Goal: Task Accomplishment & Management: Use online tool/utility

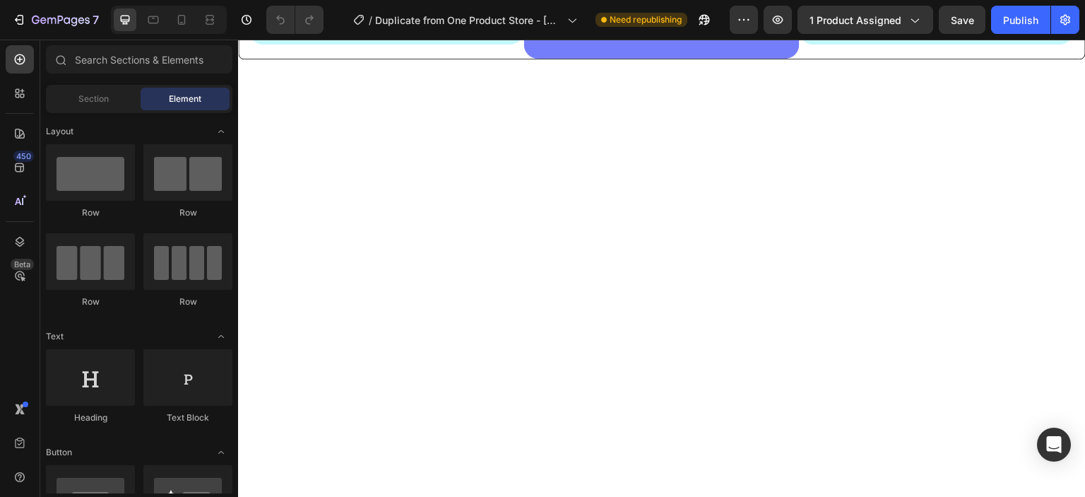
scroll to position [378, 0]
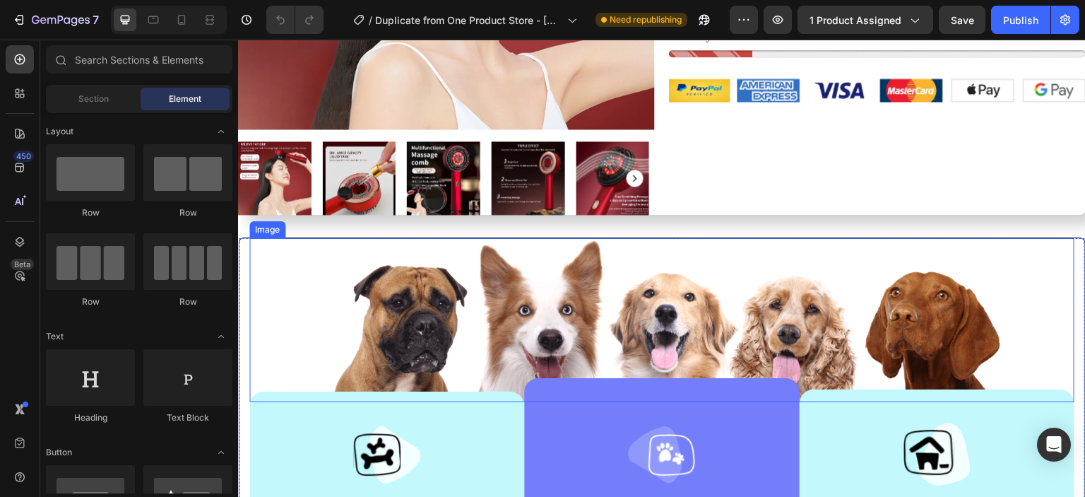
click at [511, 347] on img at bounding box center [662, 320] width 682 height 164
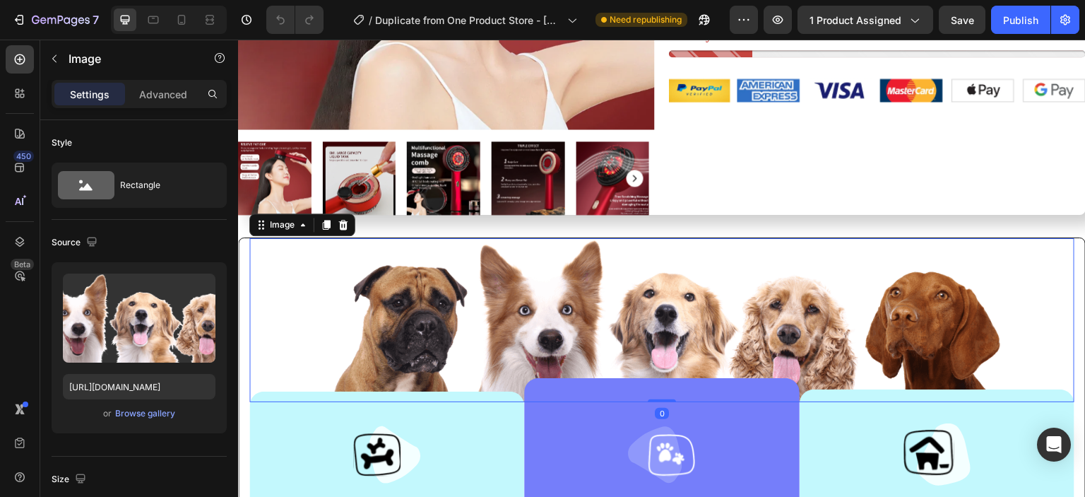
scroll to position [0, 0]
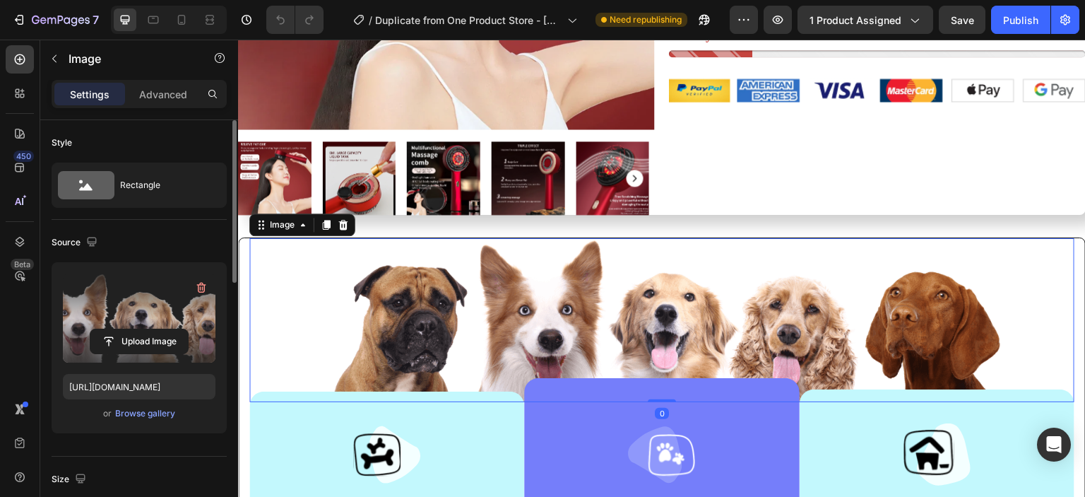
click at [161, 317] on label at bounding box center [139, 317] width 153 height 89
click at [161, 329] on input "file" at bounding box center [138, 341] width 97 height 24
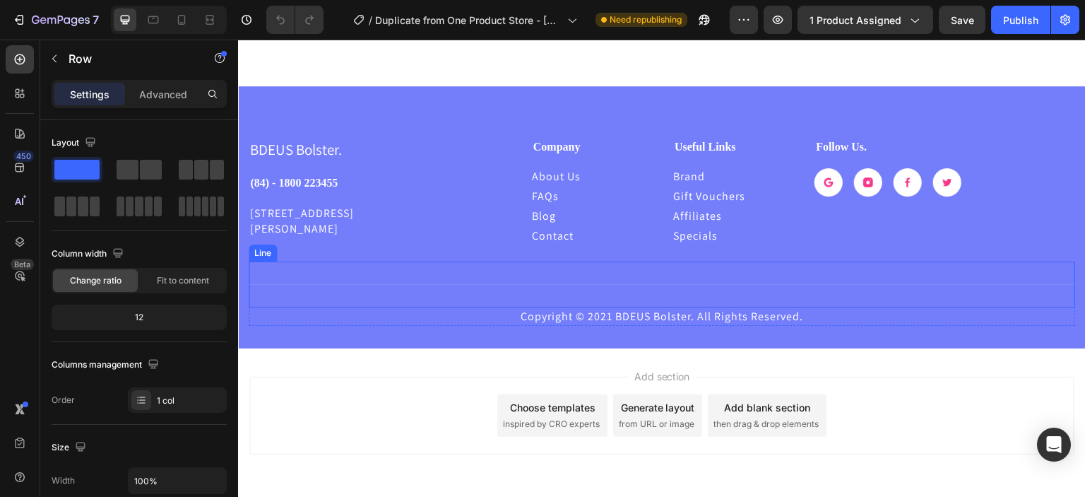
scroll to position [3541, 0]
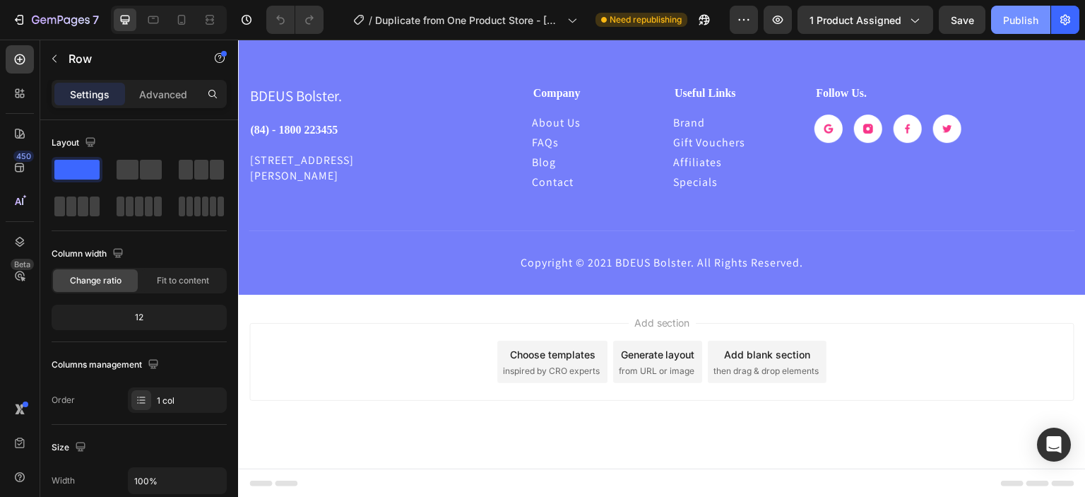
click at [1011, 23] on div "Publish" at bounding box center [1020, 20] width 35 height 15
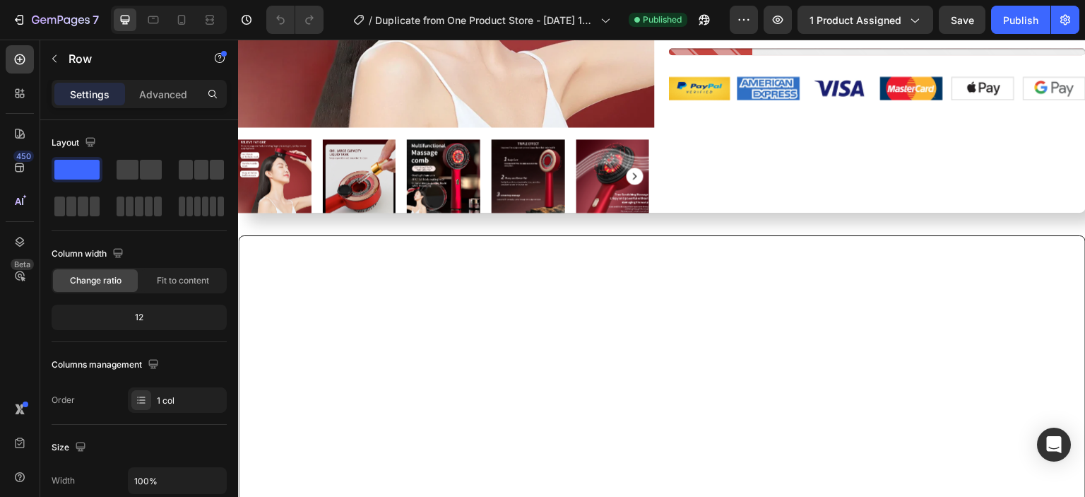
scroll to position [3, 0]
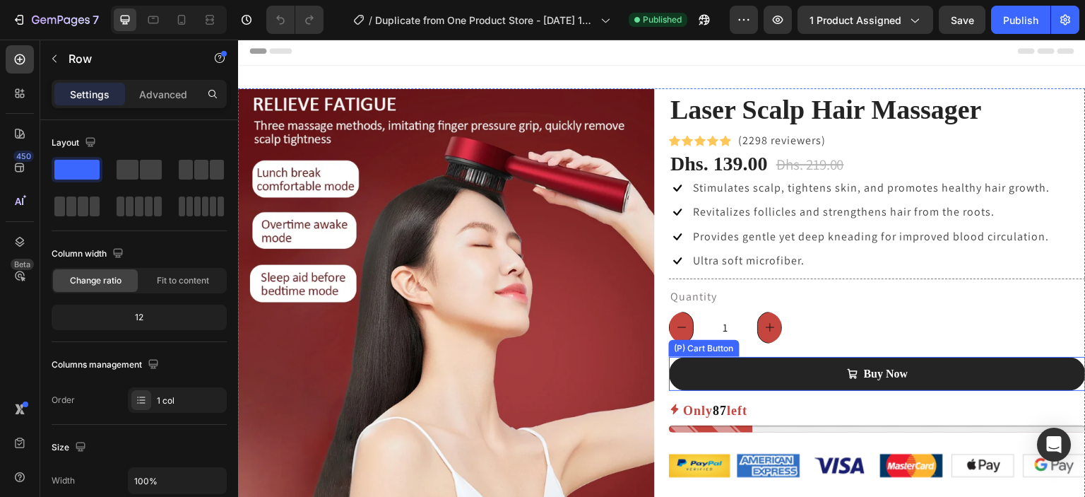
click at [816, 367] on button "Buy Now" at bounding box center [877, 374] width 417 height 34
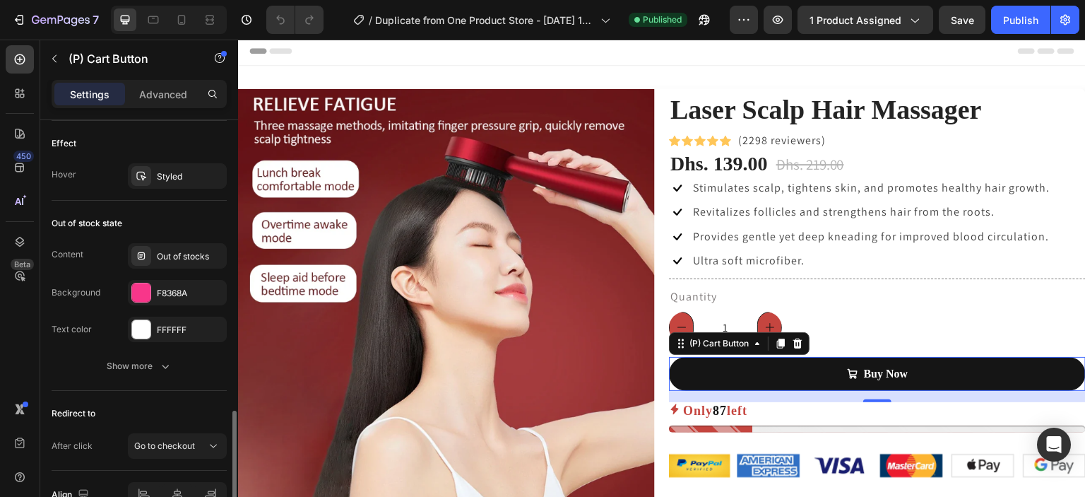
scroll to position [1205, 0]
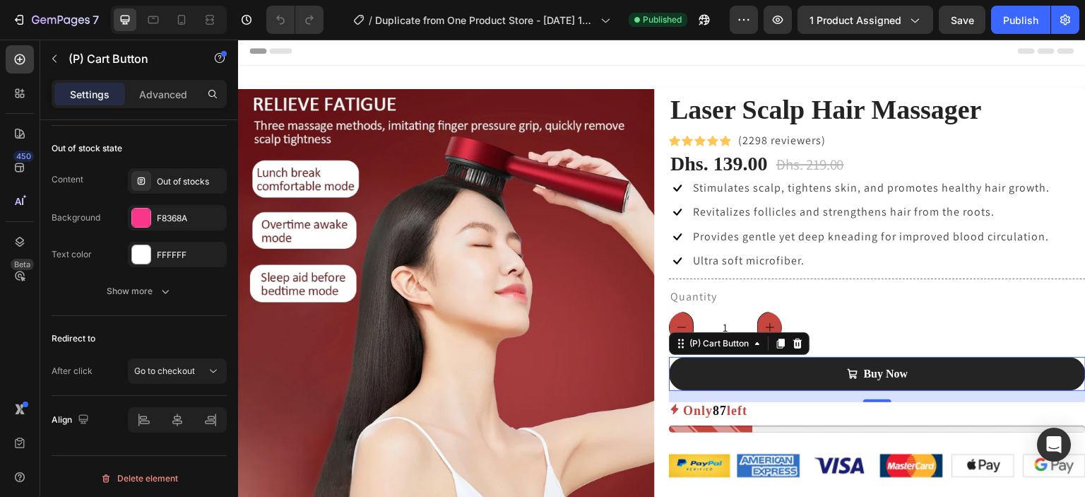
click at [718, 379] on button "Buy Now" at bounding box center [877, 374] width 417 height 34
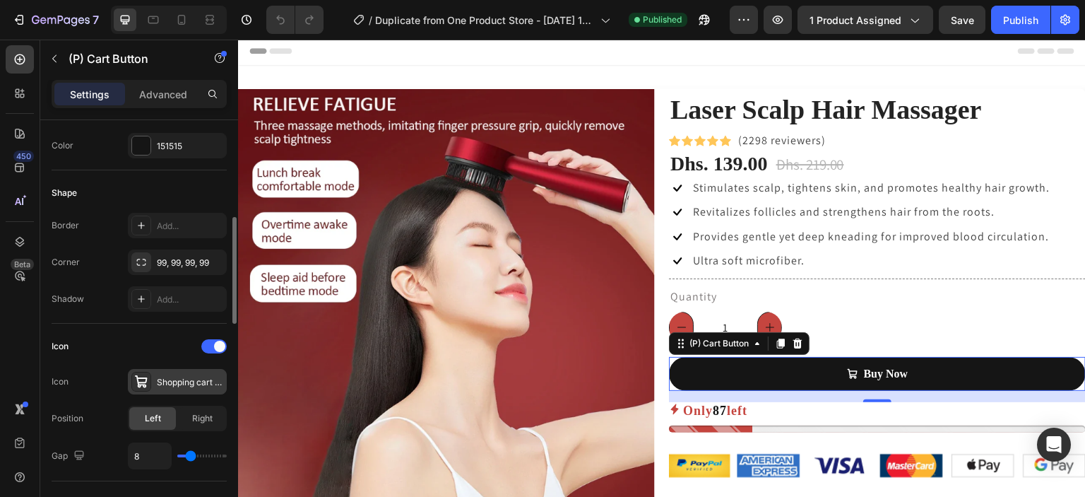
scroll to position [754, 0]
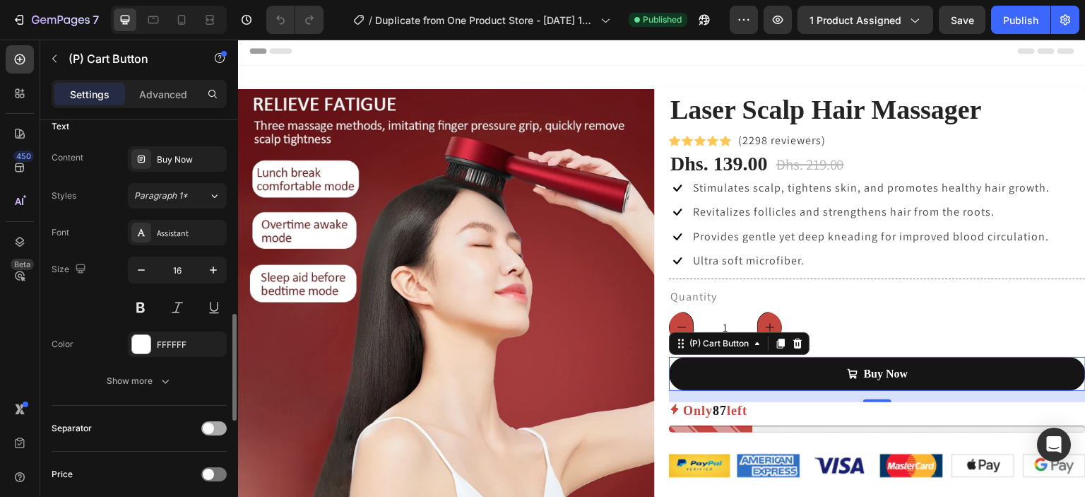
click at [220, 427] on div at bounding box center [213, 428] width 25 height 14
click at [220, 427] on span at bounding box center [219, 427] width 11 height 11
click at [220, 427] on div at bounding box center [213, 428] width 25 height 14
click at [220, 427] on span at bounding box center [219, 427] width 11 height 11
click at [216, 472] on div at bounding box center [213, 474] width 25 height 14
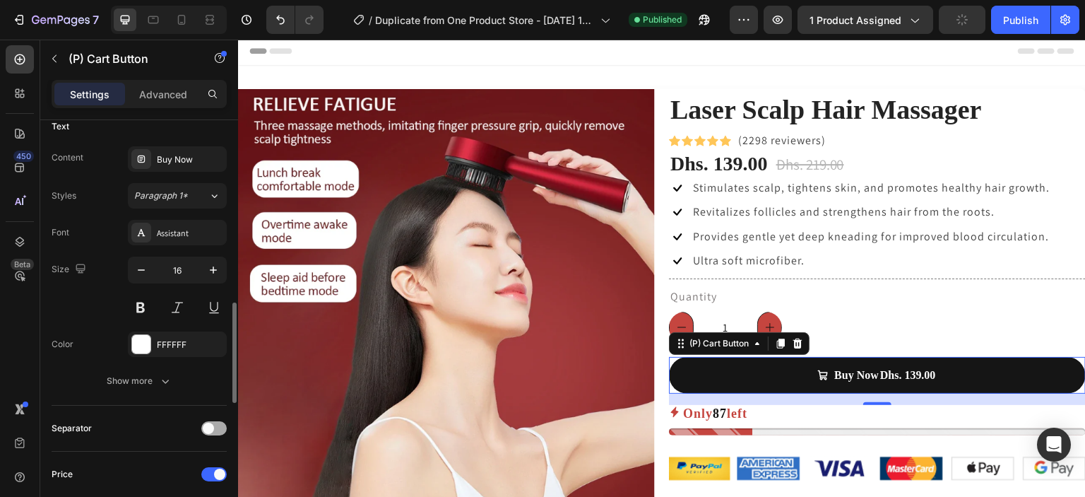
click at [218, 426] on div at bounding box center [213, 428] width 25 height 14
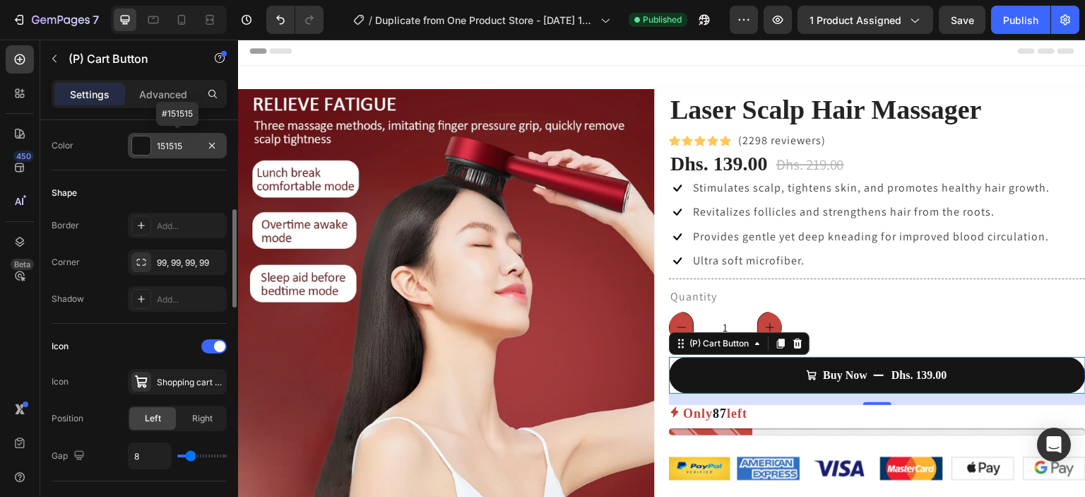
click at [143, 141] on div at bounding box center [141, 145] width 18 height 18
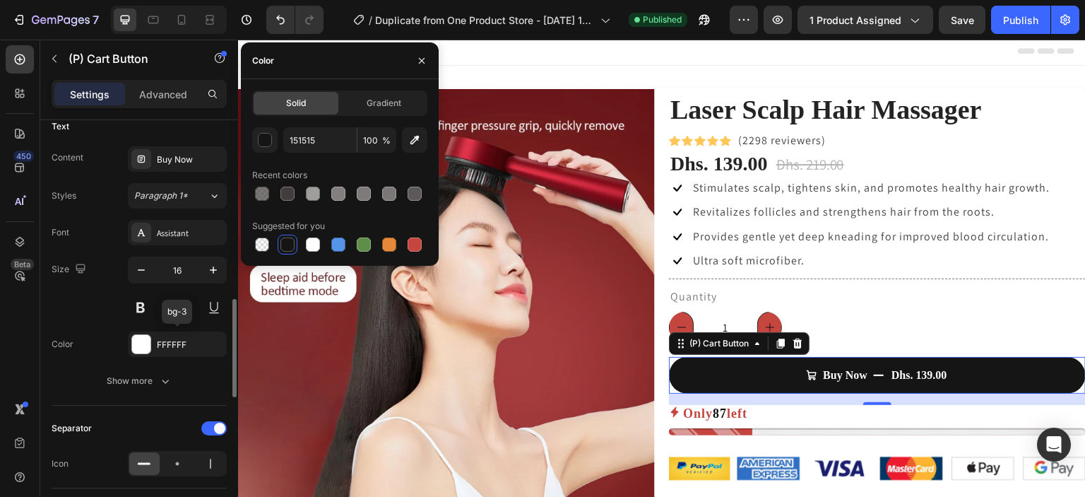
scroll to position [1130, 0]
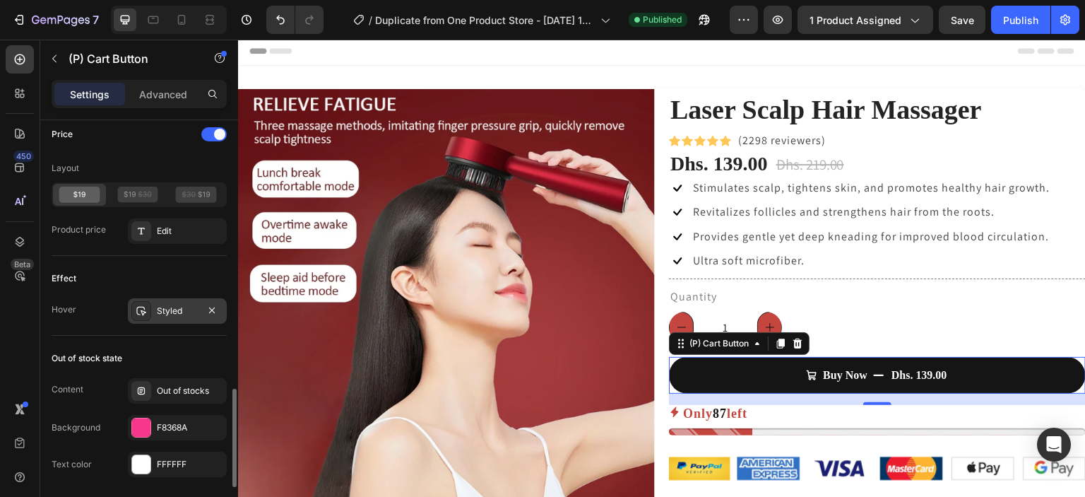
click at [143, 311] on icon at bounding box center [141, 310] width 10 height 9
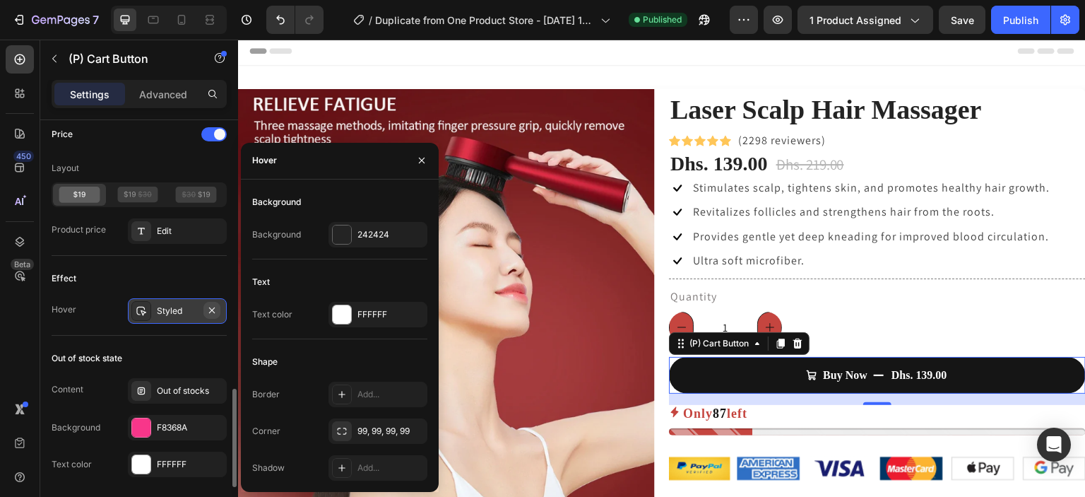
click at [209, 312] on icon "button" at bounding box center [211, 309] width 11 height 11
click at [213, 307] on icon "button" at bounding box center [212, 310] width 6 height 6
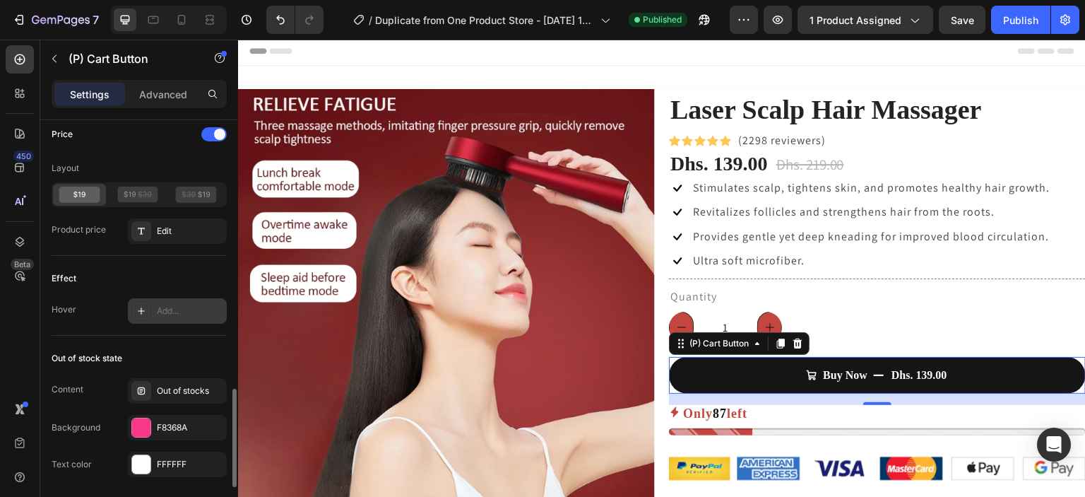
click at [174, 307] on div "Add..." at bounding box center [190, 310] width 66 height 13
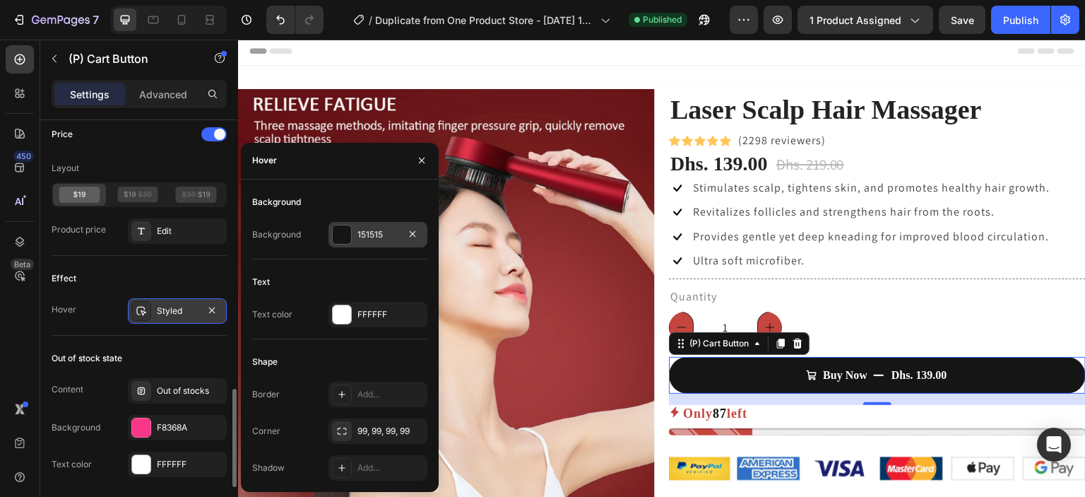
click at [335, 239] on div at bounding box center [342, 234] width 18 height 18
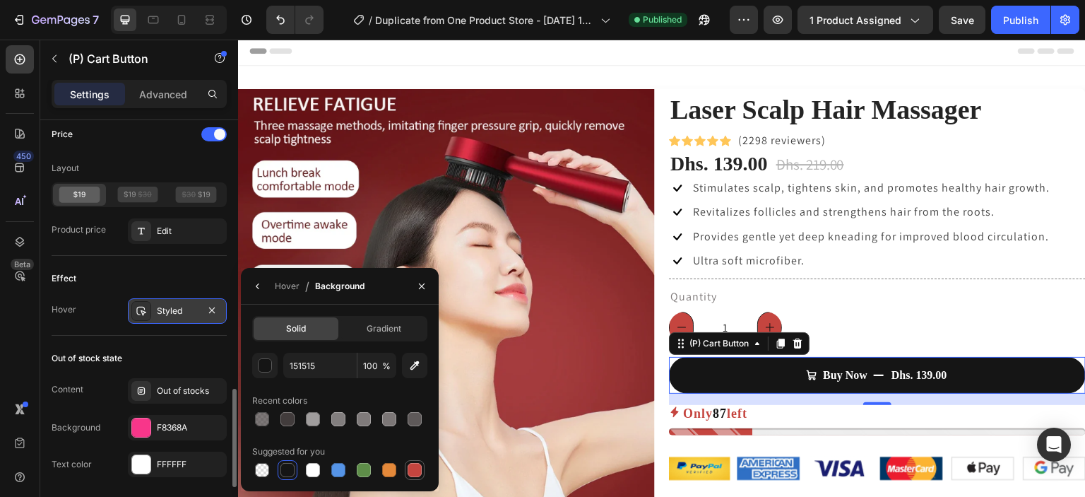
click at [410, 463] on div at bounding box center [415, 470] width 14 height 14
type input "C5453F"
click at [207, 347] on div "Out of stock state" at bounding box center [139, 358] width 175 height 23
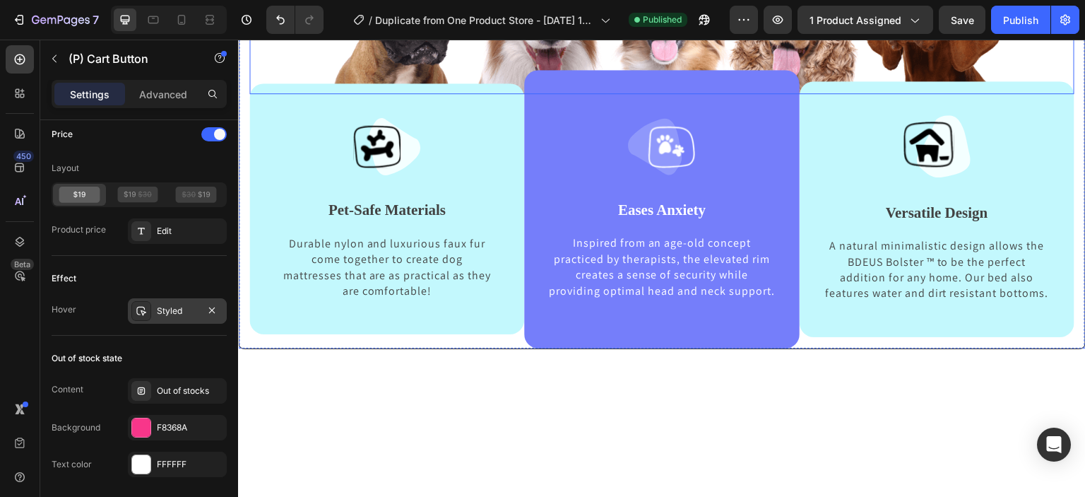
scroll to position [756, 0]
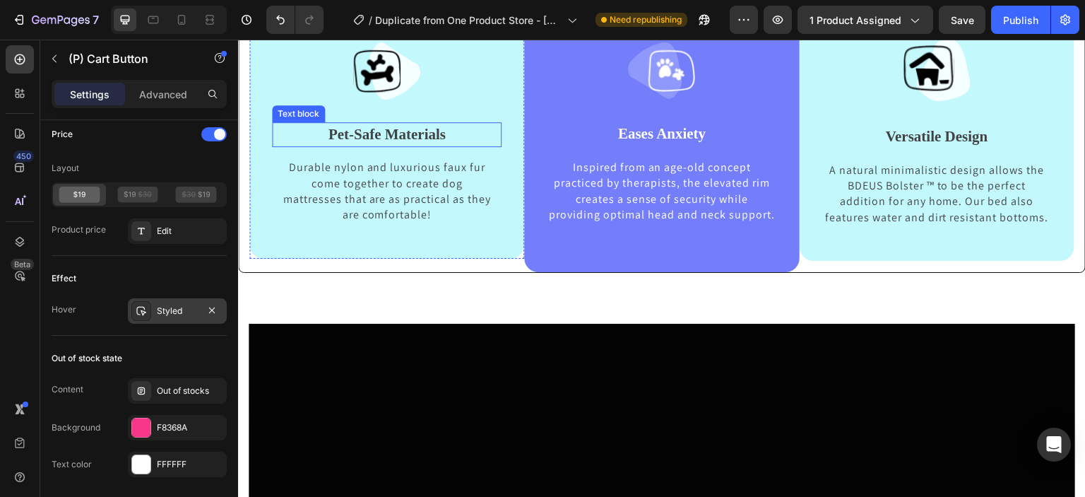
click at [438, 141] on p "Pet-Safe Materials" at bounding box center [386, 135] width 227 height 23
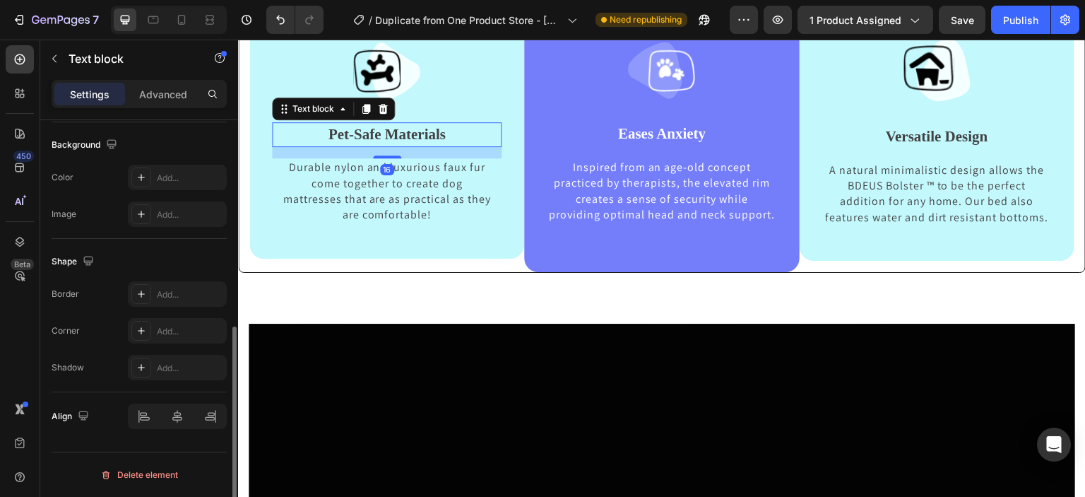
scroll to position [0, 0]
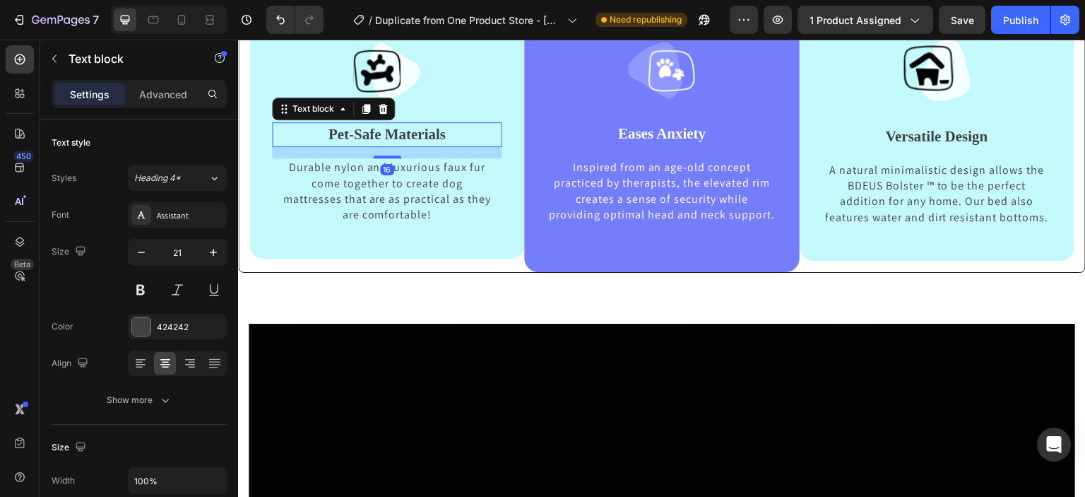
click at [438, 141] on p "Pet-Safe Materials" at bounding box center [386, 135] width 227 height 23
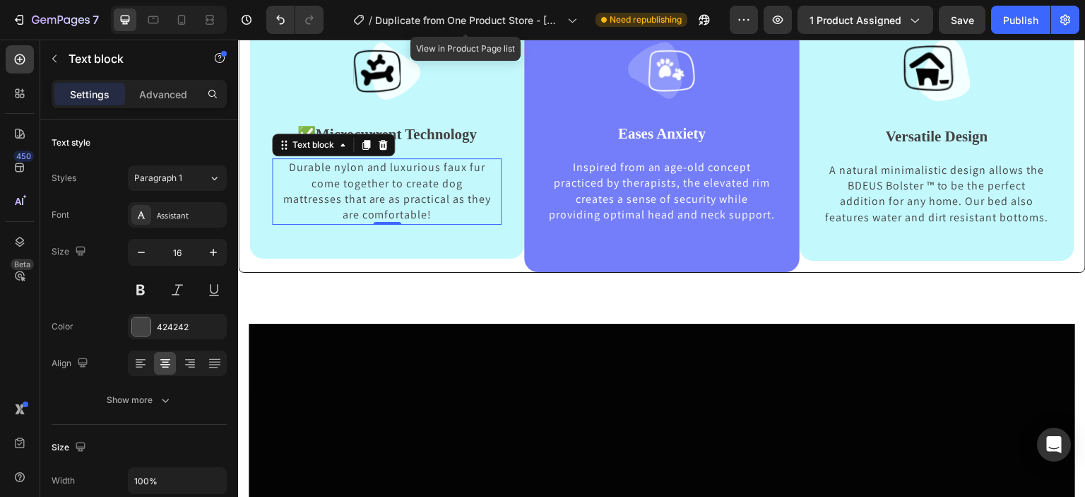
click at [450, 220] on p "Durable nylon and luxurious faux fur come together to create dog mattresses tha…" at bounding box center [387, 192] width 210 height 64
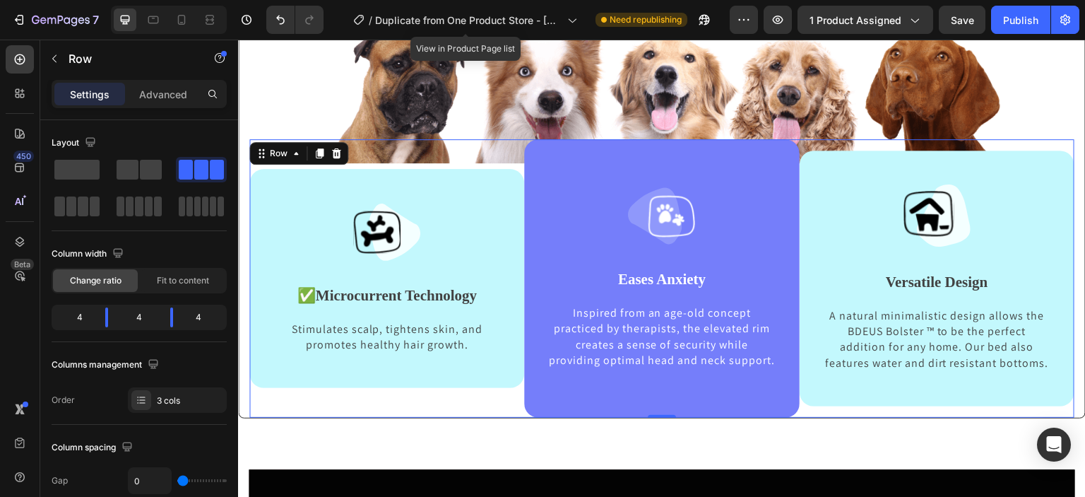
scroll to position [602, 0]
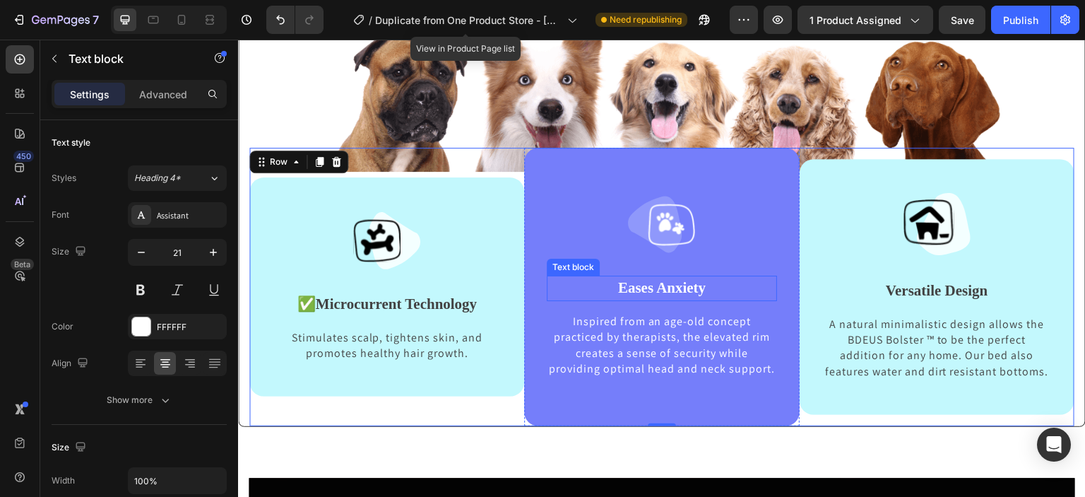
click at [657, 292] on p "Eases Anxiety" at bounding box center [661, 288] width 227 height 23
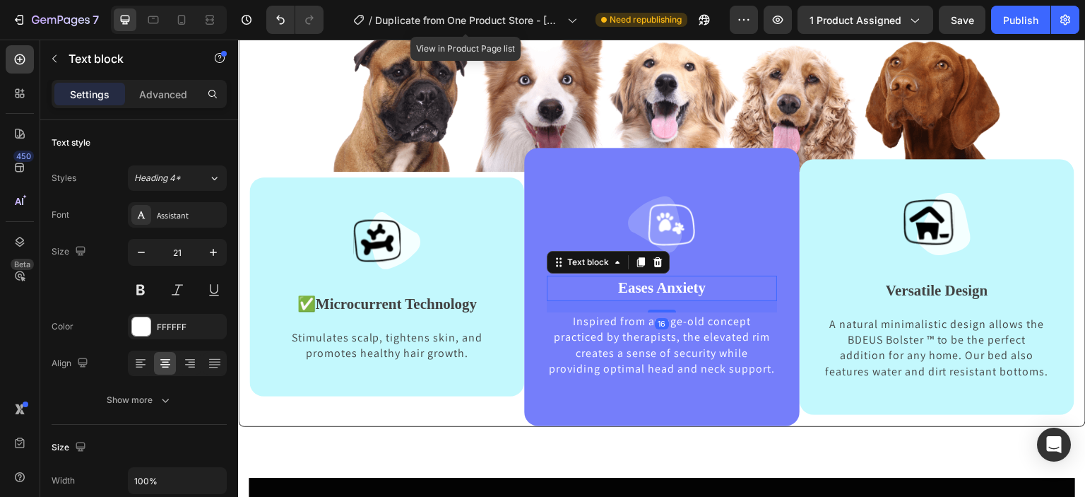
click at [686, 289] on p "Eases Anxiety" at bounding box center [661, 288] width 227 height 23
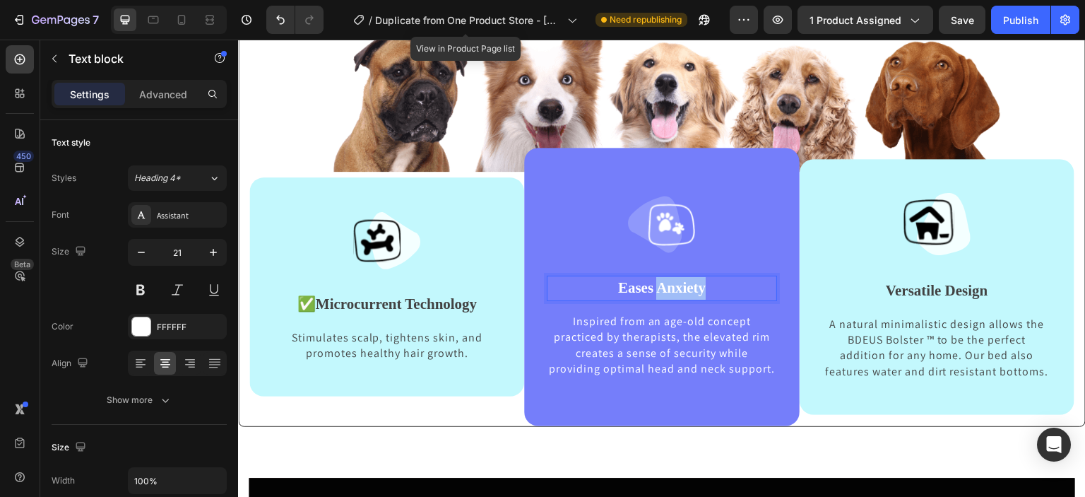
click at [686, 289] on p "Eases Anxiety" at bounding box center [661, 288] width 227 height 23
click at [705, 345] on p "Inspired from an age-old concept practiced by therapists, the elevated rim crea…" at bounding box center [661, 346] width 227 height 64
click at [687, 376] on p "Inspired from an age-old concept practiced by therapists, the elevated rim crea…" at bounding box center [661, 346] width 227 height 64
click at [682, 377] on p "Inspired from an age-old concept practiced by therapists, the elevated rim crea…" at bounding box center [661, 346] width 227 height 64
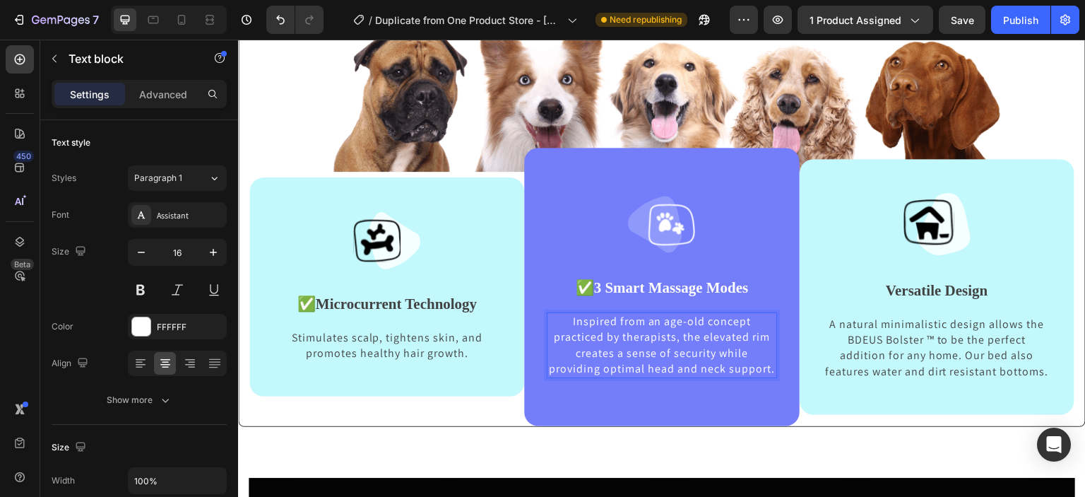
click at [690, 377] on p "Inspired from an age-old concept practiced by therapists, the elevated rim crea…" at bounding box center [661, 346] width 227 height 64
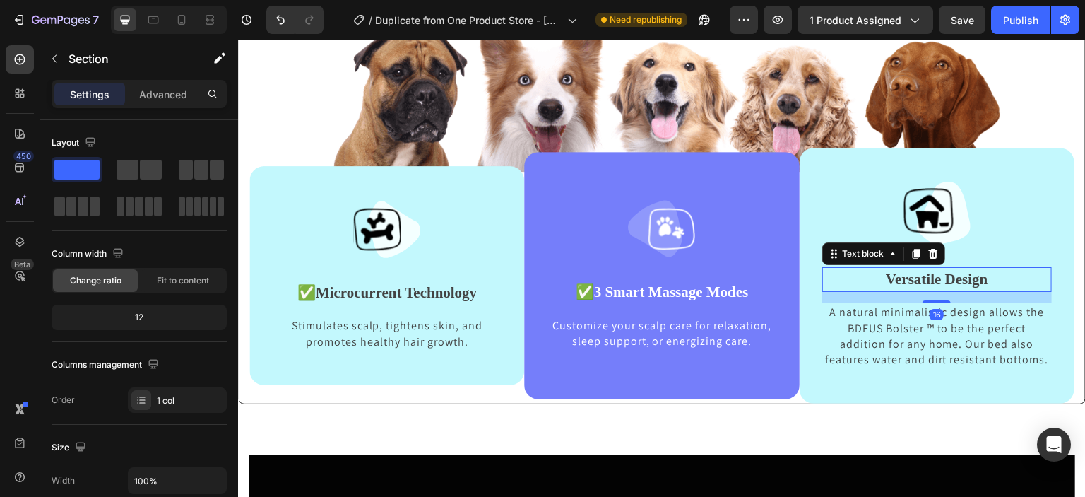
click at [946, 283] on p "Versatile Design" at bounding box center [937, 279] width 227 height 23
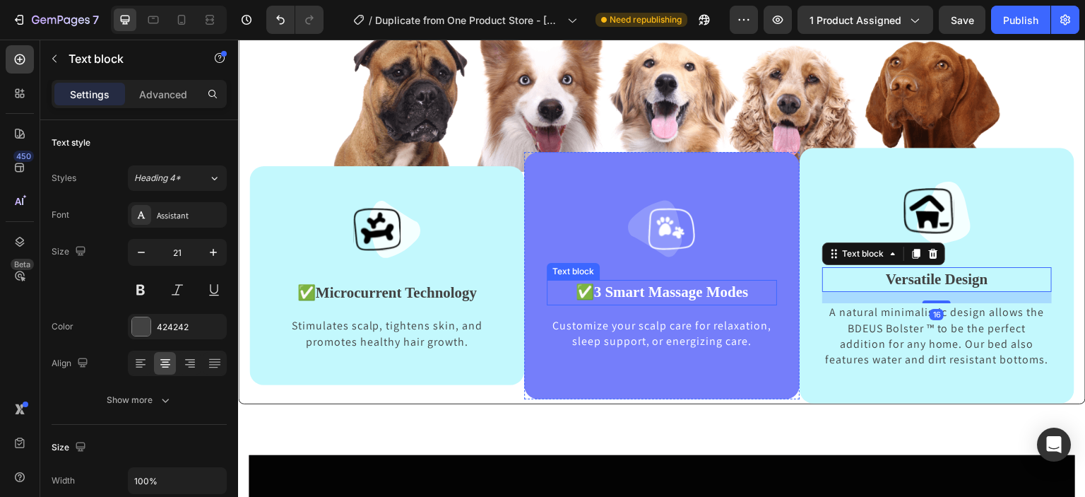
click at [583, 291] on p "✅ 3 Smart Massage Modes" at bounding box center [661, 292] width 227 height 23
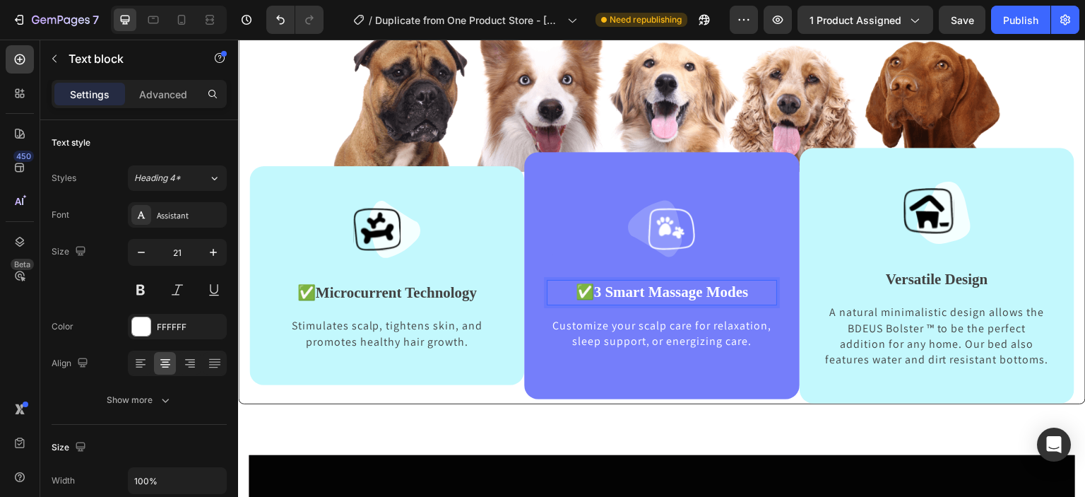
click at [585, 288] on p "✅ 3 Smart Massage Modes" at bounding box center [661, 292] width 227 height 23
click at [311, 290] on p "✅ Microcurrent Technology" at bounding box center [386, 293] width 227 height 23
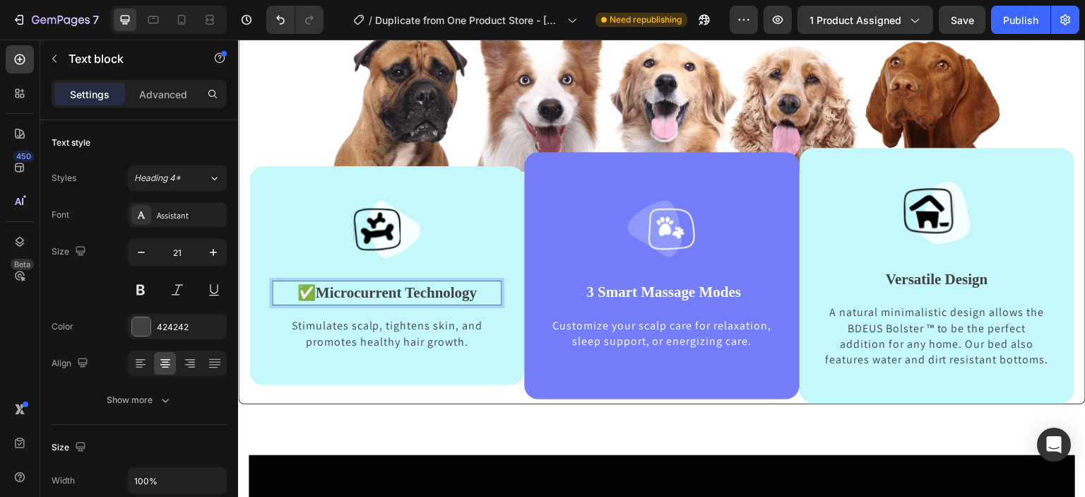
click at [311, 290] on p "✅ Microcurrent Technology" at bounding box center [386, 293] width 227 height 23
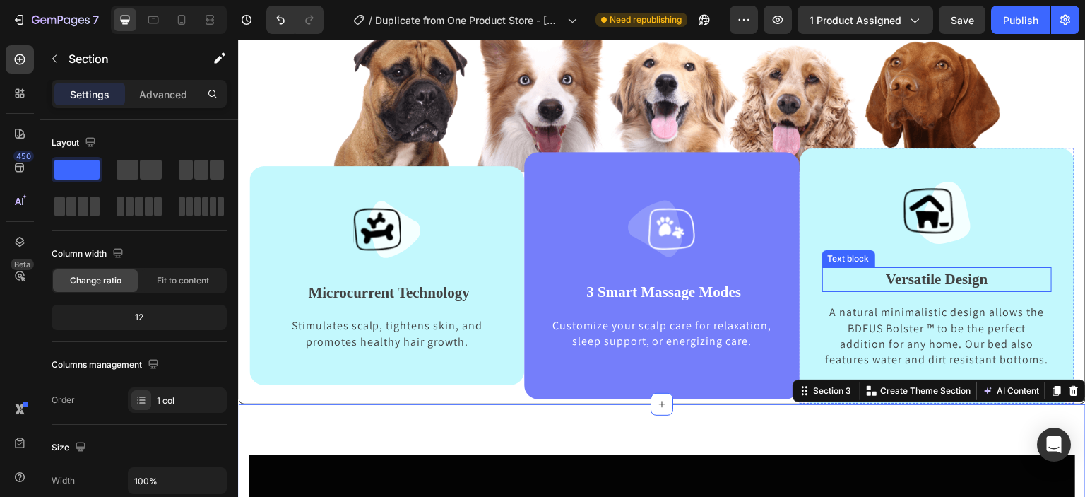
click at [929, 283] on p "Versatile Design" at bounding box center [937, 279] width 227 height 23
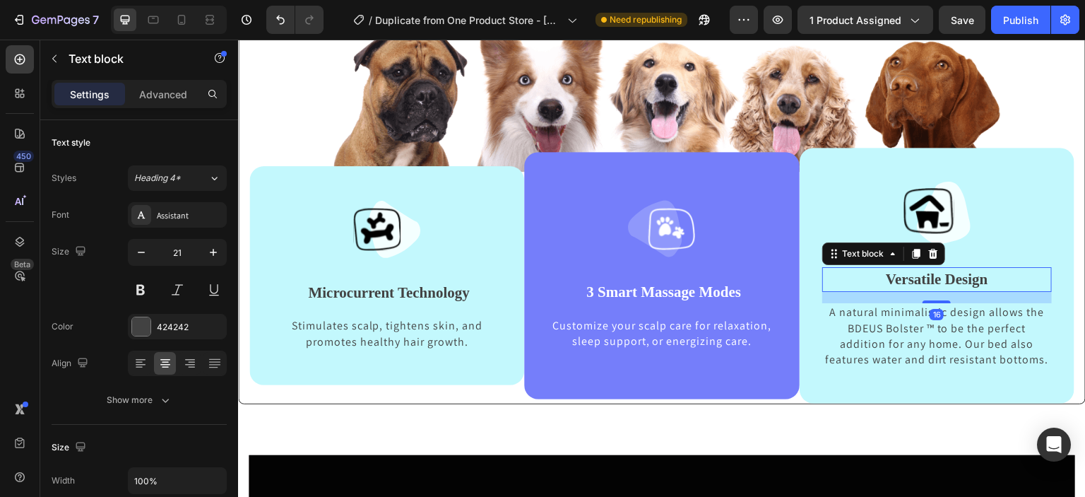
click at [929, 283] on p "Versatile Design" at bounding box center [937, 279] width 227 height 23
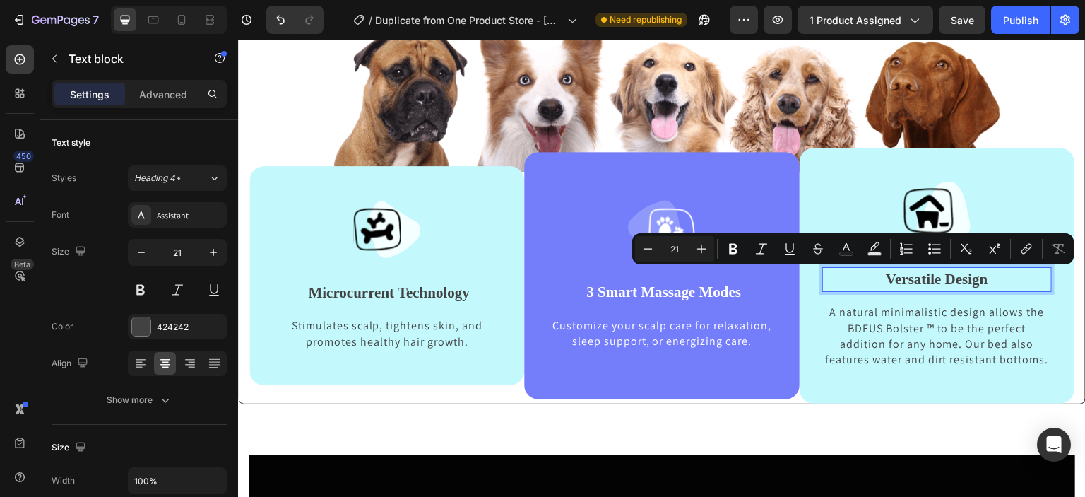
click at [969, 284] on p "Versatile Design" at bounding box center [937, 279] width 227 height 23
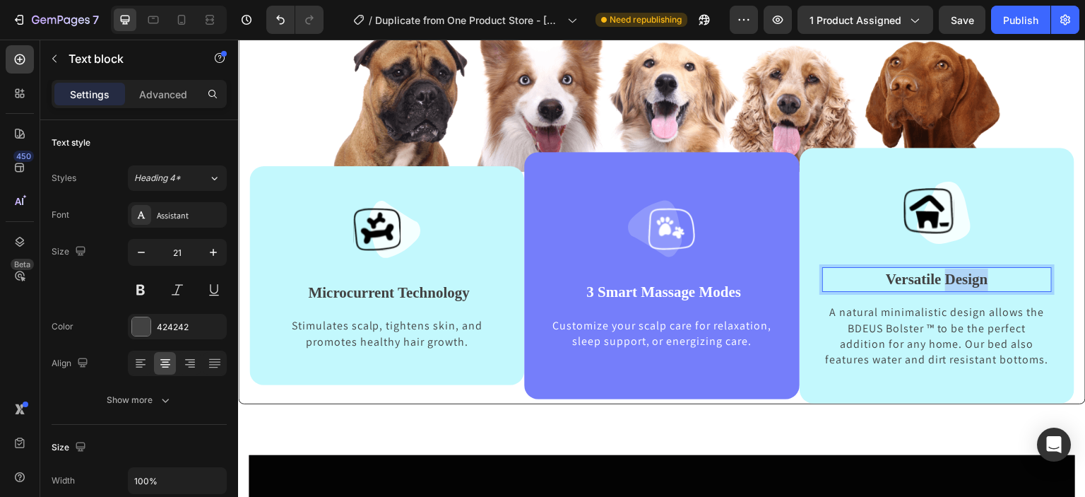
click at [969, 284] on p "Versatile Design" at bounding box center [937, 279] width 227 height 23
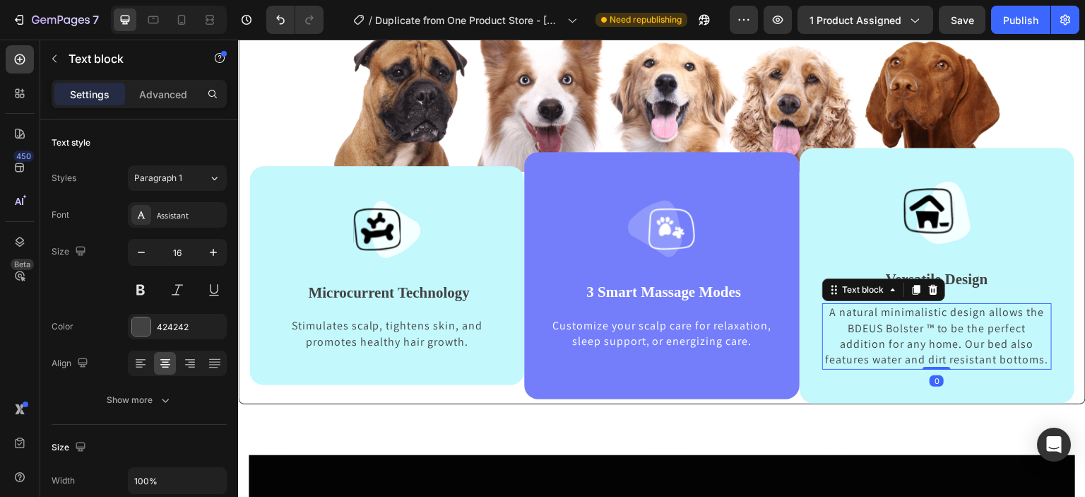
click at [958, 314] on p "A natural minimalistic design allows the BDEUS Bolster ™ to be the perfect addi…" at bounding box center [937, 336] width 227 height 64
click at [1027, 356] on p "A natural minimalistic design allows the BDEUS Bolster ™ to be the perfect addi…" at bounding box center [937, 336] width 227 height 64
click at [960, 279] on p "Versatile Design" at bounding box center [937, 279] width 227 height 23
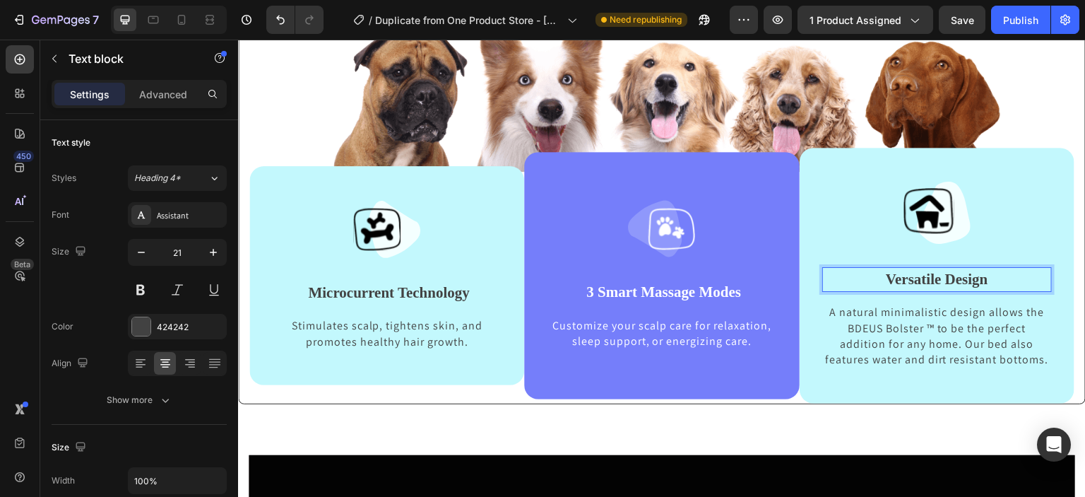
click at [978, 275] on p "Versatile Design" at bounding box center [937, 279] width 227 height 23
click at [1028, 359] on p "A natural minimalistic design allows the BDEUS Bolster ™ to be the perfect addi…" at bounding box center [937, 336] width 227 height 64
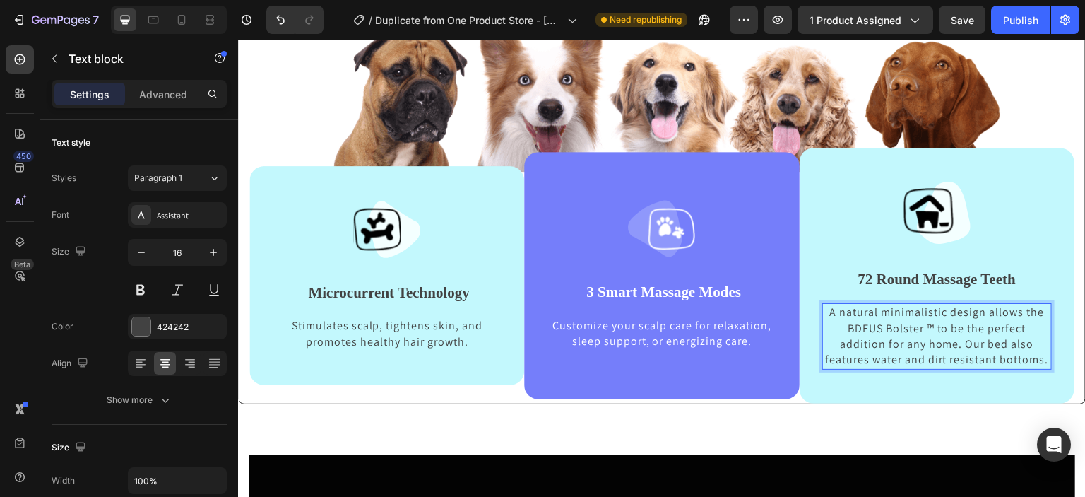
click at [1032, 357] on p "A natural minimalistic design allows the BDEUS Bolster ™ to be the perfect addi…" at bounding box center [937, 336] width 227 height 64
click at [1037, 357] on p "A natural minimalistic design allows the BDEUS Bolster ™ to be the perfect addi…" at bounding box center [937, 336] width 227 height 64
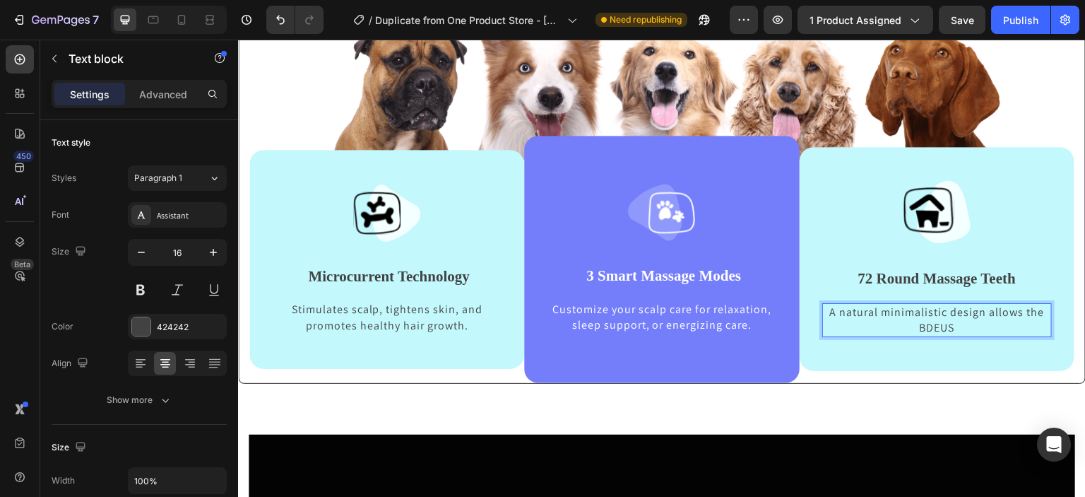
scroll to position [622, 0]
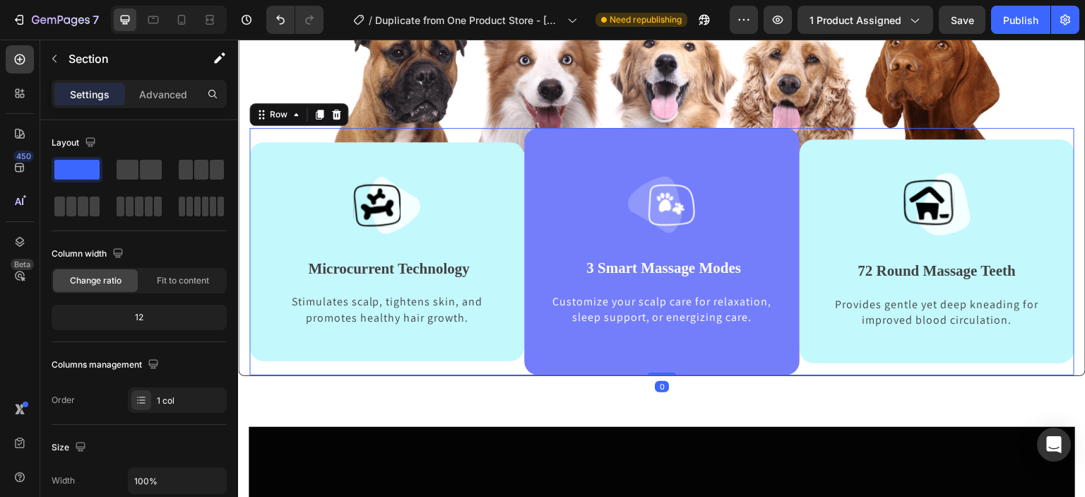
click at [509, 367] on div "Image Microcurrent Technology Text block Stimulates scalp, tightens skin, and p…" at bounding box center [386, 251] width 275 height 246
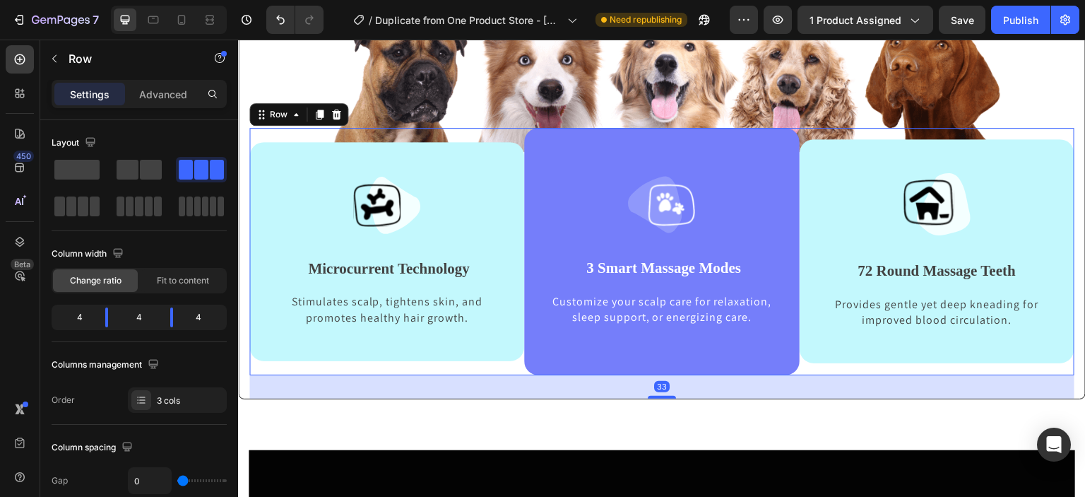
drag, startPoint x: 659, startPoint y: 373, endPoint x: 662, endPoint y: 396, distance: 23.5
click at [662, 396] on div at bounding box center [662, 397] width 28 height 3
click at [662, 396] on div at bounding box center [662, 396] width 28 height 4
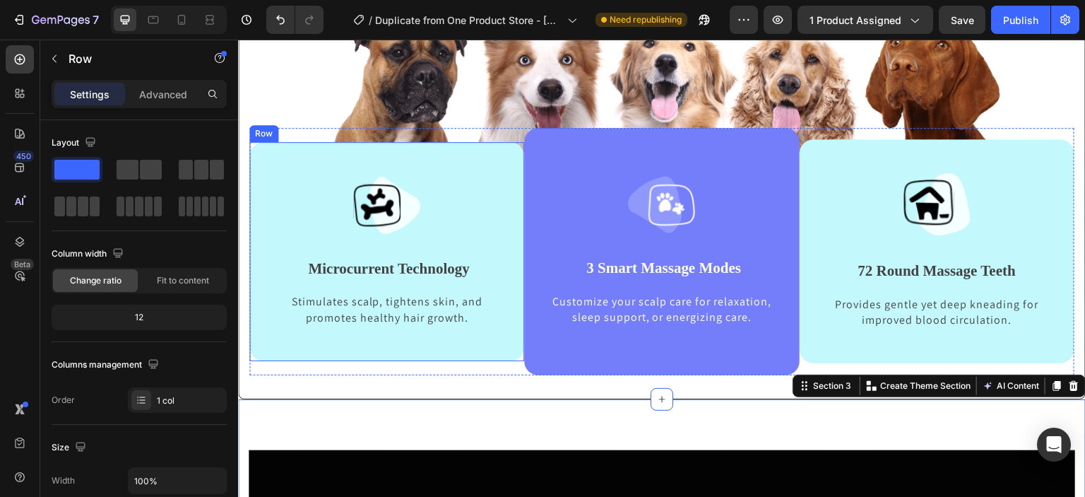
click at [461, 358] on div "Image Microcurrent Technology Text block Stimulates scalp, tightens skin, and p…" at bounding box center [386, 251] width 275 height 219
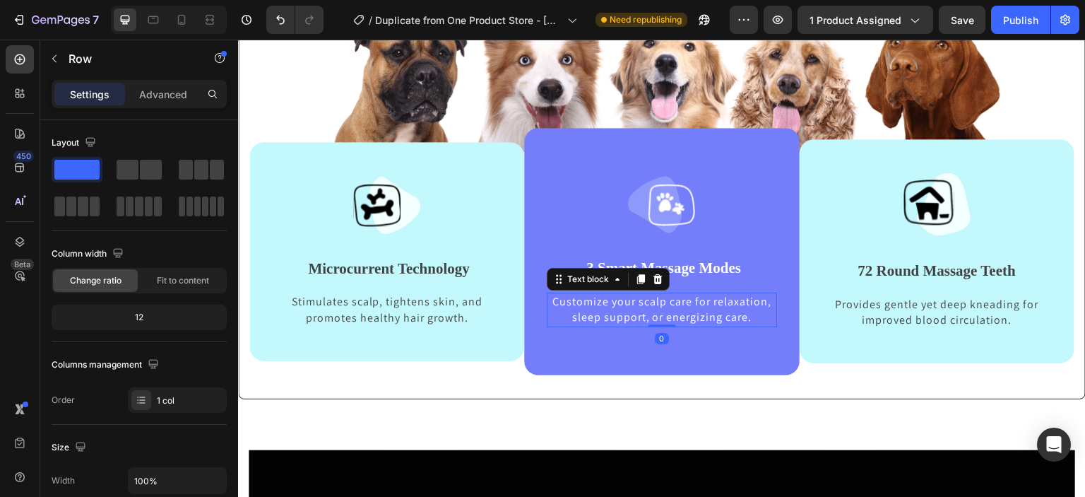
click at [702, 302] on p "Customize your scalp care for relaxation, sleep support, or energizing care." at bounding box center [661, 310] width 227 height 32
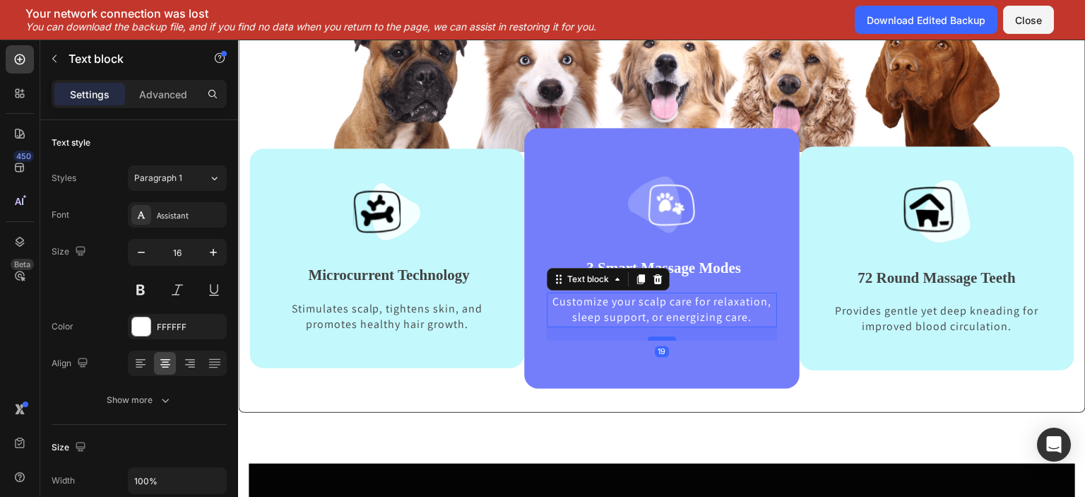
drag, startPoint x: 655, startPoint y: 323, endPoint x: 654, endPoint y: 337, distance: 13.4
click at [654, 337] on div at bounding box center [662, 338] width 28 height 4
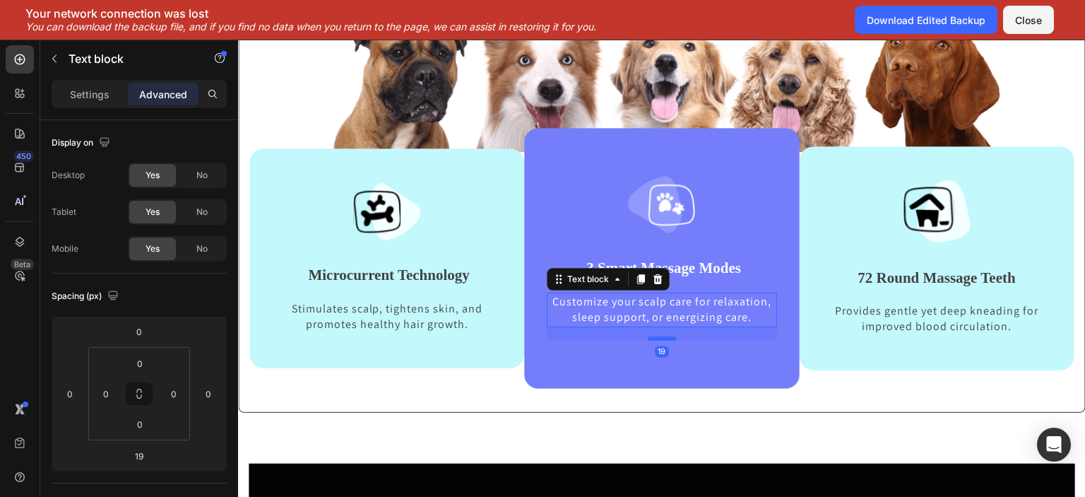
click at [654, 337] on div at bounding box center [662, 338] width 28 height 4
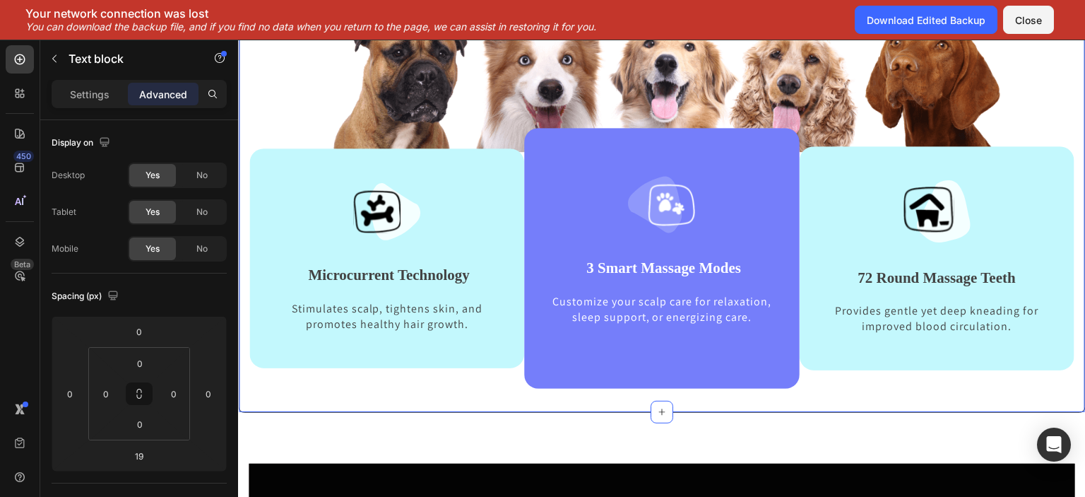
click at [489, 405] on div "Image Image Microcurrent Technology Text block Stimulates scalp, tightens skin,…" at bounding box center [661, 200] width 825 height 424
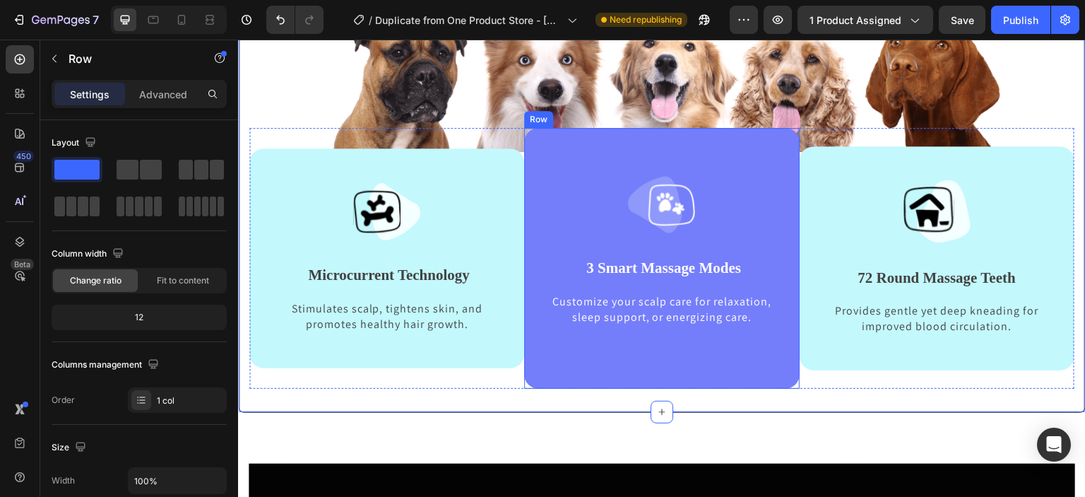
click at [670, 128] on div "Image 3 Smart Massage Modes Text block Customize your scalp care for relaxation…" at bounding box center [661, 258] width 275 height 260
click at [832, 399] on div "Image Image Microcurrent Technology Text block Stimulates scalp, tightens skin,…" at bounding box center [661, 200] width 825 height 424
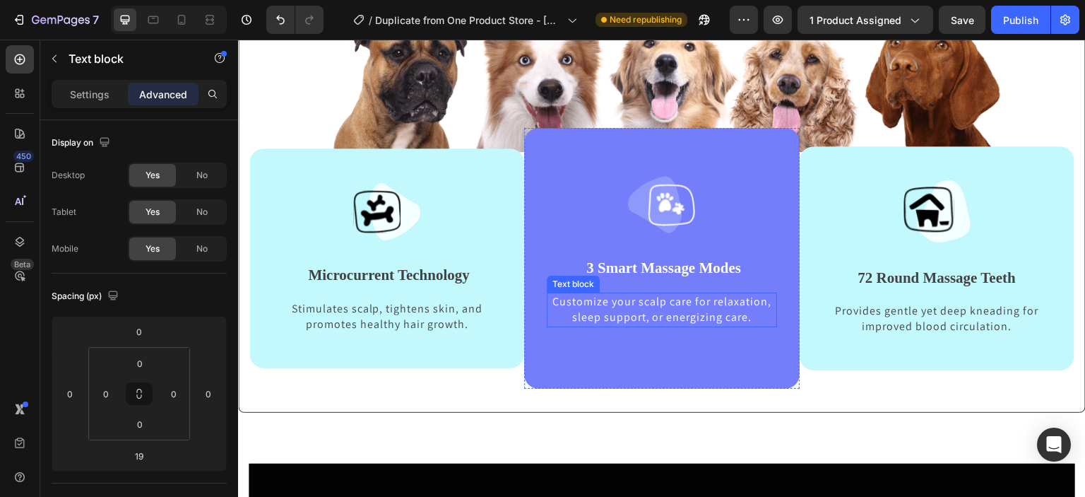
click at [747, 315] on p "Customize your scalp care for relaxation, sleep support, or energizing care." at bounding box center [661, 310] width 227 height 32
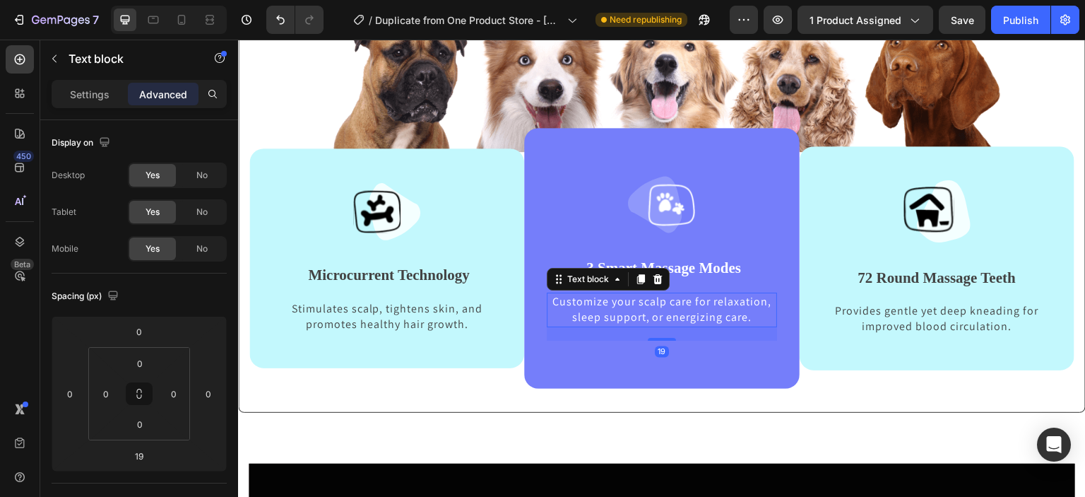
click at [747, 315] on p "Customize your scalp care for relaxation, sleep support, or energizing care." at bounding box center [661, 310] width 227 height 32
click at [550, 299] on p "Customize your scalp care for relaxation, sleep support, or energizing care." at bounding box center [661, 310] width 227 height 32
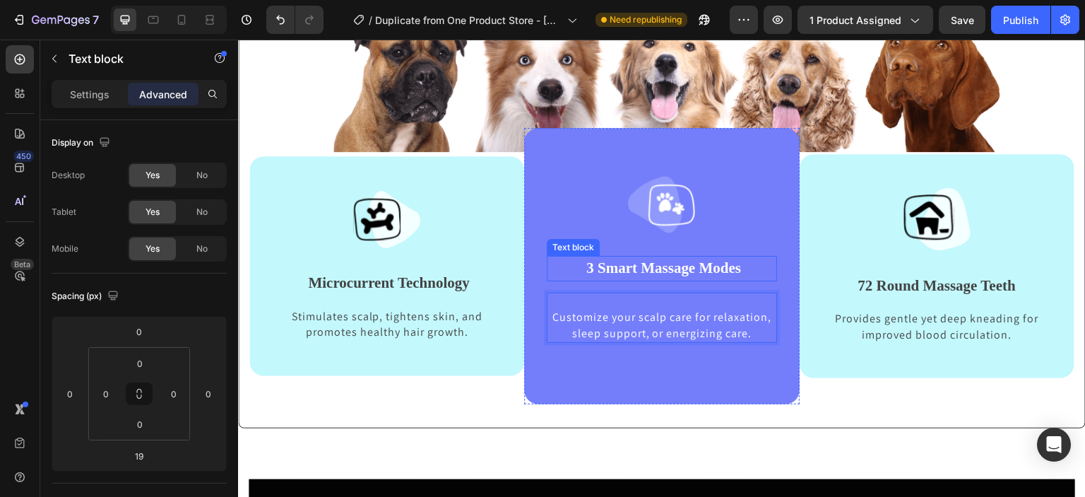
click at [602, 270] on strong "3 Smart Massage Modes" at bounding box center [663, 267] width 155 height 17
click at [573, 267] on p "3 Smart Massage Modes" at bounding box center [661, 268] width 227 height 23
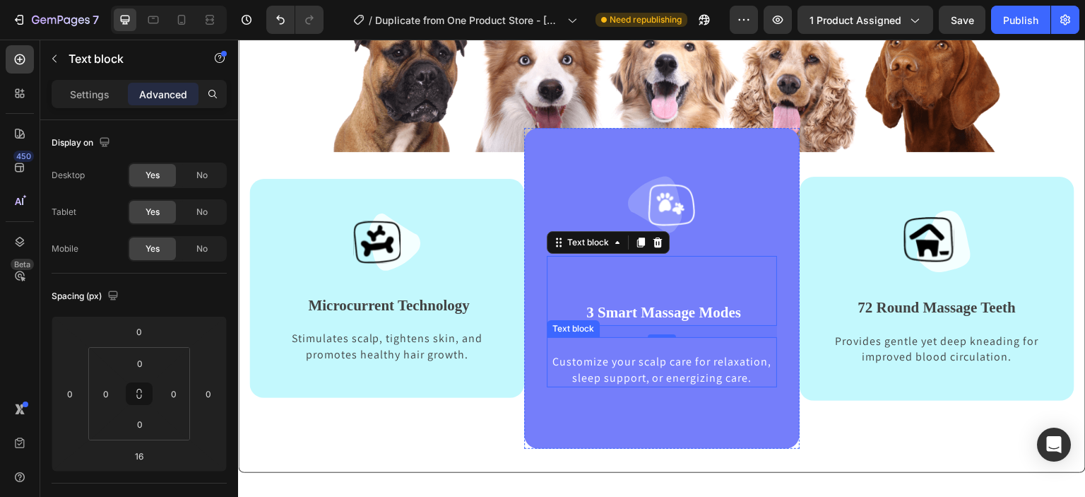
click at [548, 362] on p "Customize your scalp care for relaxation, sleep support, or energizing care." at bounding box center [661, 370] width 227 height 32
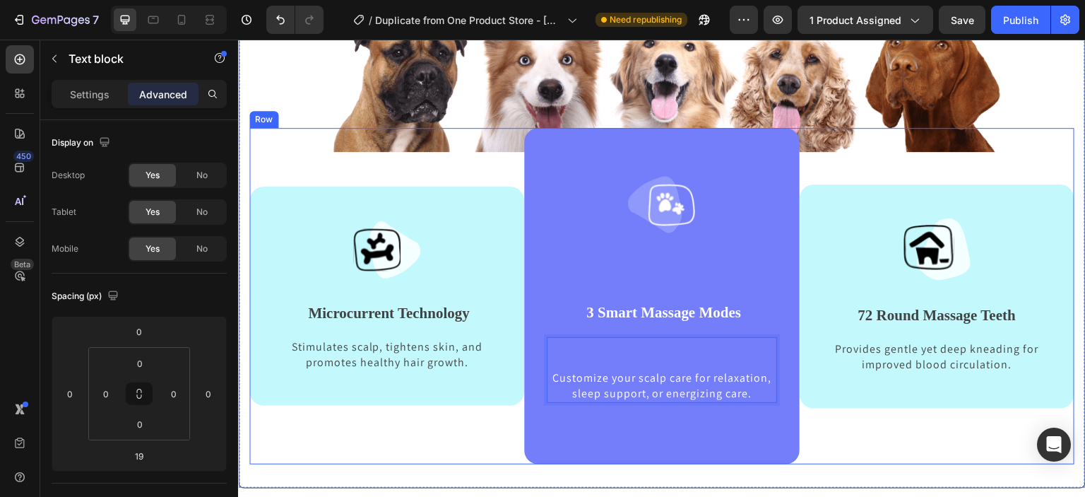
click at [475, 420] on div "Image Microcurrent Technology Text block Stimulates scalp, tightens skin, and p…" at bounding box center [386, 296] width 275 height 336
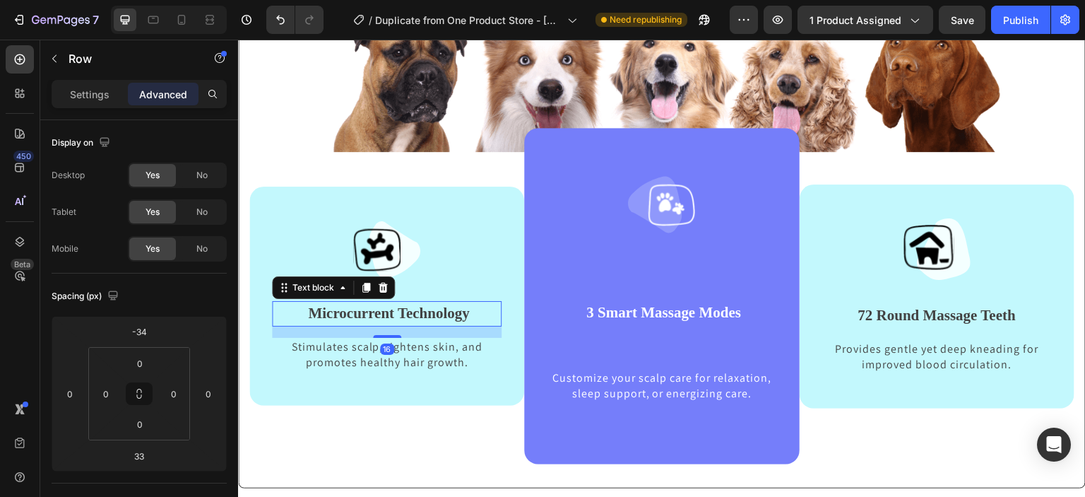
click at [408, 316] on strong "Microcurrent Technology" at bounding box center [388, 312] width 161 height 17
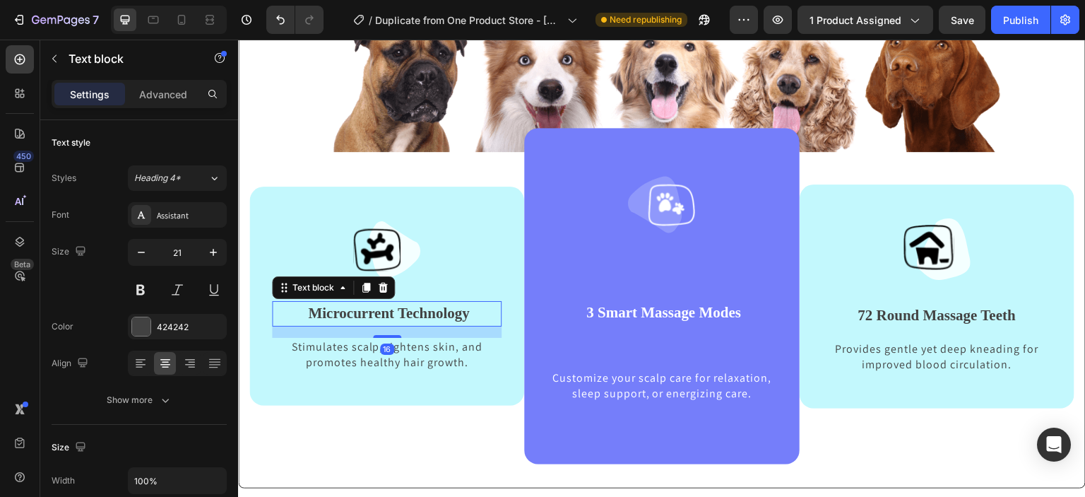
click at [308, 311] on strong "Microcurrent Technology" at bounding box center [388, 312] width 161 height 17
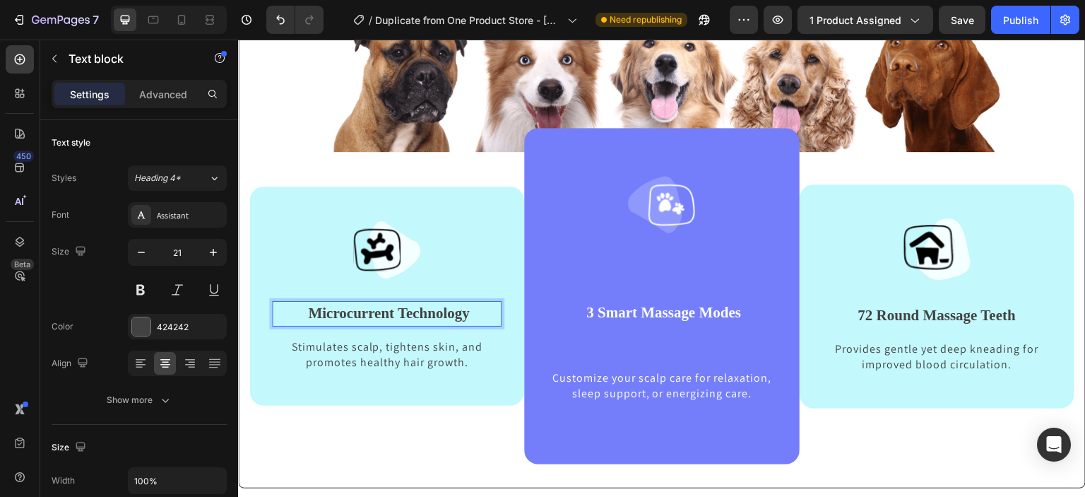
scroll to position [612, 0]
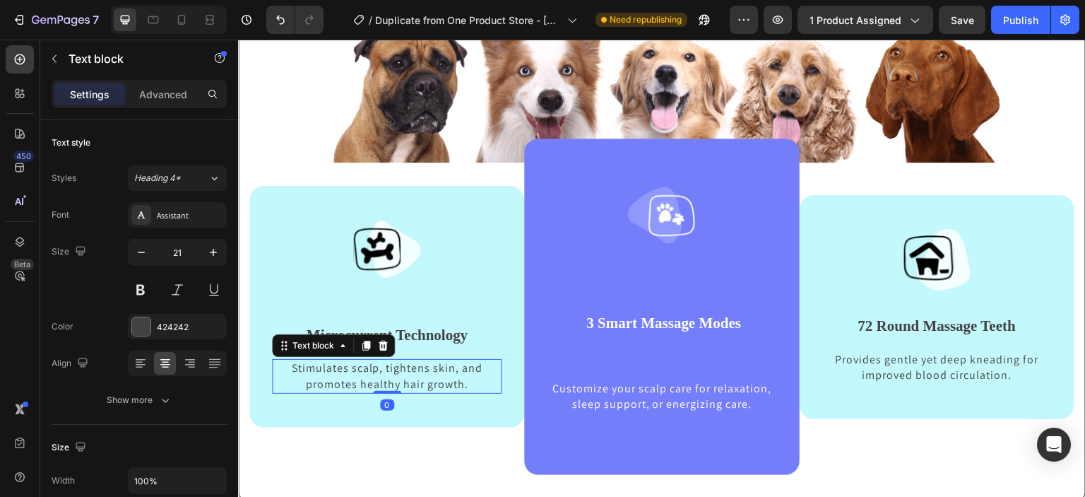
click at [287, 369] on p "Stimulates scalp, tightens skin, and promotes healthy hair growth." at bounding box center [387, 376] width 210 height 32
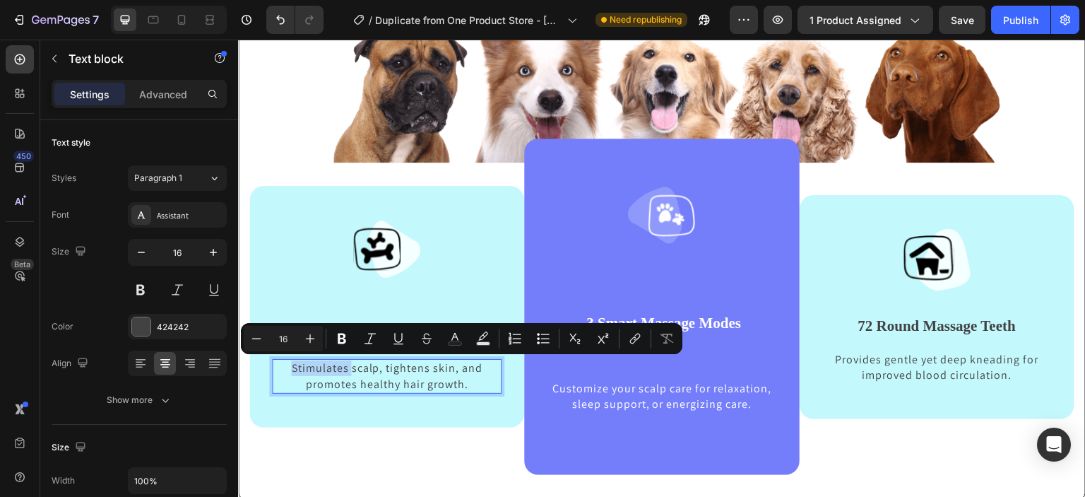
click at [287, 366] on p "Stimulates scalp, tightens skin, and promotes healthy hair growth." at bounding box center [387, 376] width 210 height 32
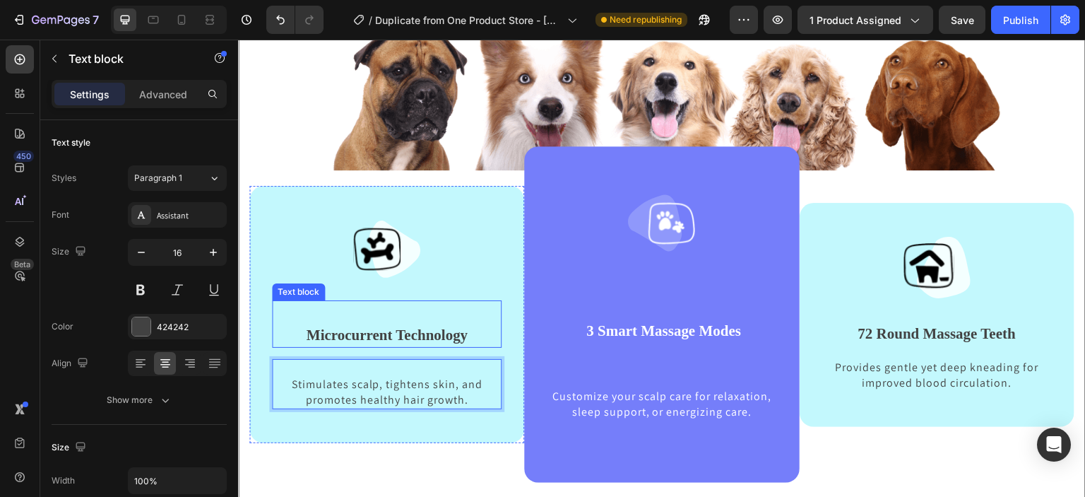
scroll to position [596, 0]
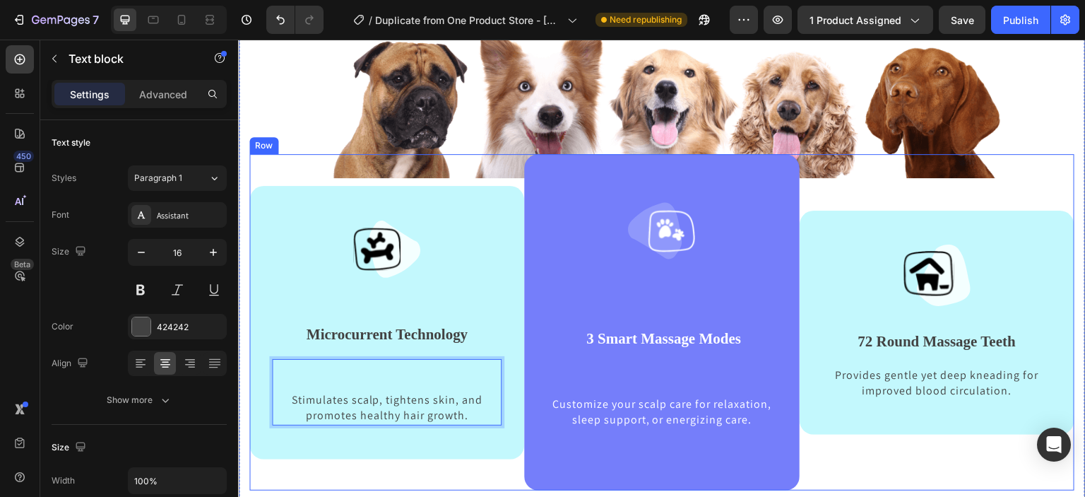
click at [391, 467] on div "Image Microcurrent Technology Text block Stimulates scalp, tightens skin, and p…" at bounding box center [386, 322] width 275 height 336
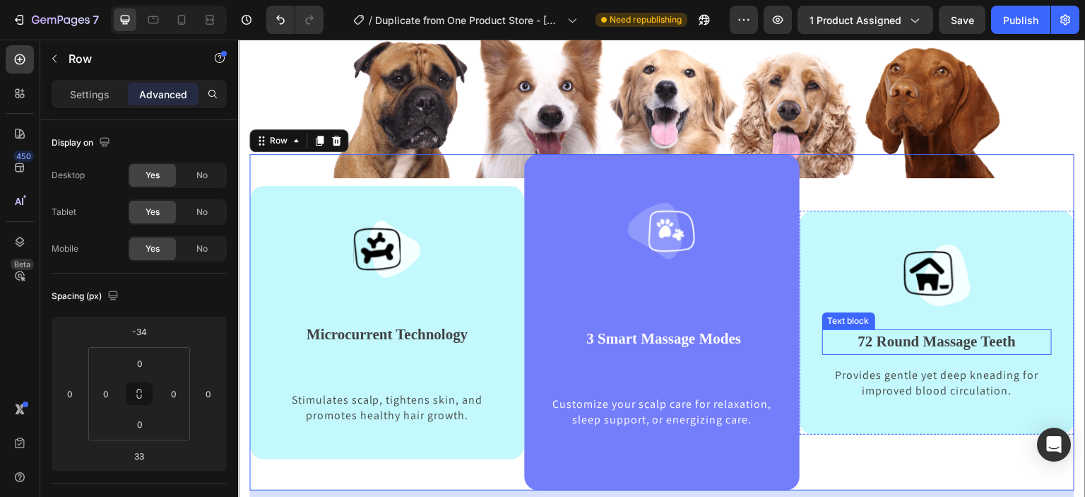
click at [937, 345] on p "72 Round Massage Teeth" at bounding box center [937, 342] width 227 height 23
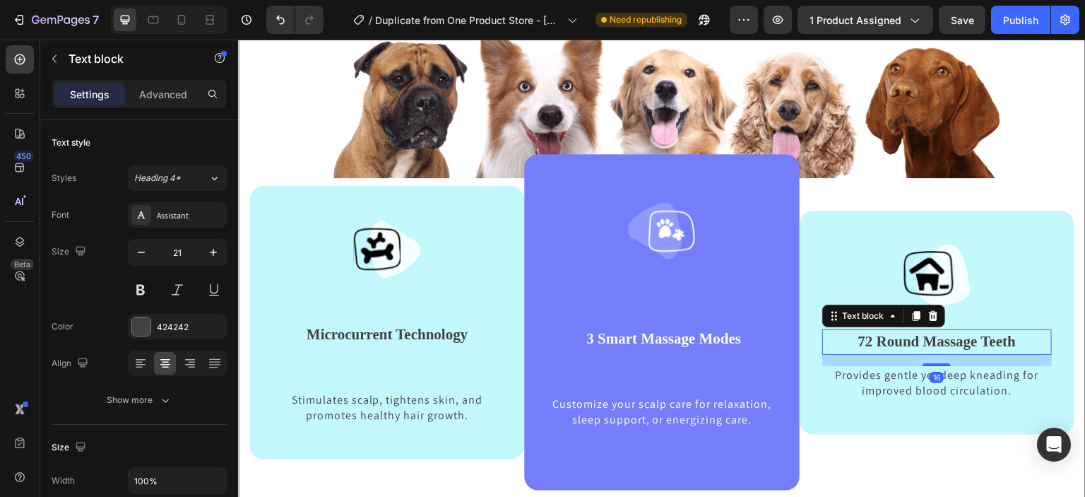
click at [840, 340] on p "72 Round Massage Teeth" at bounding box center [937, 342] width 227 height 23
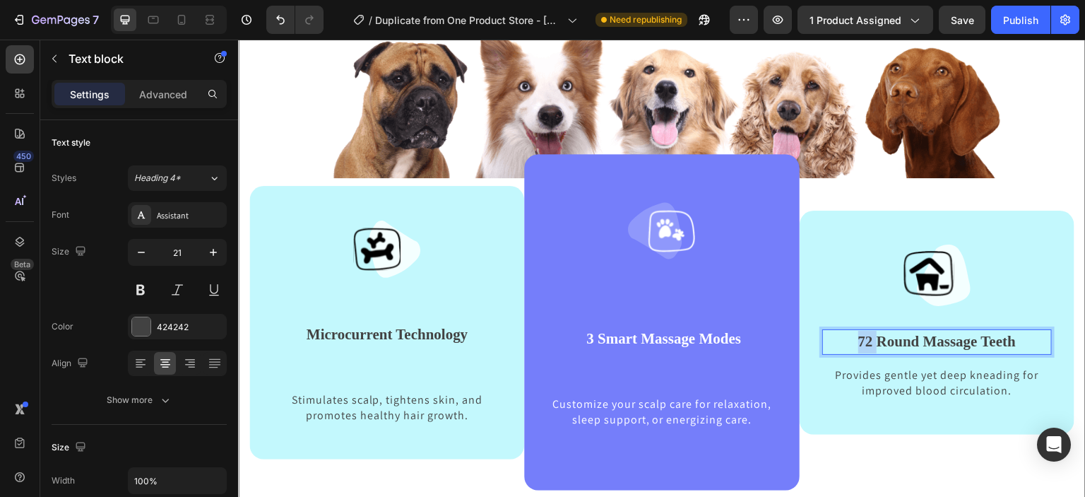
click at [840, 340] on p "72 Round Massage Teeth" at bounding box center [937, 342] width 227 height 23
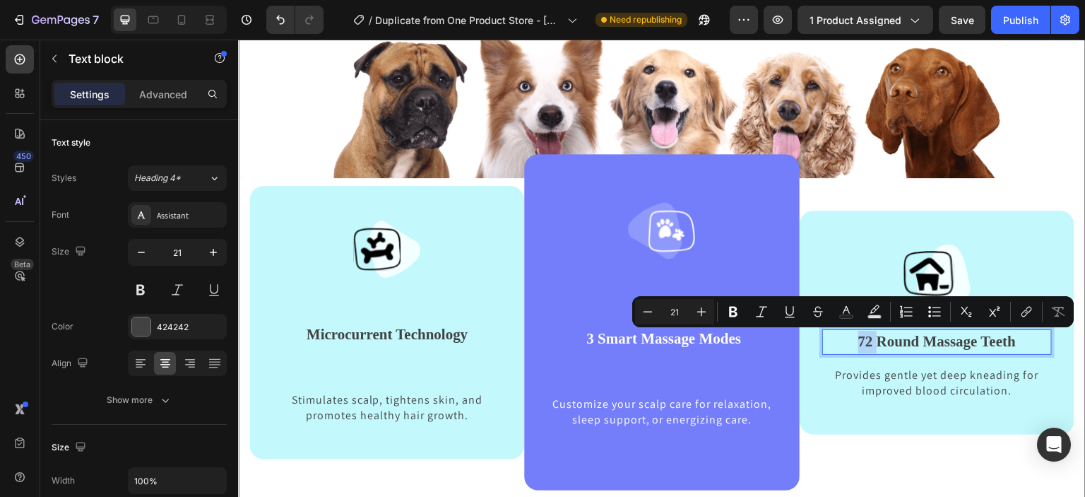
click at [840, 340] on p "72 Round Massage Teeth" at bounding box center [937, 342] width 227 height 23
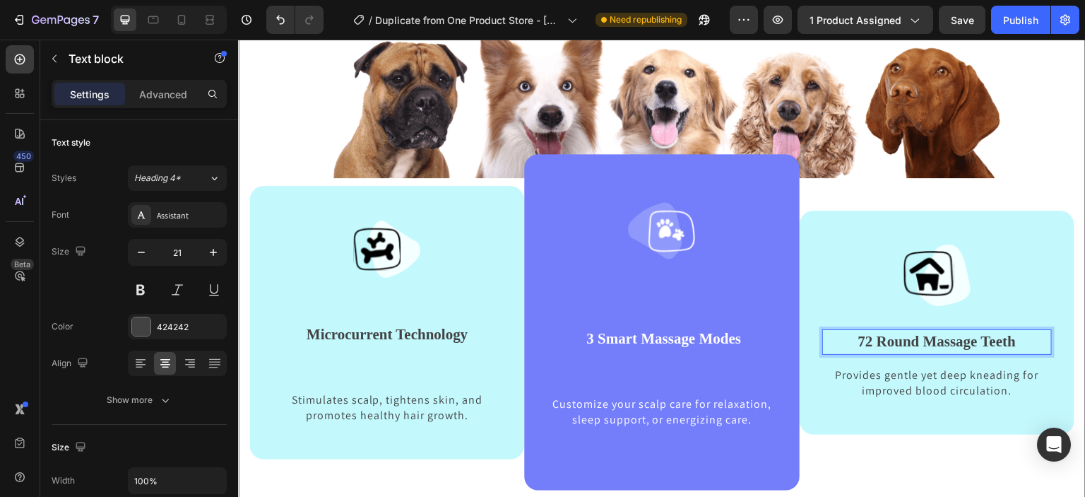
scroll to position [585, 0]
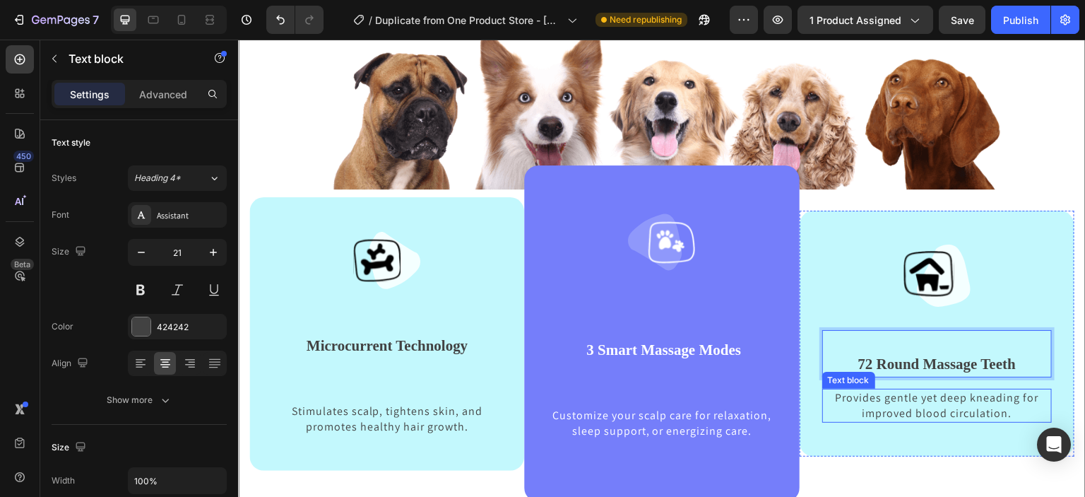
click at [828, 393] on p "Provides gentle yet deep kneading for improved blood circulation." at bounding box center [937, 406] width 227 height 32
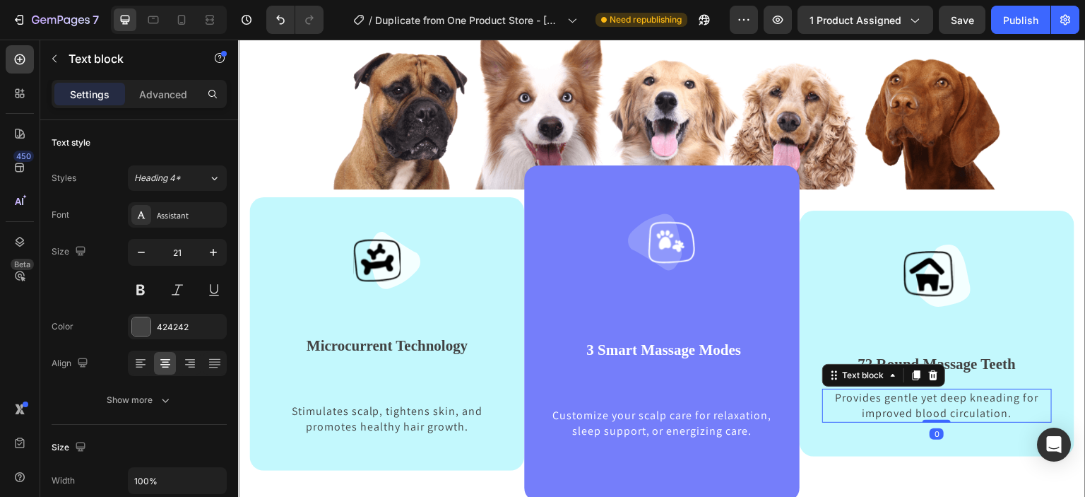
click at [828, 393] on p "Provides gentle yet deep kneading for improved blood circulation." at bounding box center [937, 406] width 227 height 32
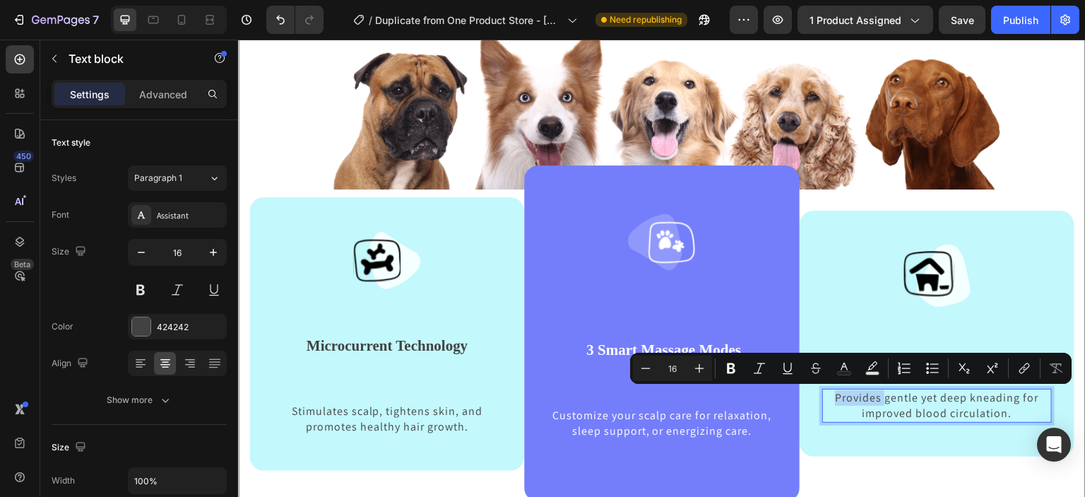
click at [827, 393] on p "Provides gentle yet deep kneading for improved blood circulation." at bounding box center [937, 406] width 227 height 32
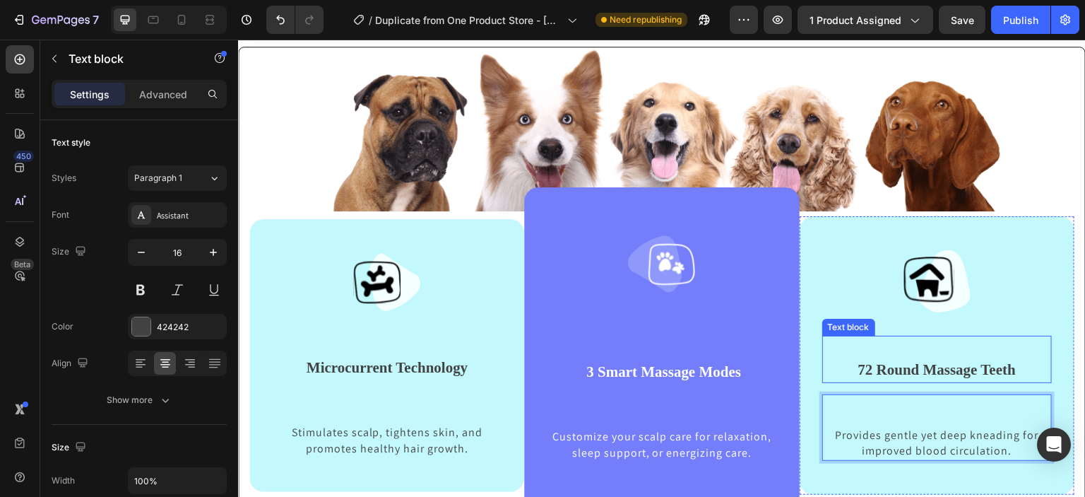
scroll to position [946, 0]
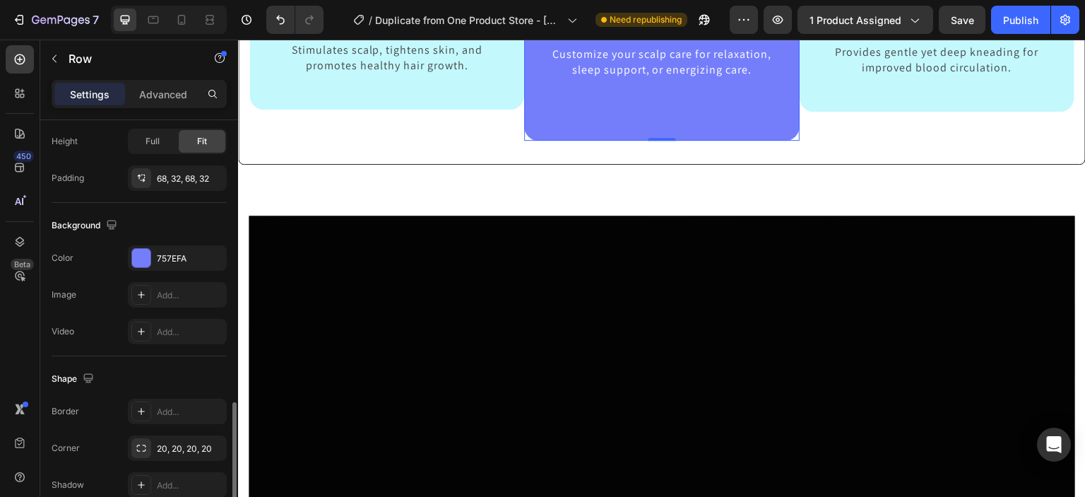
scroll to position [444, 0]
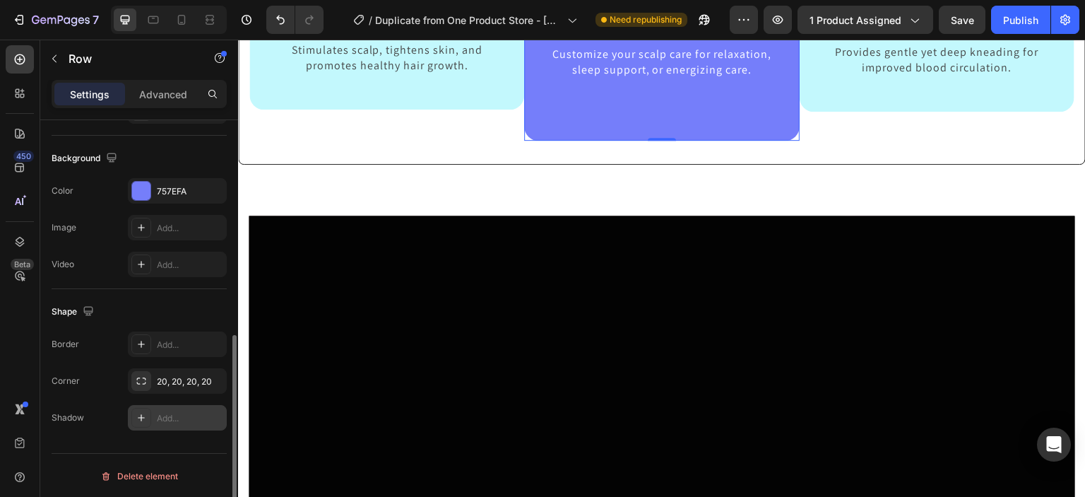
click at [144, 412] on icon at bounding box center [141, 417] width 11 height 11
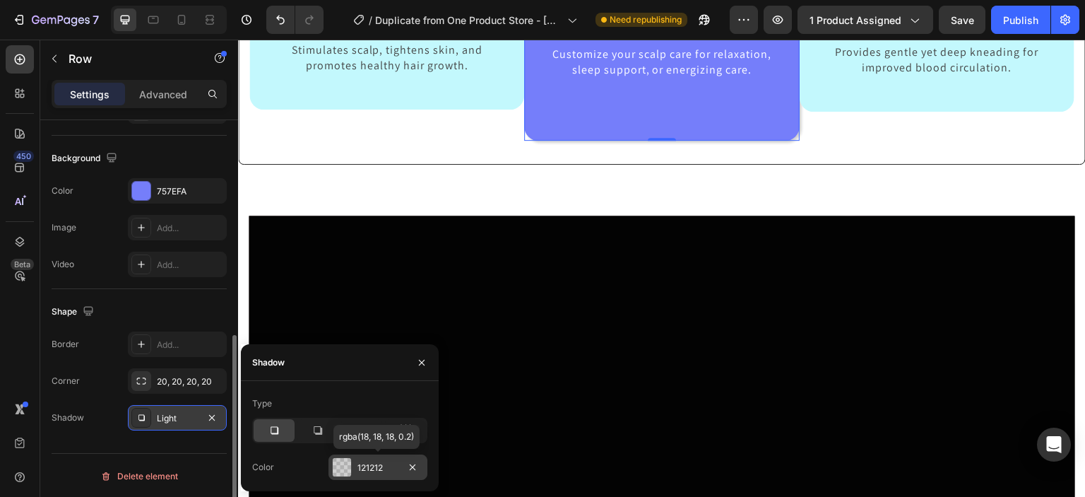
click at [342, 466] on div at bounding box center [342, 467] width 18 height 18
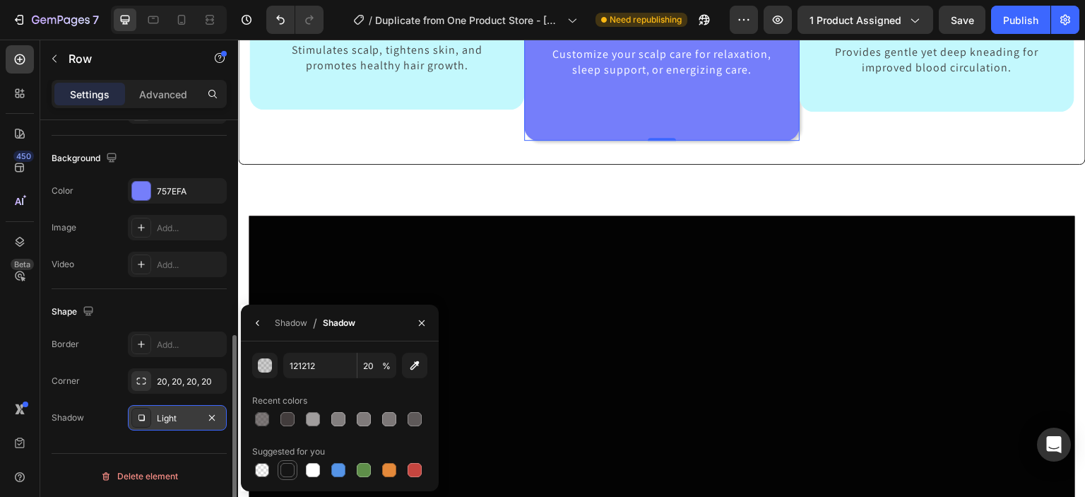
click at [291, 467] on div at bounding box center [287, 470] width 14 height 14
type input "151515"
type input "100"
click at [283, 426] on div at bounding box center [287, 419] width 14 height 14
type input "423C3C"
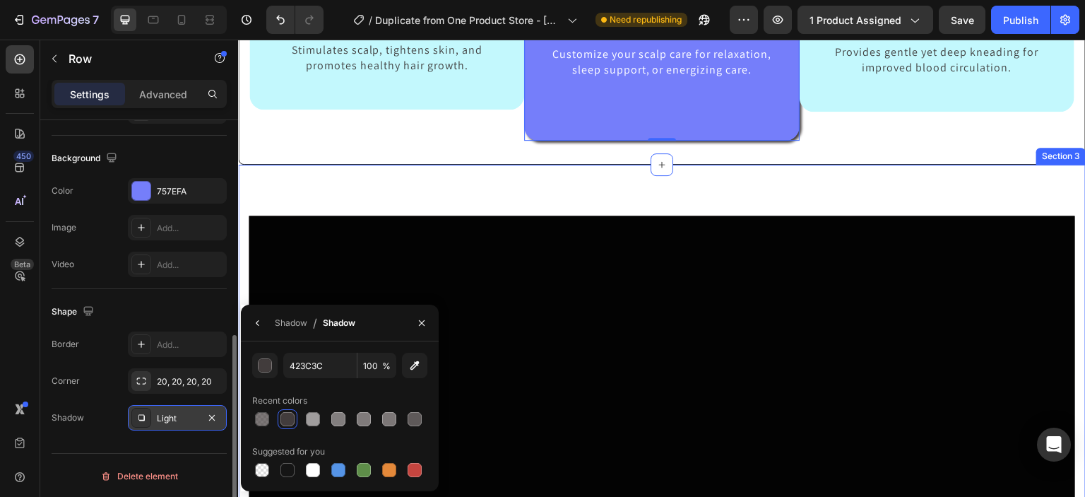
click at [499, 180] on div "Buy Now Button Hero Banner Section 3" at bounding box center [662, 448] width 848 height 566
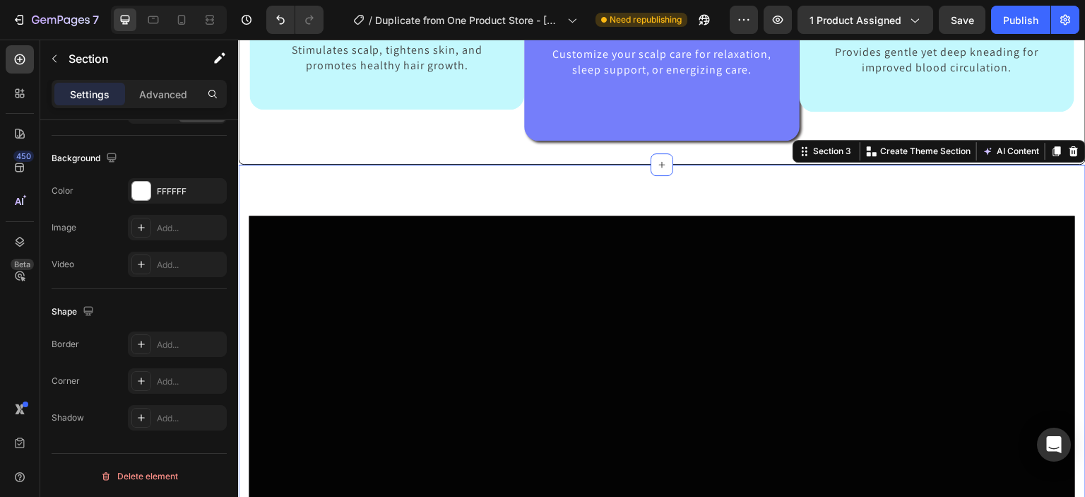
scroll to position [0, 0]
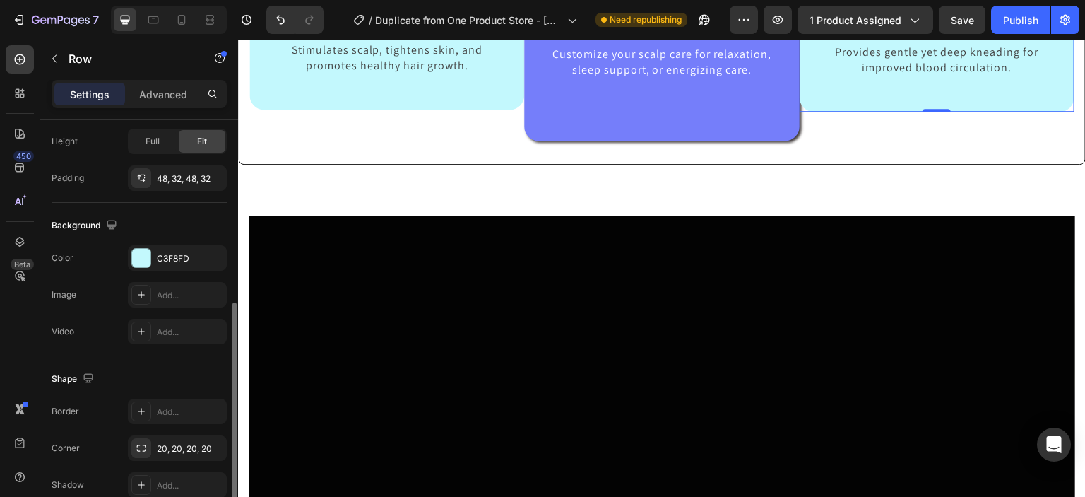
scroll to position [444, 0]
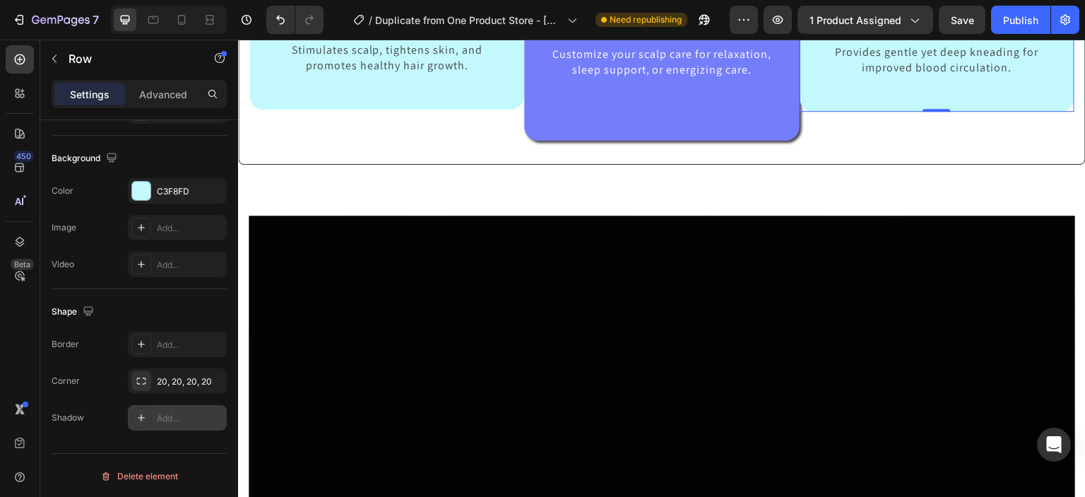
click at [155, 415] on div "Add..." at bounding box center [177, 417] width 99 height 25
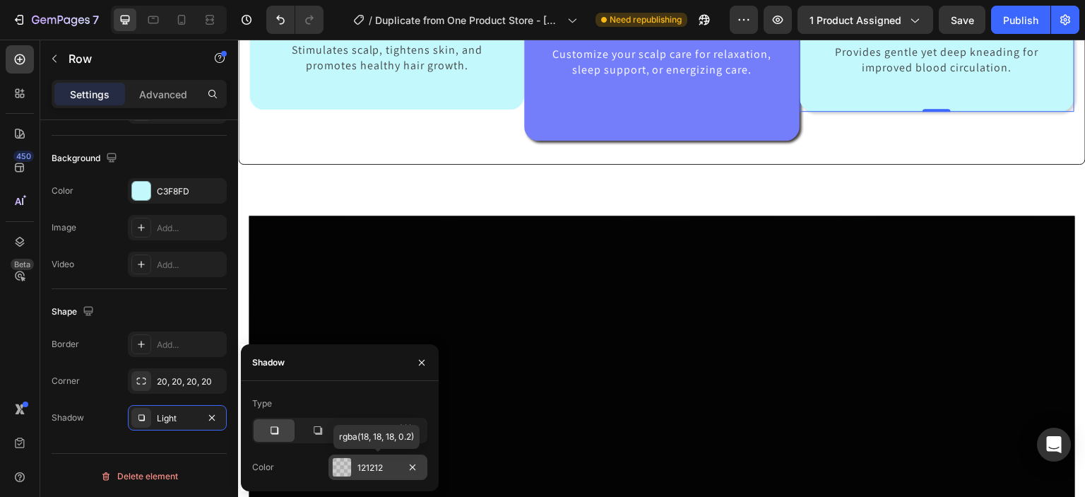
click at [341, 463] on div at bounding box center [342, 467] width 18 height 18
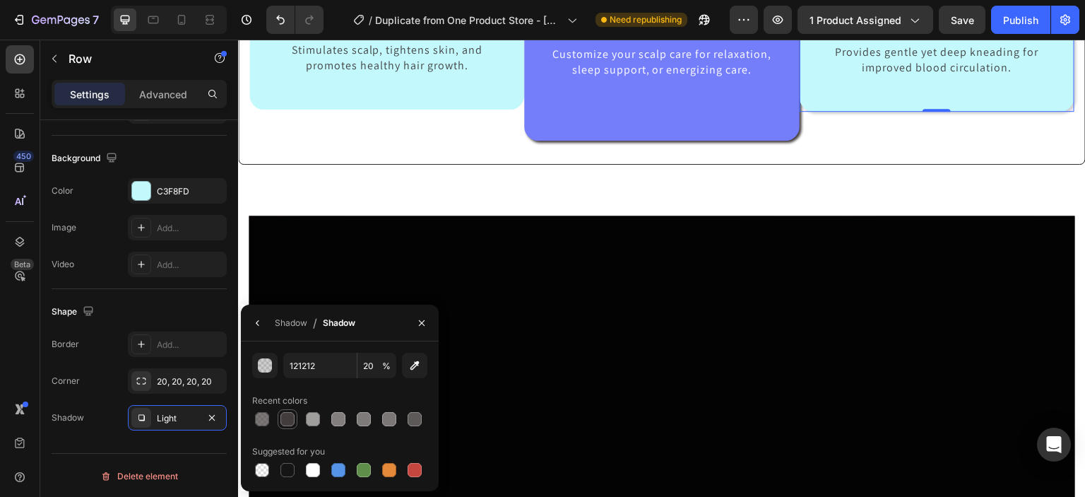
click at [282, 424] on div at bounding box center [287, 419] width 14 height 14
type input "423C3C"
type input "100"
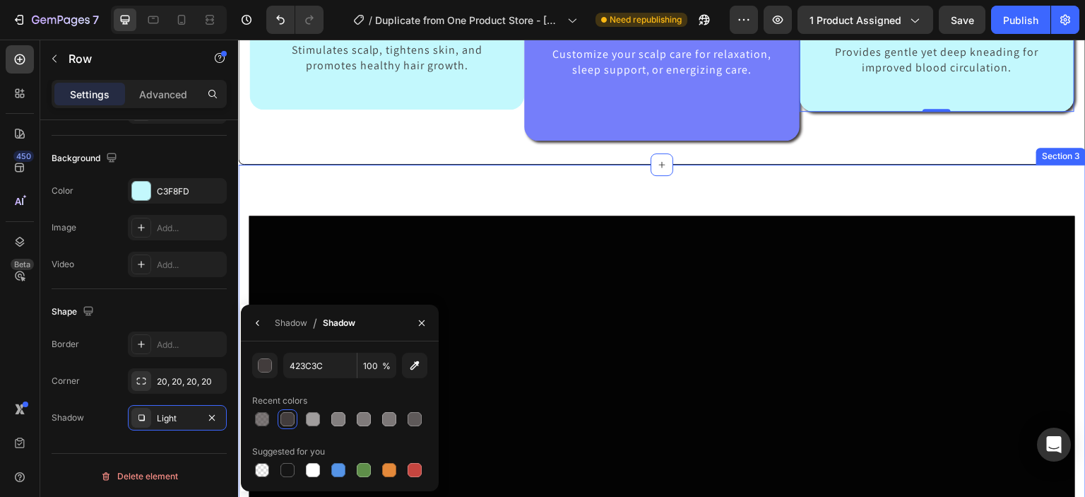
click at [942, 190] on div "Buy Now Button Hero Banner Section 3" at bounding box center [662, 448] width 848 height 566
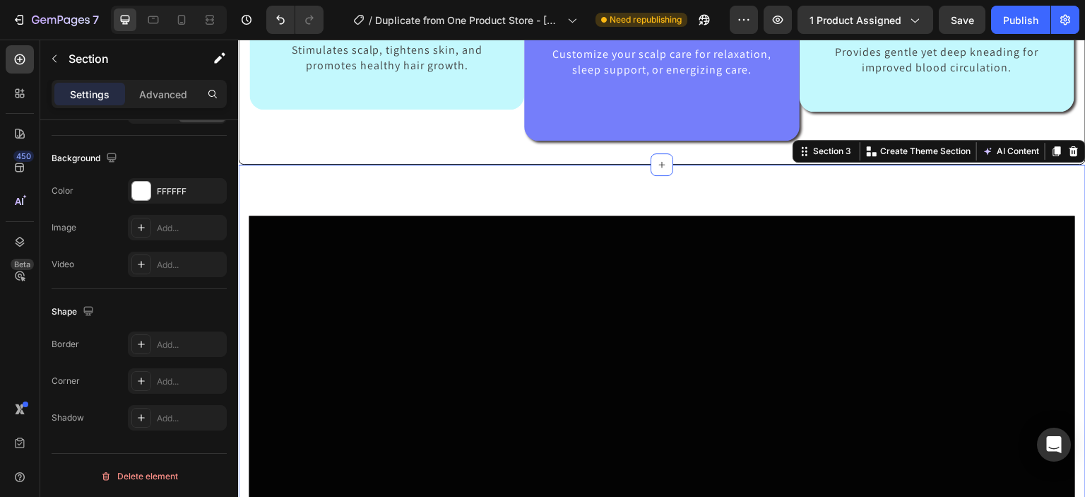
scroll to position [0, 0]
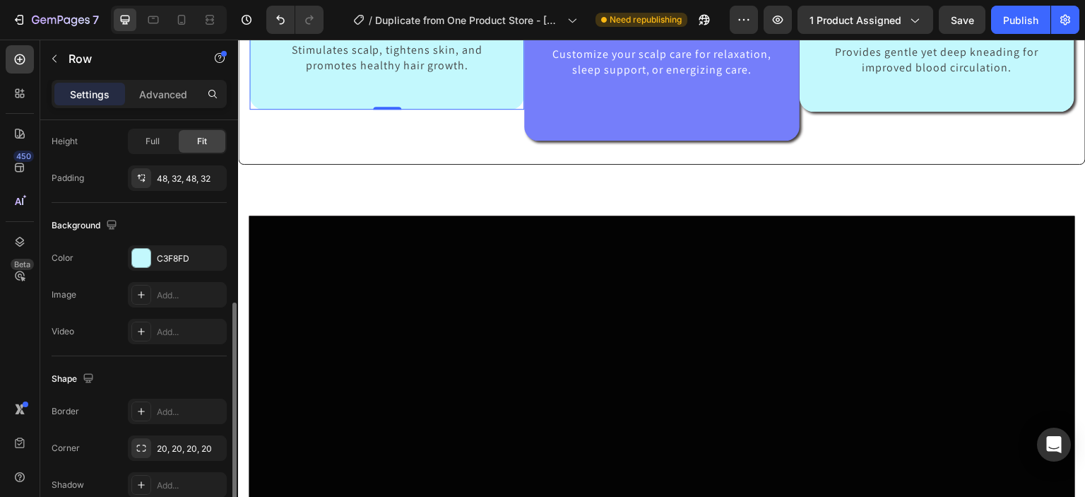
scroll to position [444, 0]
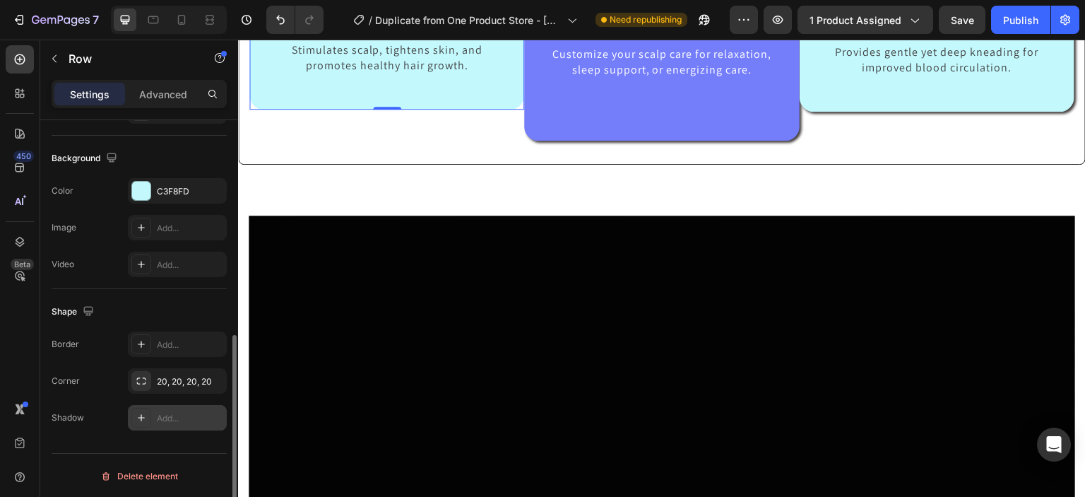
click at [131, 417] on div "Add..." at bounding box center [177, 417] width 99 height 25
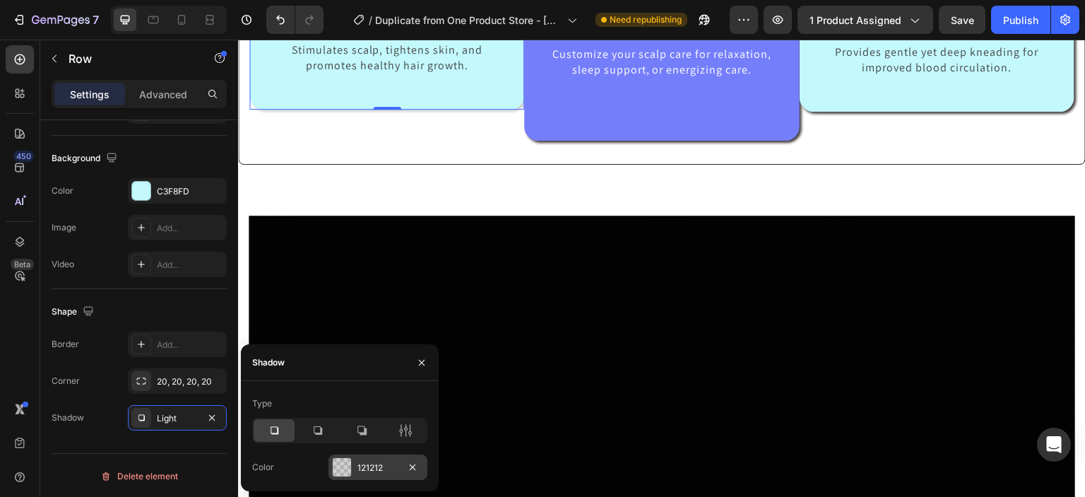
click at [347, 461] on div at bounding box center [342, 467] width 18 height 18
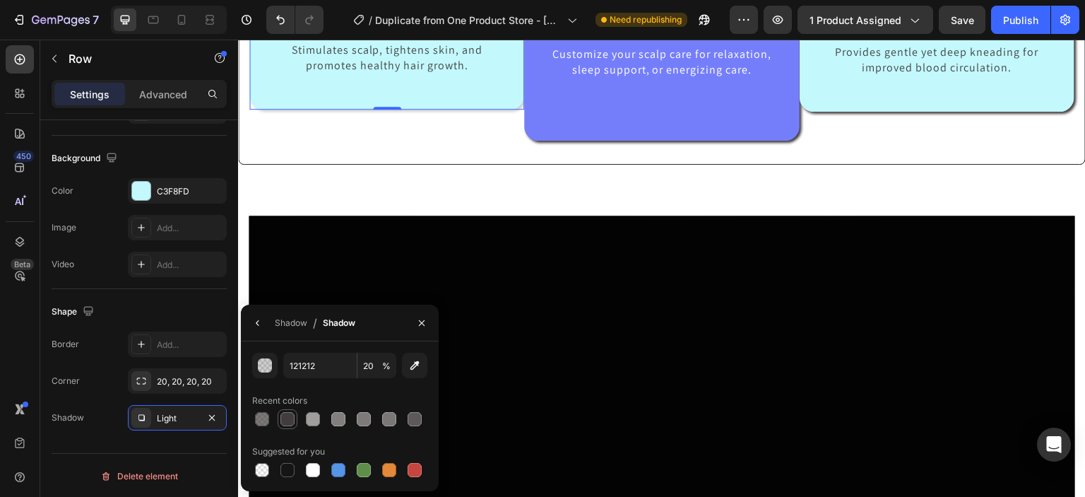
click at [282, 423] on div at bounding box center [287, 419] width 14 height 14
type input "423C3C"
type input "100"
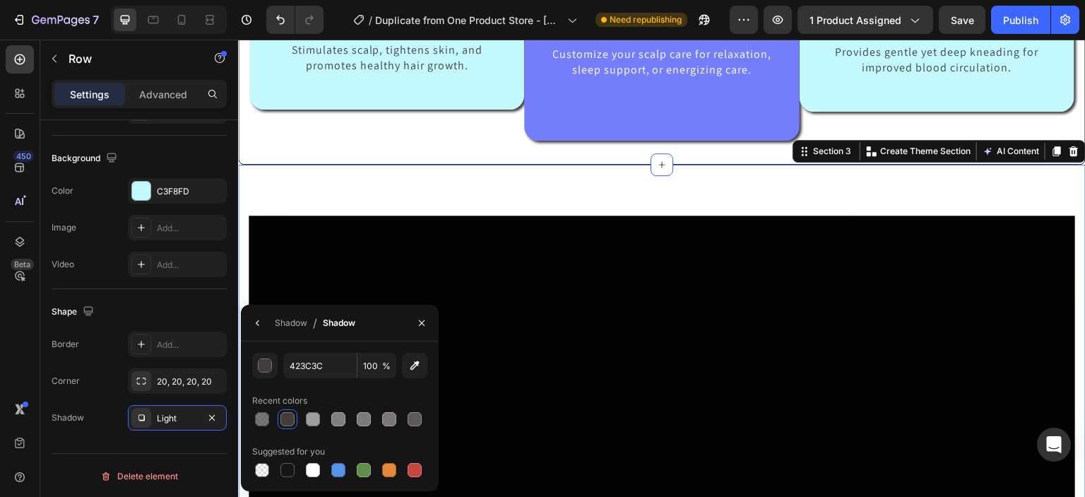
click at [451, 182] on div "Buy Now Button Hero Banner Section 3 You can create reusable sections Create Th…" at bounding box center [662, 448] width 848 height 566
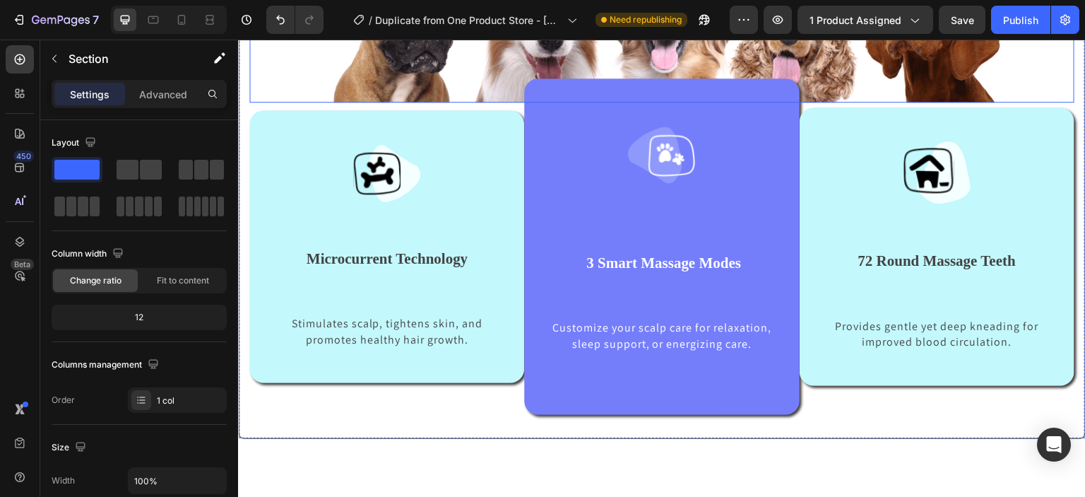
scroll to position [749, 0]
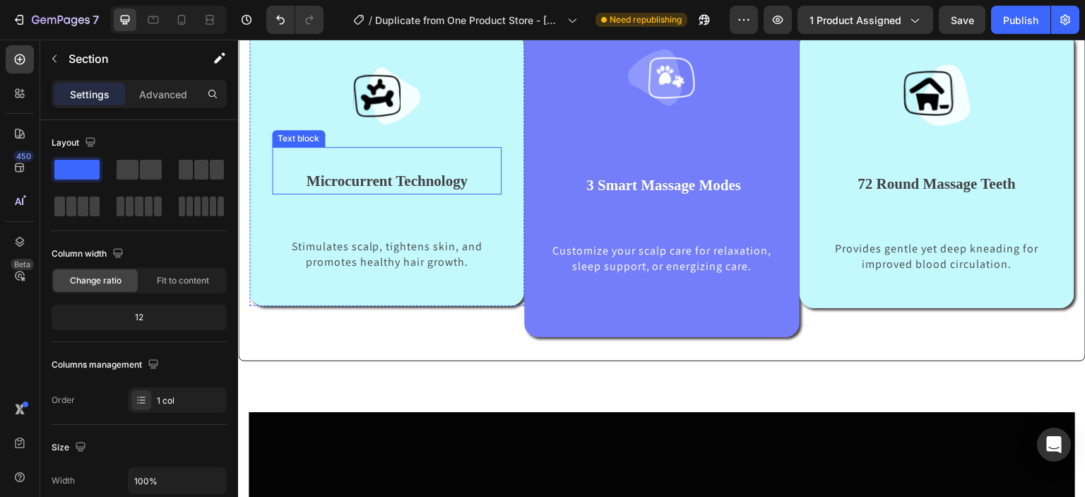
click at [302, 180] on p "Microcurrent Technology" at bounding box center [386, 181] width 227 height 23
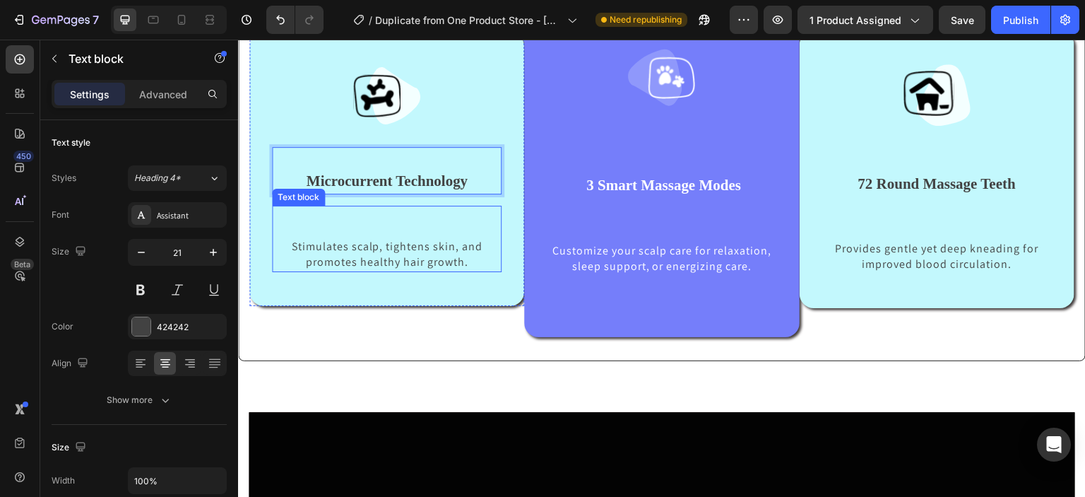
click at [283, 245] on p "Stimulates scalp, tightens skin, and promotes healthy hair growth." at bounding box center [387, 255] width 210 height 32
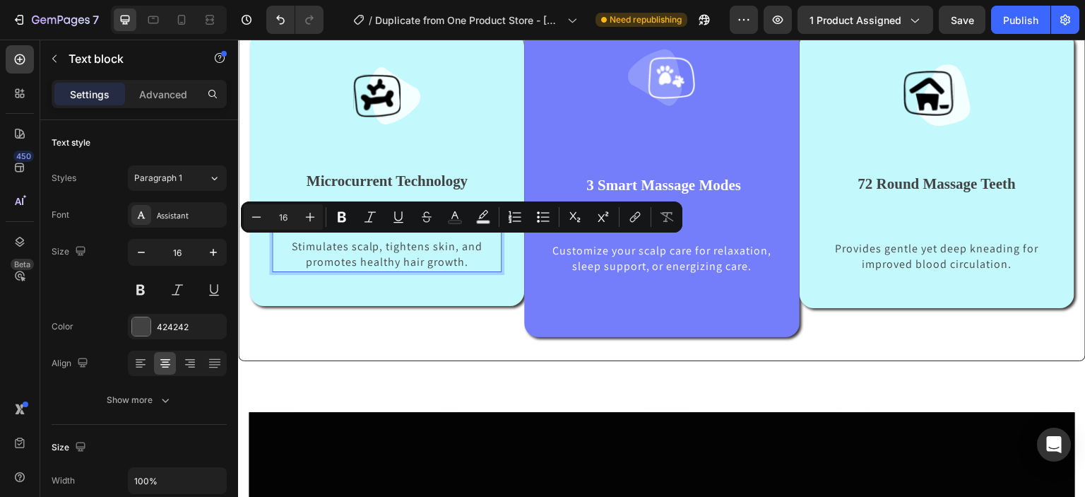
click at [284, 245] on p "Stimulates scalp, tightens skin, and promotes healthy hair growth." at bounding box center [387, 255] width 210 height 32
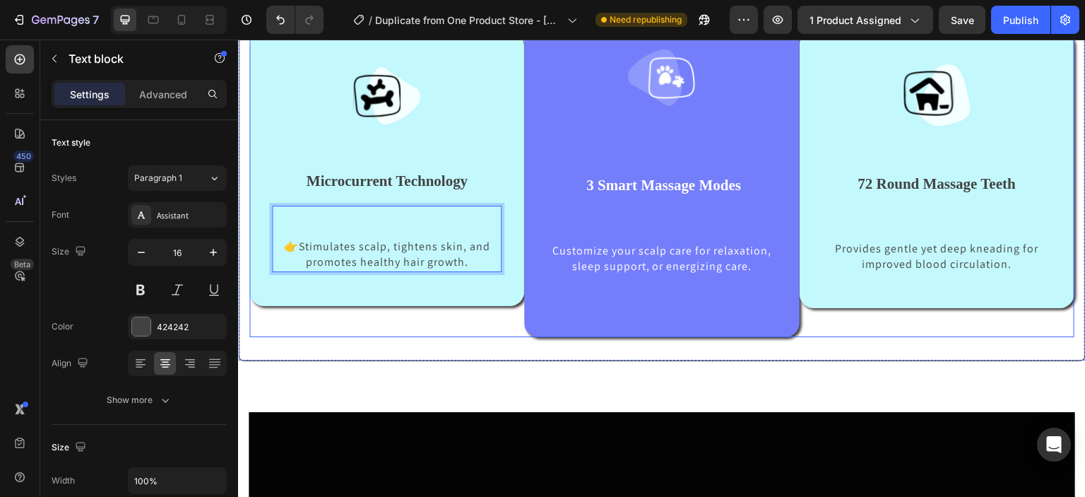
click at [347, 322] on div "Image Microcurrent Technology Text block 👉Stimulates scalp, tightens skin, and …" at bounding box center [386, 169] width 275 height 336
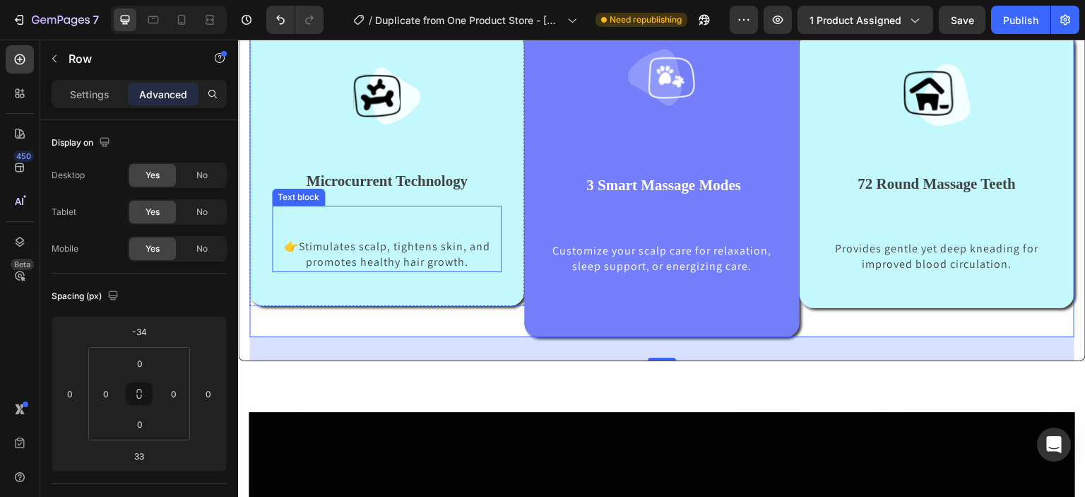
click at [473, 263] on p "👉Stimulates scalp, tightens skin, and promotes healthy hair growth." at bounding box center [387, 255] width 210 height 32
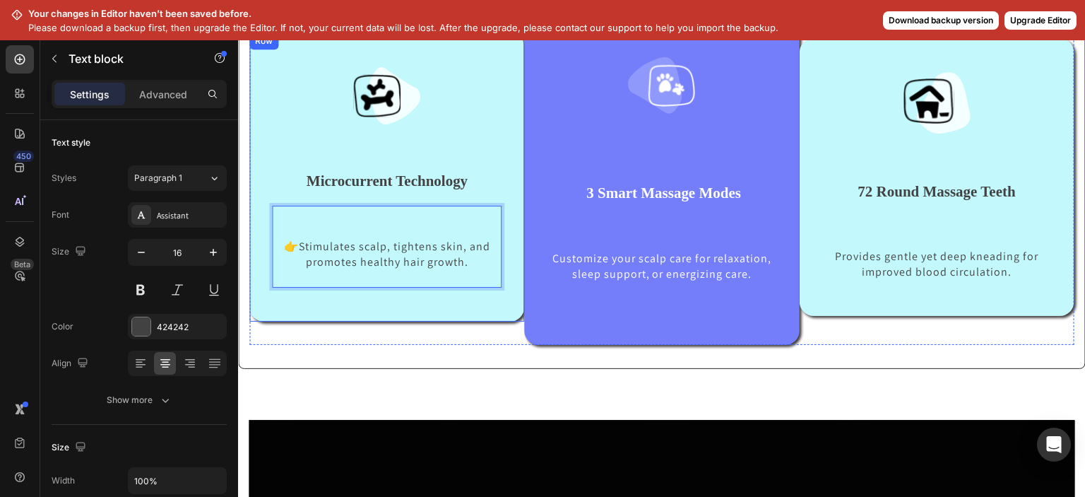
scroll to position [726, 0]
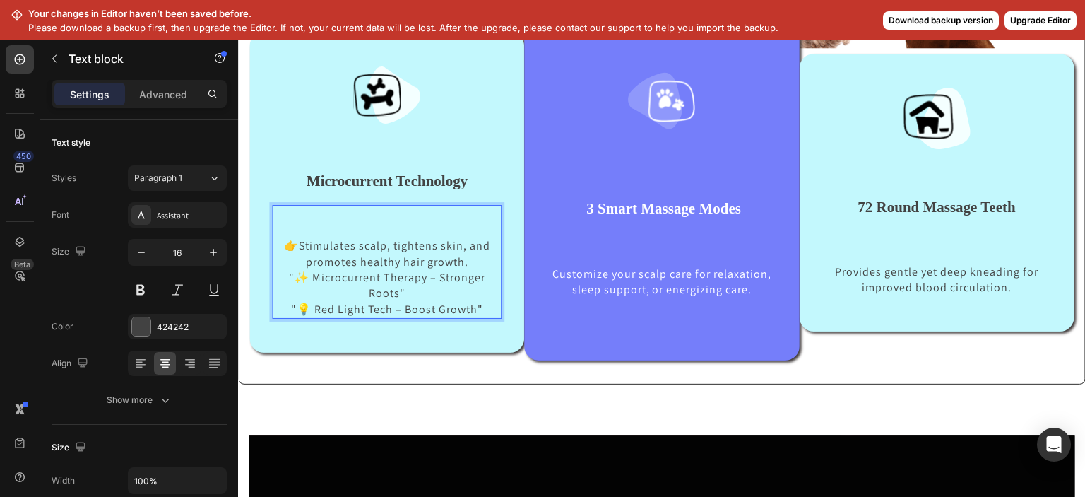
click at [294, 229] on p "Rich Text Editor. Editing area: main" at bounding box center [387, 230] width 210 height 16
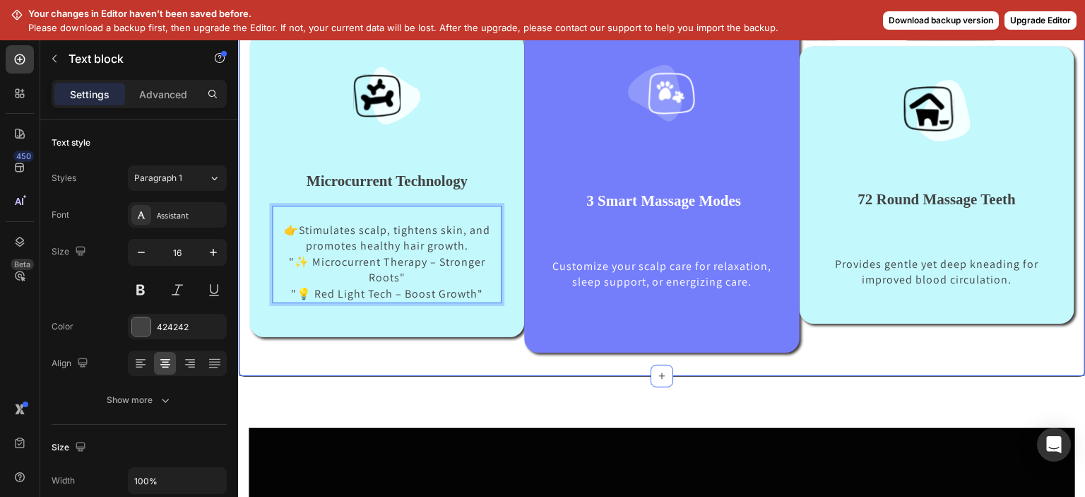
click at [343, 359] on div "Image Image Microcurrent Technology Text block 👉Stimulates scalp, tightens skin…" at bounding box center [661, 125] width 825 height 499
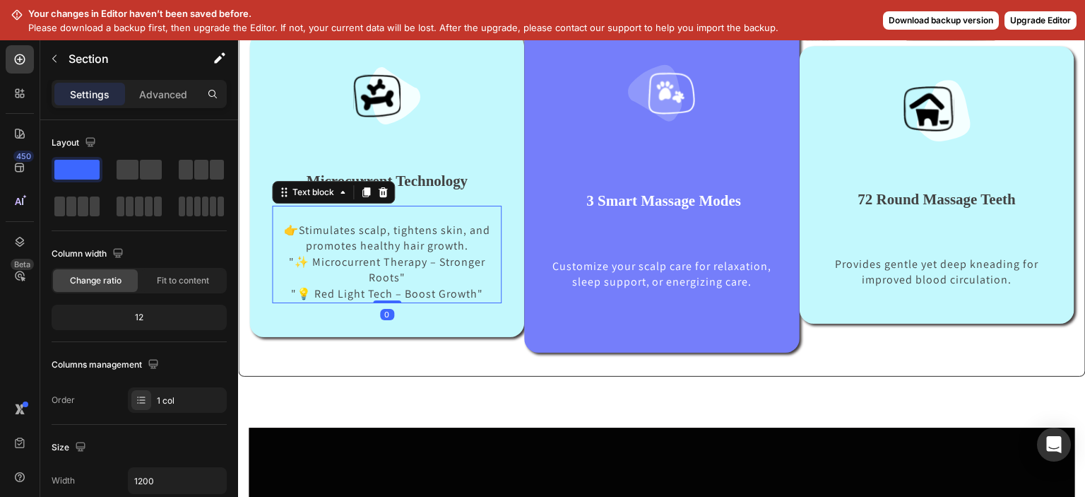
click at [295, 230] on p "👉Stimulates scalp, tightens skin, and promotes healthy hair growth." at bounding box center [387, 238] width 210 height 32
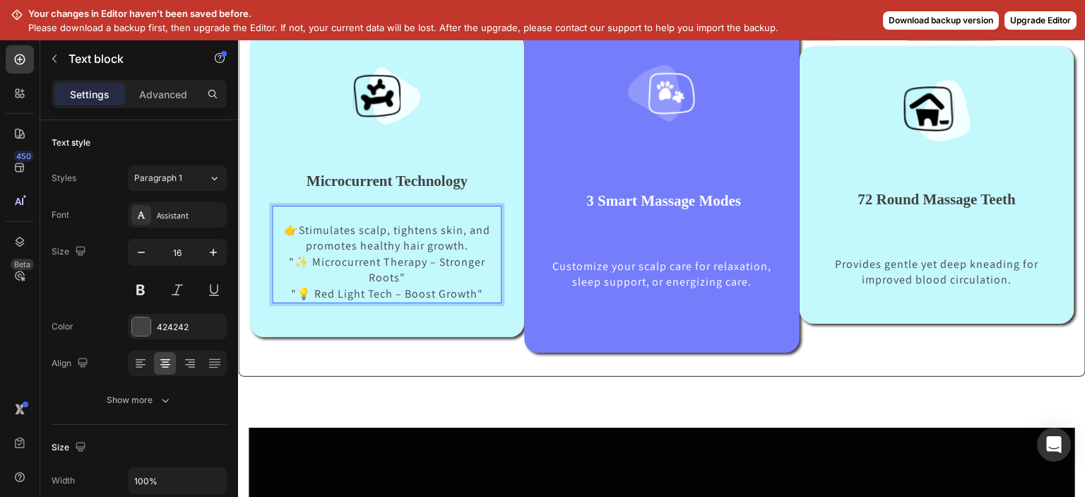
click at [298, 230] on p "👉Stimulates scalp, tightens skin, and promotes healthy hair growth." at bounding box center [387, 238] width 210 height 32
click at [328, 356] on div "Image Image Microcurrent Technology Text block 👉 Stimulates scalp, tightens ski…" at bounding box center [661, 125] width 825 height 499
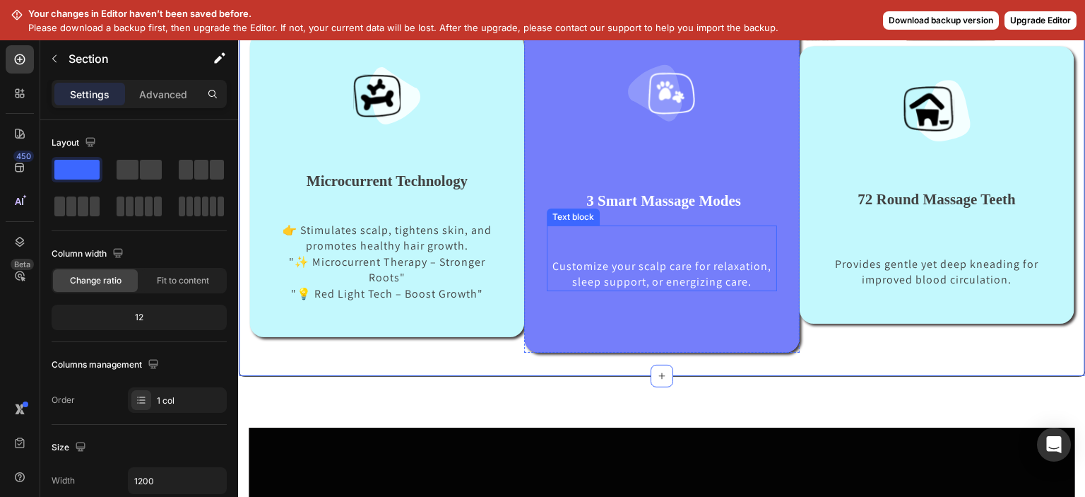
click at [752, 284] on p "Customize your scalp care for relaxation, sleep support, or energizing care." at bounding box center [661, 275] width 227 height 32
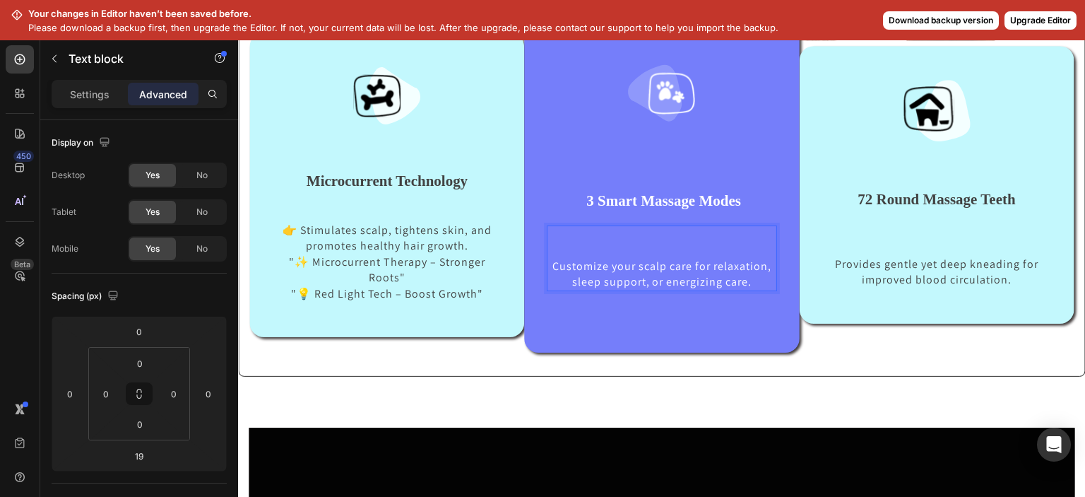
click at [549, 265] on p "Customize your scalp care for relaxation, sleep support, or energizing care." at bounding box center [661, 275] width 227 height 32
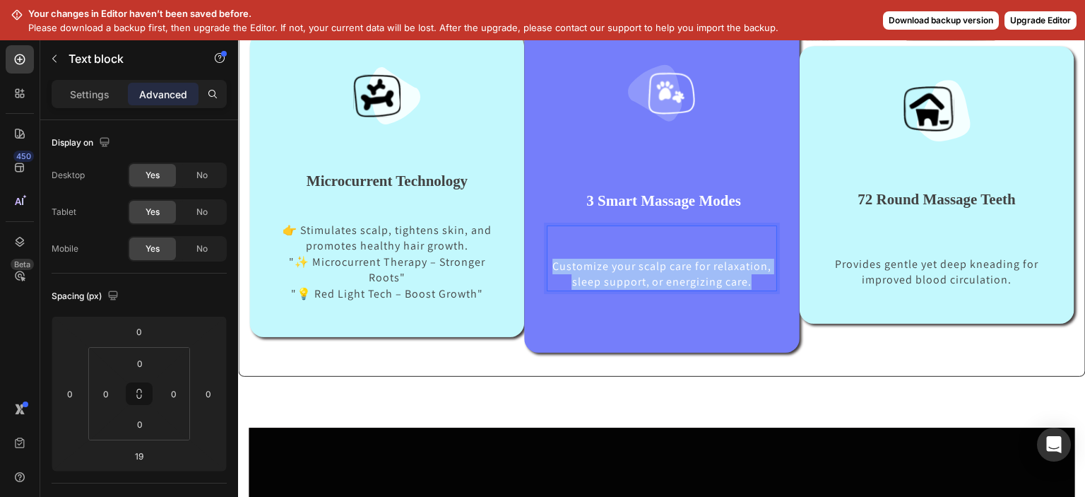
click at [549, 265] on p "Customize your scalp care for relaxation, sleep support, or energizing care." at bounding box center [661, 275] width 227 height 32
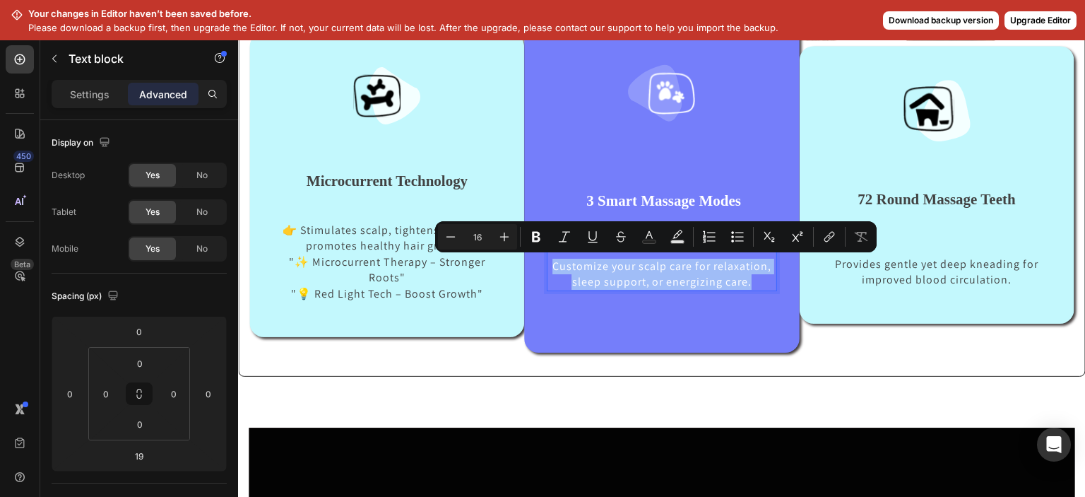
click at [549, 265] on p "Customize your scalp care for relaxation, sleep support, or energizing care." at bounding box center [661, 275] width 227 height 32
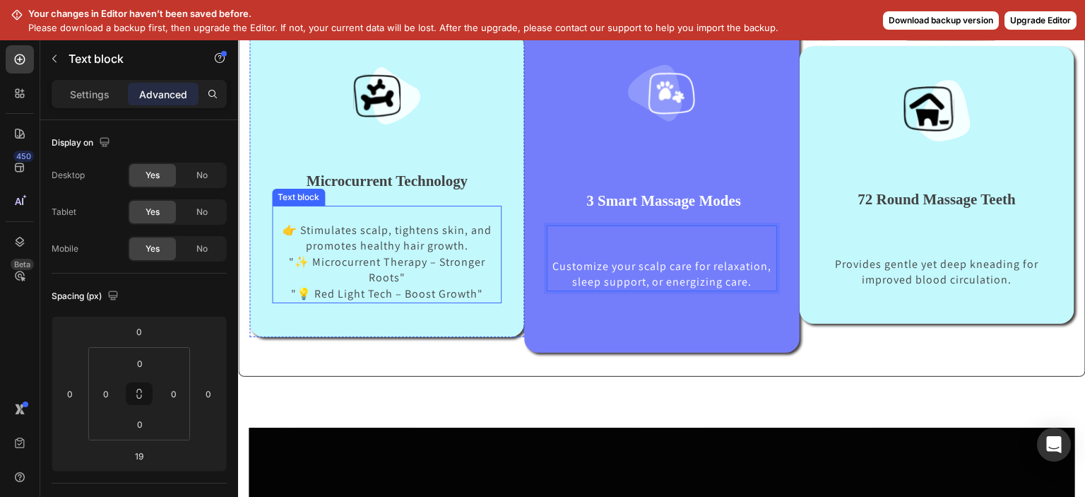
click at [302, 232] on p "👉 Stimulates scalp, tightens skin, and promotes healthy hair growth." at bounding box center [387, 238] width 210 height 32
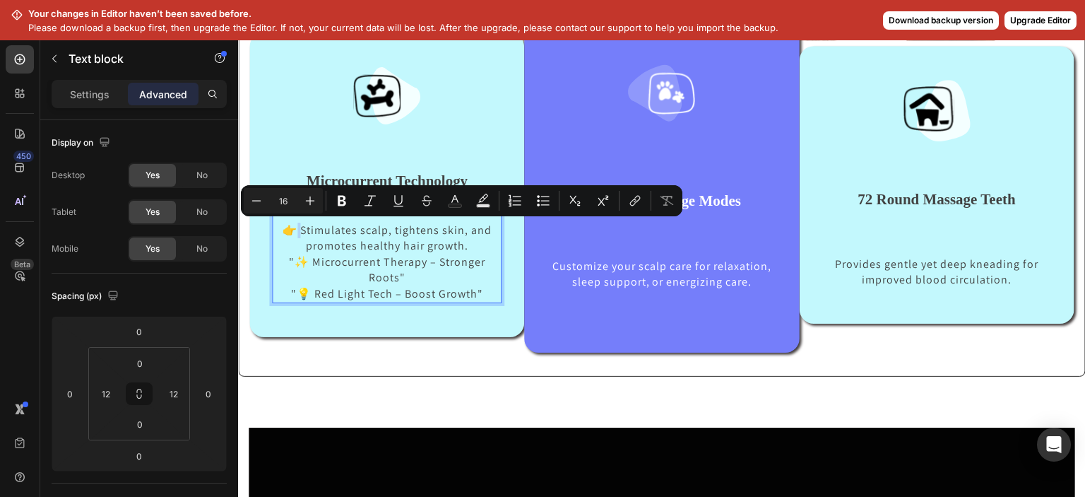
click at [297, 229] on p "👉 Stimulates scalp, tightens skin, and promotes healthy hair growth." at bounding box center [387, 238] width 210 height 32
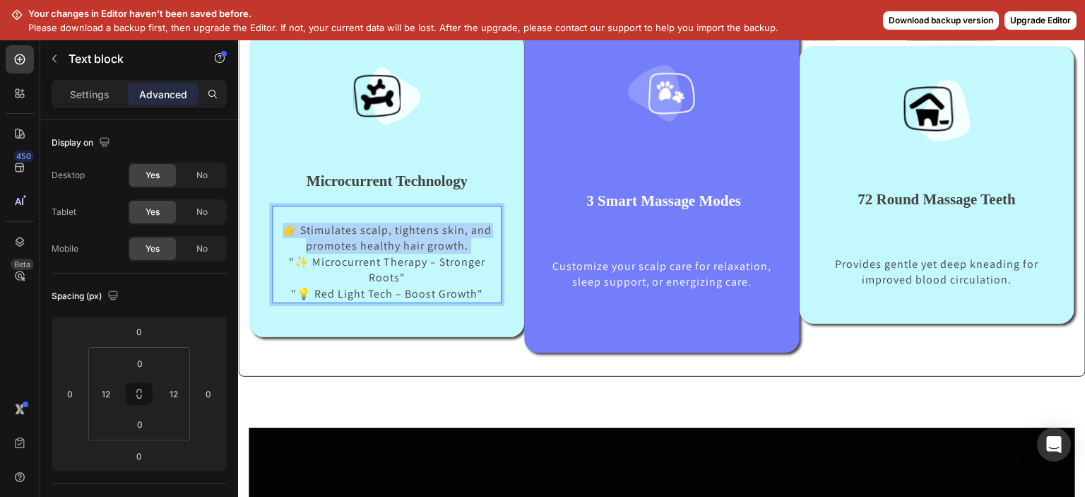
click at [297, 229] on p "👉 Stimulates scalp, tightens skin, and promotes healthy hair growth." at bounding box center [387, 238] width 210 height 32
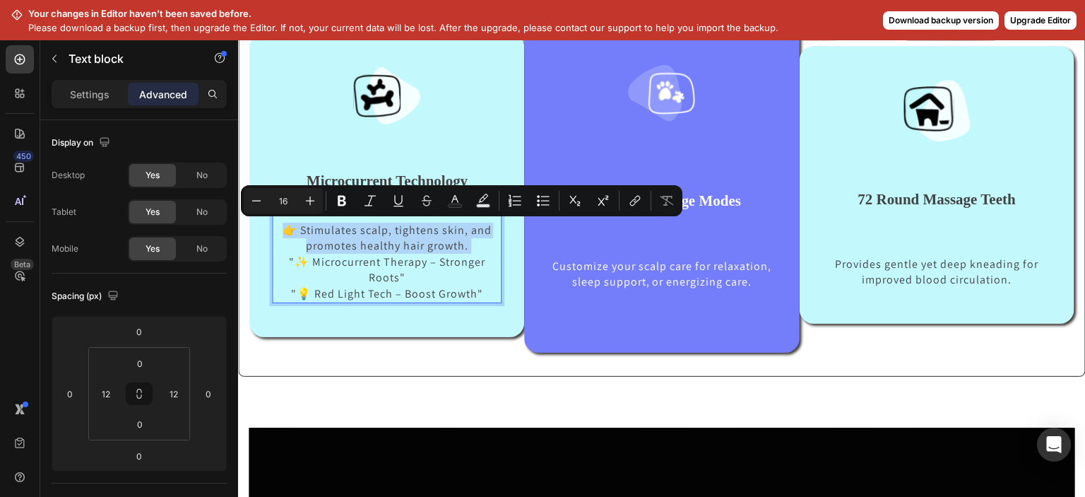
click at [297, 229] on p "👉 Stimulates scalp, tightens skin, and promotes healthy hair growth." at bounding box center [387, 238] width 210 height 32
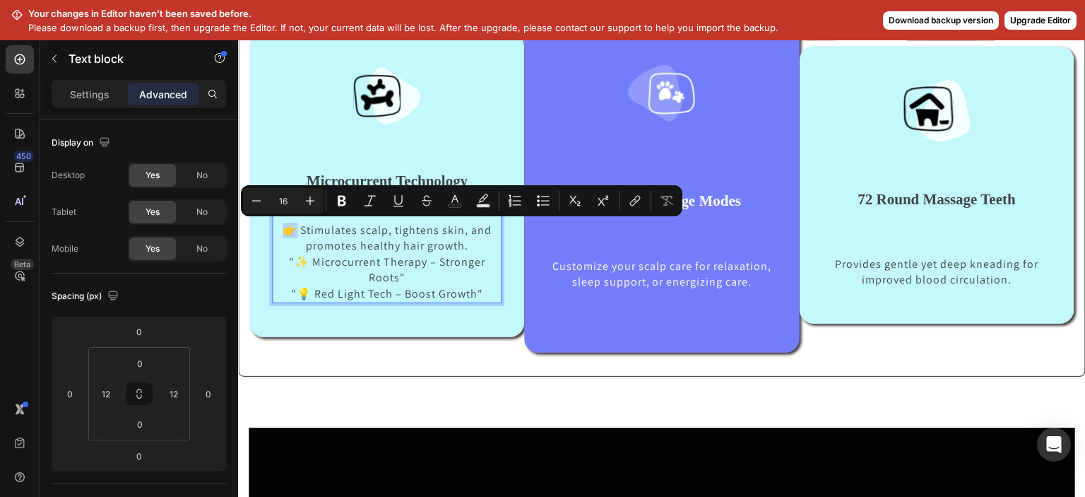
click at [297, 228] on p "👉 Stimulates scalp, tightens skin, and promotes healthy hair growth." at bounding box center [387, 238] width 210 height 32
copy p "👉"
click at [548, 263] on p "Customize your scalp care for relaxation, sleep support, or energizing care." at bounding box center [661, 275] width 227 height 32
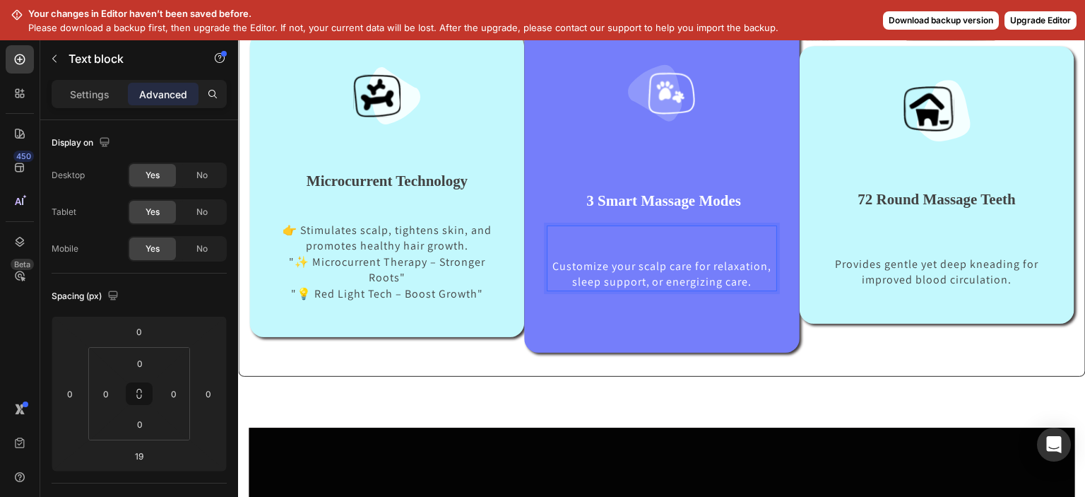
click at [548, 263] on p "Customize your scalp care for relaxation, sleep support, or energizing care." at bounding box center [661, 275] width 227 height 32
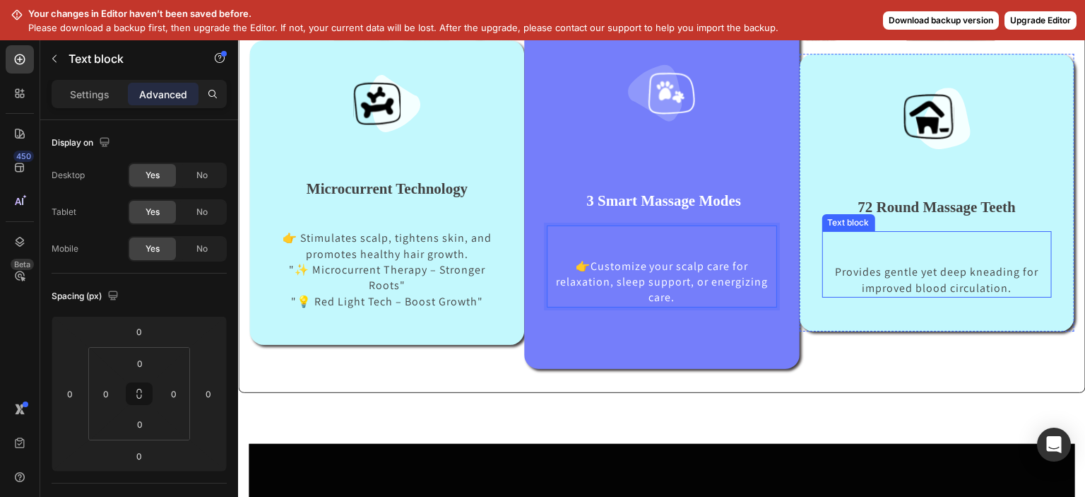
click at [825, 272] on p "Provides gentle yet deep kneading for improved blood circulation." at bounding box center [937, 280] width 227 height 32
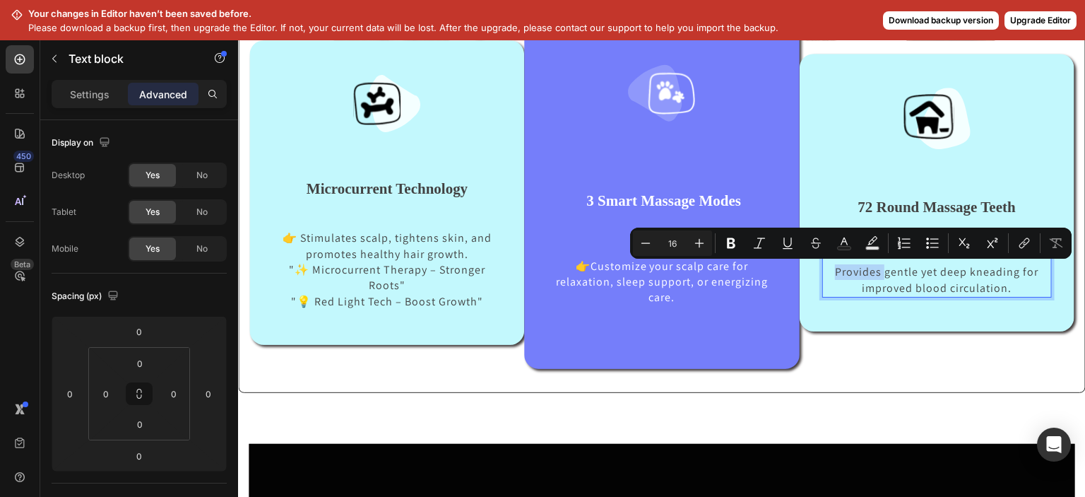
click at [824, 271] on p "Provides gentle yet deep kneading for improved blood circulation." at bounding box center [937, 280] width 227 height 32
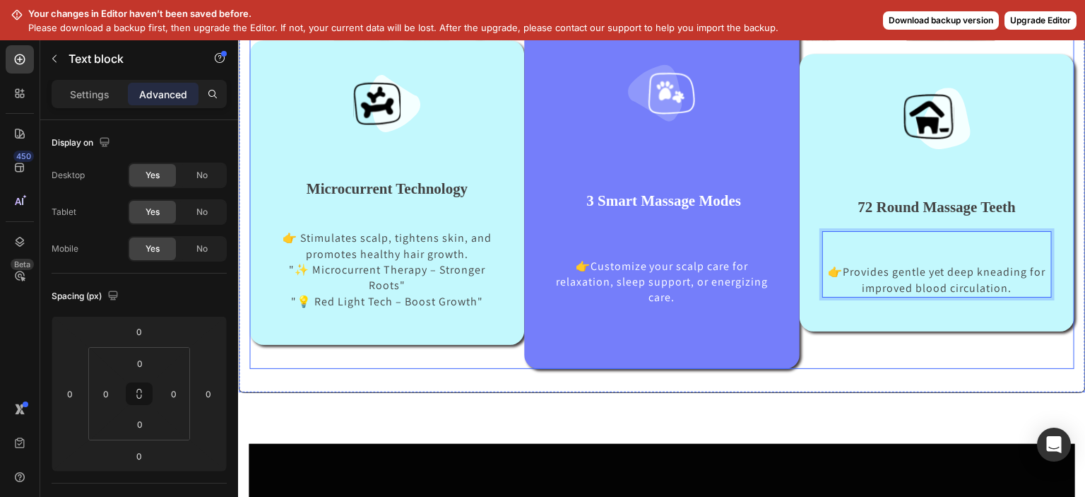
click at [477, 367] on div "Image Microcurrent Technology Text block 👉 Stimulates scalp, tightens skin, and…" at bounding box center [386, 192] width 275 height 352
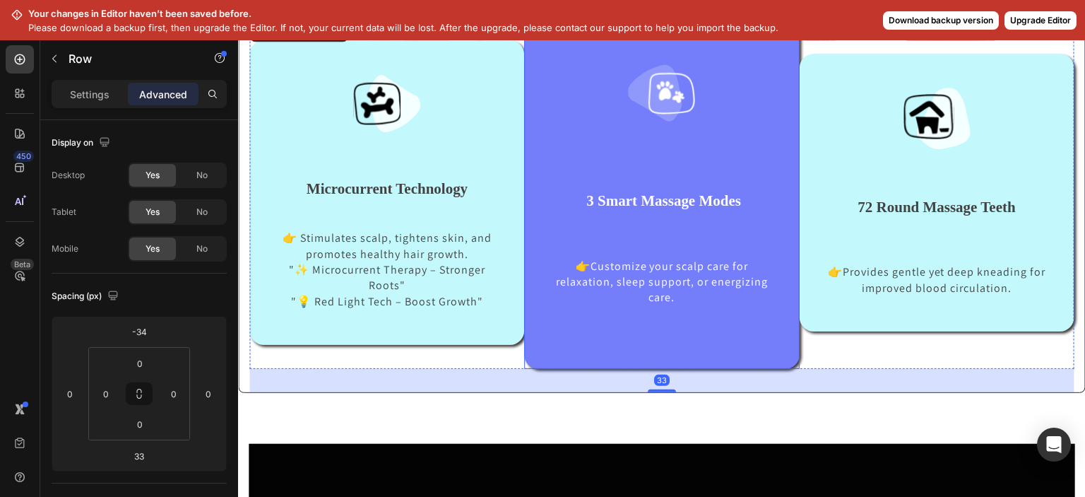
click at [732, 334] on div "Image 3 Smart Massage Modes Text block 👉Customize your scalp care for relaxatio…" at bounding box center [661, 192] width 275 height 352
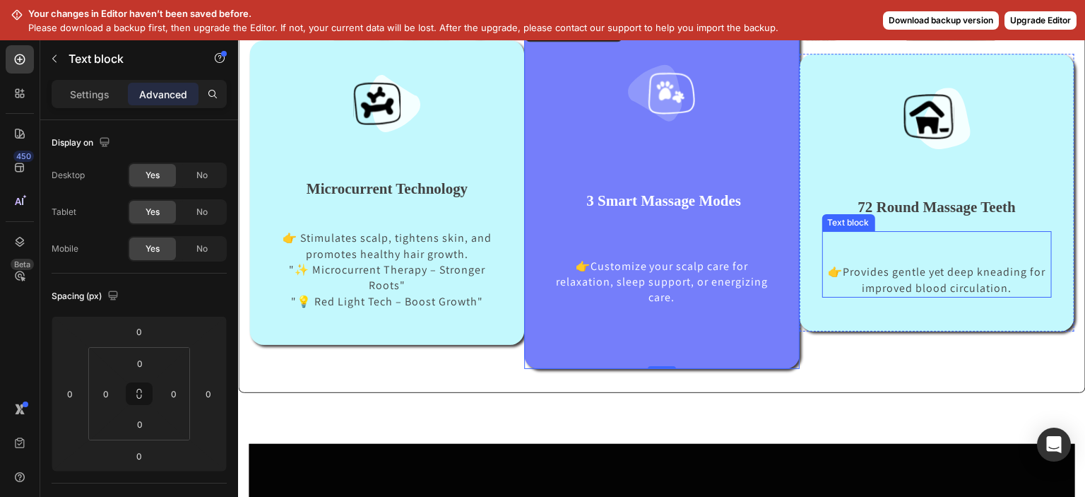
click at [997, 286] on p "👉Provides gentle yet deep kneading for improved blood circulation." at bounding box center [937, 280] width 227 height 32
click at [998, 285] on p "👉Provides gentle yet deep kneading for improved blood circulation." at bounding box center [937, 280] width 227 height 32
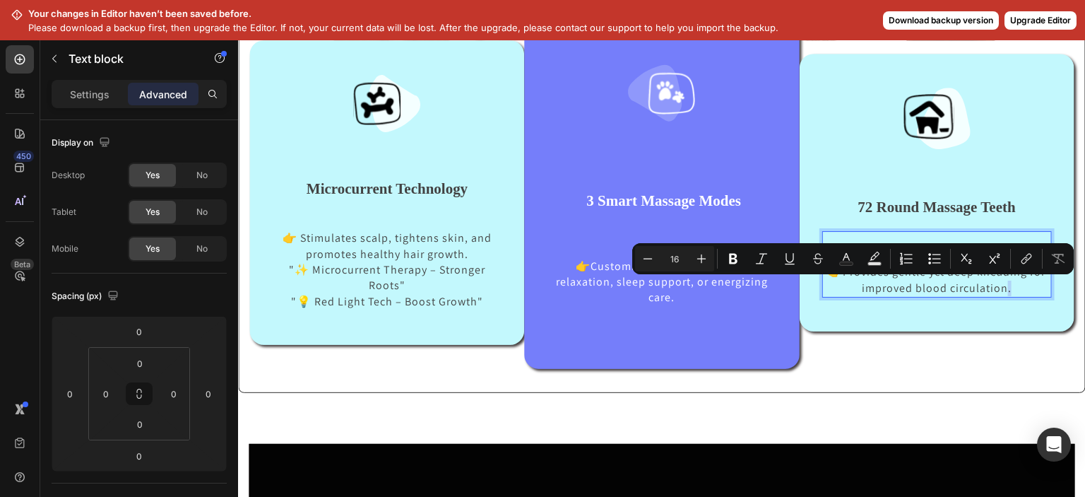
click at [999, 287] on p "👉Provides gentle yet deep kneading for improved blood circulation." at bounding box center [937, 280] width 227 height 32
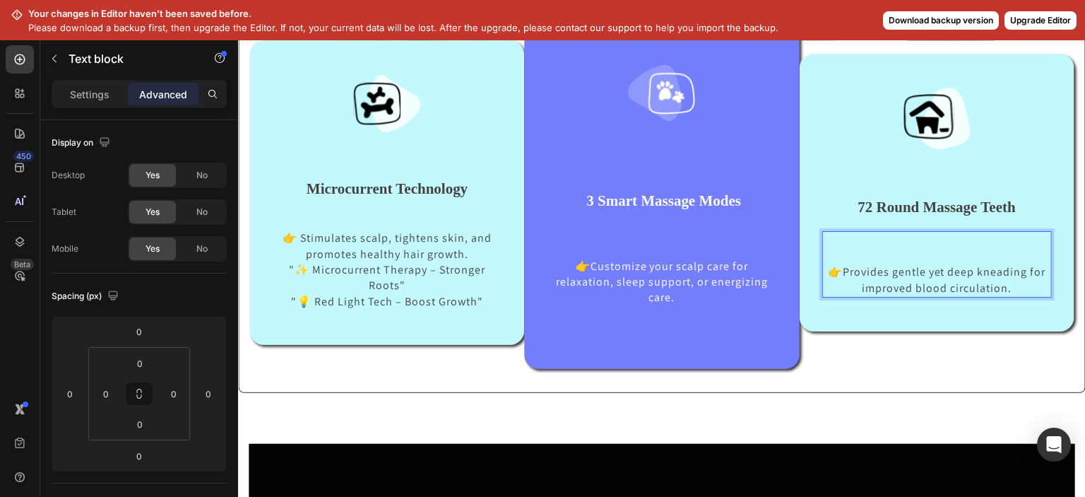
click at [1004, 288] on p "👉Provides gentle yet deep kneading for improved blood circulation." at bounding box center [937, 280] width 227 height 32
click at [824, 250] on p "Rich Text Editor. Editing area: main" at bounding box center [937, 257] width 227 height 16
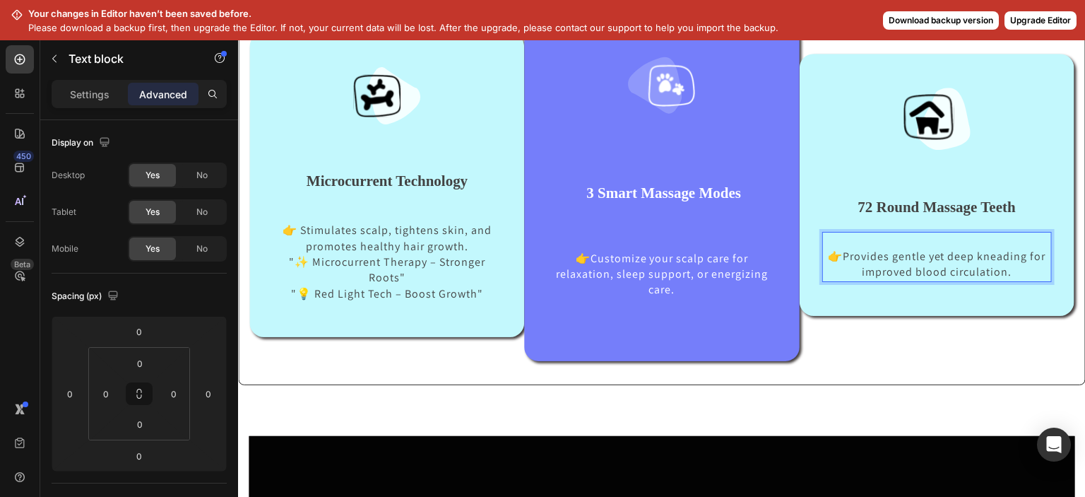
click at [1009, 273] on p "👉Provides gentle yet deep kneading for improved blood circulation." at bounding box center [937, 265] width 227 height 32
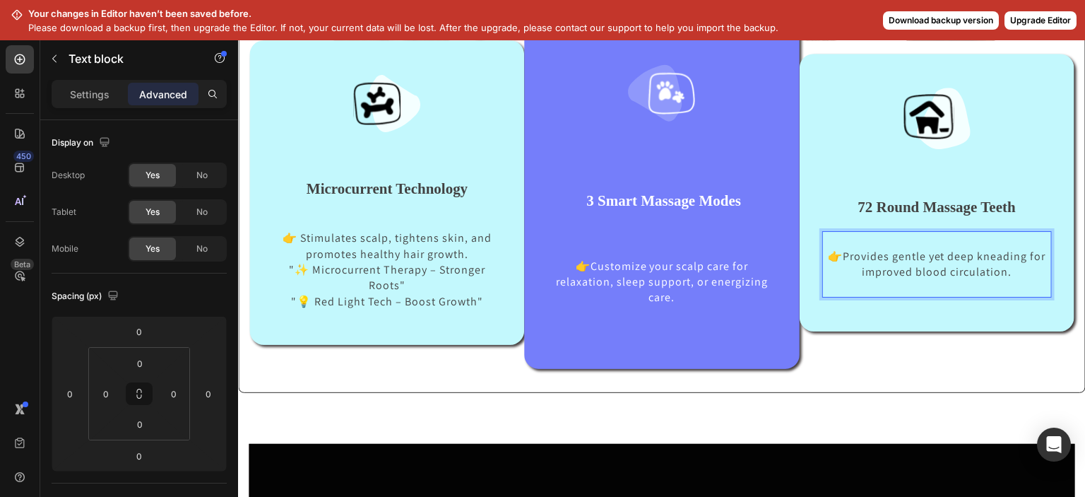
click at [1000, 271] on p "👉Provides gentle yet deep kneading for improved blood circulation." at bounding box center [937, 265] width 227 height 32
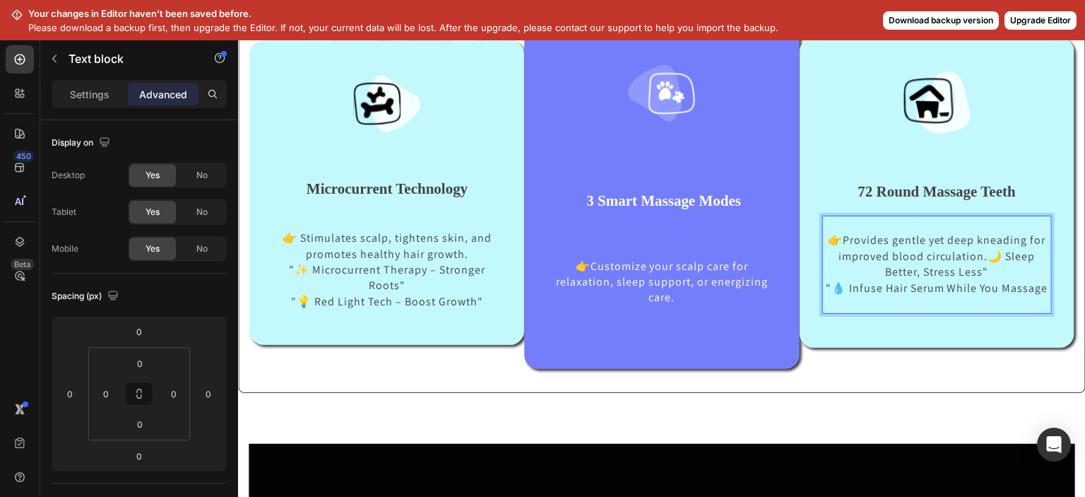
scroll to position [718, 0]
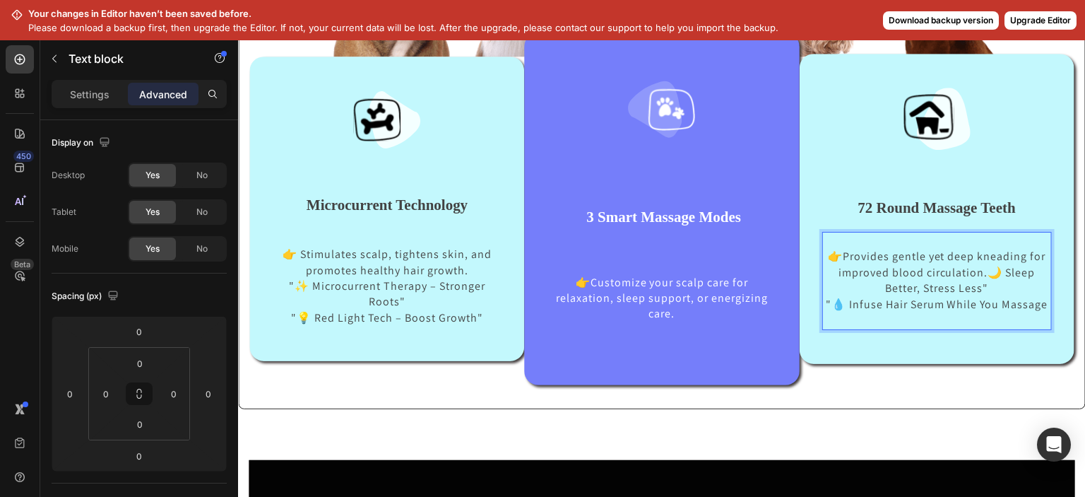
click at [985, 274] on p "👉Provides gentle yet deep kneading for improved blood circulation.🌙 Sleep Bette…" at bounding box center [937, 272] width 227 height 47
click at [856, 286] on p "🌙 Sleep Better, Stress Less"" at bounding box center [937, 288] width 227 height 16
click at [978, 269] on p "👉Provides gentle yet deep kneading for improved blood circulation.🌙 Sleep Bette…" at bounding box center [937, 272] width 227 height 47
click at [831, 256] on p "👉Provides gentle yet deep kneading for improved blood circulation." at bounding box center [937, 265] width 227 height 32
click at [829, 253] on p "👉 Provides gentle yet deep kneading for improved blood circulation." at bounding box center [937, 265] width 227 height 32
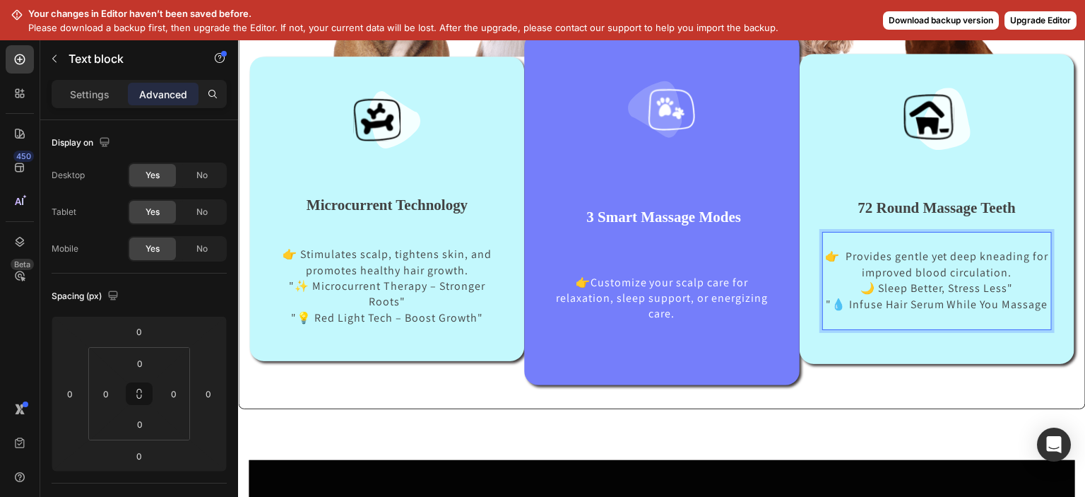
click at [843, 253] on p "👉 Provides gentle yet deep kneading for improved blood circulation." at bounding box center [937, 265] width 227 height 32
click at [830, 258] on p "👉 Provides gentle yet deep kneading for improved blood circulation." at bounding box center [937, 265] width 227 height 32
click at [828, 253] on p "👉 Provides gentle yet deep kneading for improved blood circulation." at bounding box center [937, 265] width 227 height 32
click at [827, 257] on p "👉 Provides gentle yet deep kneading for improved blood circulation." at bounding box center [937, 265] width 227 height 32
click at [832, 256] on p "👉 Provides gentle yet deep kneading for improved blood circulation." at bounding box center [937, 265] width 227 height 32
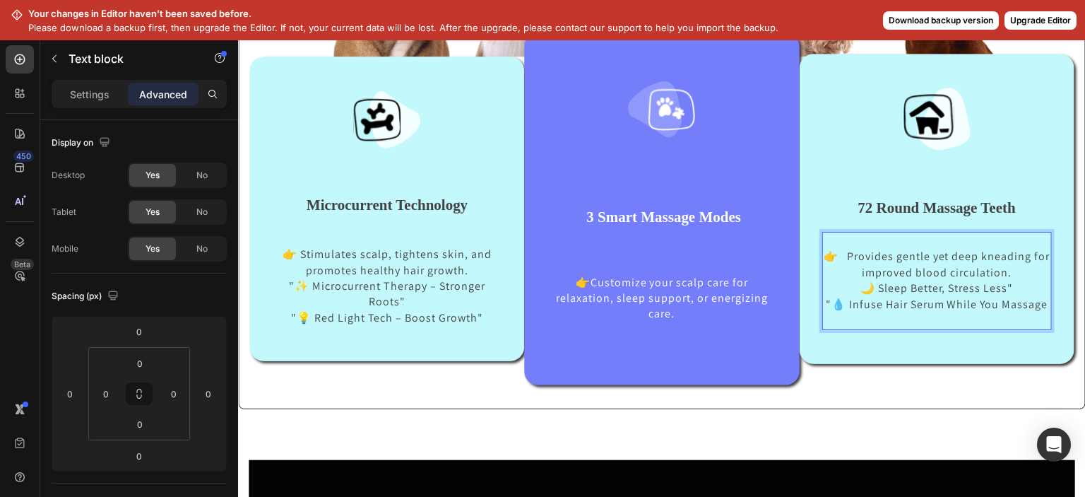
click at [830, 255] on p "👉 Provides gentle yet deep kneading for improved blood circulation." at bounding box center [937, 265] width 227 height 32
click at [824, 302] on p ""💧 Infuse Hair Serum While You Massage" at bounding box center [937, 305] width 227 height 16
click at [824, 300] on p ""💧 Infuse Hair Serum While You Massage" at bounding box center [937, 305] width 227 height 16
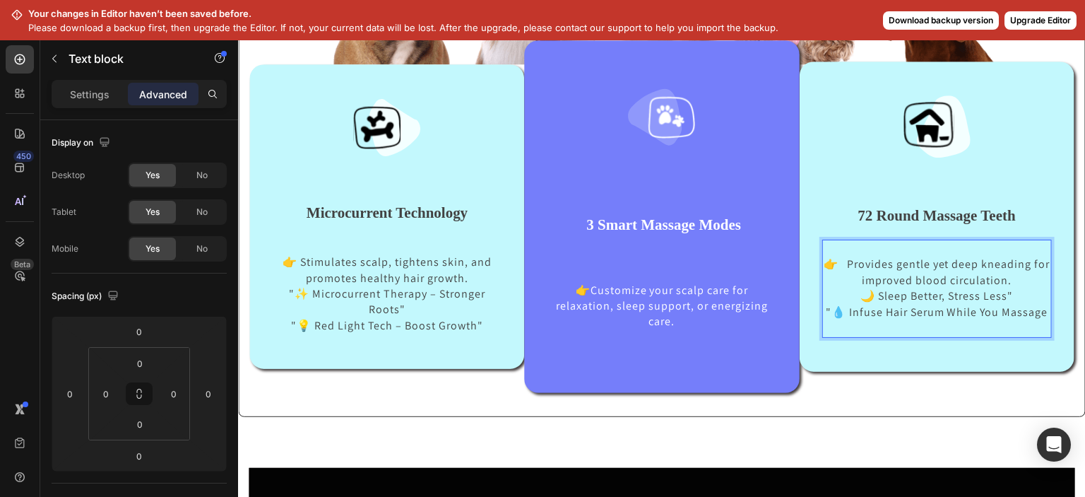
click at [855, 326] on p "Rich Text Editor. Editing area: main" at bounding box center [937, 328] width 227 height 16
click at [870, 191] on p "Rich Text Editor. Editing area: main" at bounding box center [937, 193] width 227 height 23
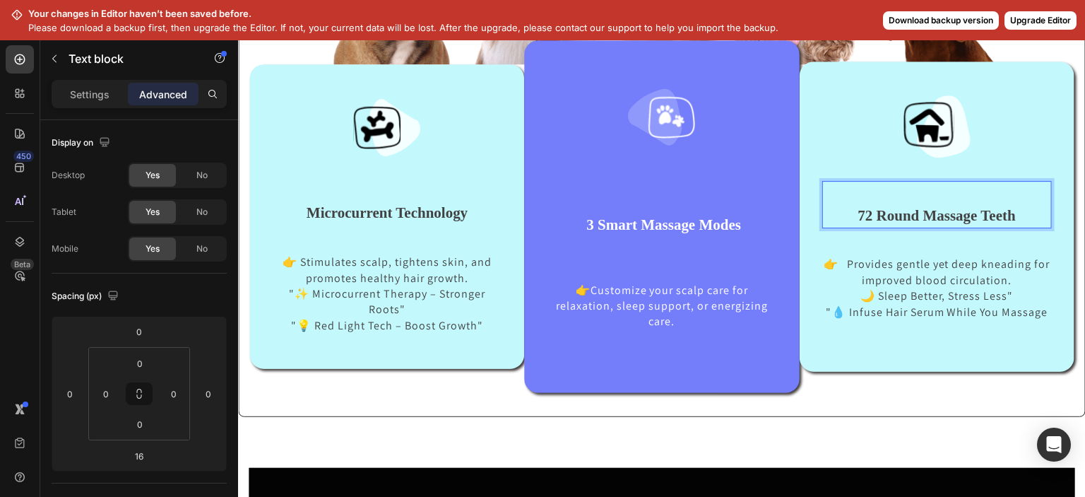
click at [850, 208] on p "72 Round Massage Teeth" at bounding box center [937, 216] width 227 height 23
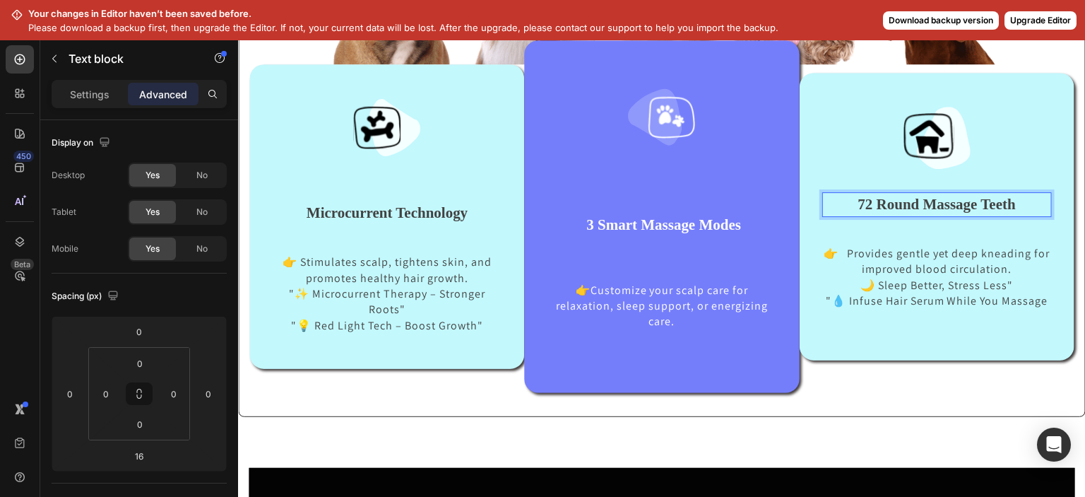
scroll to position [721, 0]
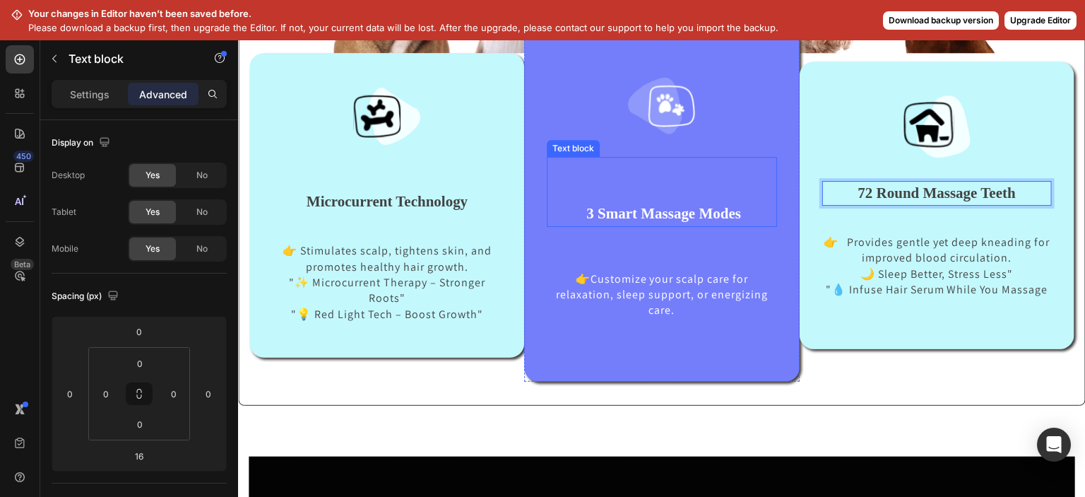
click at [599, 198] on p "Rich Text Editor. Editing area: main" at bounding box center [661, 192] width 227 height 23
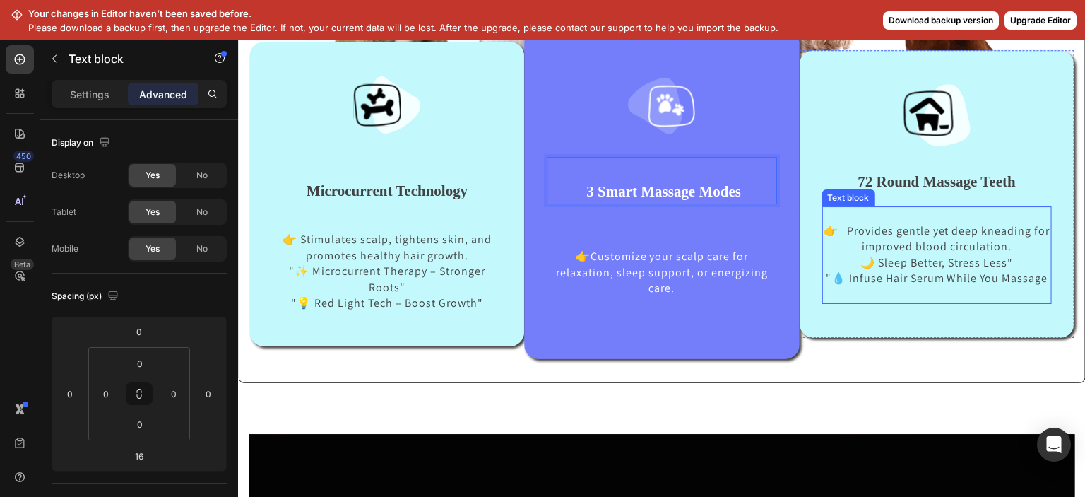
click at [850, 255] on p "🌙 Sleep Better, Stress Less"" at bounding box center [937, 263] width 227 height 16
click at [851, 255] on p "🌙 Sleep Better, Stress Less"" at bounding box center [937, 263] width 227 height 16
click at [1032, 234] on p "👉 Provides gentle yet deep kneading for improved blood circulatio🌙 Sleep Better…" at bounding box center [937, 246] width 227 height 47
click at [852, 271] on p ""💧 Infuse Hair Serum While You Massage" at bounding box center [937, 279] width 227 height 16
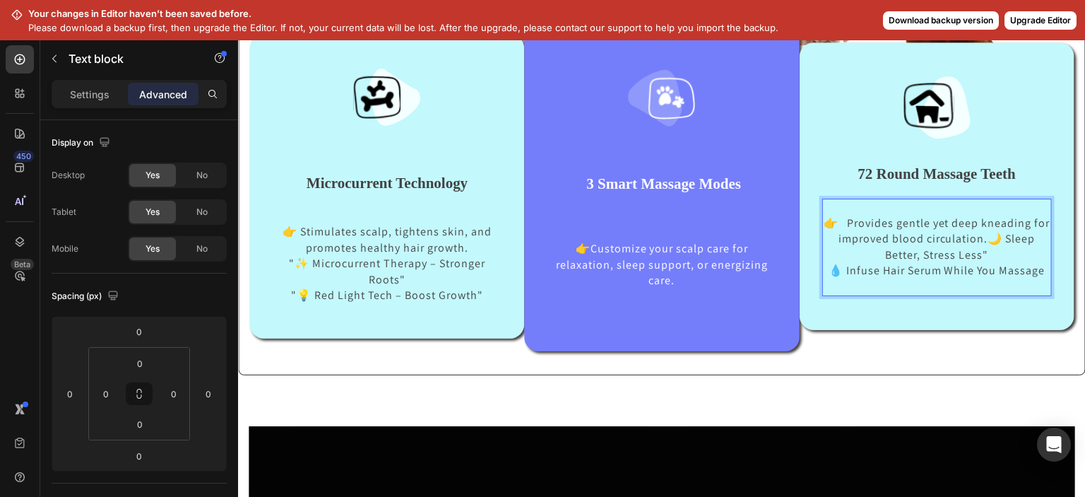
click at [1009, 251] on p "👉 Provides gentle yet deep kneading for improved blood circulation.🌙 Sleep Bett…" at bounding box center [937, 238] width 227 height 47
click at [859, 251] on p "👉 Provides gentle yet deep kneading for improved blood circulation.🌙 Sleep Bett…" at bounding box center [937, 238] width 227 height 47
click at [1034, 240] on p "👉 Provides gentle yet deep kneading for improved blood circulation🌙 Sleep Bette…" at bounding box center [937, 238] width 227 height 47
click at [919, 320] on div "Image 72 Round Massage Teeth Text block 👉 Provides gentle yet deep kneading for…" at bounding box center [937, 185] width 275 height 287
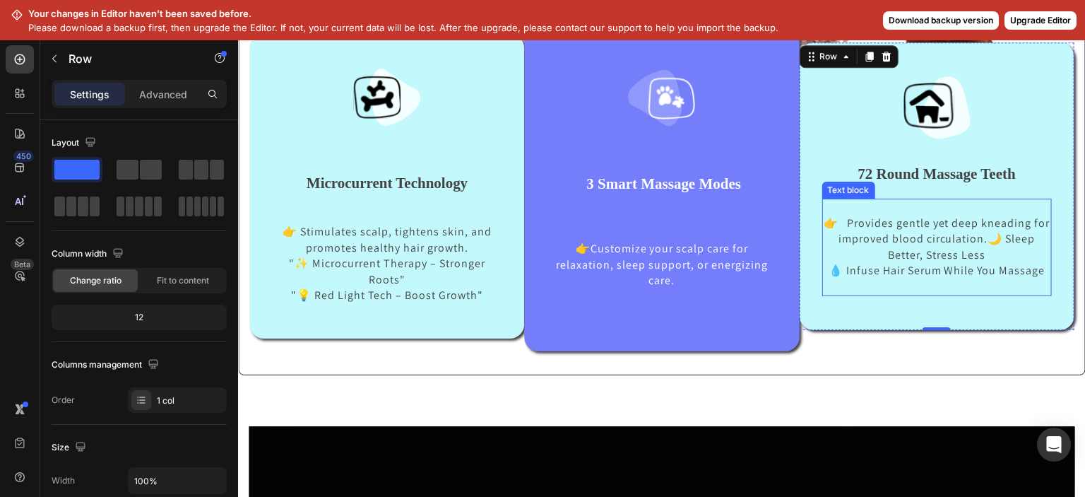
click at [983, 268] on p "💧 Infuse Hair Serum While You Massage" at bounding box center [937, 271] width 227 height 16
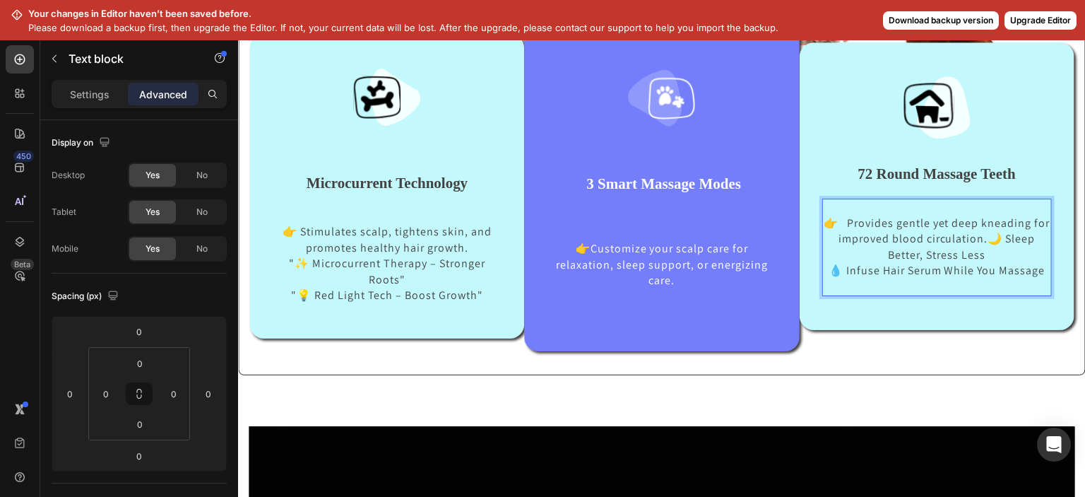
click at [857, 227] on p "👉 Provides gentle yet deep kneading for improved blood circulation.🌙 Sleep Bett…" at bounding box center [937, 238] width 227 height 47
click at [102, 95] on p "Settings" at bounding box center [90, 94] width 40 height 15
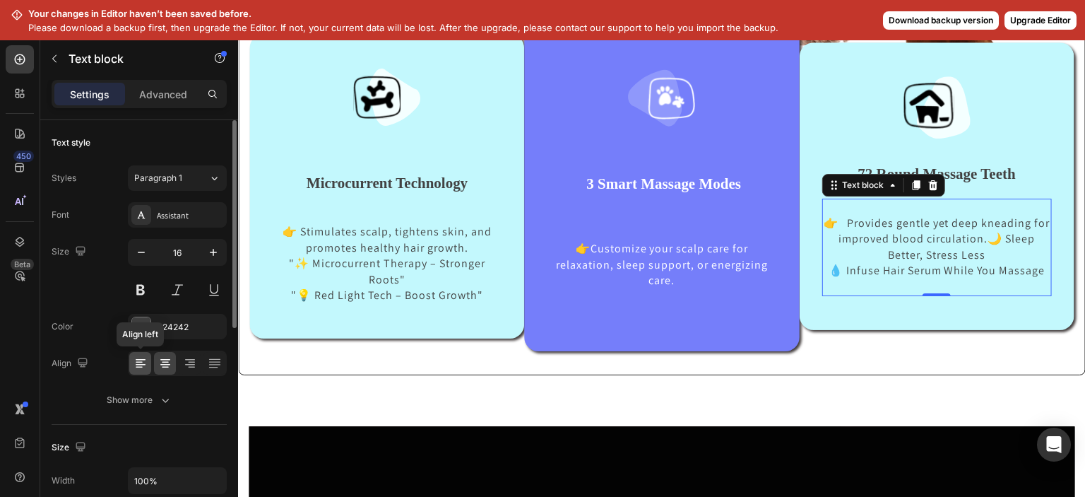
click at [134, 363] on icon at bounding box center [140, 363] width 14 height 14
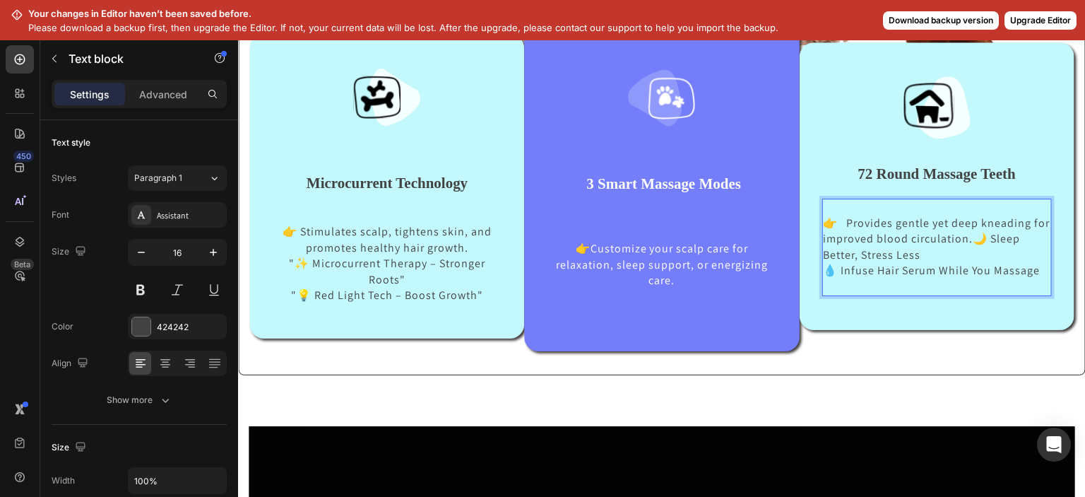
click at [829, 225] on p "👉 Provides gentle yet deep kneading for improved blood circulation.🌙 Sleep Bett…" at bounding box center [937, 238] width 227 height 47
click at [992, 234] on p "👉 Provides gentle yet deep kneading for improved blood circulation.🌙 Sleep Bett…" at bounding box center [937, 238] width 227 height 47
click at [989, 234] on p "👉 Provides gentle yet deep kneading for improved blood circulation.🌙 Sleep Bett…" at bounding box center [937, 238] width 227 height 47
click at [142, 367] on icon at bounding box center [140, 363] width 14 height 14
click at [990, 232] on p "👉 Provides gentle yet deep kneading for improved blood circulation.🌙 Sleep Bett…" at bounding box center [937, 238] width 227 height 47
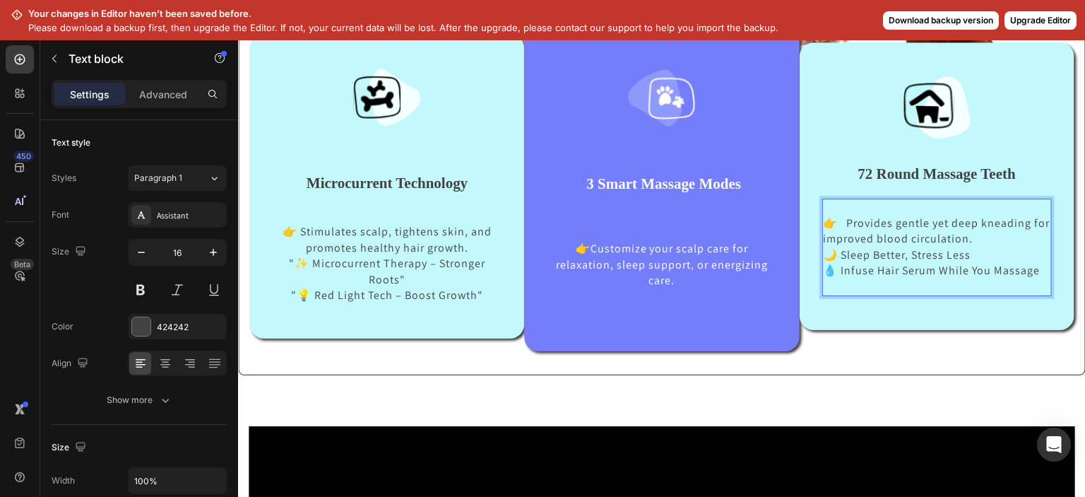
scroll to position [721, 0]
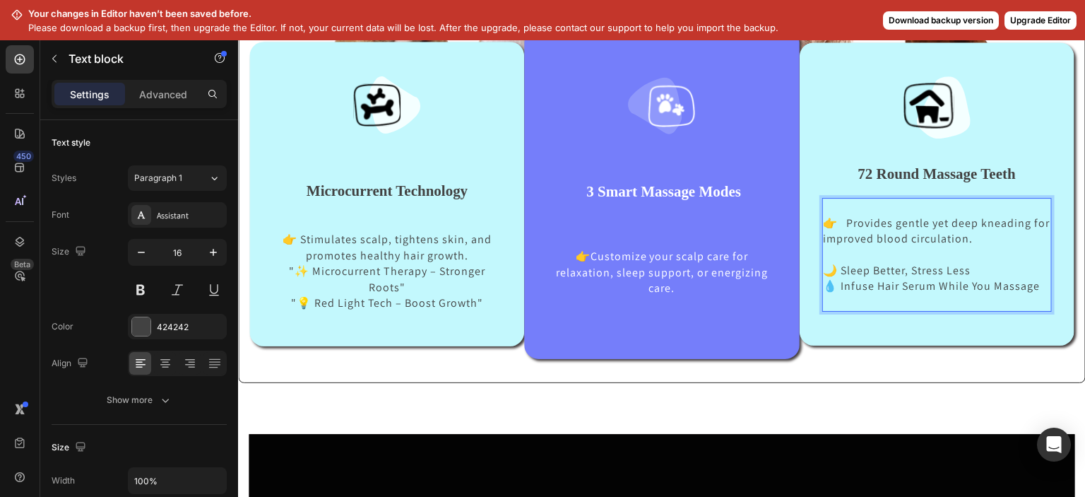
click at [825, 290] on p "💧 Infuse Hair Serum While You Massage" at bounding box center [937, 286] width 227 height 16
click at [824, 266] on p "🌙 Sleep Better, Stress Less" at bounding box center [937, 271] width 227 height 16
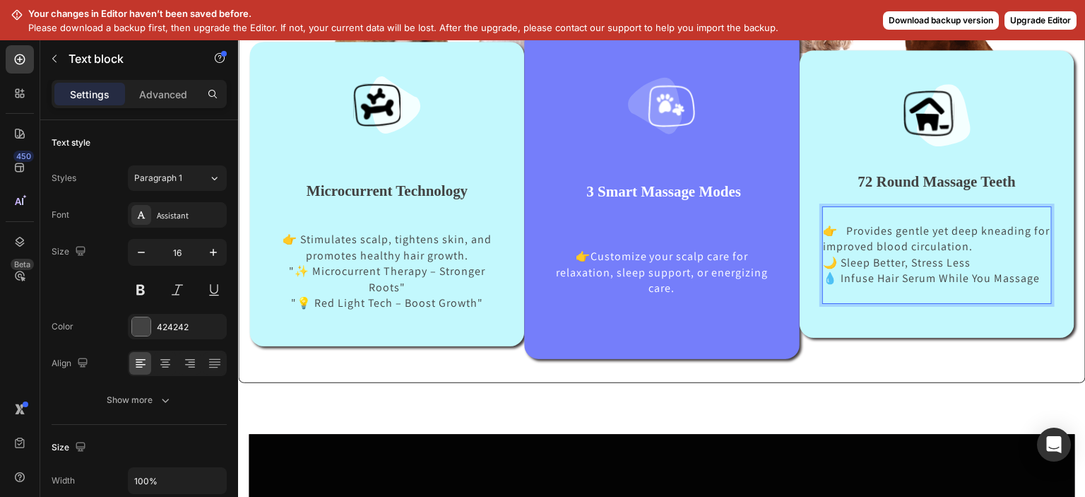
scroll to position [729, 0]
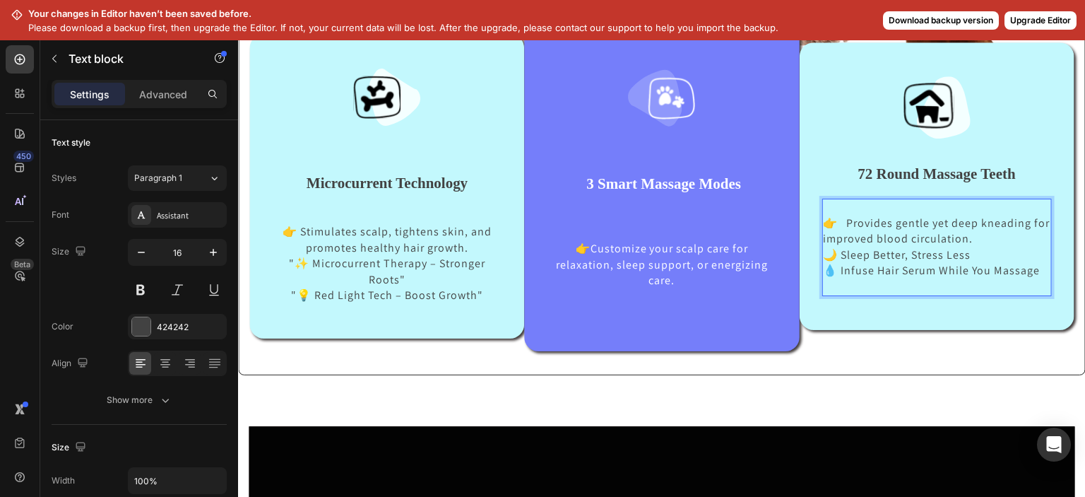
click at [850, 222] on p "👉 Provides gentle yet deep kneading for improved blood circulation." at bounding box center [937, 231] width 227 height 32
click at [829, 226] on p "👉 Provides gentle yet deep kneading for improved blood circulation." at bounding box center [937, 231] width 227 height 32
click at [171, 367] on icon at bounding box center [165, 363] width 14 height 14
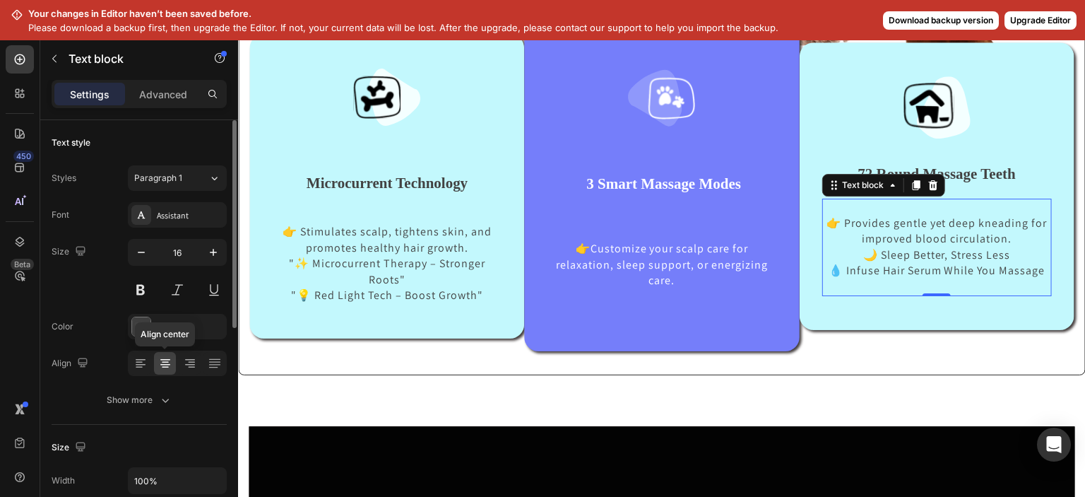
click at [162, 360] on icon at bounding box center [165, 363] width 14 height 14
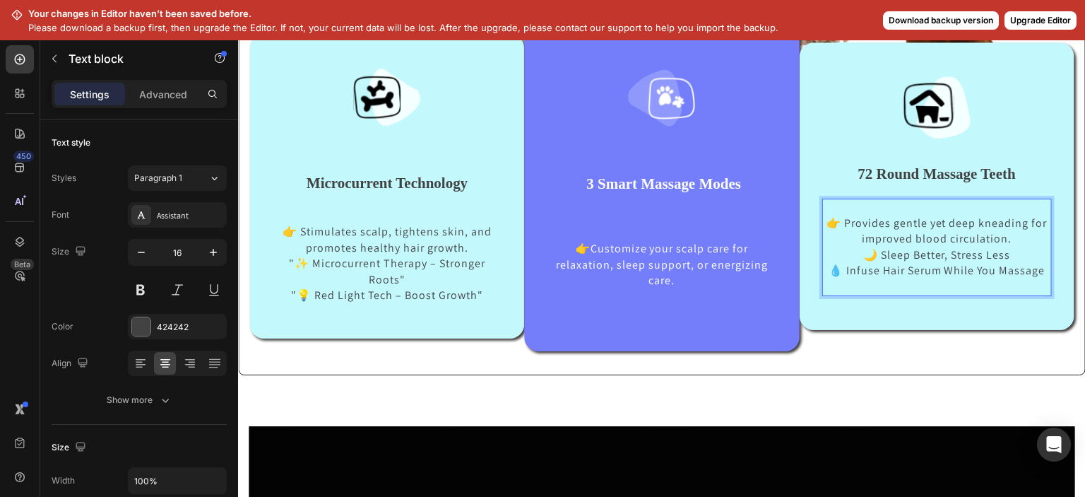
click at [824, 220] on p "👉 Provides gentle yet deep kneading for improved blood circulation." at bounding box center [937, 231] width 227 height 32
drag, startPoint x: 816, startPoint y: 222, endPoint x: 987, endPoint y: 237, distance: 172.2
click at [987, 237] on p "👉 Provides gentle yet deep kneading for improved blood circulation." at bounding box center [937, 231] width 227 height 32
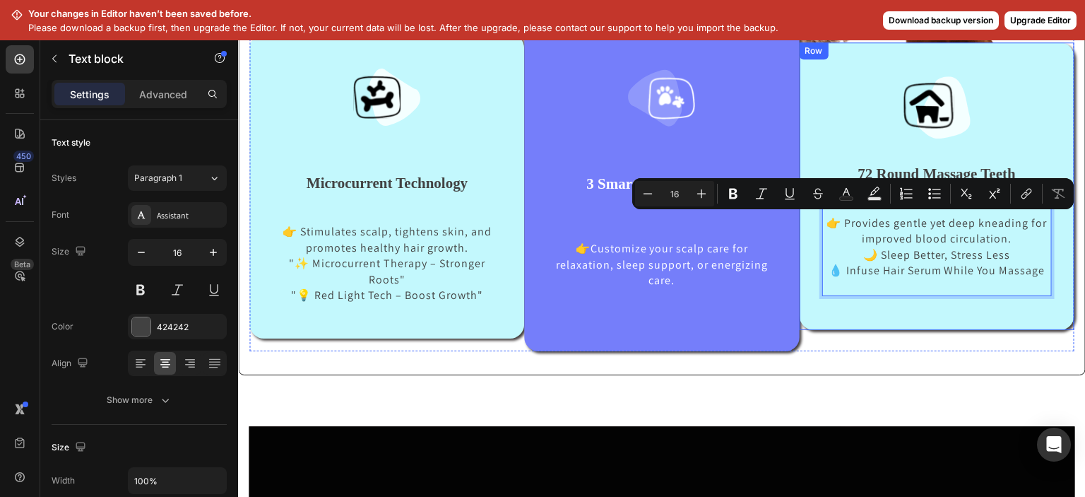
drag, startPoint x: 988, startPoint y: 237, endPoint x: 811, endPoint y: 224, distance: 177.8
click at [811, 224] on div "Image 72 Round Massage Teeth Text block 👉 Provides gentle yet deep kneading for…" at bounding box center [937, 185] width 275 height 287
click at [165, 364] on icon at bounding box center [165, 363] width 14 height 14
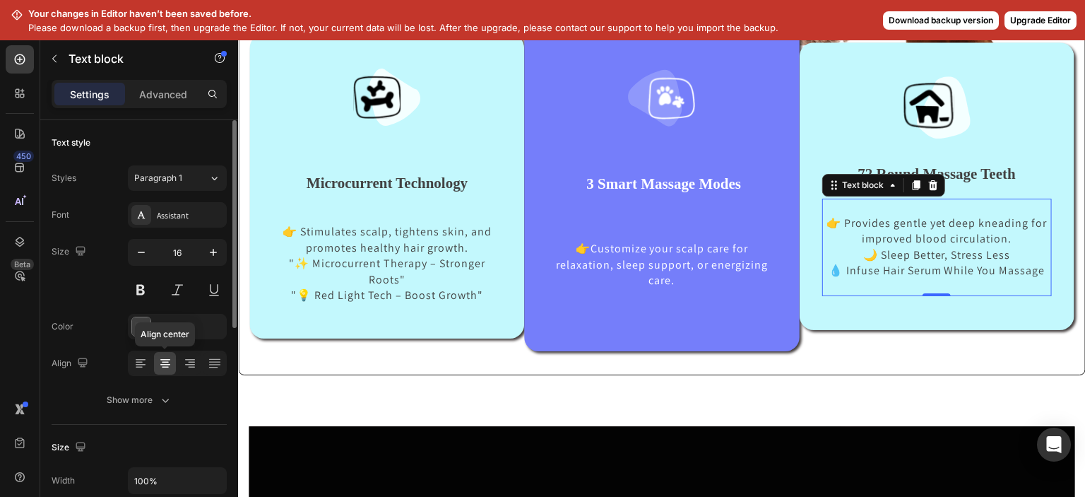
click at [165, 364] on icon at bounding box center [165, 363] width 14 height 14
click at [146, 361] on icon at bounding box center [140, 363] width 14 height 14
click at [164, 359] on icon at bounding box center [165, 359] width 10 height 1
click at [857, 249] on p "🌙 Sleep Better, Stress Less" at bounding box center [937, 255] width 227 height 16
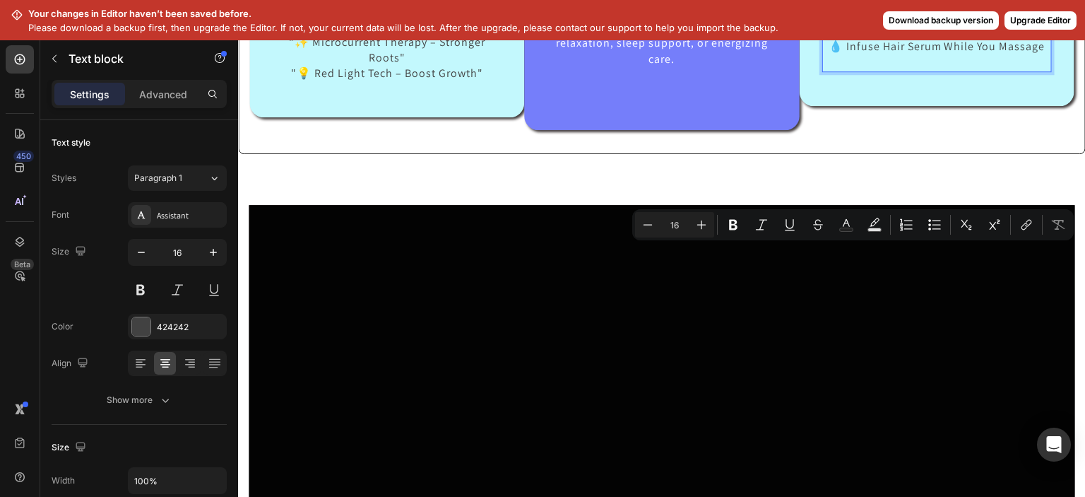
click at [1017, 39] on p "🌙 Sleep Better, Stress Less" at bounding box center [937, 31] width 227 height 16
click at [136, 368] on icon at bounding box center [140, 363] width 14 height 14
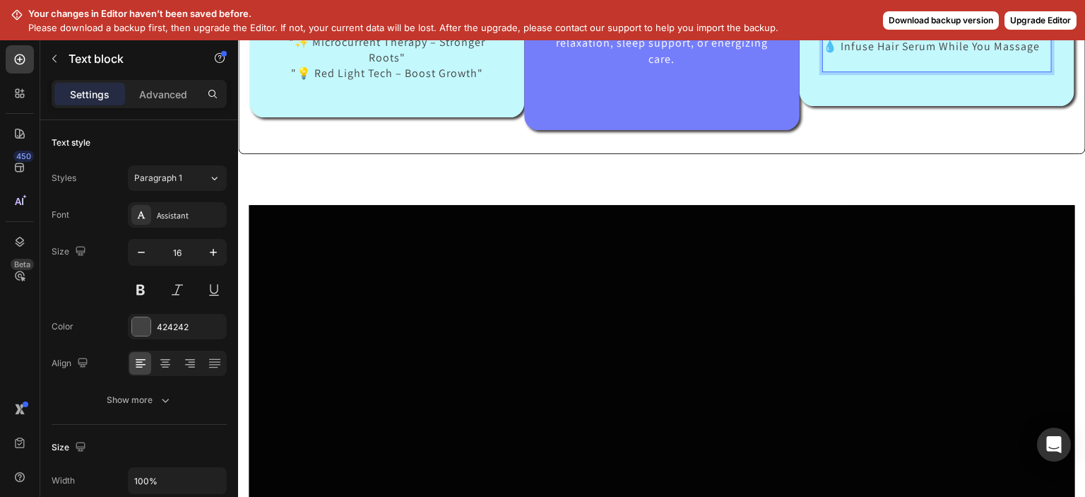
click at [824, 54] on p "💧 Infuse Hair Serum While You Massage" at bounding box center [937, 47] width 227 height 16
click at [825, 54] on p "💧 Infuse Hair Serum While You Massage" at bounding box center [937, 47] width 227 height 16
click at [1031, 54] on p "💧 Infuse Hair Serum While You Massage" at bounding box center [937, 47] width 227 height 16
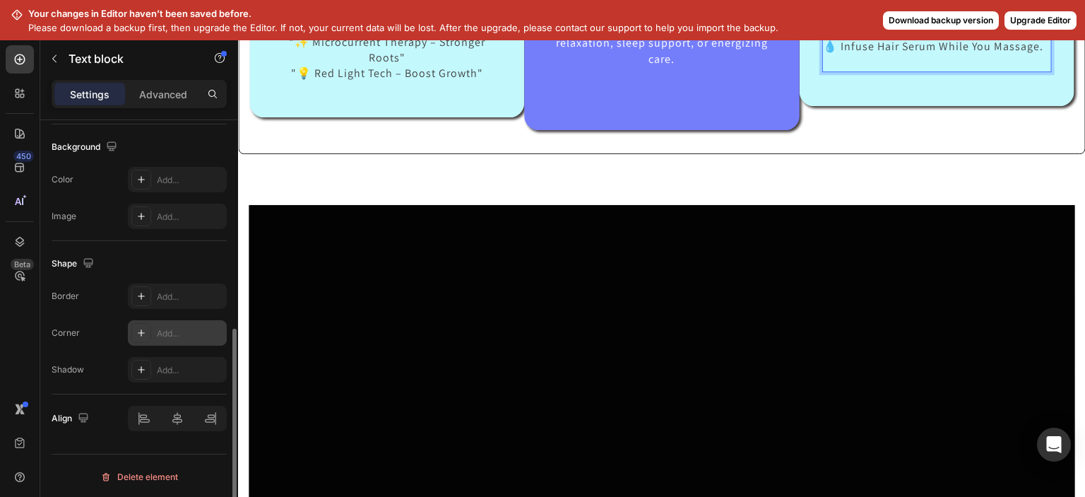
scroll to position [42, 0]
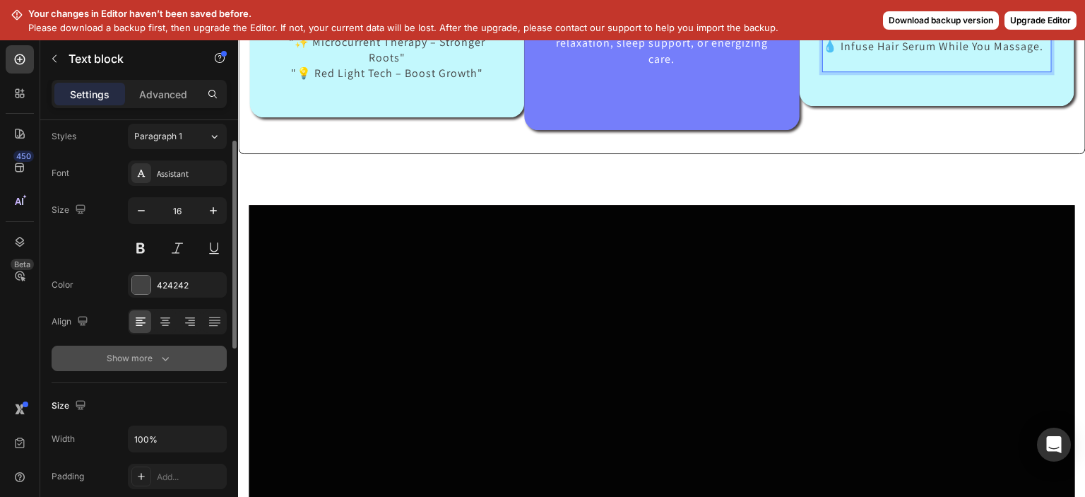
click at [154, 351] on div "Show more" at bounding box center [140, 358] width 66 height 14
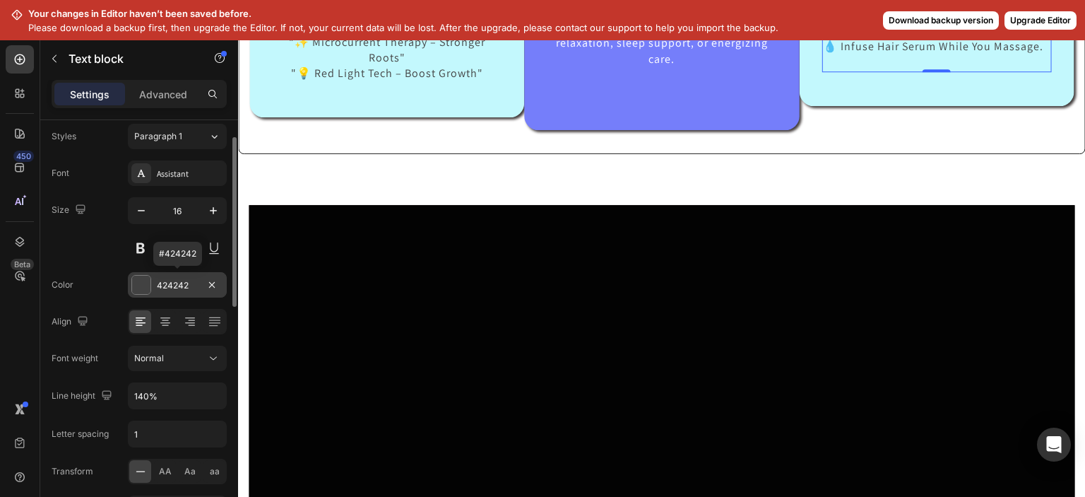
scroll to position [0, 0]
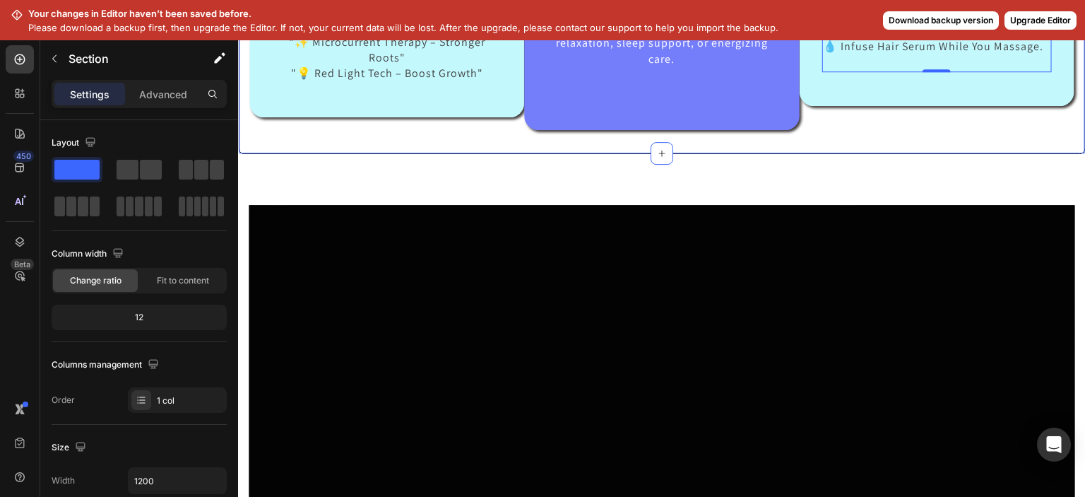
click at [854, 153] on div "Image Image Microcurrent Technology Text block 👉 Stimulates scalp, tightens ski…" at bounding box center [661, 17] width 825 height 272
click at [550, 67] on p "👉Customize your scalp care for relaxation, sleep support, or energizing care." at bounding box center [661, 43] width 227 height 47
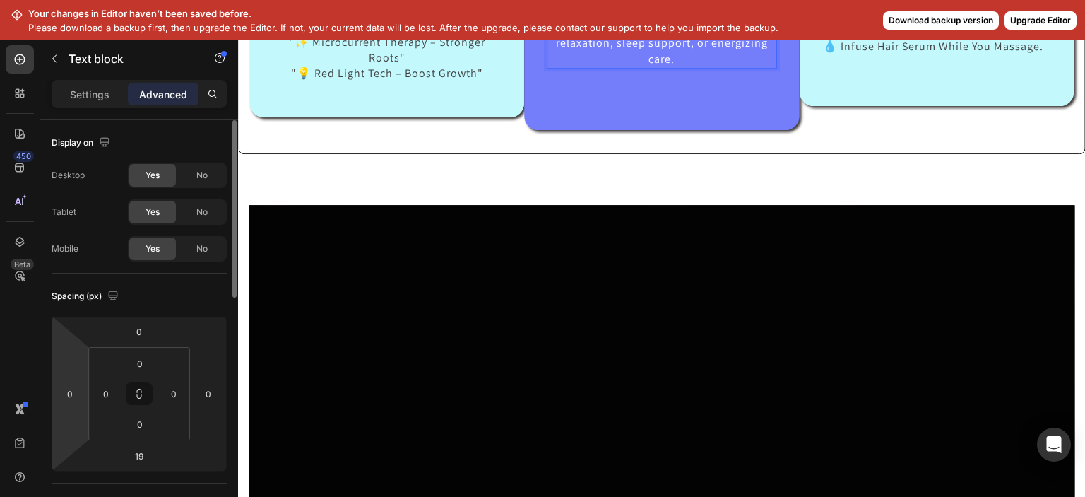
scroll to position [376, 0]
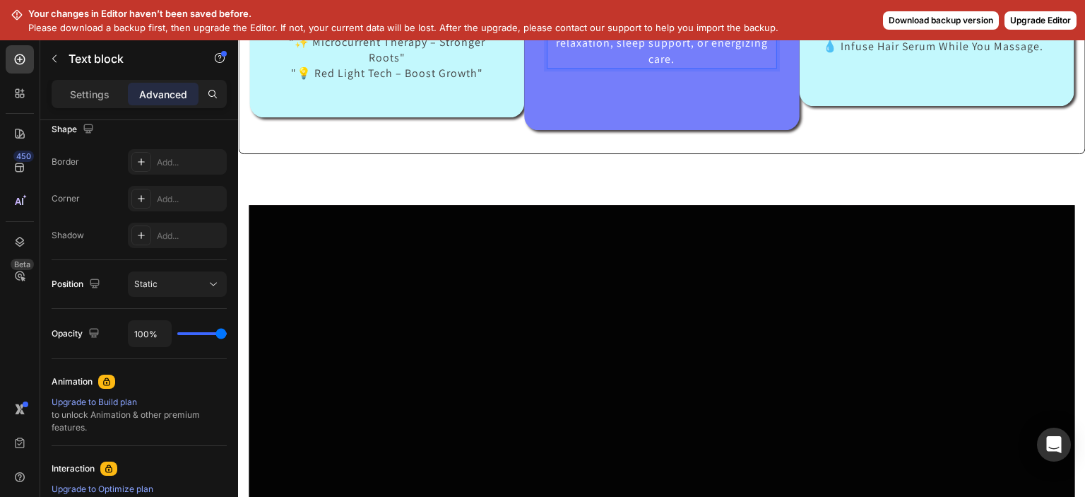
click at [631, 19] on p "Rich Text Editor. Editing area: main" at bounding box center [661, 12] width 227 height 16
click at [93, 95] on p "Settings" at bounding box center [90, 94] width 40 height 15
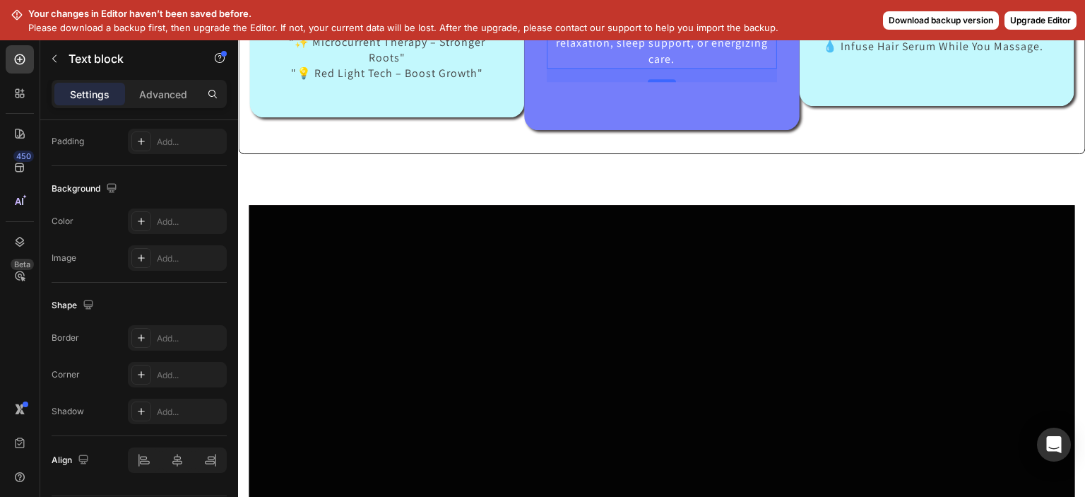
scroll to position [42, 0]
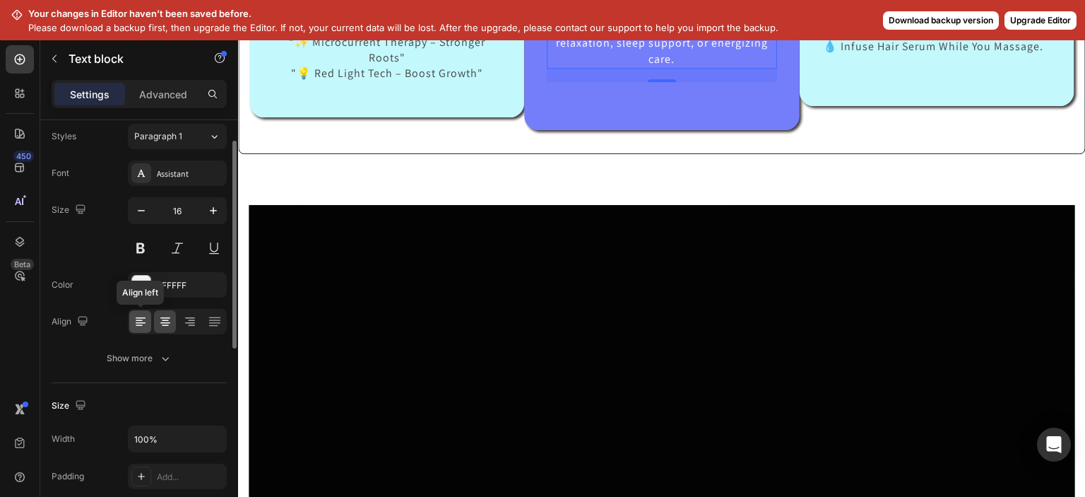
click at [143, 328] on div at bounding box center [140, 321] width 22 height 23
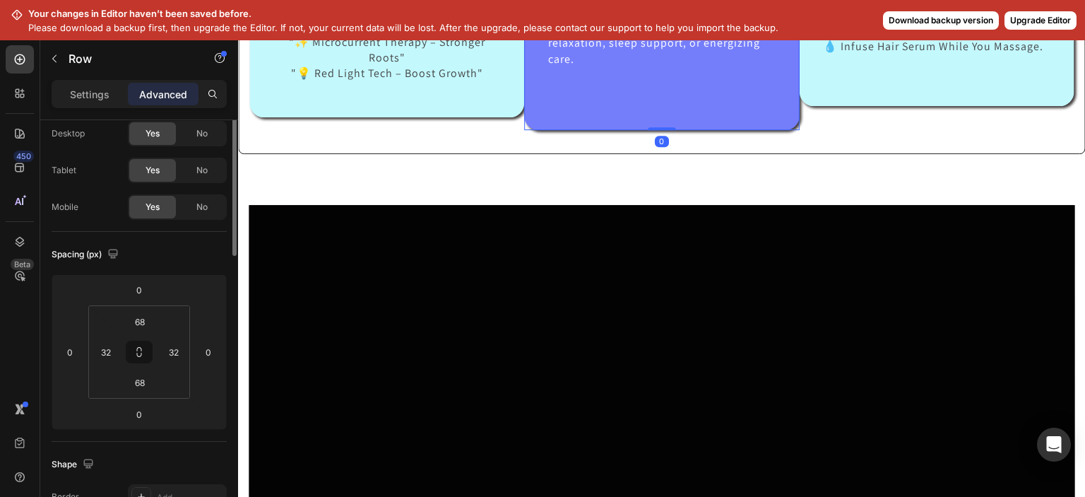
scroll to position [0, 0]
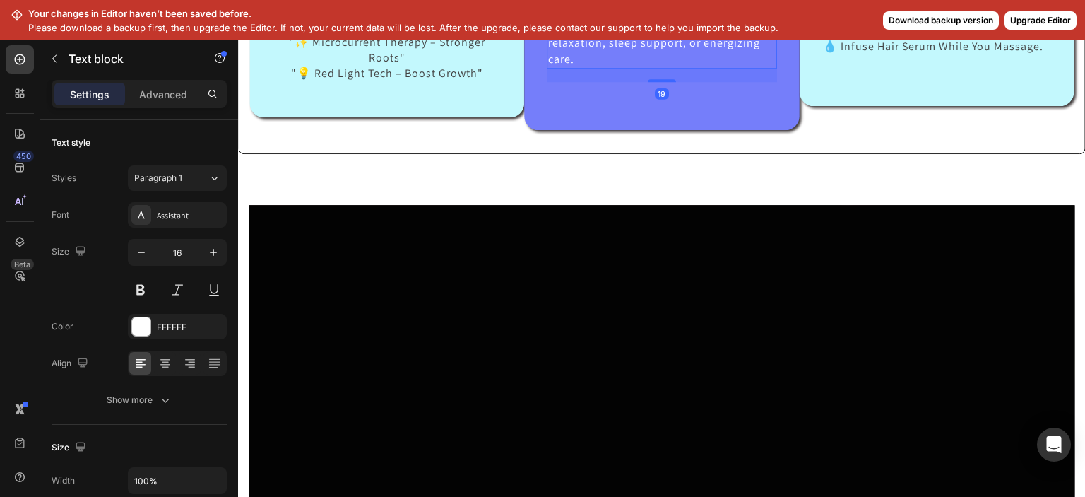
click at [553, 19] on p "Rich Text Editor. Editing area: main" at bounding box center [661, 12] width 227 height 16
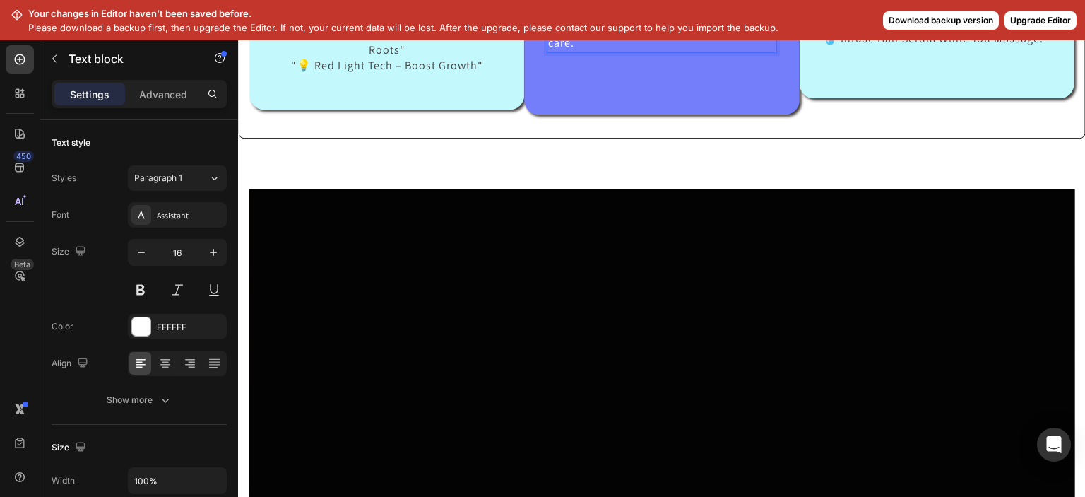
click at [584, 51] on p "👉Customize your scalp care for relaxation, sleep support, or energizing care." at bounding box center [661, 27] width 227 height 47
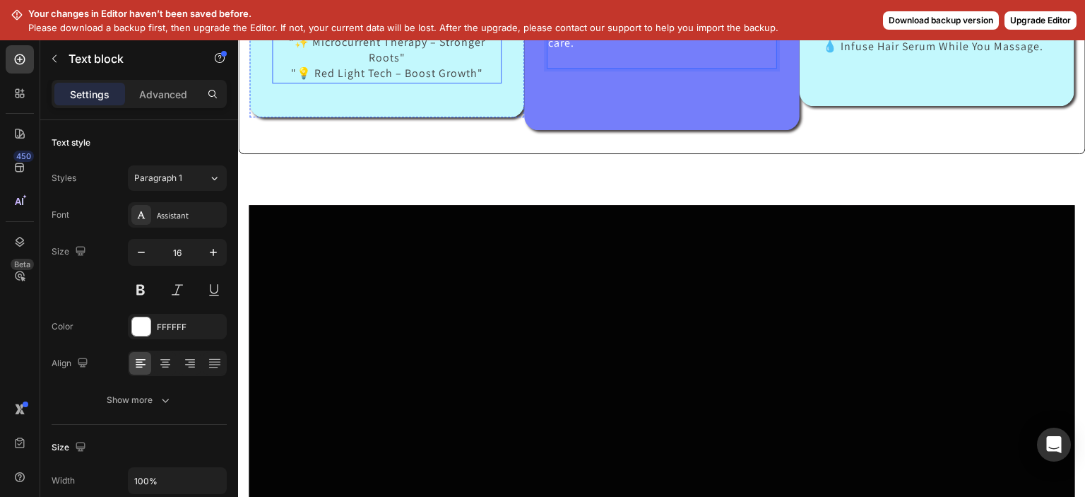
click at [294, 81] on p ""💡 Red Light Tech – Boost Growth"" at bounding box center [387, 74] width 210 height 16
click at [293, 81] on p ""💡 Red Light Tech – Boost Growth"" at bounding box center [387, 74] width 210 height 16
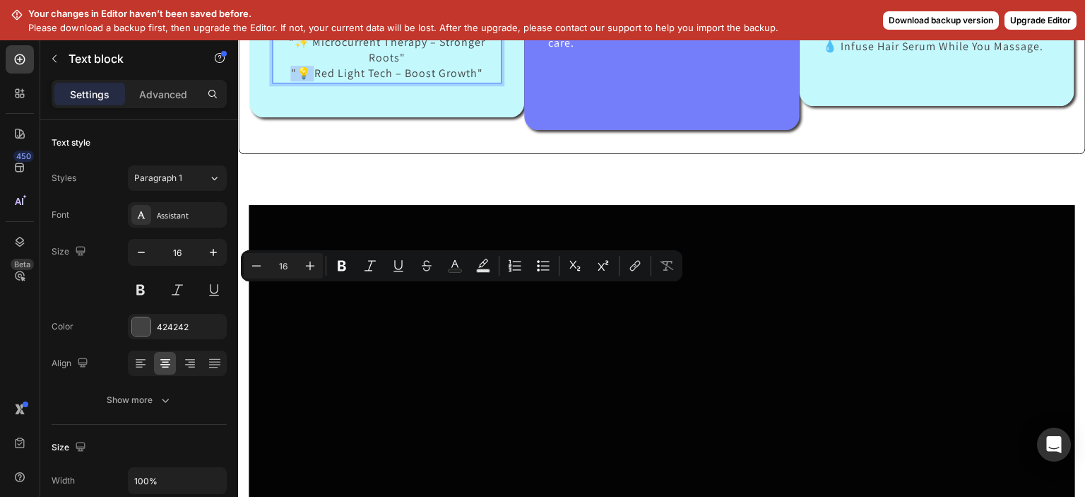
click at [293, 81] on p ""💡 Red Light Tech – Boost Growth"" at bounding box center [387, 74] width 210 height 16
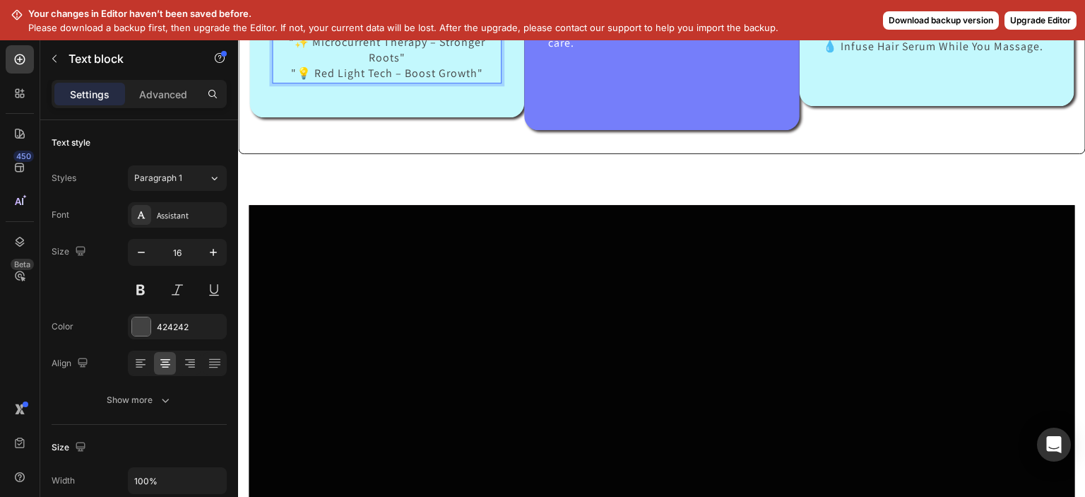
click at [292, 81] on p ""💡 Red Light Tech – Boost Growth"" at bounding box center [387, 74] width 210 height 16
click at [837, 23] on p "👉 Provides gentle yet deep kneading for improved blood circulation." at bounding box center [937, 8] width 227 height 32
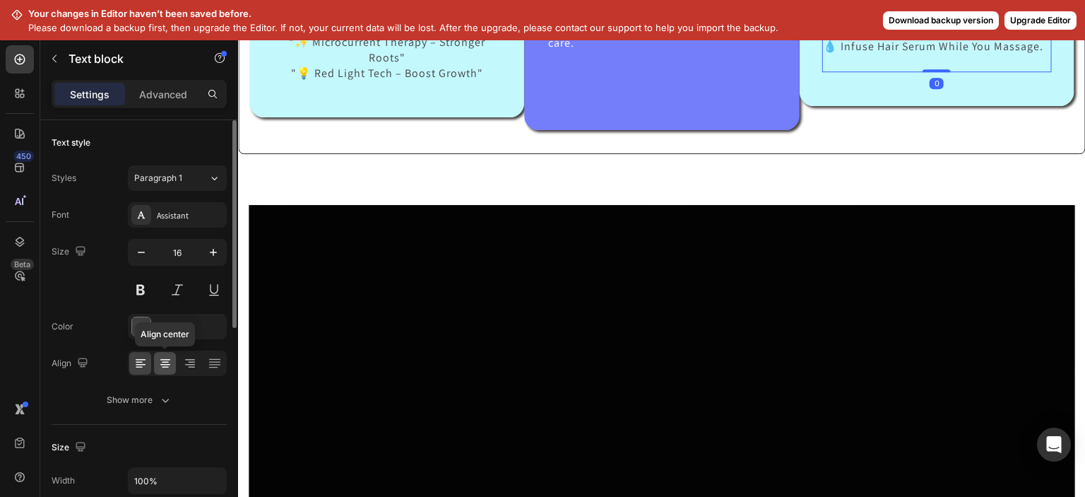
click at [170, 354] on div at bounding box center [165, 363] width 22 height 23
click at [316, 66] on p ""✨ Microcurrent Therapy – Stronger Roots"" at bounding box center [387, 51] width 210 height 32
click at [598, 51] on p "👉Customize your scalp care for relaxation, sleep support, or energizing care." at bounding box center [661, 27] width 227 height 47
click at [161, 368] on icon at bounding box center [165, 363] width 14 height 14
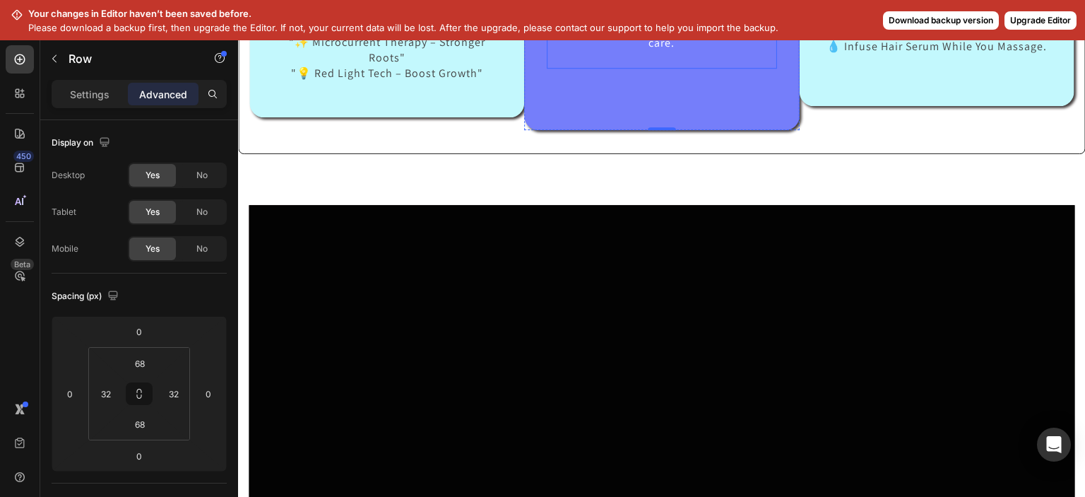
click at [676, 51] on p "👉Customize your scalp care for relaxation, sleep support, or energizing care." at bounding box center [661, 27] width 227 height 47
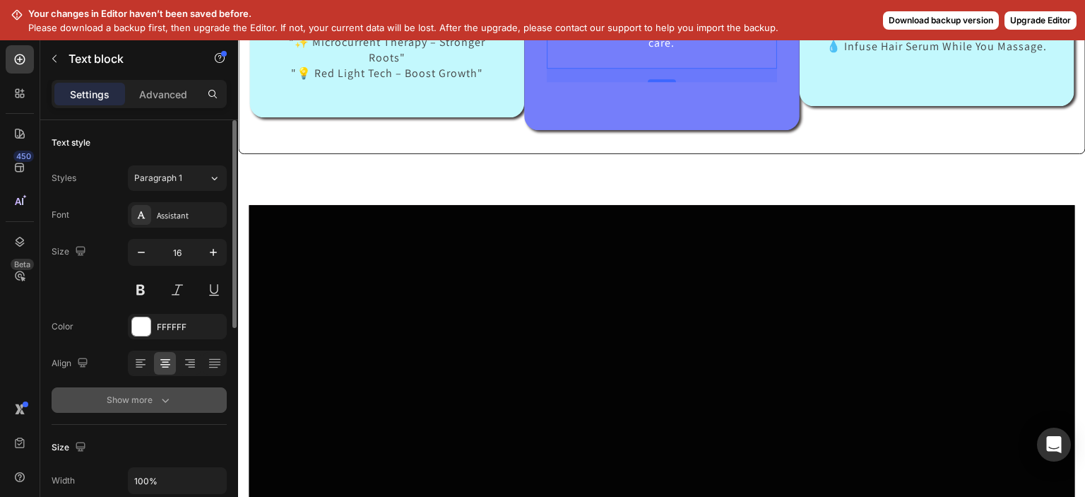
click at [153, 395] on div "Show more" at bounding box center [140, 400] width 66 height 14
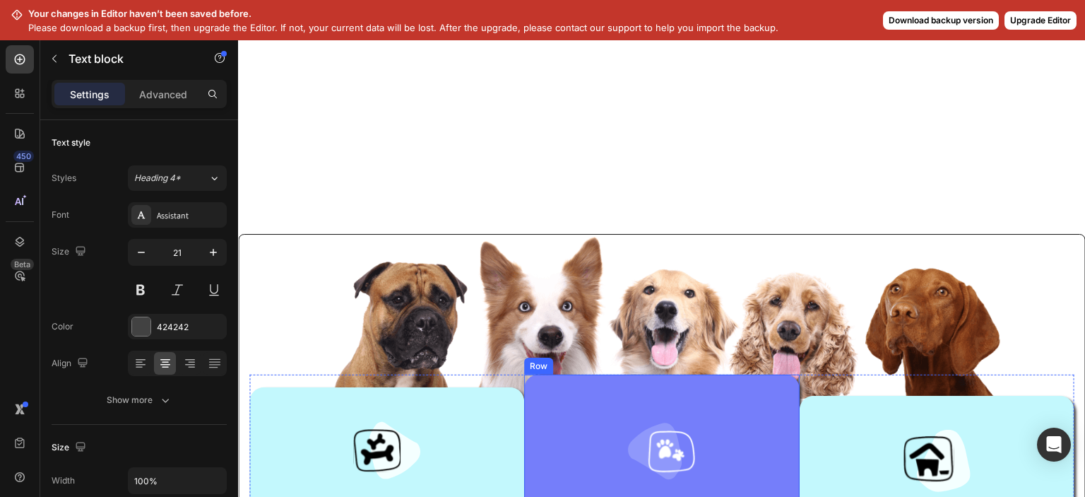
scroll to position [730, 0]
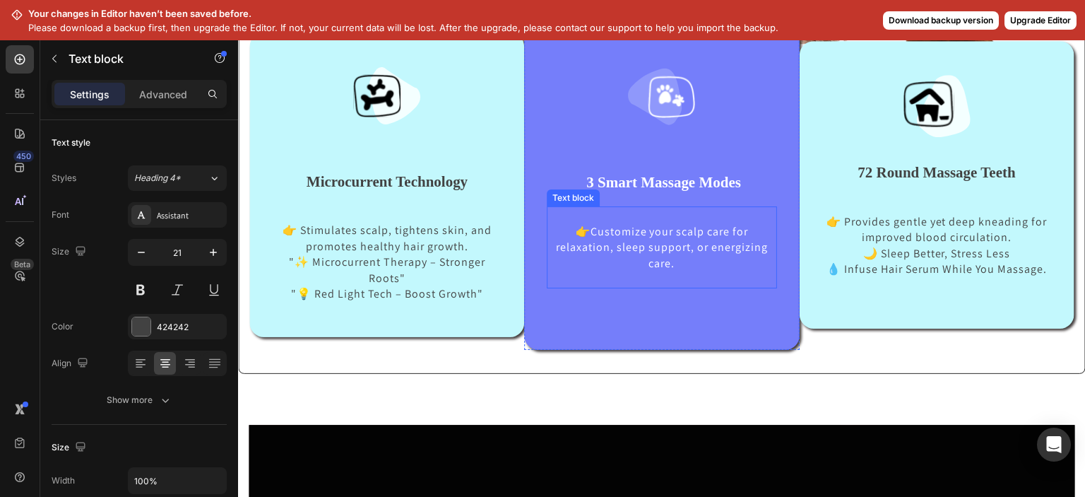
click at [677, 263] on p "👉Customize your scalp care for relaxation, sleep support, or energizing care." at bounding box center [661, 247] width 227 height 47
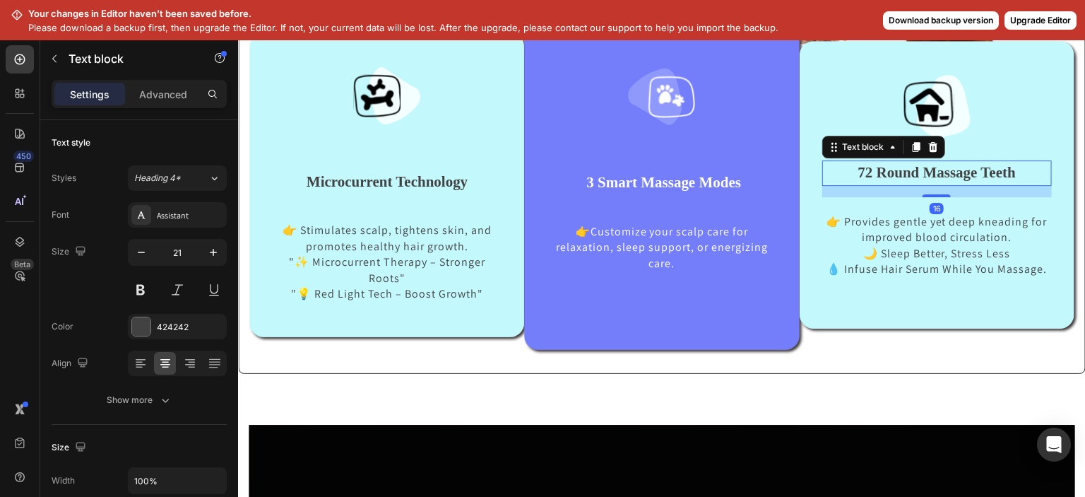
click at [842, 172] on p "72 Round Massage Teeth" at bounding box center [937, 173] width 227 height 23
click at [847, 170] on p "72 Round Massage Teeth" at bounding box center [937, 173] width 227 height 23
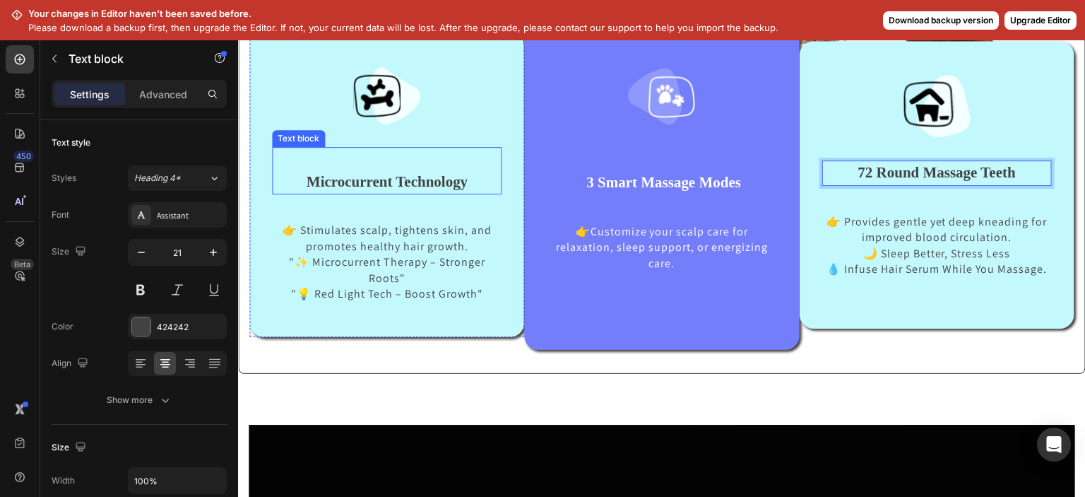
click at [299, 174] on p "Microcurrent Technology" at bounding box center [386, 182] width 227 height 23
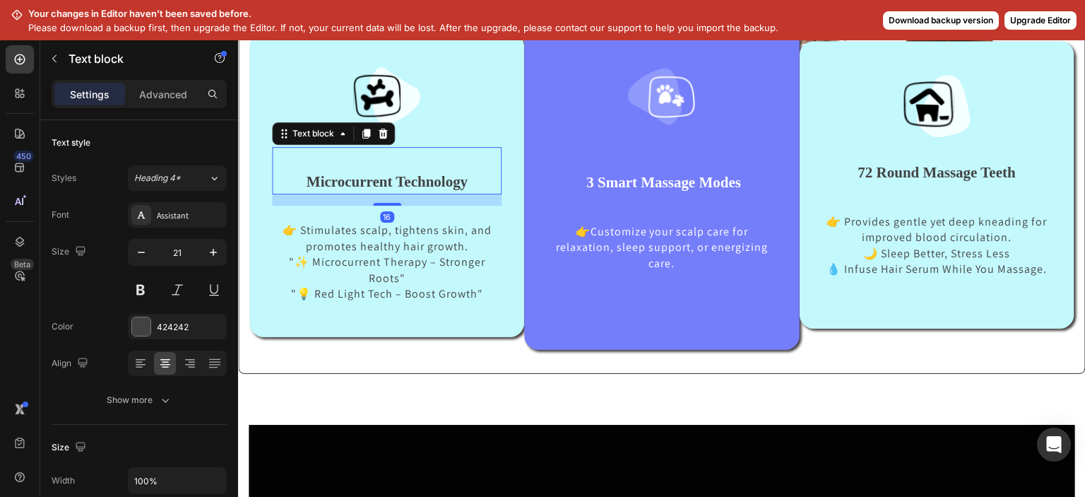
click at [299, 174] on p "Microcurrent Technology" at bounding box center [386, 182] width 227 height 23
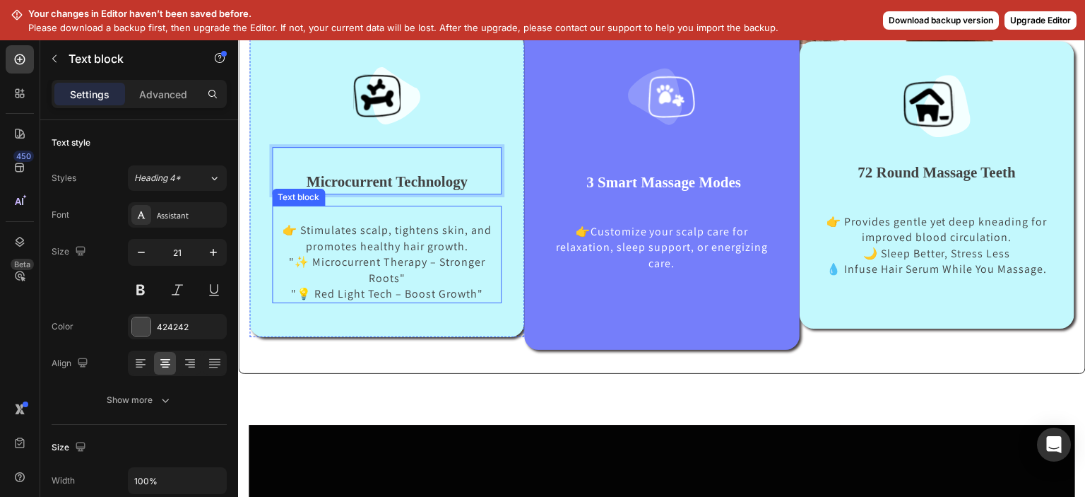
scroll to position [742, 0]
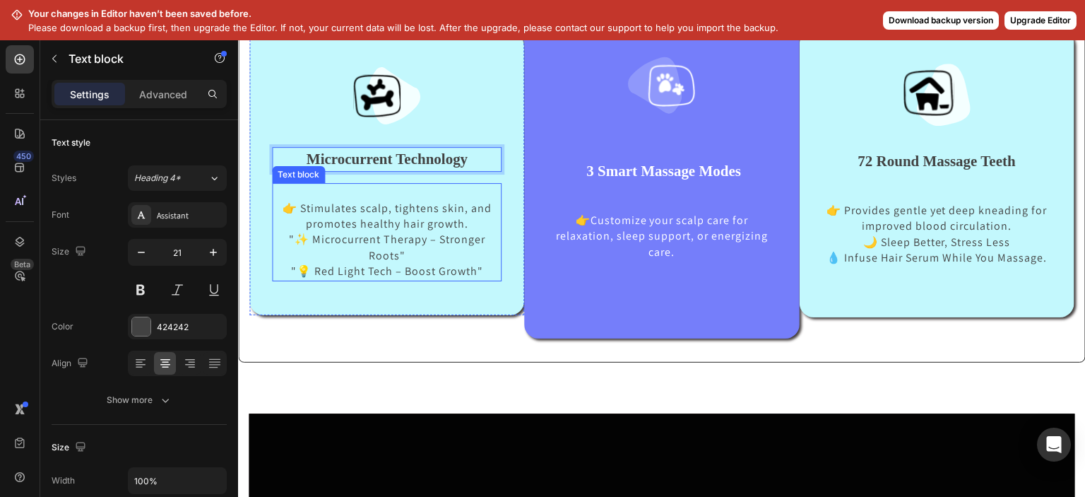
click at [309, 237] on p ""✨ Microcurrent Therapy – Stronger Roots"" at bounding box center [387, 248] width 210 height 32
click at [308, 237] on p ""✨ Microcurrent Therapy – Stronger Roots"" at bounding box center [387, 248] width 210 height 32
click at [304, 264] on p ""💡 Red Light Tech – Boost Growth"" at bounding box center [387, 271] width 210 height 16
click at [296, 213] on p "👉 Stimulates scalp, tightens skin, and promotes healthy hair growth." at bounding box center [387, 217] width 210 height 32
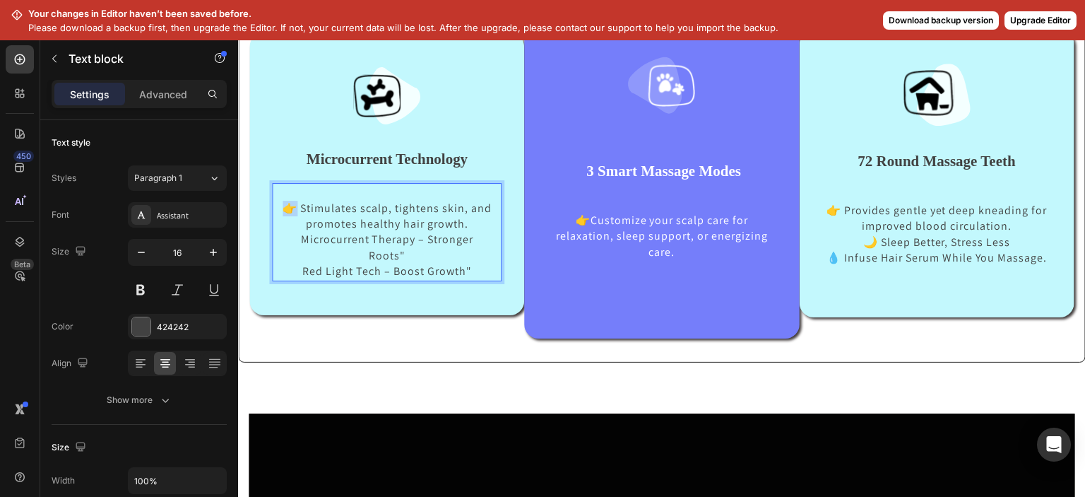
click at [308, 208] on p "👉 Stimulates scalp, tightens skin, and promotes healthy hair growth." at bounding box center [387, 217] width 210 height 32
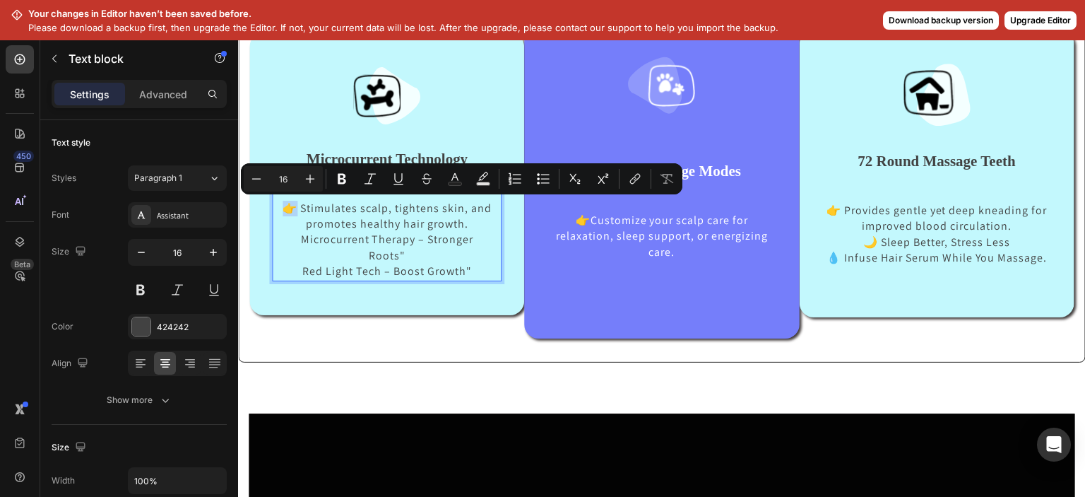
click at [308, 208] on p "👉 Stimulates scalp, tightens skin, and promotes healthy hair growth." at bounding box center [387, 217] width 210 height 32
drag, startPoint x: 307, startPoint y: 210, endPoint x: 298, endPoint y: 210, distance: 8.5
click at [298, 210] on p "👉 Stimulates scalp, tightens skin, and promotes healthy hair growth." at bounding box center [387, 217] width 210 height 32
copy p "👉"
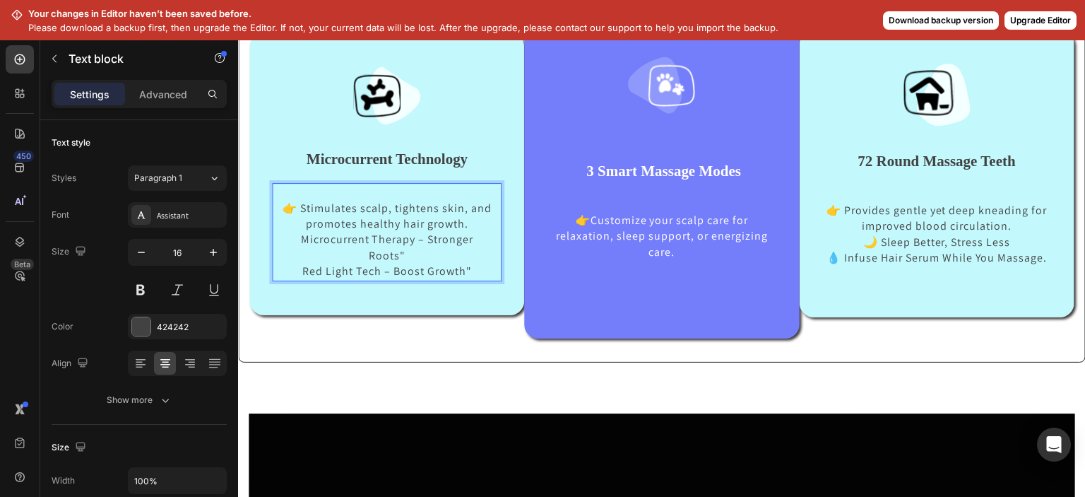
click at [302, 239] on p "Microcurrent Therapy – Stronger Roots"" at bounding box center [387, 248] width 210 height 32
click at [300, 265] on p "Red Light Tech – Boost Growth"" at bounding box center [387, 271] width 210 height 16
click at [339, 112] on div at bounding box center [387, 95] width 230 height 58
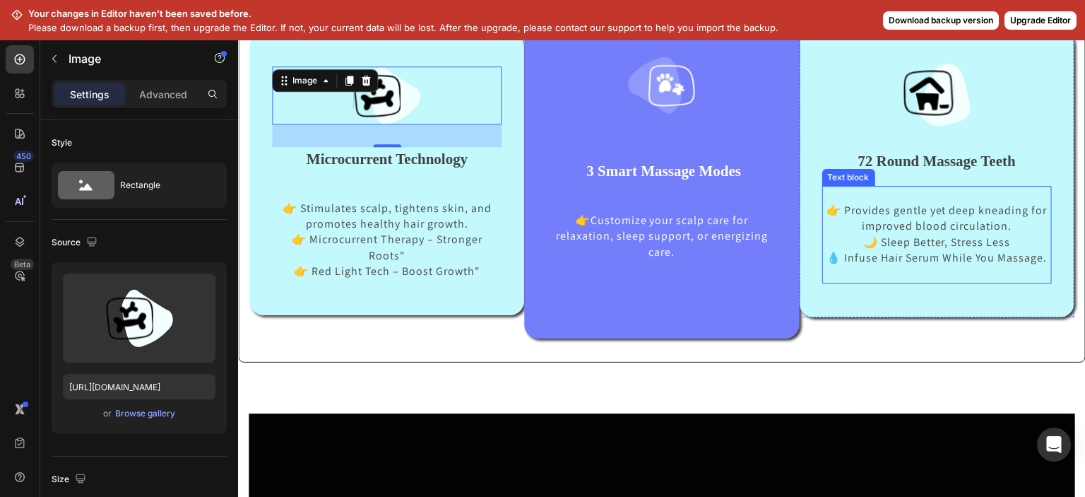
click at [872, 236] on p "🌙 Sleep Better, Stress Less" at bounding box center [937, 242] width 227 height 16
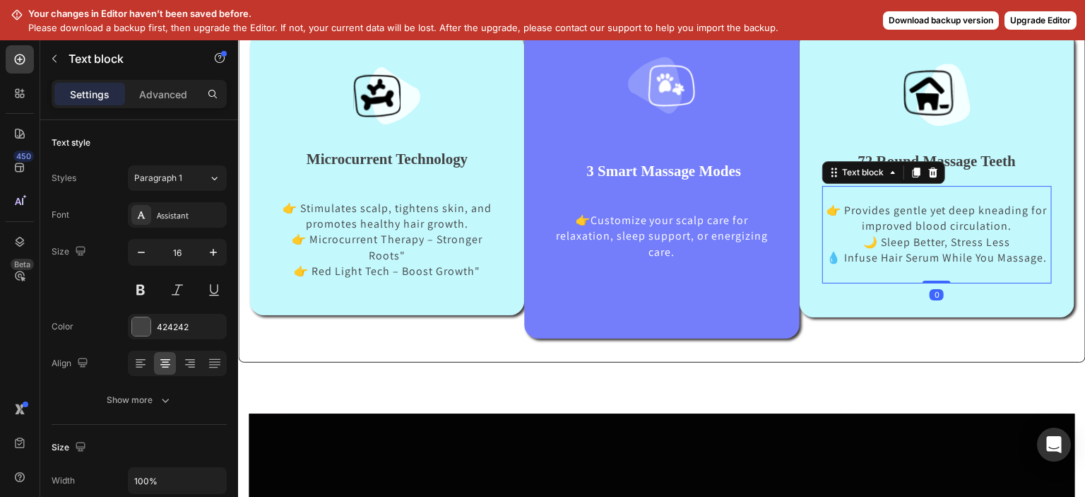
click at [864, 243] on p "🌙 Sleep Better, Stress Less" at bounding box center [937, 242] width 227 height 16
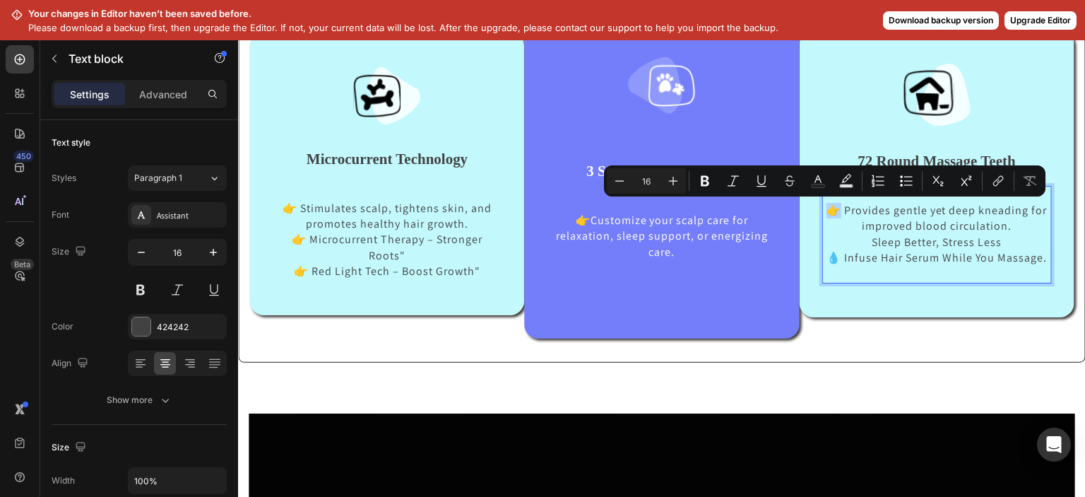
drag, startPoint x: 830, startPoint y: 212, endPoint x: 819, endPoint y: 213, distance: 11.4
click at [824, 213] on p "👉 Provides gentle yet deep kneading for improved blood circulation." at bounding box center [937, 219] width 227 height 32
copy p "👉"
click at [858, 242] on p "Sleep Better, Stress Less" at bounding box center [937, 242] width 227 height 16
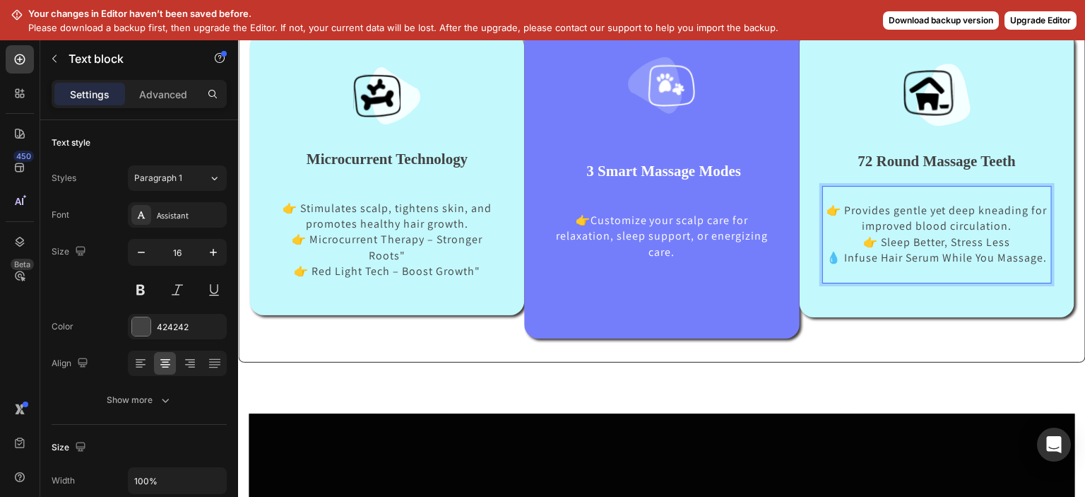
click at [853, 243] on p "👉 Sleep Better, Stress Less" at bounding box center [937, 242] width 227 height 16
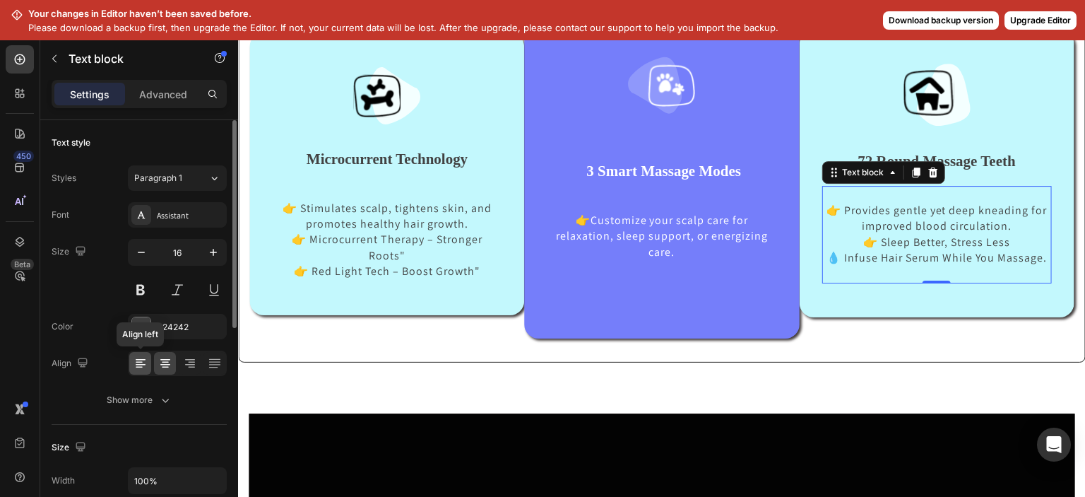
click at [143, 357] on icon at bounding box center [140, 363] width 14 height 14
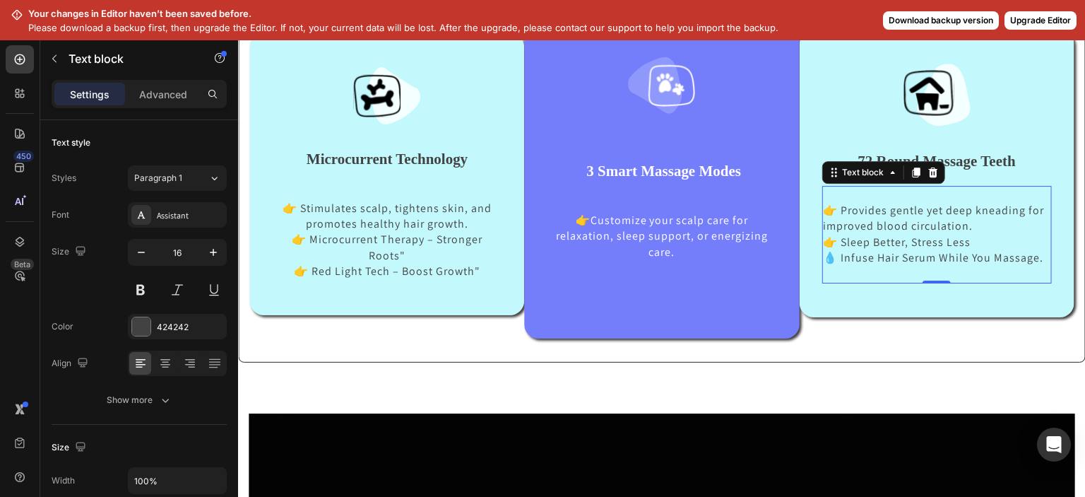
click at [830, 260] on p "💧 Infuse Hair Serum While You Massage." at bounding box center [937, 258] width 227 height 16
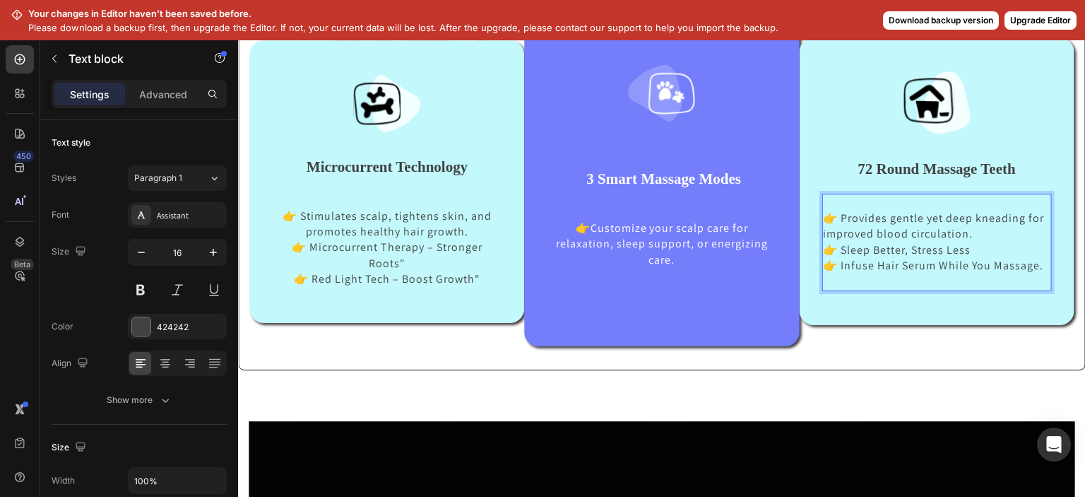
click at [824, 261] on p "👉 Infuse Hair Serum While You Massage." at bounding box center [937, 266] width 227 height 16
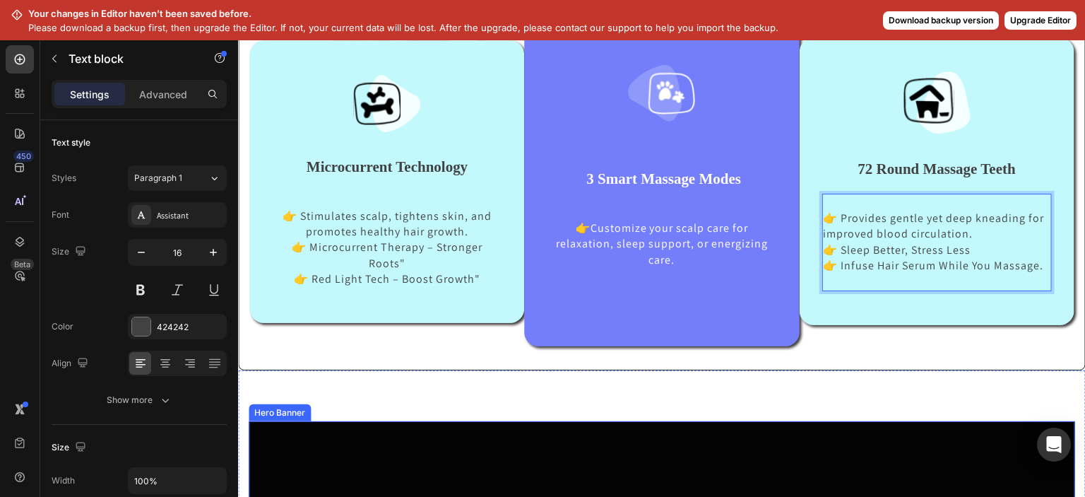
scroll to position [742, 0]
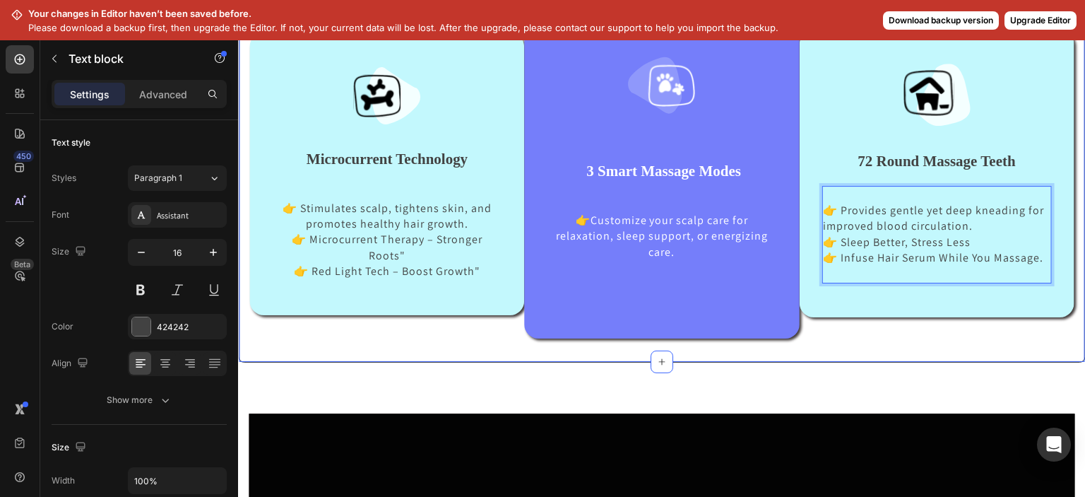
click at [487, 343] on div "Image Image Microcurrent Technology Text block 👉 Stimulates scalp, tightens ski…" at bounding box center [661, 115] width 825 height 493
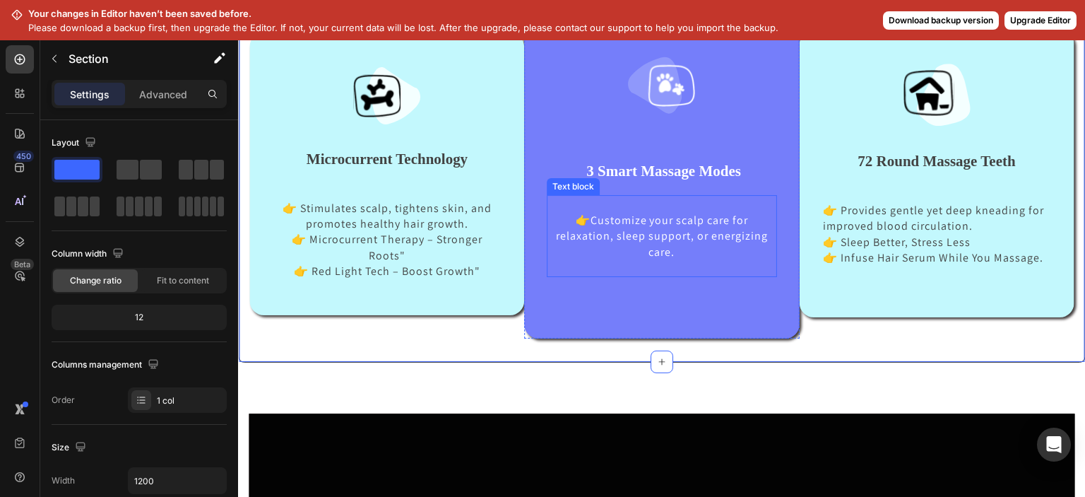
click at [673, 274] on p "Rich Text Editor. Editing area: main" at bounding box center [661, 268] width 227 height 16
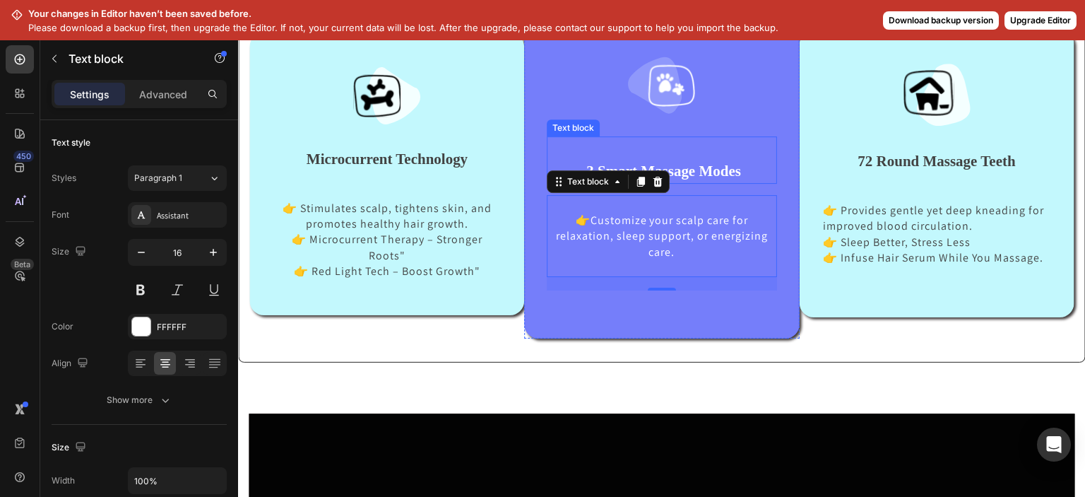
click at [712, 150] on p at bounding box center [661, 149] width 227 height 23
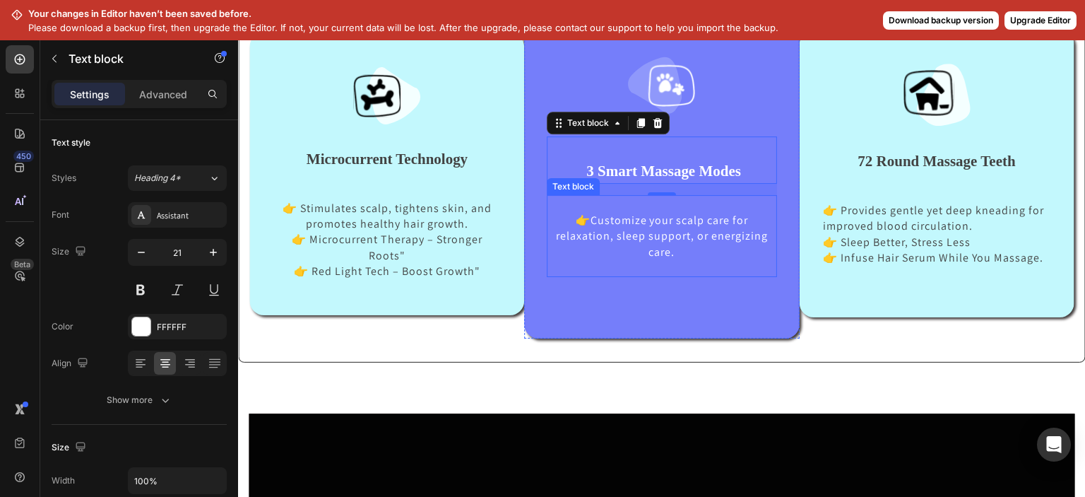
click at [679, 254] on p "👉Customize your scalp care for relaxation, sleep support, or energizing care." at bounding box center [661, 236] width 227 height 47
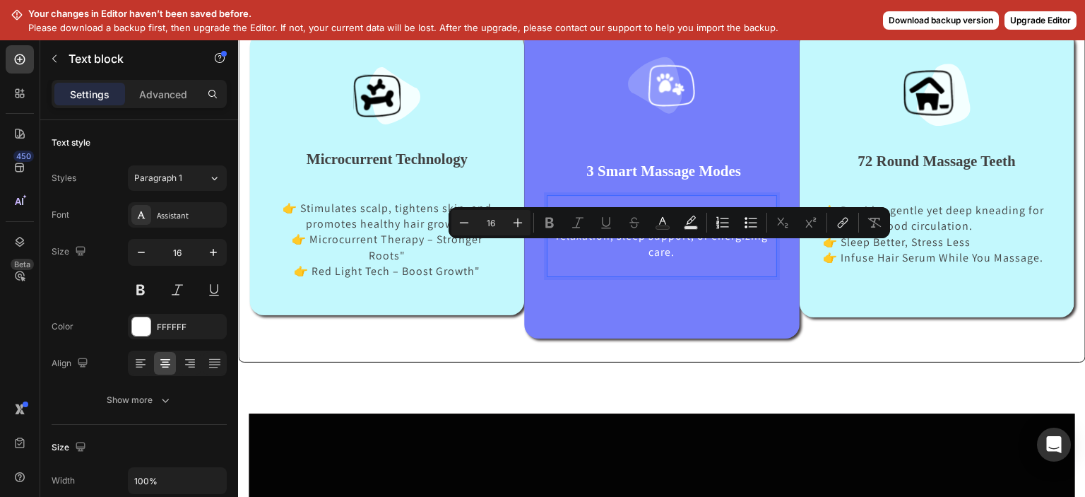
click at [691, 251] on p "👉Customize your scalp care for relaxation, sleep support, or energizing care." at bounding box center [661, 236] width 227 height 47
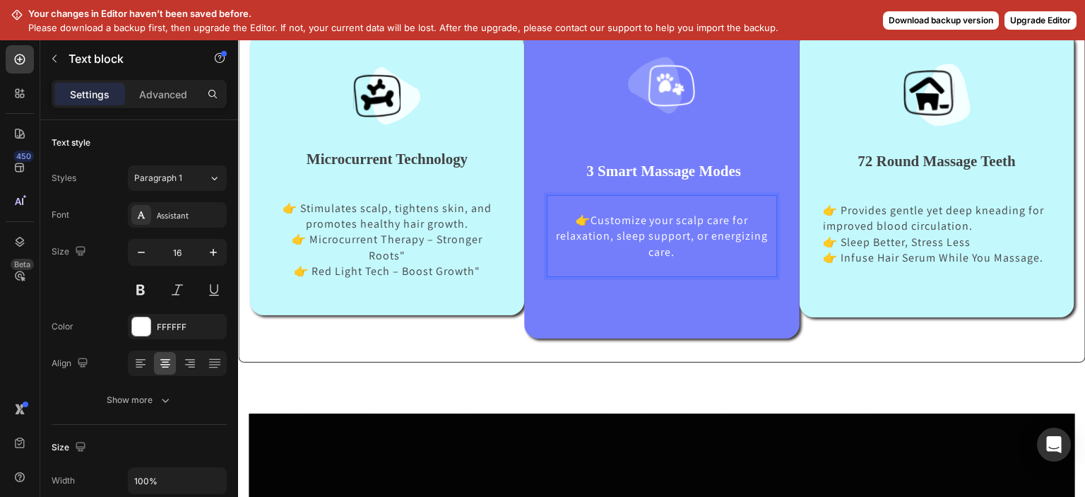
click at [679, 254] on p "👉Customize your scalp care for relaxation, sleep support, or energizing care." at bounding box center [661, 236] width 227 height 47
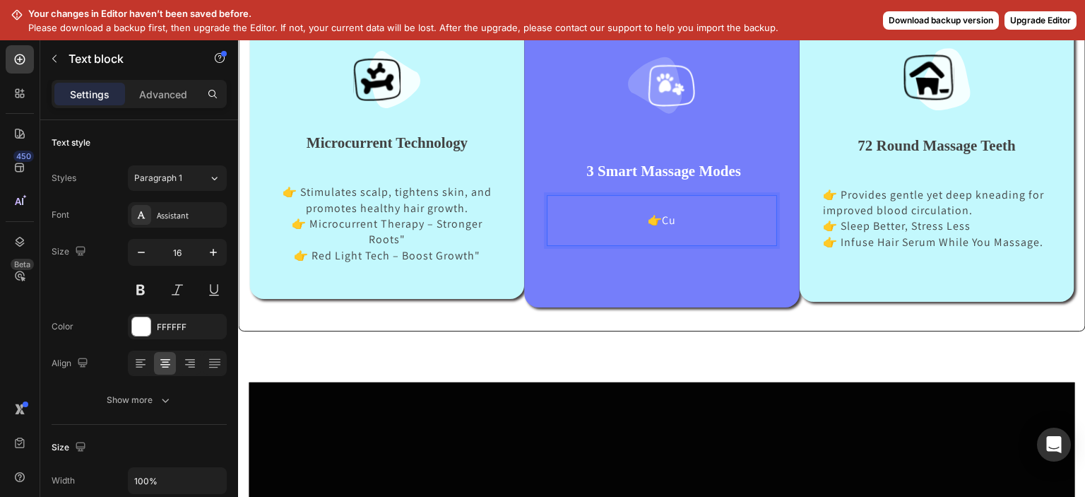
scroll to position [744, 0]
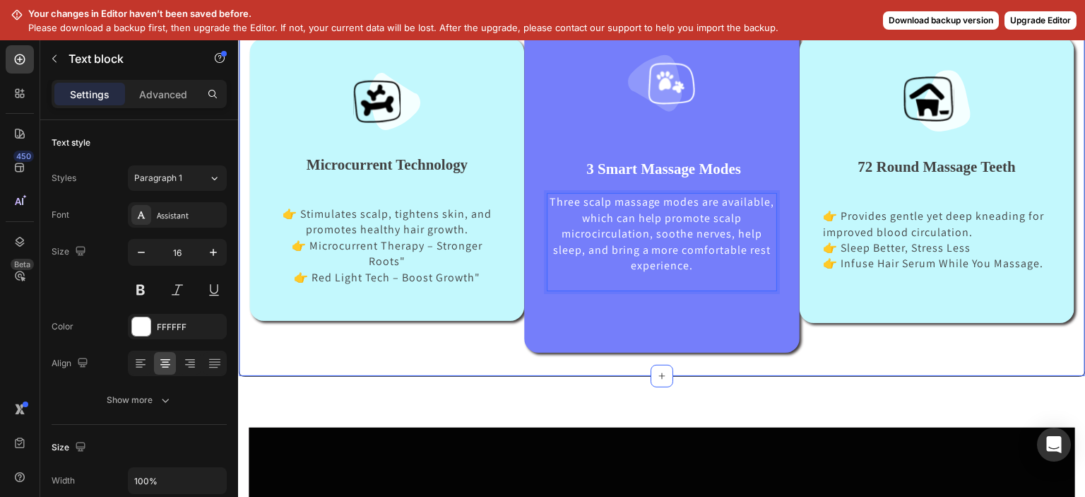
click at [830, 352] on div "Image Image Microcurrent Technology Text block 👉 Stimulates scalp, tightens ski…" at bounding box center [661, 121] width 825 height 509
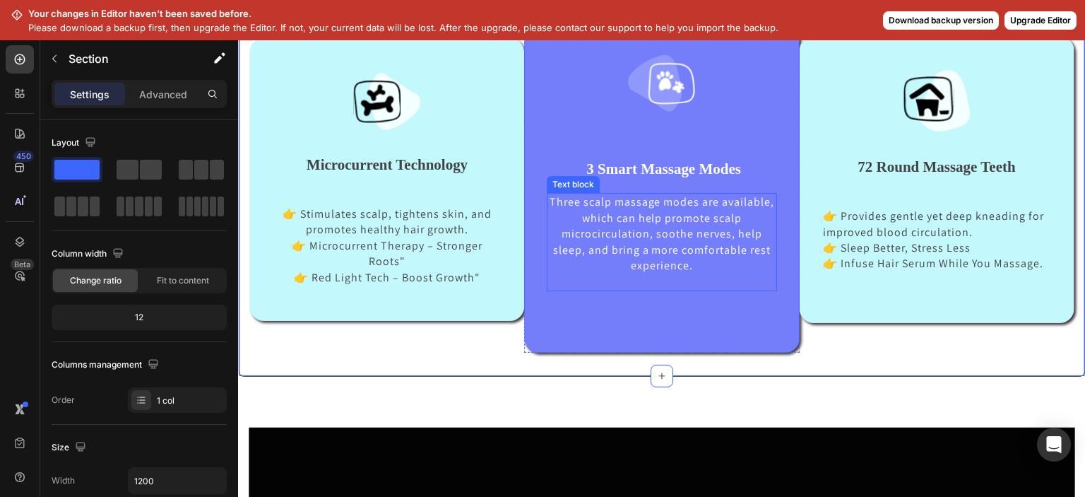
click at [563, 198] on p "Three scalp massage modes are available, which can help promote scalp microcirc…" at bounding box center [661, 233] width 227 height 79
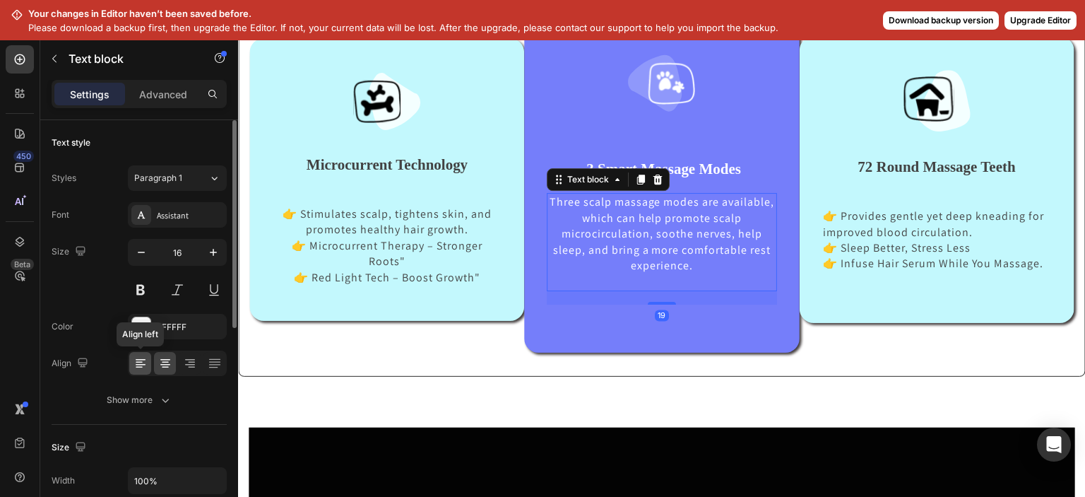
click at [146, 364] on icon at bounding box center [140, 363] width 14 height 14
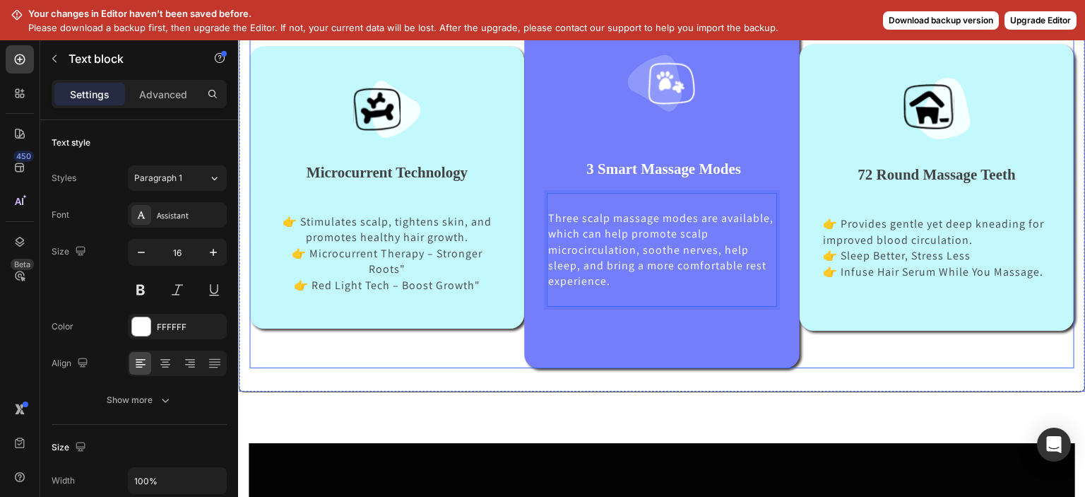
click at [480, 364] on div "Image Microcurrent Technology Text block 👉 Stimulates scalp, tightens skin, and…" at bounding box center [386, 187] width 275 height 362
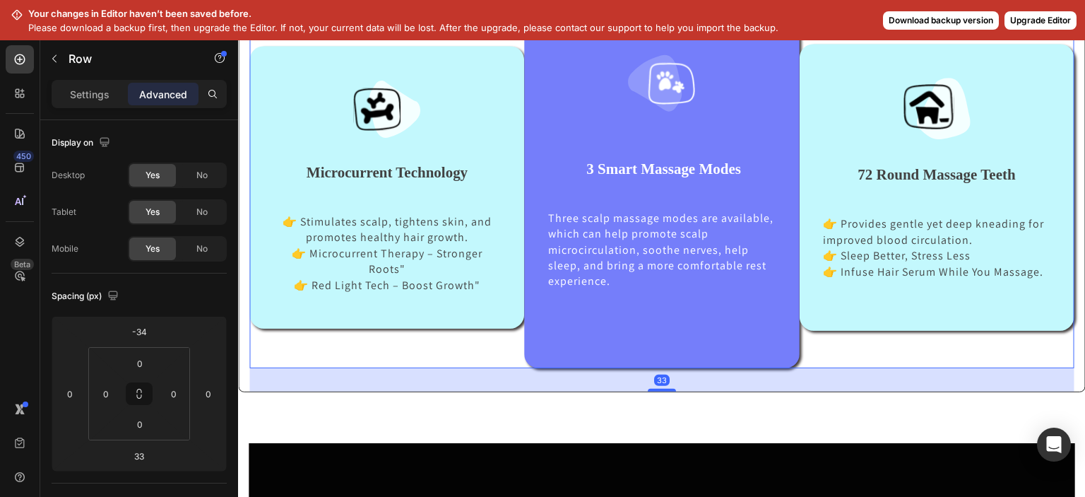
click at [480, 347] on div "Image Microcurrent Technology Text block 👉 Stimulates scalp, tightens skin, and…" at bounding box center [386, 187] width 275 height 362
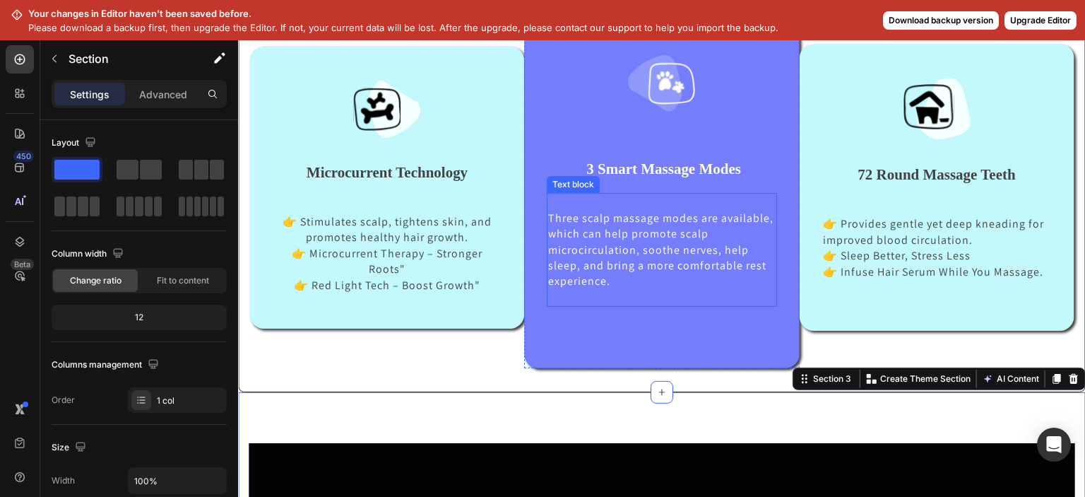
click at [571, 255] on p "Three scalp massage modes are available, which can help promote scalp microcirc…" at bounding box center [661, 249] width 227 height 79
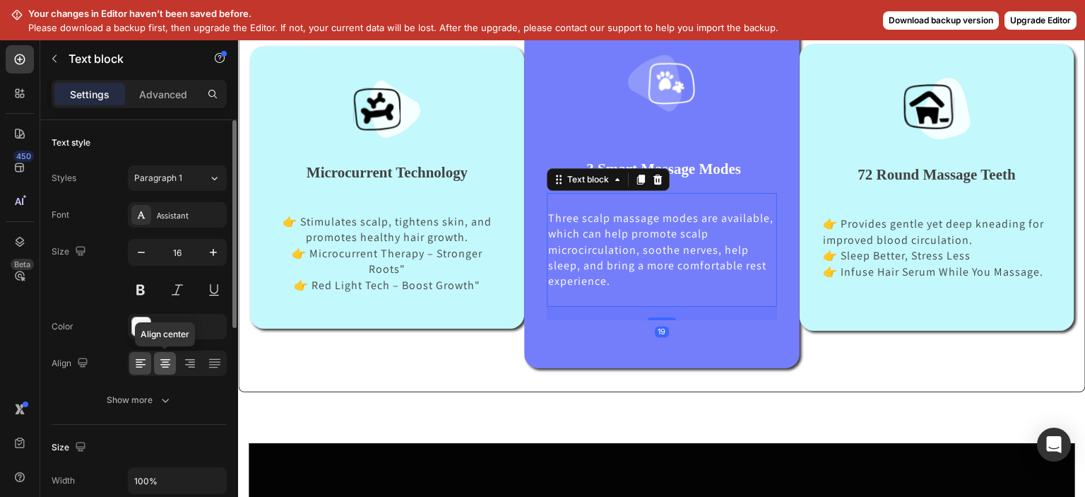
click at [163, 368] on icon at bounding box center [165, 363] width 14 height 14
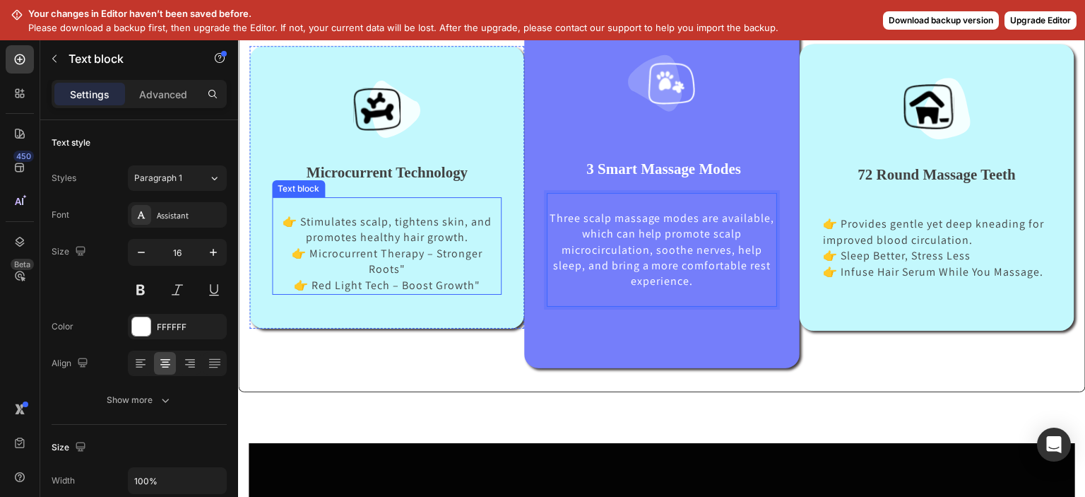
click at [299, 222] on p "👉 Stimulates scalp, tightens skin, and promotes healthy hair growth." at bounding box center [387, 230] width 210 height 32
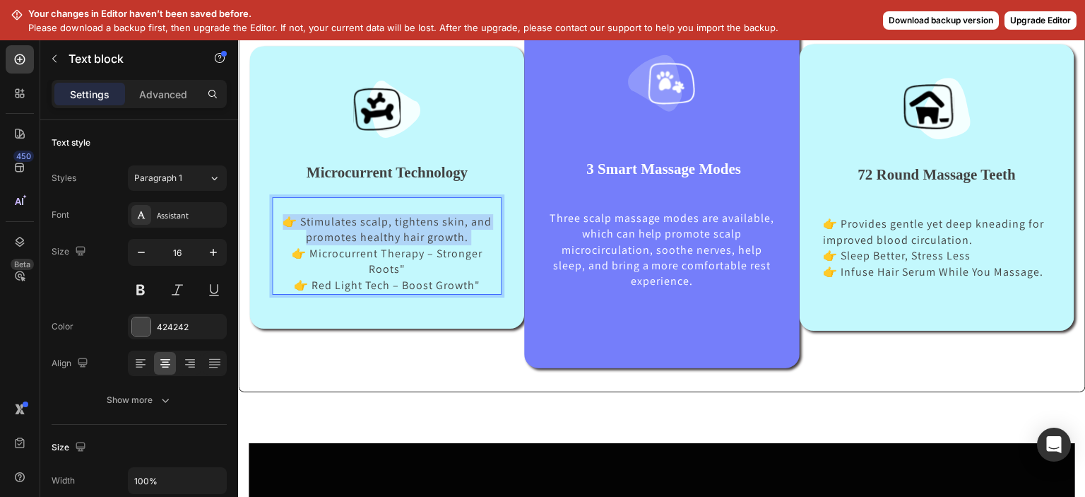
click at [299, 222] on p "👉 Stimulates scalp, tightens skin, and promotes healthy hair growth." at bounding box center [387, 230] width 210 height 32
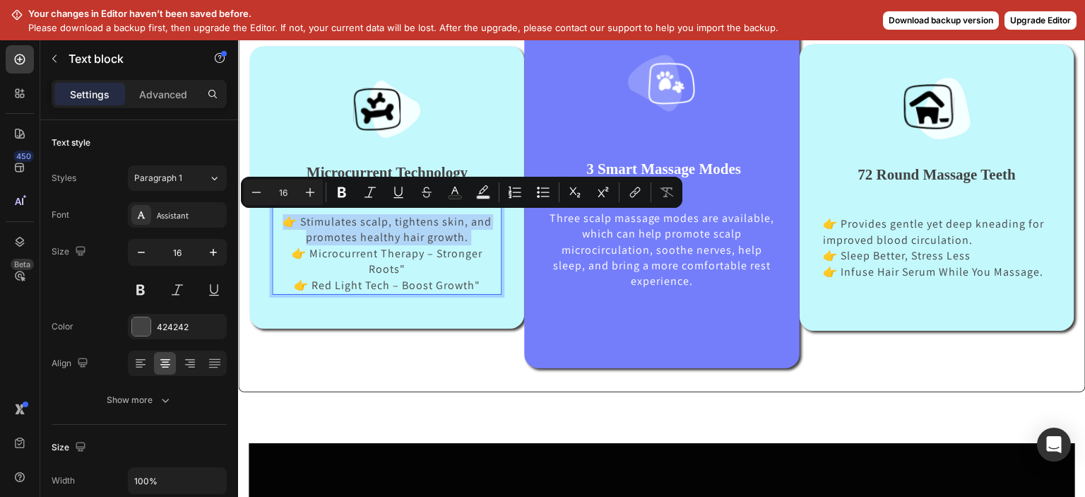
click at [299, 222] on p "👉 Stimulates scalp, tightens skin, and promotes healthy hair growth." at bounding box center [387, 230] width 210 height 32
click at [304, 220] on p "👉 Stimulates scalp, tightens skin, and promotes healthy hair growth." at bounding box center [387, 230] width 210 height 32
drag, startPoint x: 304, startPoint y: 221, endPoint x: 286, endPoint y: 221, distance: 17.7
click at [286, 221] on p "👉 Stimulates scalp, tightens skin, and promotes healthy hair growth." at bounding box center [387, 230] width 210 height 32
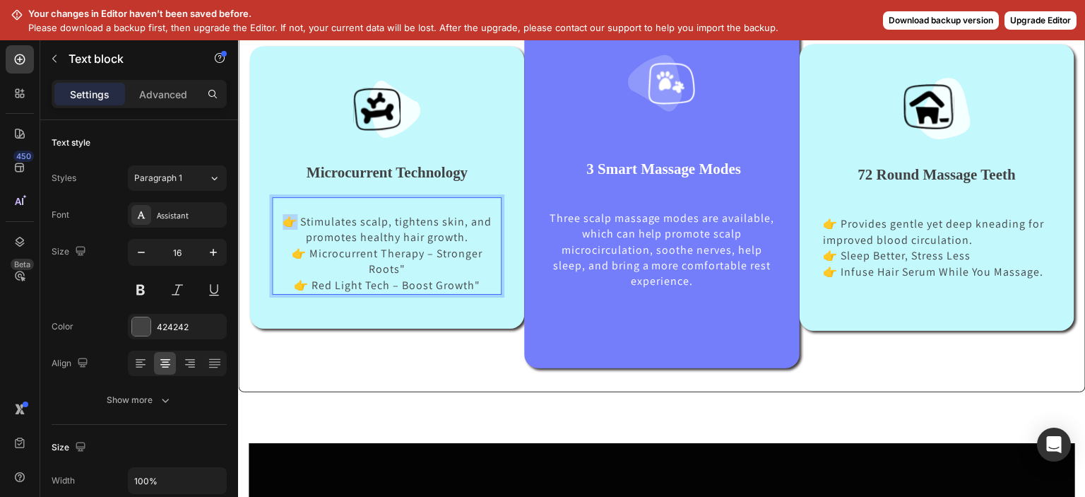
drag, startPoint x: 301, startPoint y: 223, endPoint x: 289, endPoint y: 225, distance: 12.1
click at [289, 225] on p "👉 Stimulates scalp, tightens skin, and promotes healthy hair growth." at bounding box center [387, 230] width 210 height 32
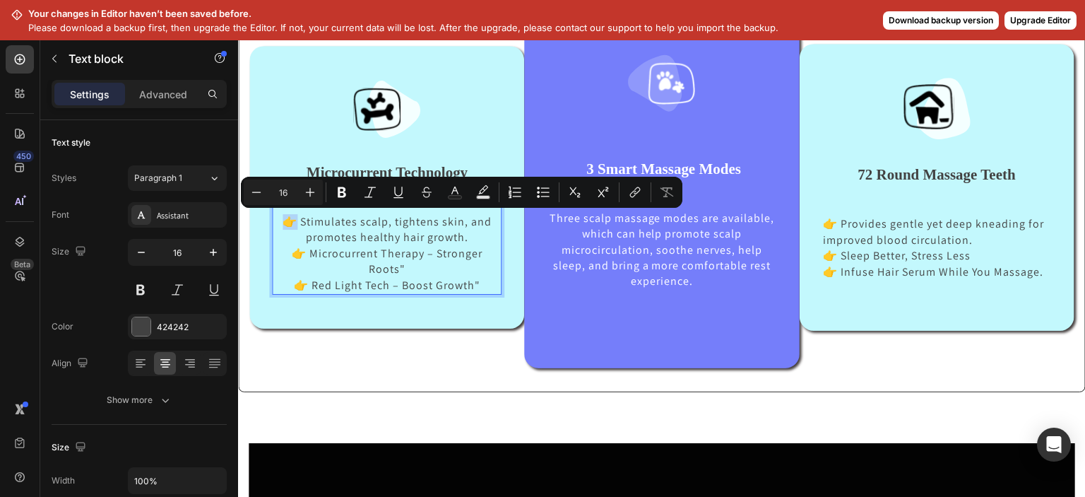
copy p "👉"
click at [562, 218] on p "Three scalp massage modes are available, which can help promote scalp microcirc…" at bounding box center [661, 249] width 227 height 79
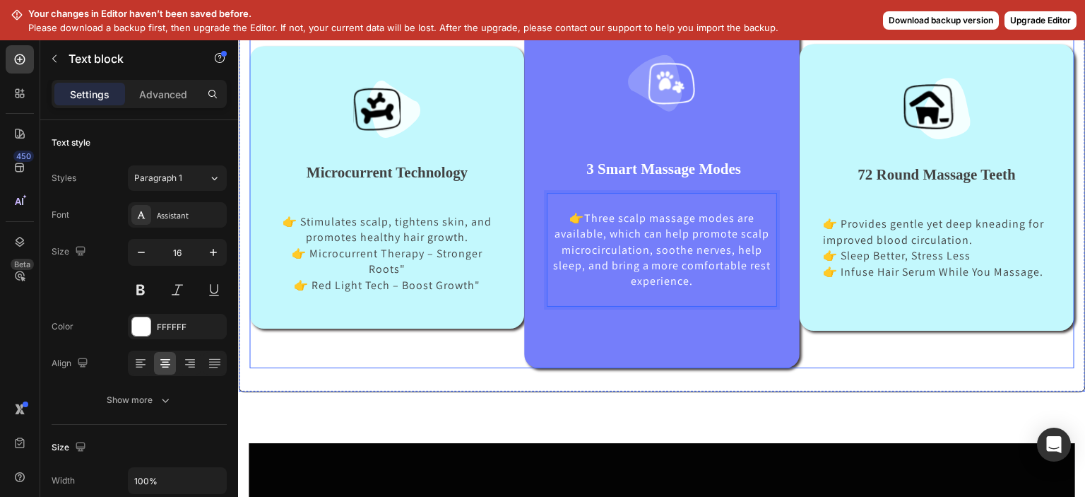
click at [482, 356] on div "Image Microcurrent Technology Text block 👉 Stimulates scalp, tightens skin, and…" at bounding box center [386, 187] width 275 height 362
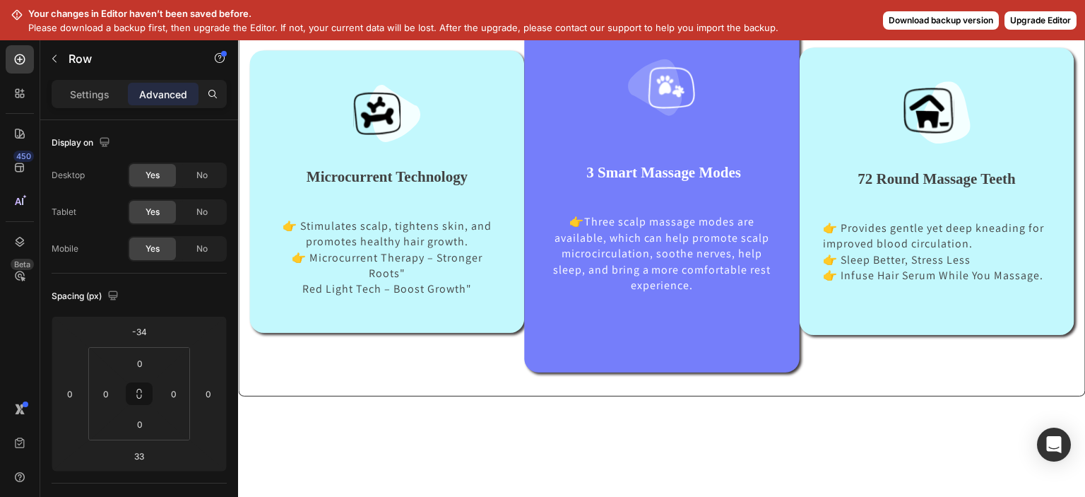
scroll to position [369, 0]
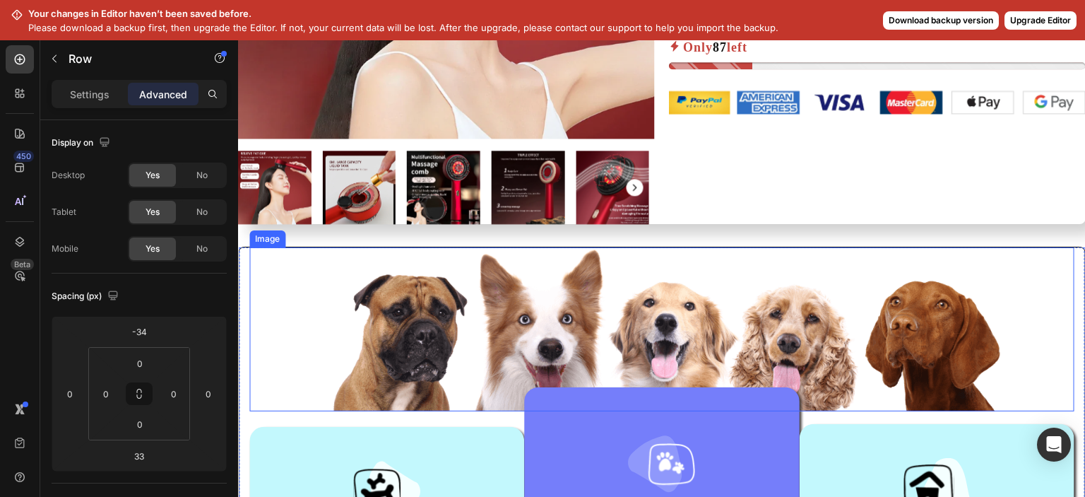
click at [589, 311] on img at bounding box center [662, 329] width 682 height 164
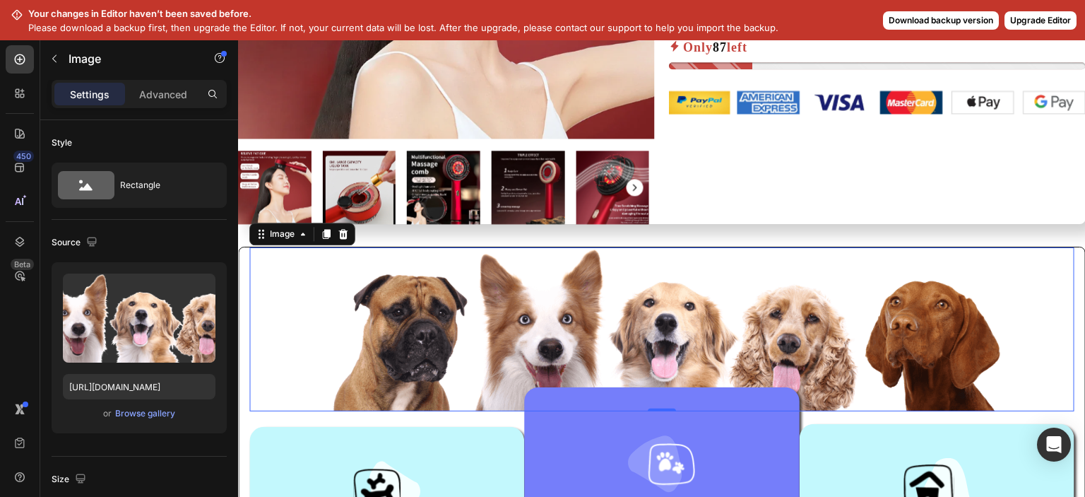
click at [601, 338] on img at bounding box center [662, 329] width 682 height 164
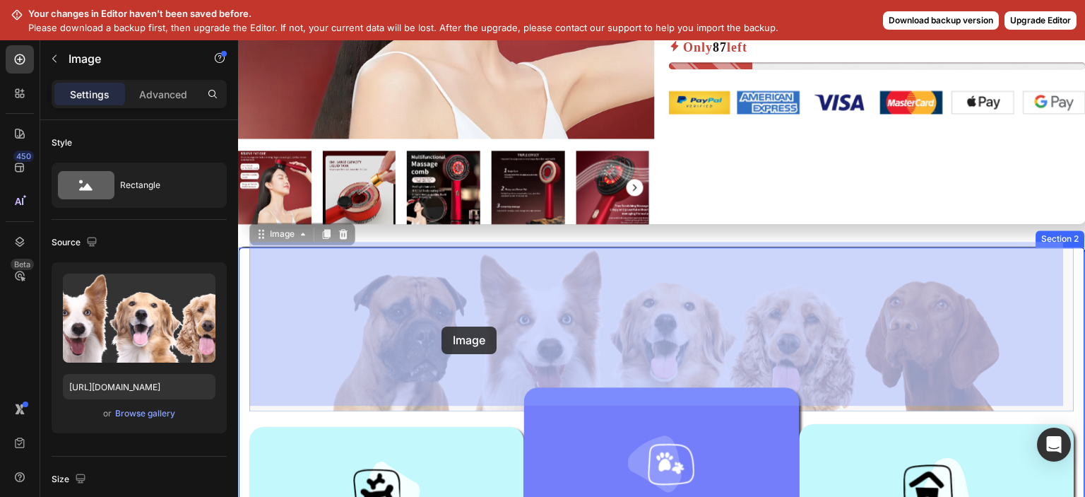
drag, startPoint x: 452, startPoint y: 285, endPoint x: 441, endPoint y: 327, distance: 43.7
click at [238, 40] on img at bounding box center [238, 40] width 0 height 0
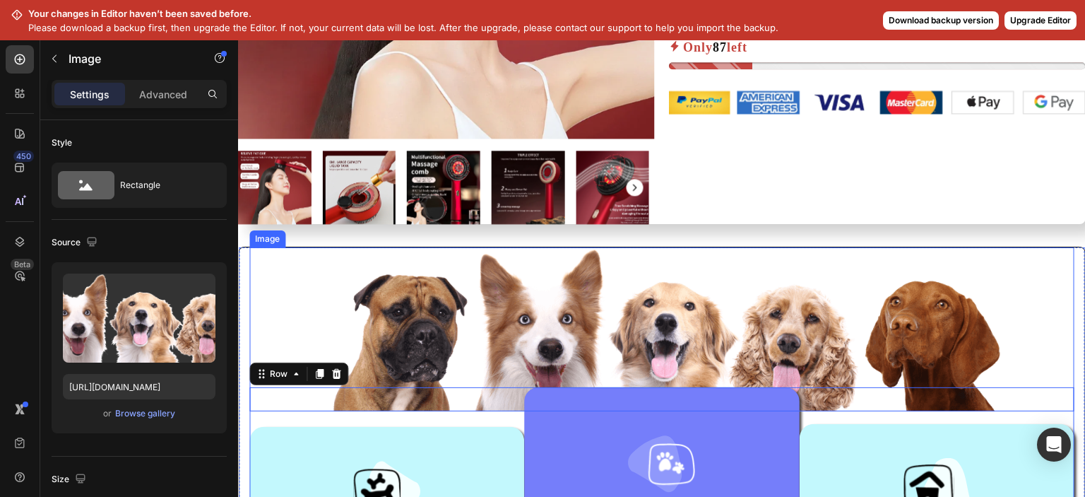
click at [606, 331] on img at bounding box center [662, 329] width 682 height 164
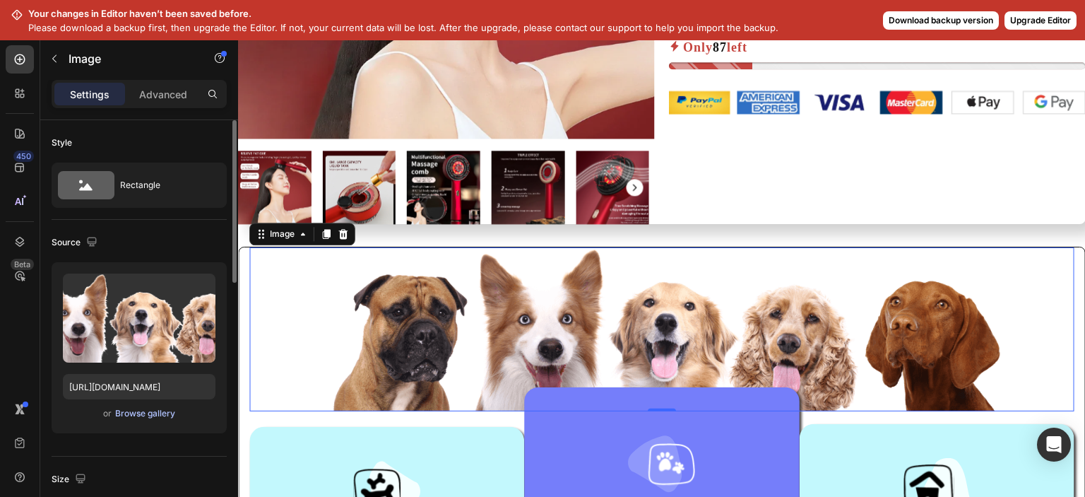
click at [146, 407] on div "Browse gallery" at bounding box center [145, 413] width 60 height 13
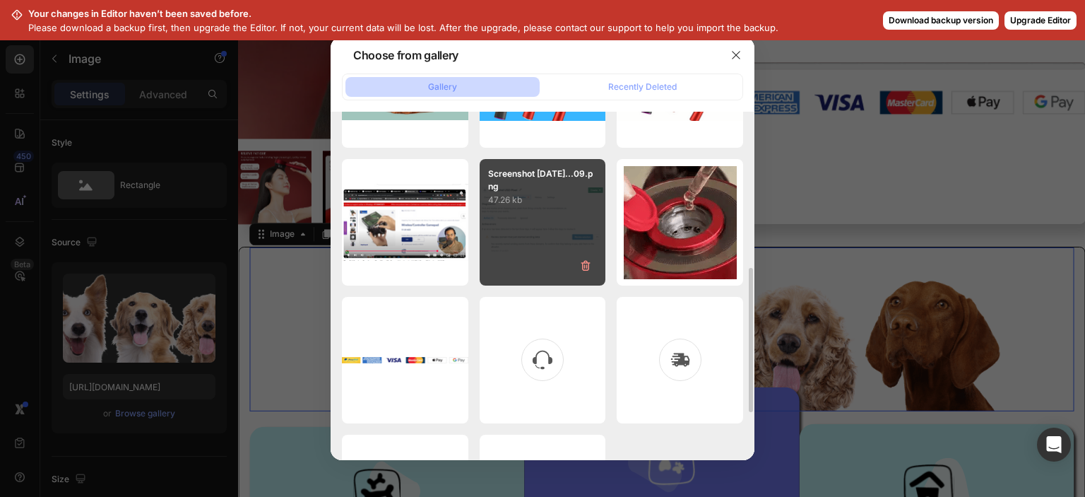
scroll to position [489, 0]
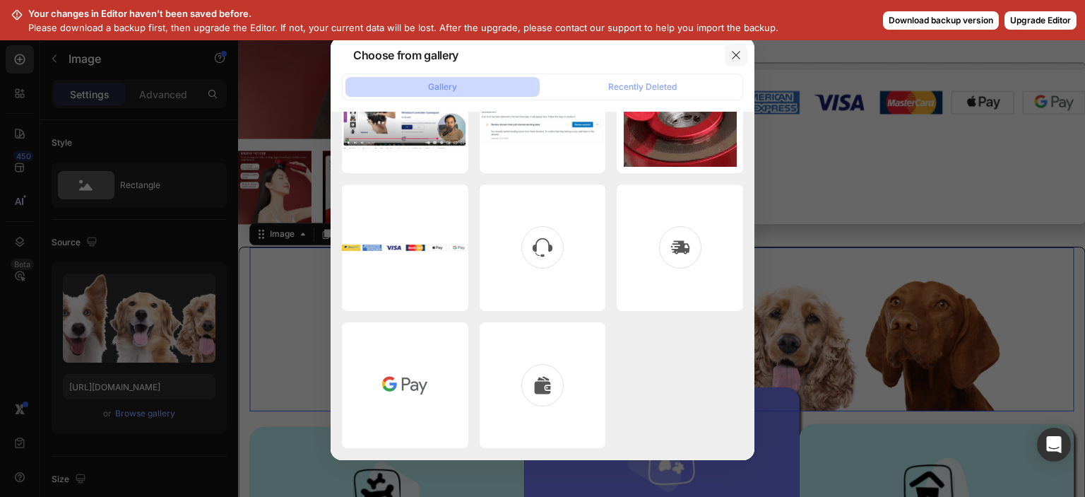
click at [738, 50] on icon "button" at bounding box center [735, 54] width 11 height 11
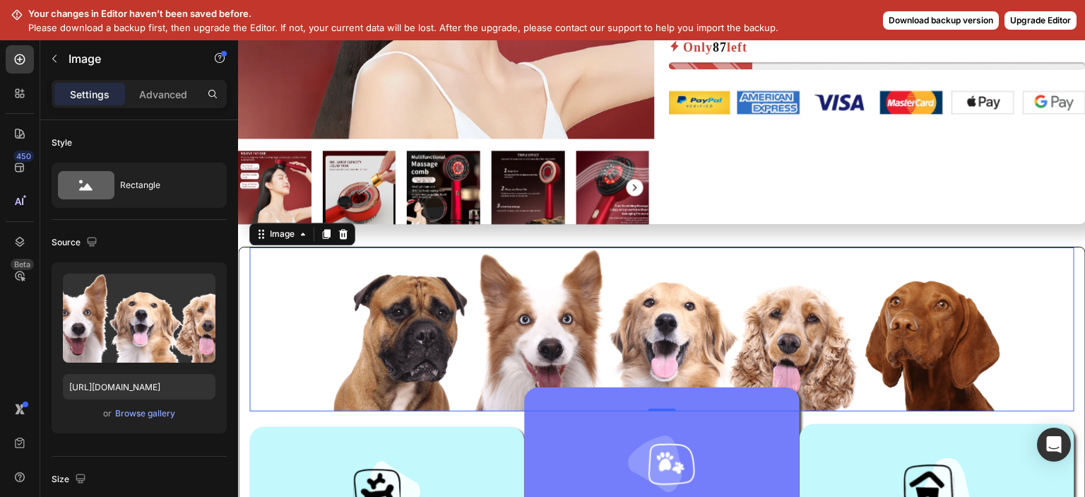
click at [338, 342] on img at bounding box center [662, 329] width 682 height 164
click at [165, 408] on div "Browse gallery" at bounding box center [145, 413] width 60 height 13
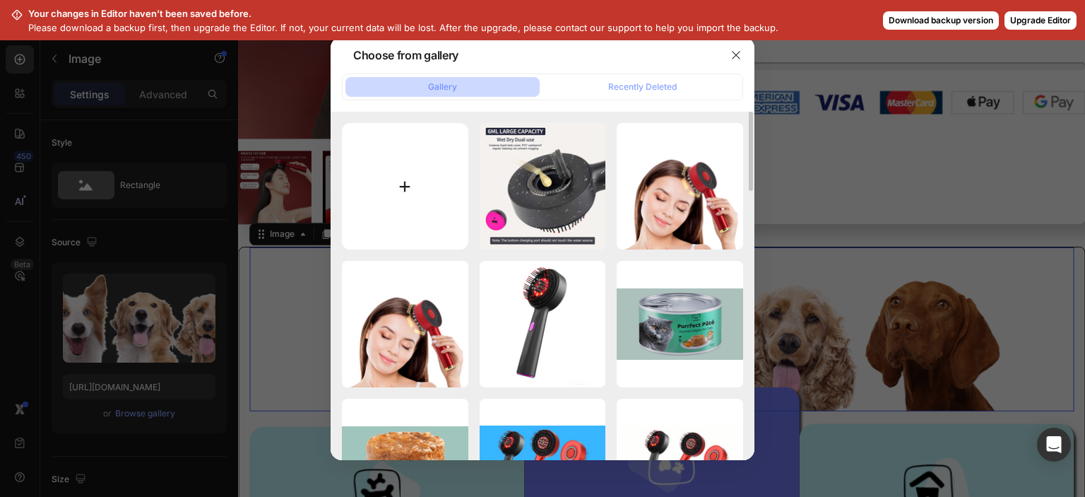
click at [446, 205] on input "file" at bounding box center [405, 186] width 126 height 126
type input "C:\fakepath\Untitled design (10).png"
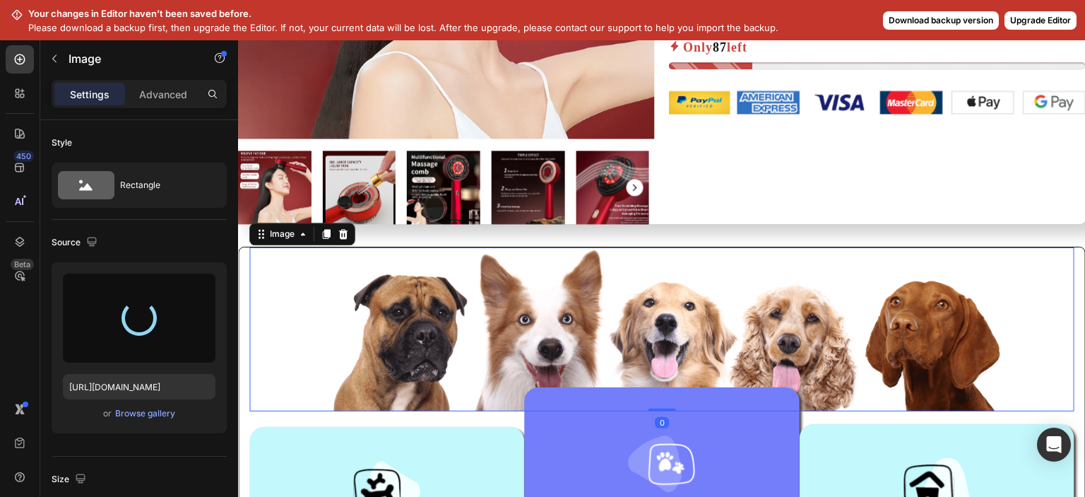
drag, startPoint x: 661, startPoint y: 403, endPoint x: 660, endPoint y: 393, distance: 9.9
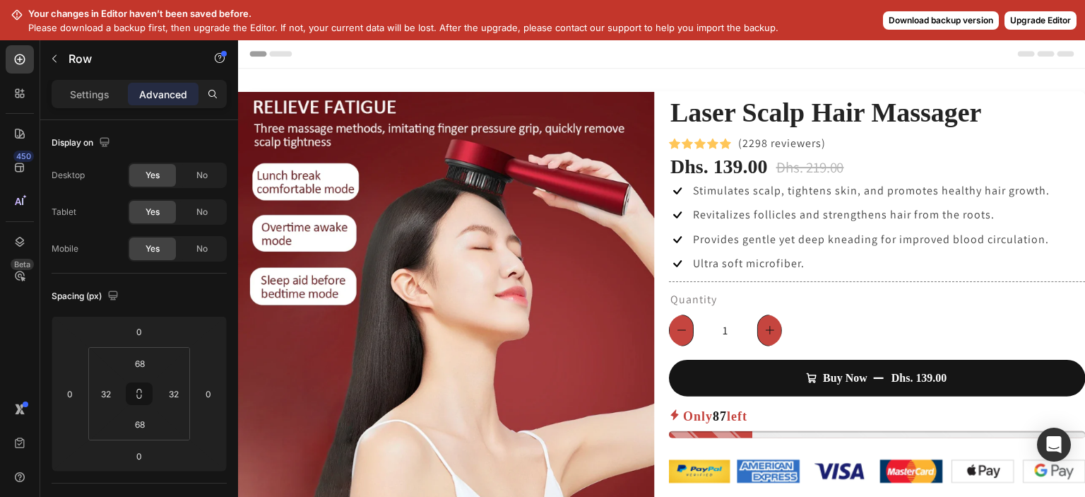
scroll to position [376, 0]
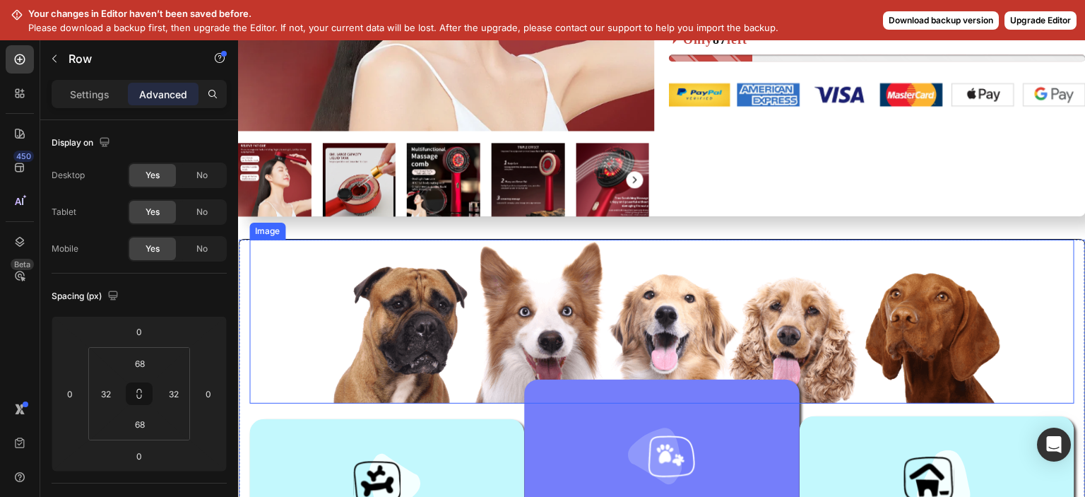
click at [444, 315] on img at bounding box center [662, 321] width 682 height 164
click at [101, 95] on p "Settings" at bounding box center [90, 94] width 40 height 15
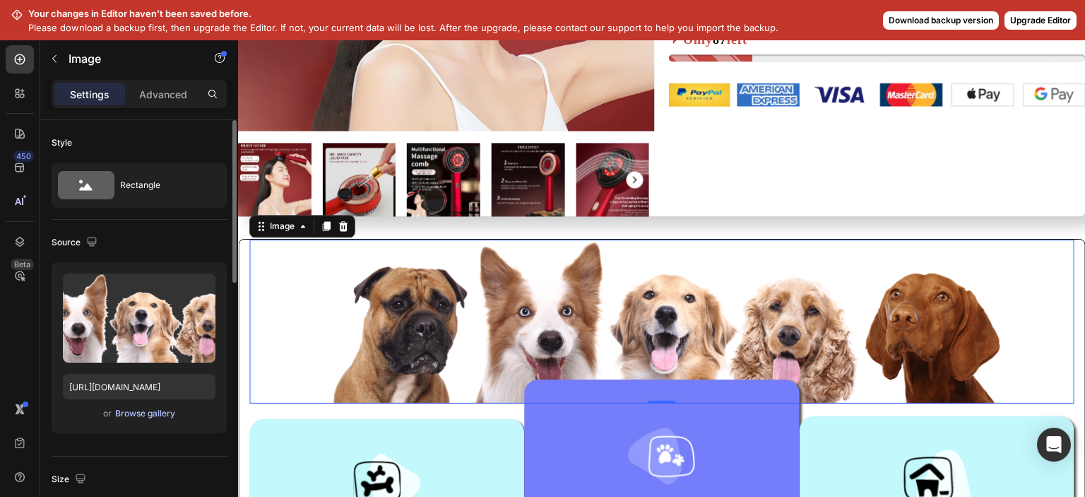
click at [155, 413] on div "Browse gallery" at bounding box center [145, 413] width 60 height 13
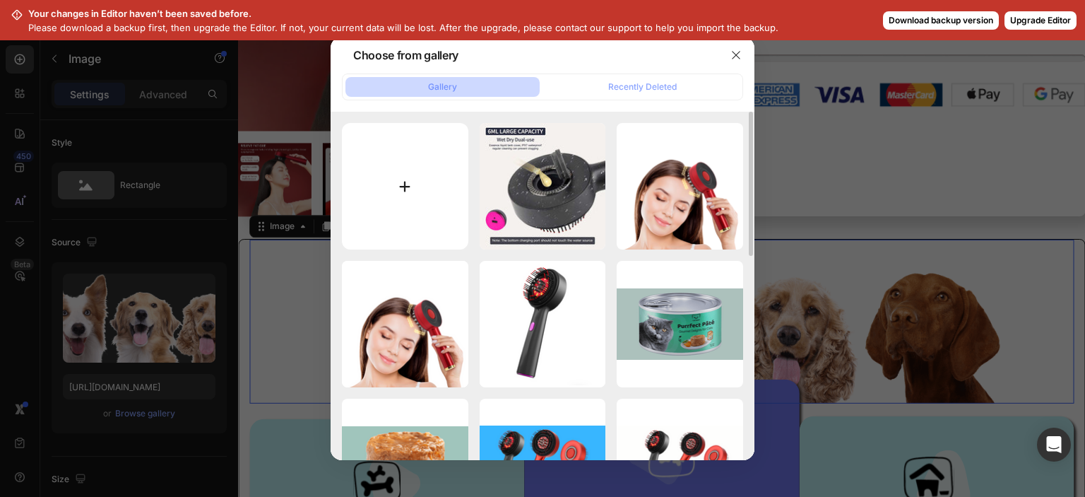
click at [406, 194] on input "file" at bounding box center [405, 186] width 126 height 126
type input "C:\fakepath\Untitled design (10).png"
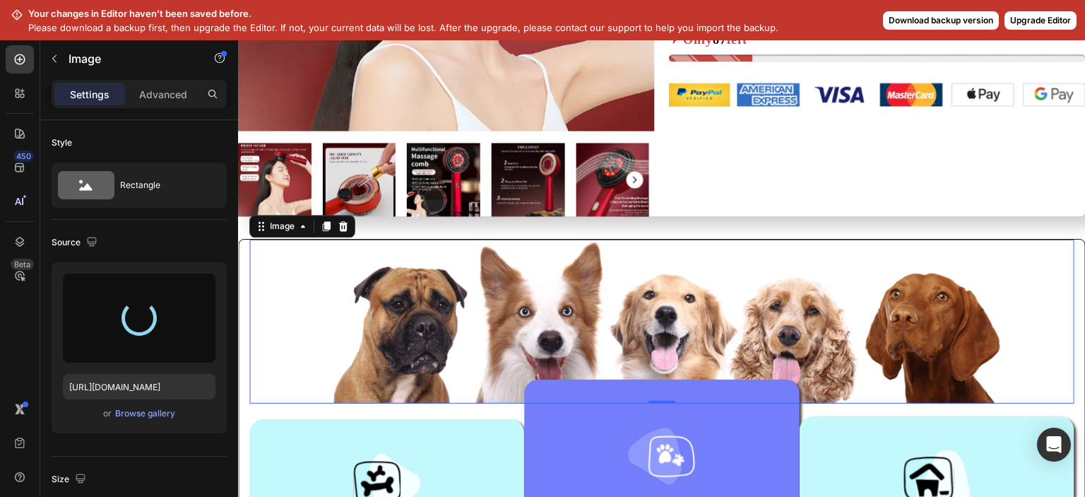
click at [1031, 25] on button "Upgrade Editor" at bounding box center [1040, 20] width 72 height 18
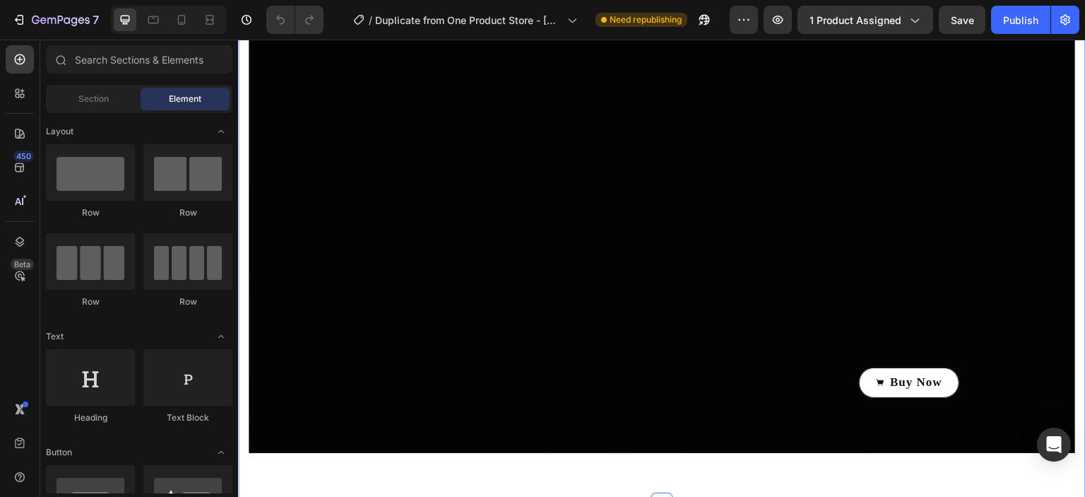
scroll to position [376, 0]
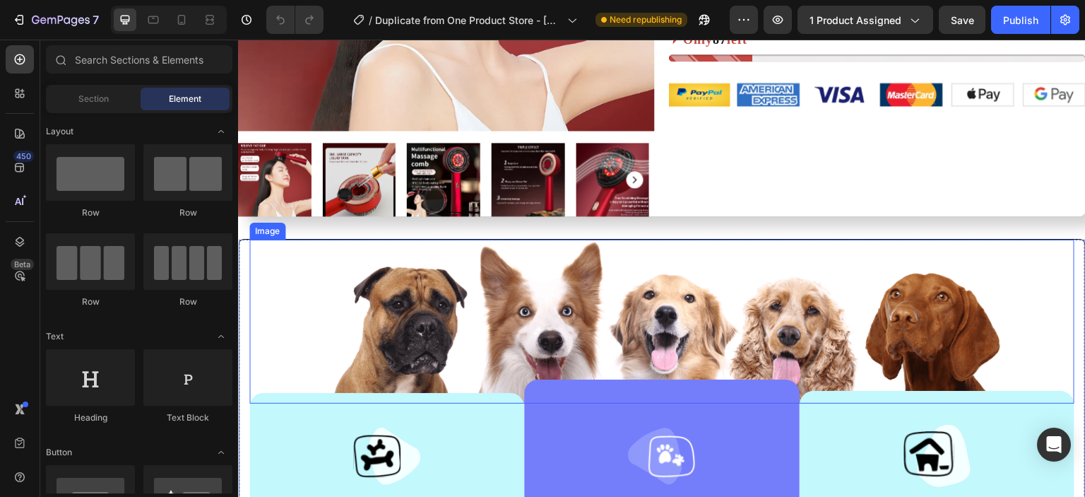
click at [277, 335] on div at bounding box center [661, 321] width 825 height 164
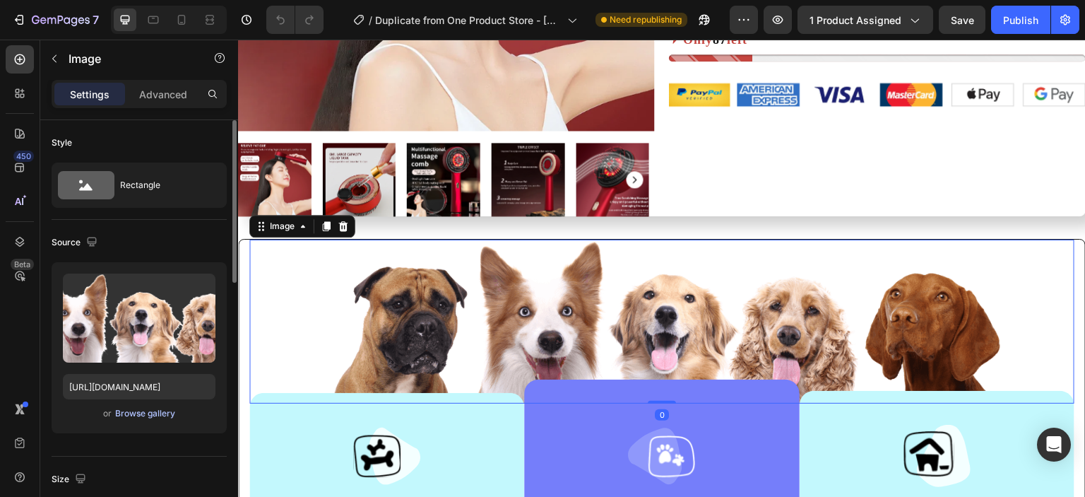
click at [138, 412] on div "Browse gallery" at bounding box center [145, 413] width 60 height 13
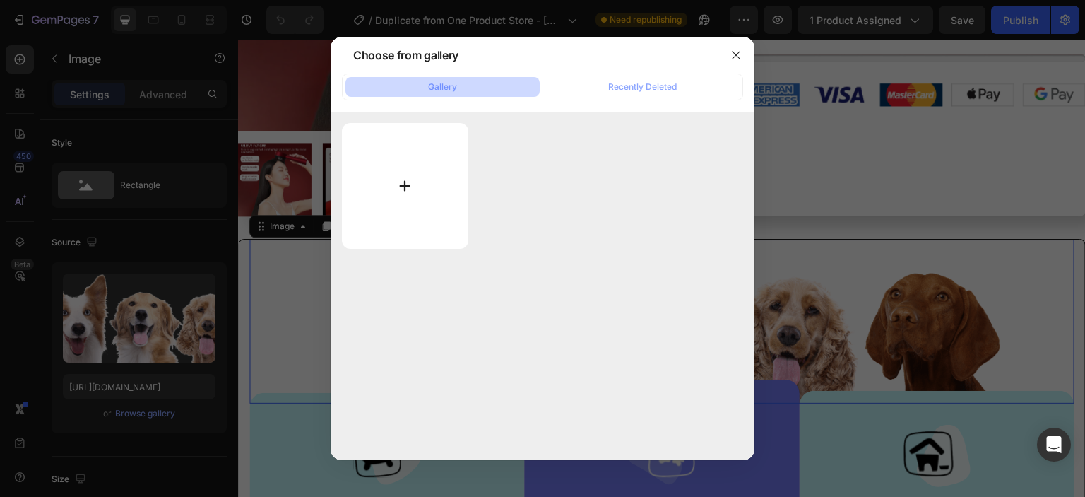
click at [393, 193] on input "file" at bounding box center [405, 186] width 126 height 126
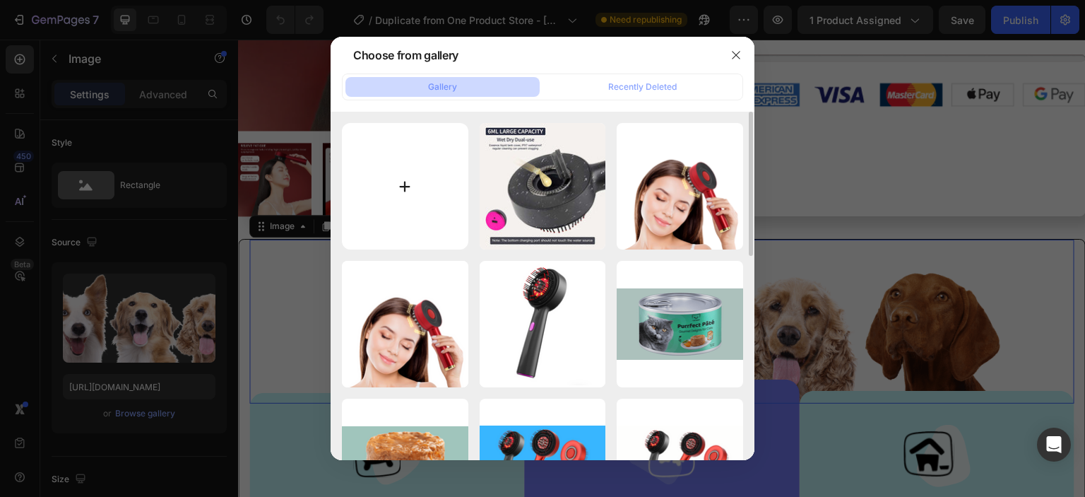
type input "C:\fakepath\Untitled design (10).png"
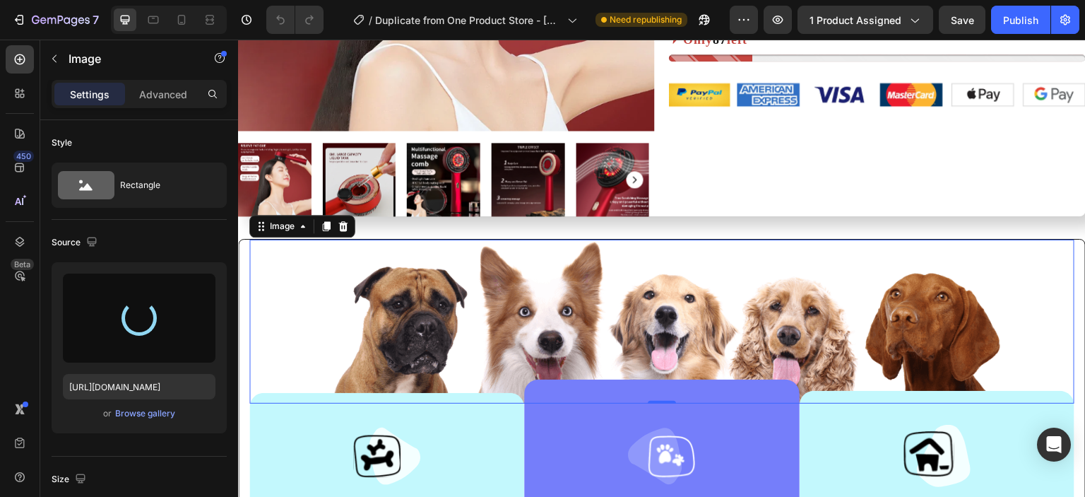
scroll to position [0, 0]
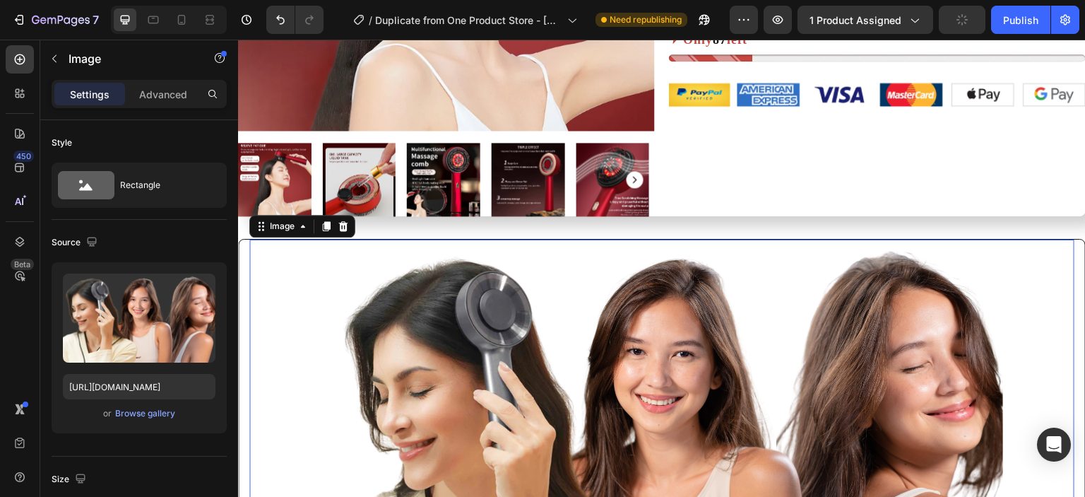
click at [291, 347] on div at bounding box center [661, 431] width 825 height 384
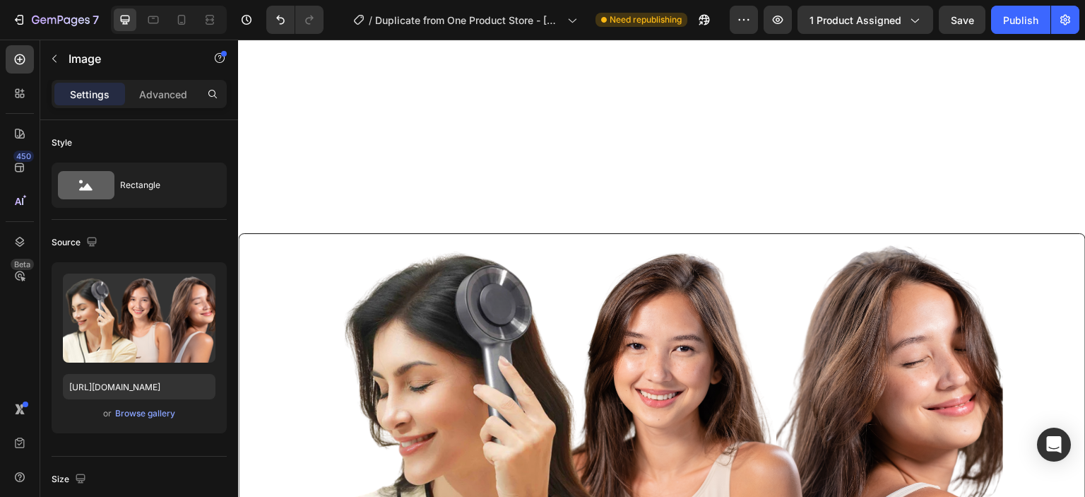
scroll to position [753, 0]
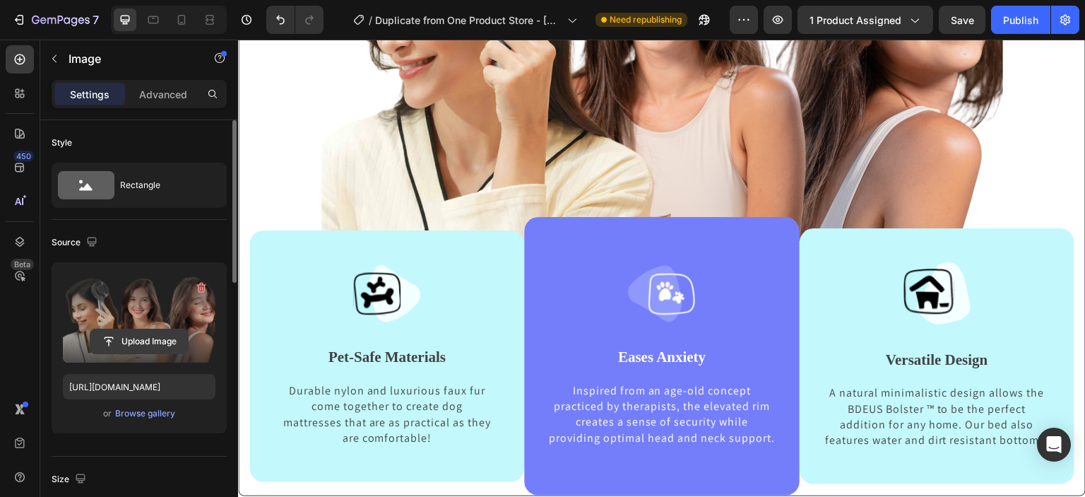
click at [151, 348] on input "file" at bounding box center [138, 341] width 97 height 24
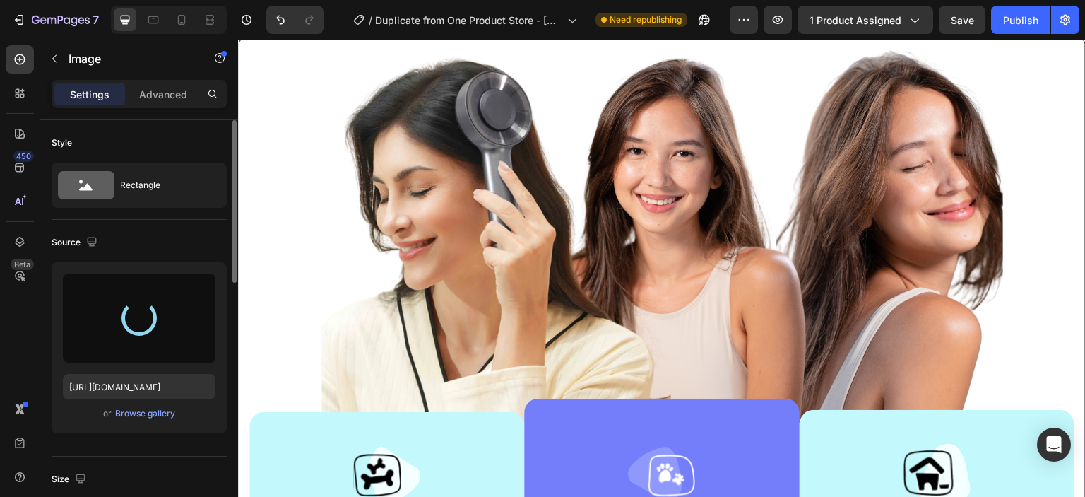
scroll to position [571, 0]
type input "https://cdn.shopify.com/s/files/1/0930/1884/9649/files/gempages_580497702895223…"
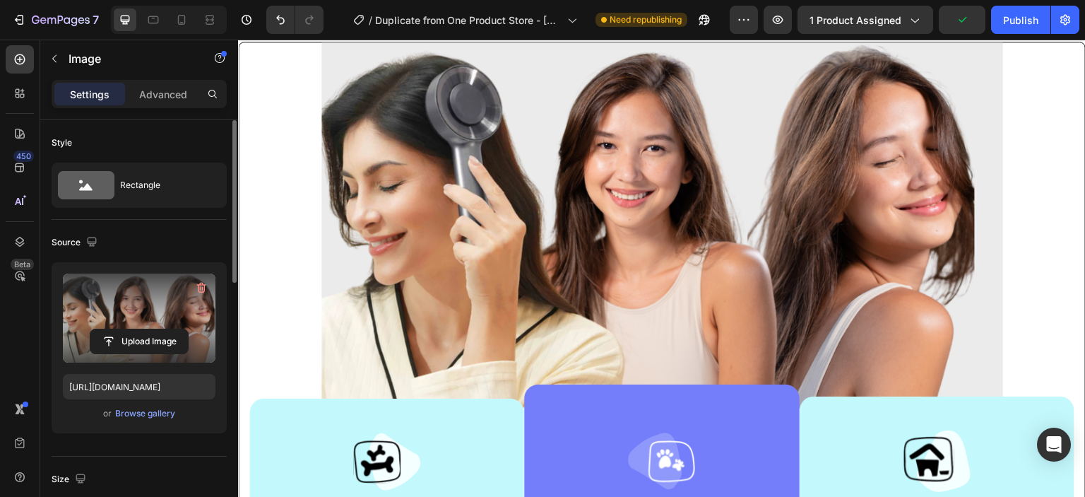
scroll to position [585, 0]
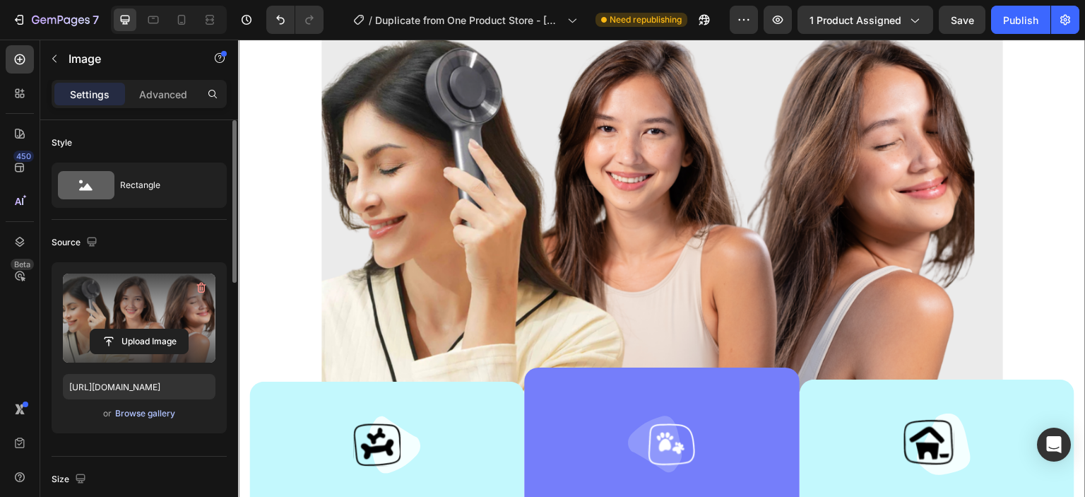
click at [141, 414] on div "Browse gallery" at bounding box center [145, 413] width 60 height 13
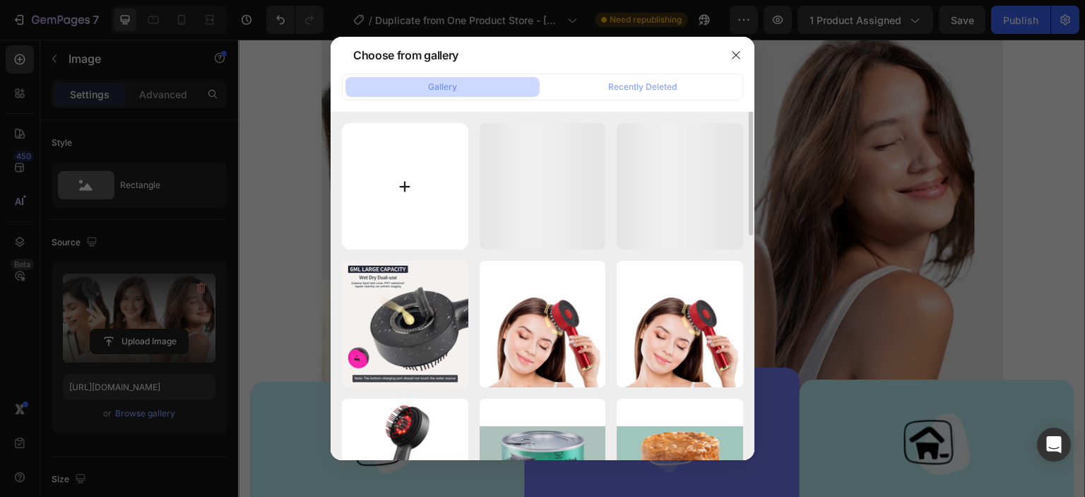
click at [409, 186] on input "file" at bounding box center [405, 186] width 126 height 126
type input "C:\fakepath\Untitled design (25).png"
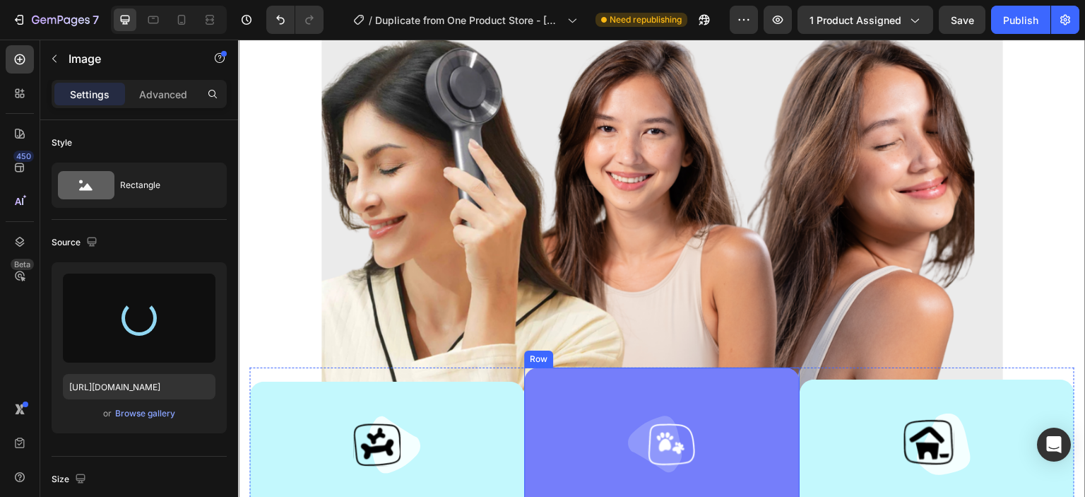
type input "https://cdn.shopify.com/s/files/1/0930/1884/9649/files/gempages_580497702895223…"
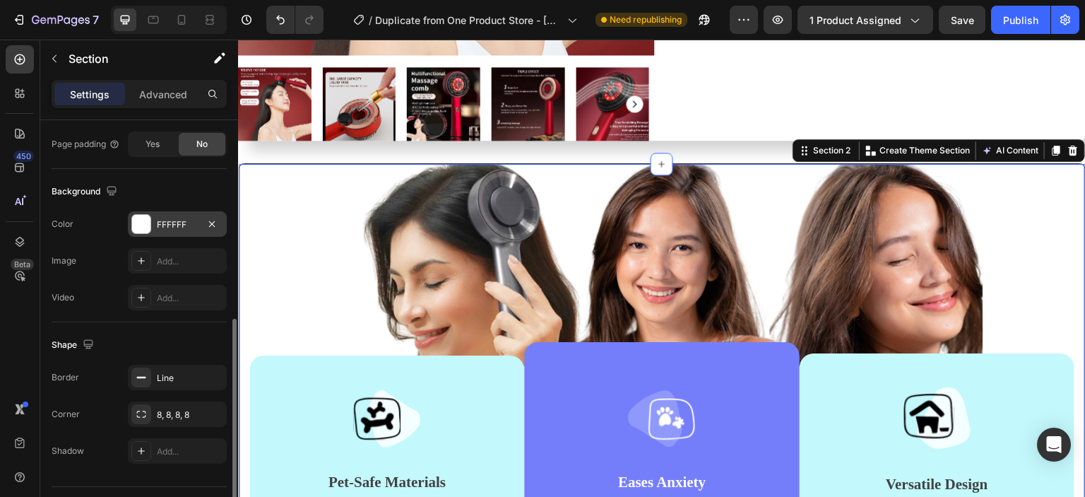
scroll to position [444, 0]
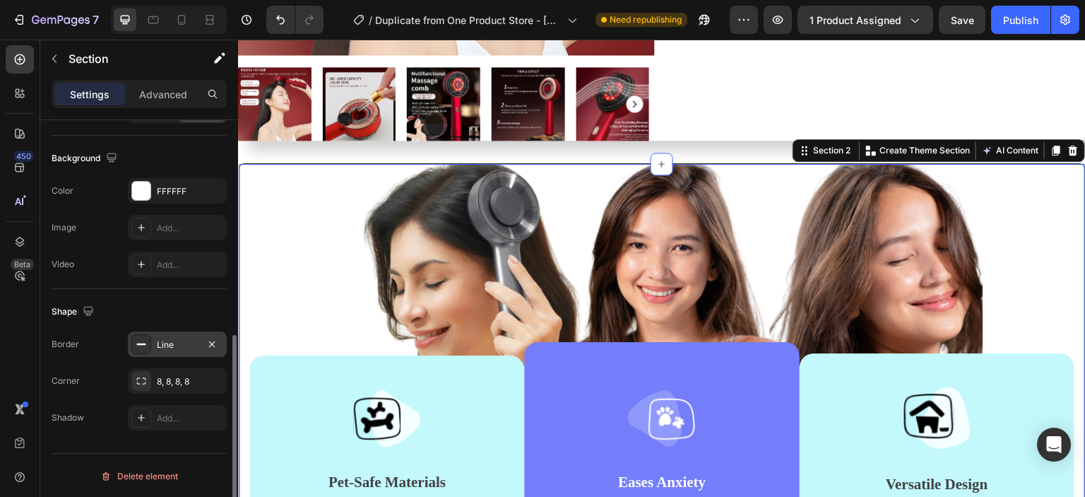
click at [147, 341] on div at bounding box center [141, 344] width 20 height 20
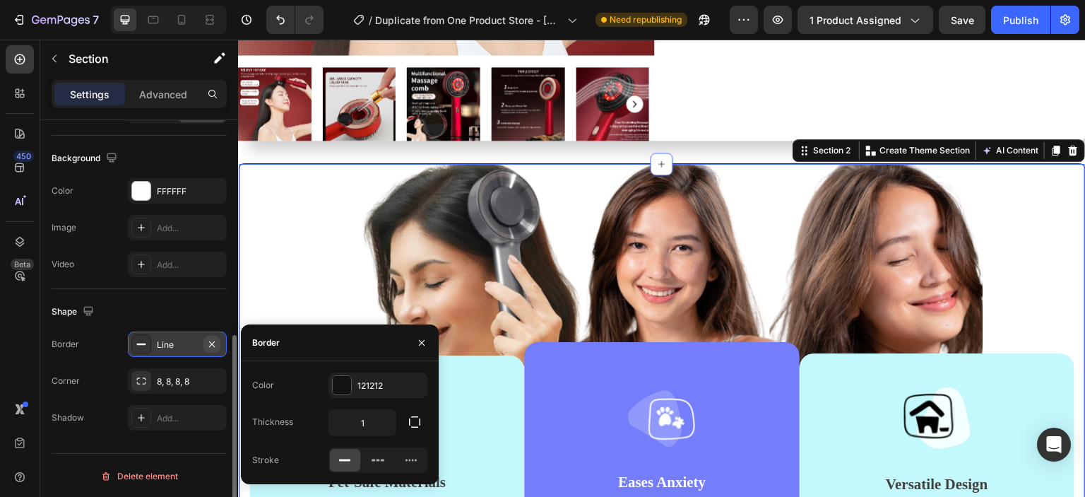
click at [212, 342] on icon "button" at bounding box center [212, 343] width 6 height 6
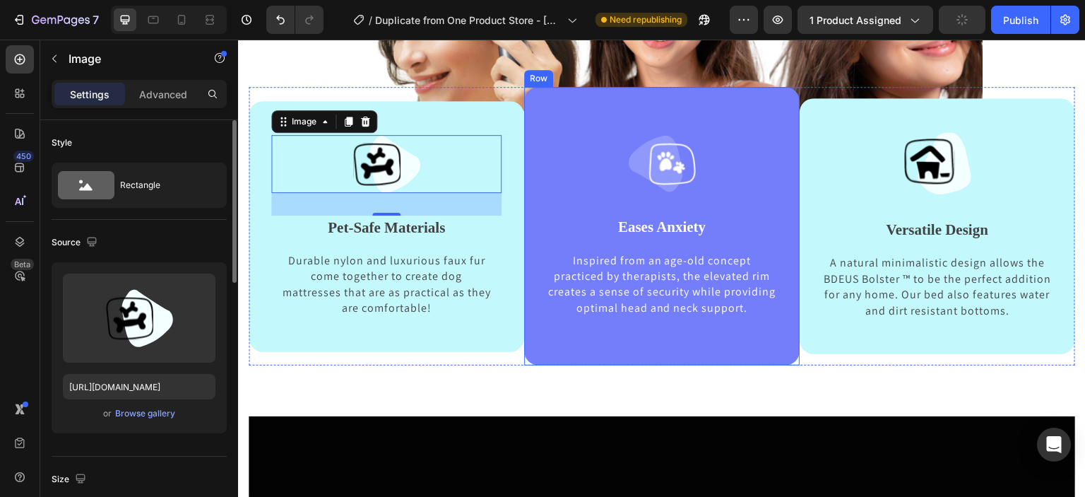
scroll to position [701, 0]
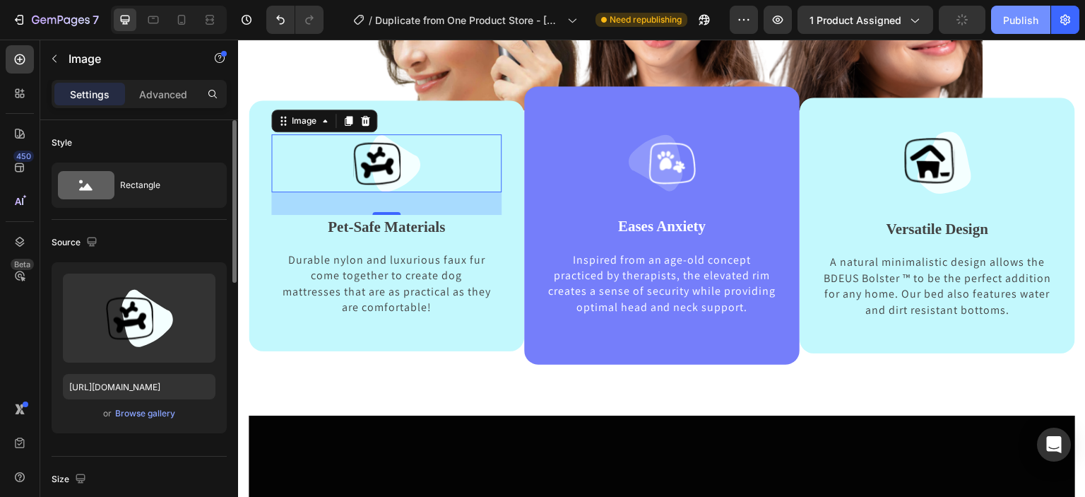
click at [1011, 16] on div "Publish" at bounding box center [1020, 20] width 35 height 15
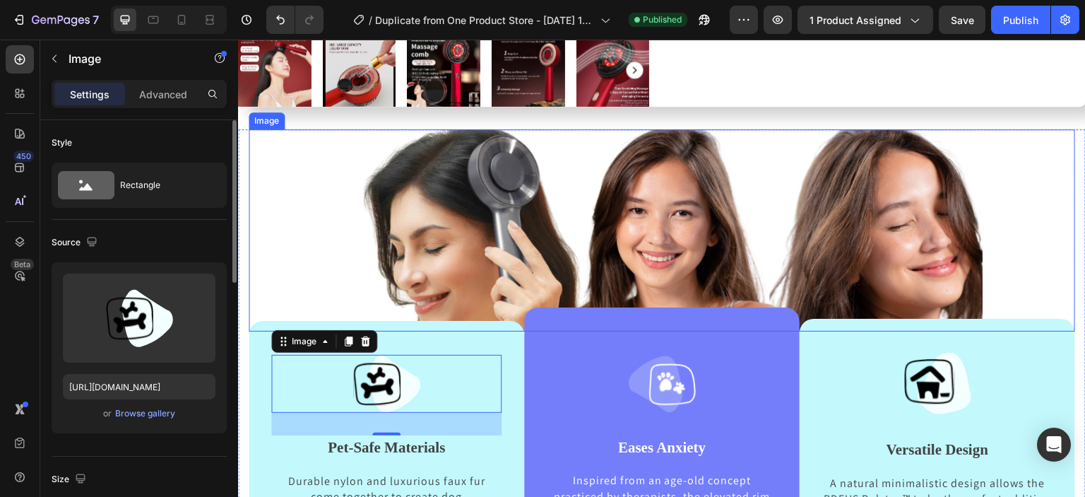
scroll to position [487, 0]
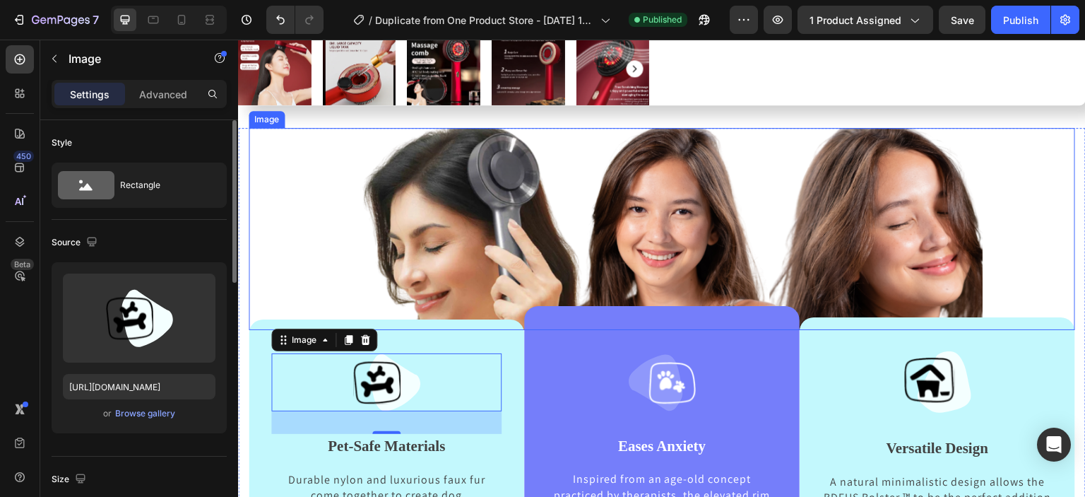
click at [362, 261] on img at bounding box center [662, 229] width 682 height 202
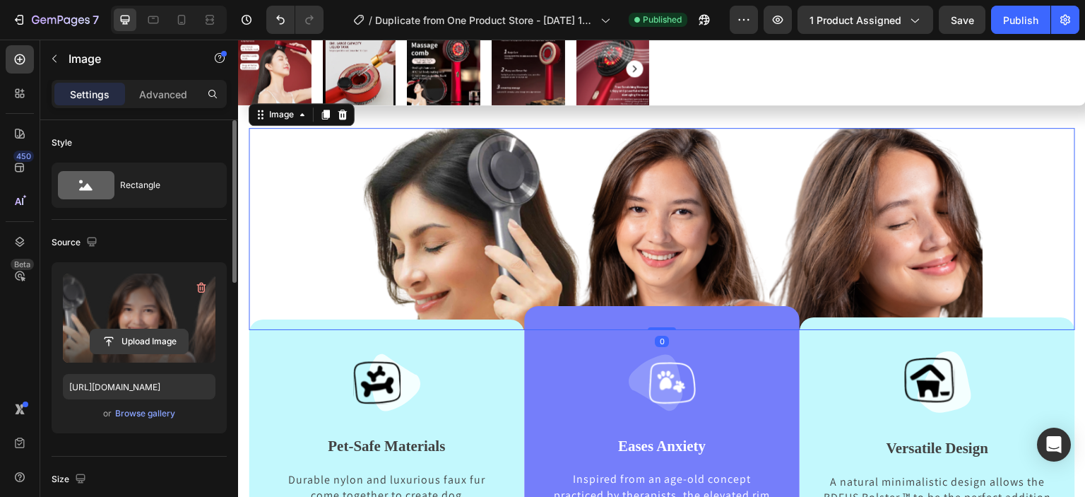
click at [162, 347] on input "file" at bounding box center [138, 341] width 97 height 24
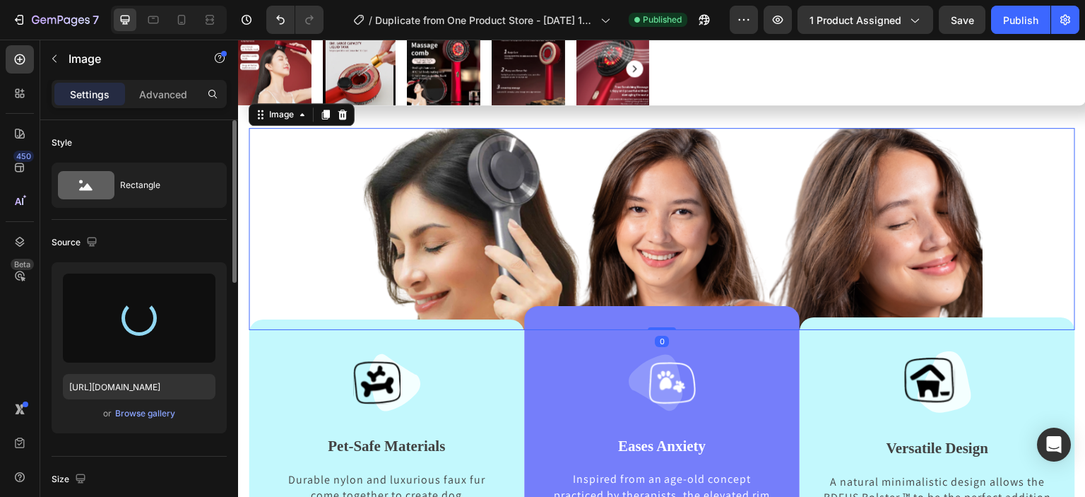
click at [654, 316] on div "Image 0 Image Pet-Safe Materials Text block Durable nylon and luxurious faux fu…" at bounding box center [662, 356] width 826 height 456
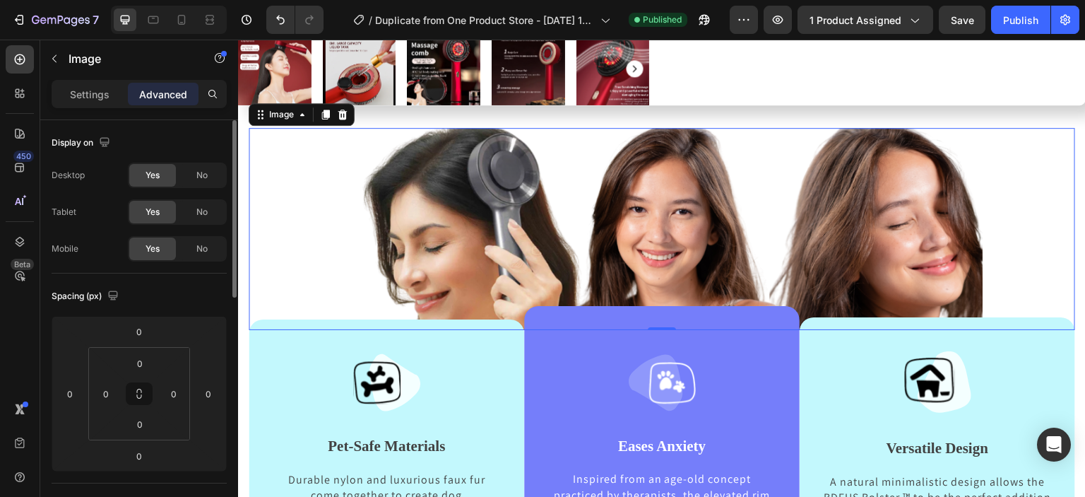
click at [294, 226] on div at bounding box center [662, 229] width 826 height 202
click at [102, 90] on p "Settings" at bounding box center [90, 94] width 40 height 15
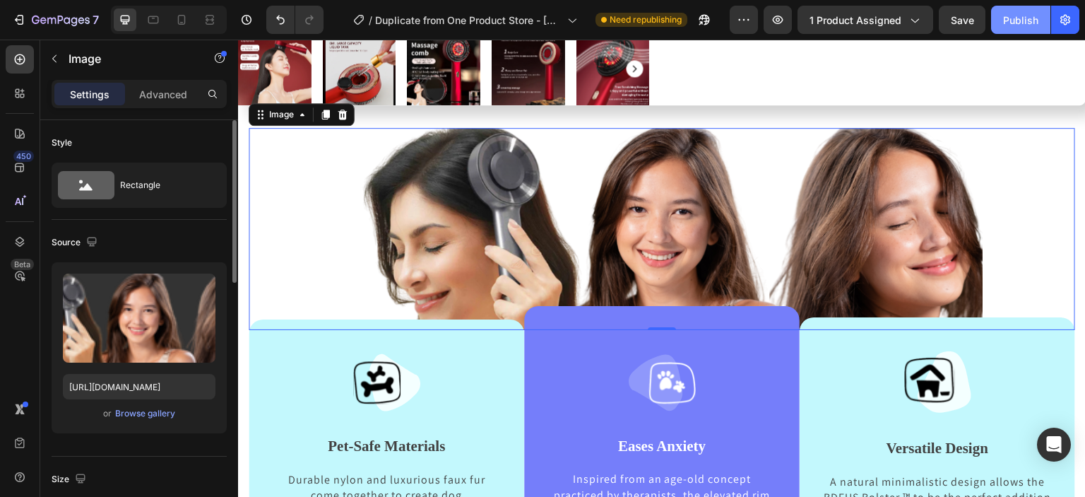
click at [1023, 25] on div "Publish" at bounding box center [1020, 20] width 35 height 15
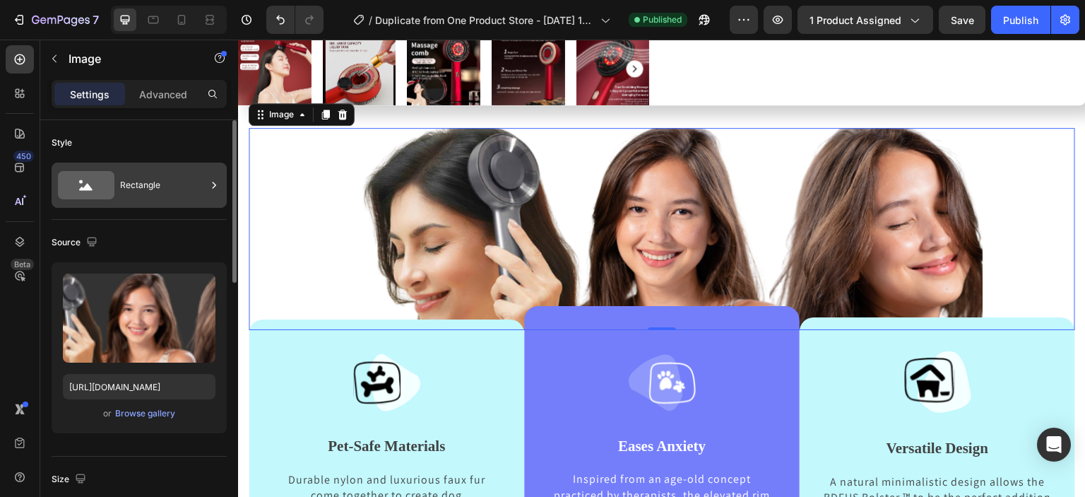
click at [162, 190] on div "Rectangle" at bounding box center [163, 185] width 86 height 32
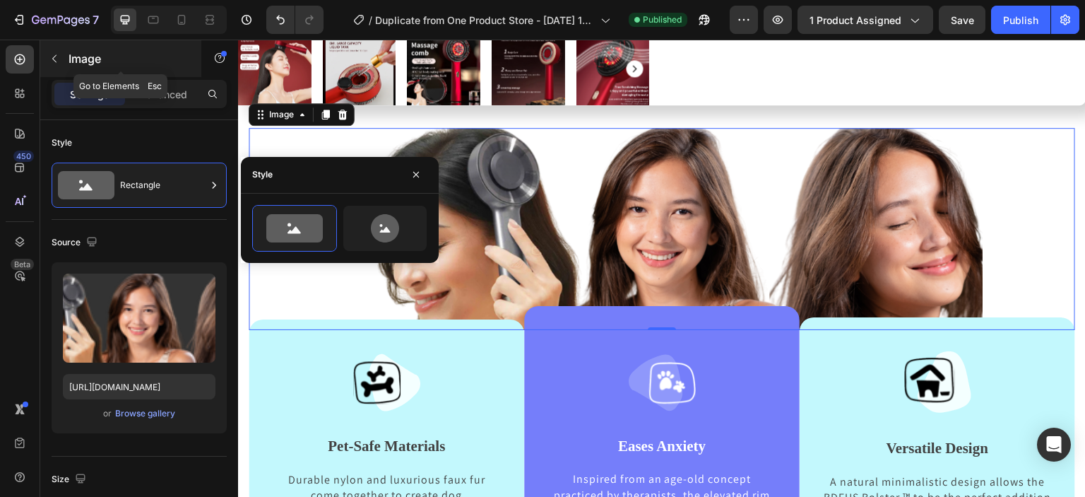
click at [54, 59] on icon "button" at bounding box center [54, 59] width 4 height 8
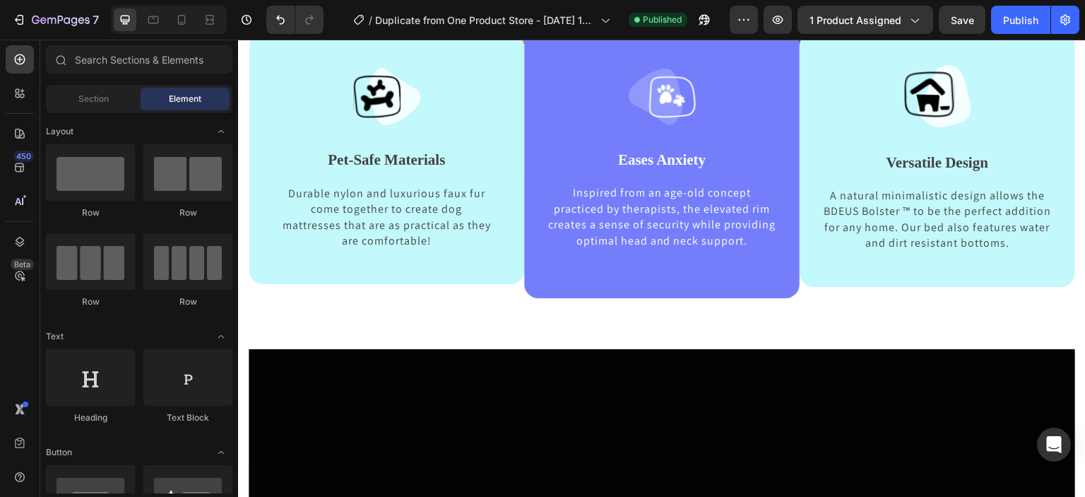
scroll to position [381, 0]
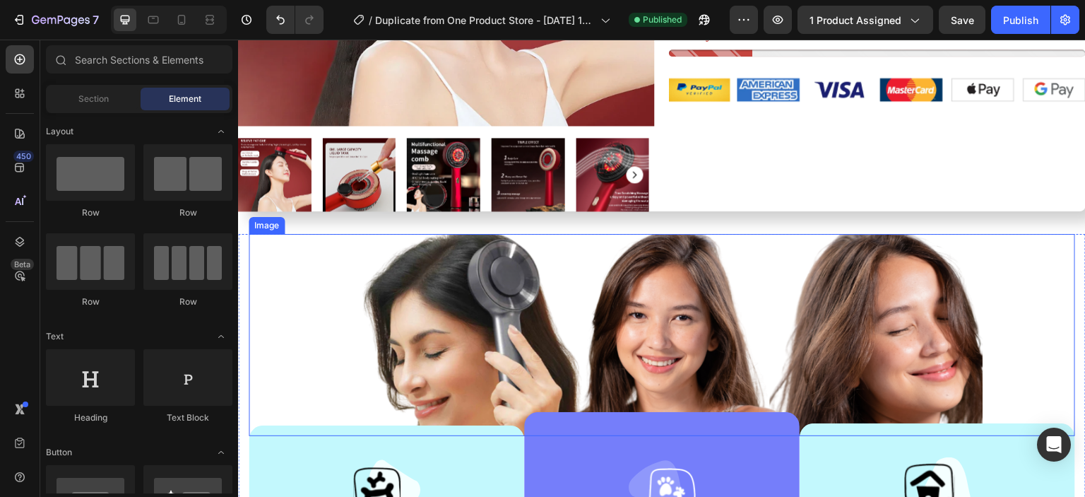
click at [975, 266] on img at bounding box center [662, 335] width 682 height 202
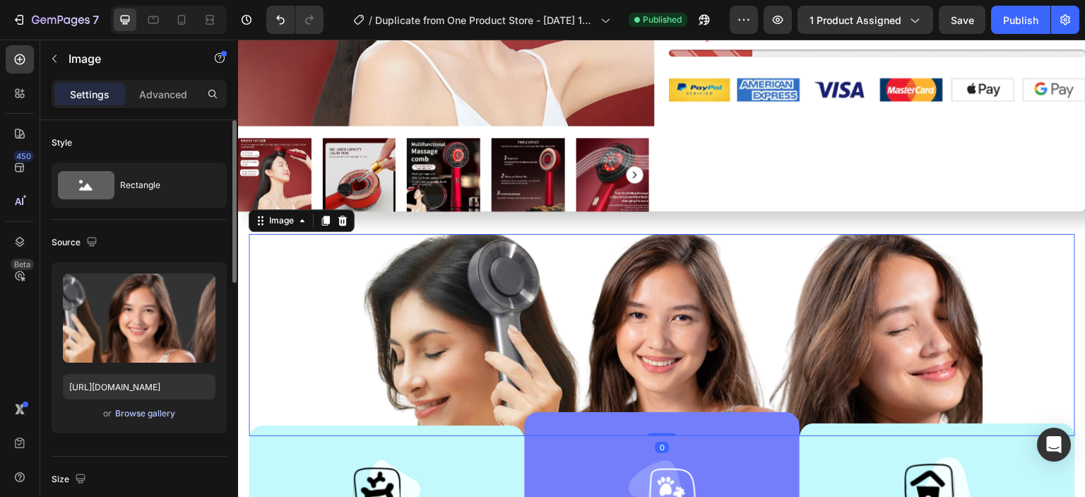
click at [118, 416] on div "Browse gallery" at bounding box center [145, 413] width 60 height 13
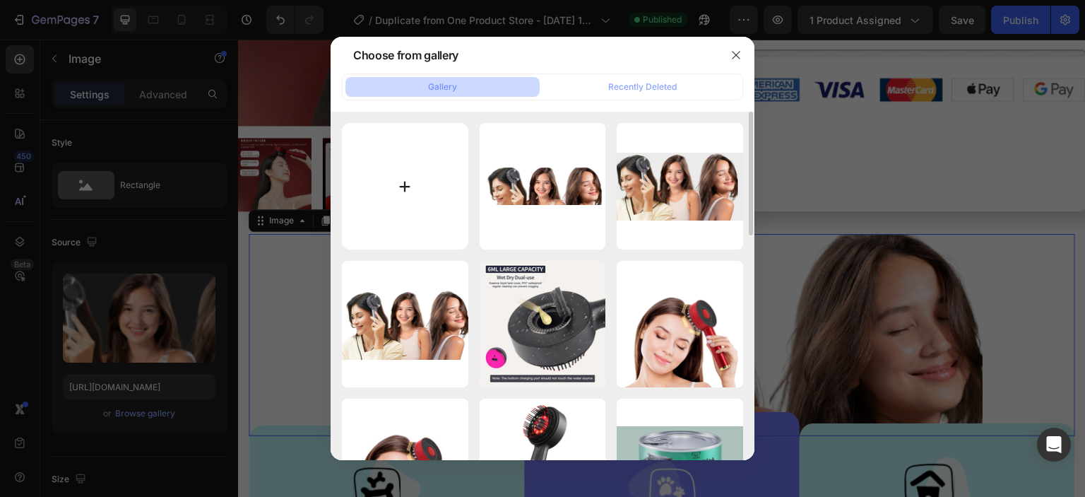
click at [410, 200] on input "file" at bounding box center [405, 186] width 126 height 126
type input "C:\fakepath\Untitled design (26).png"
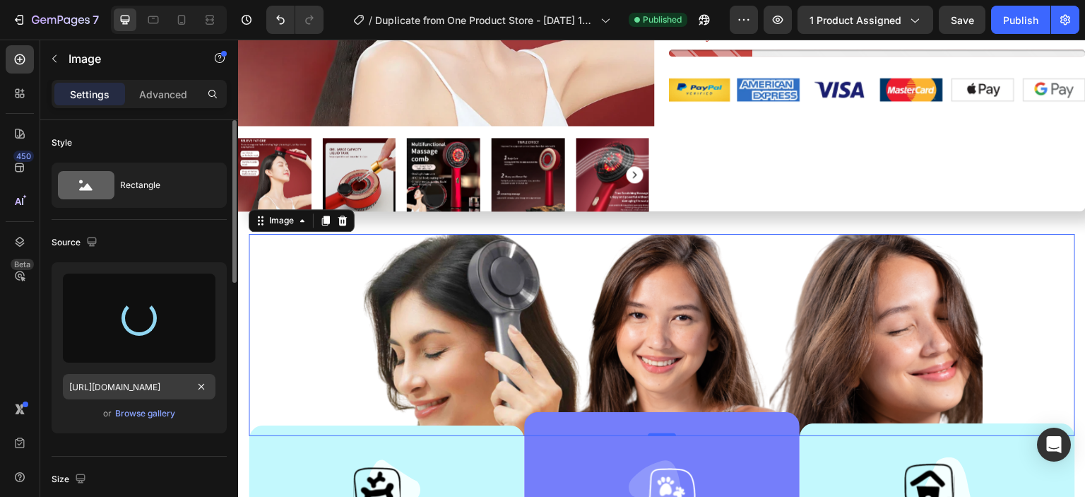
type input "https://cdn.shopify.com/s/files/1/0930/1884/9649/files/gempages_580497702895223…"
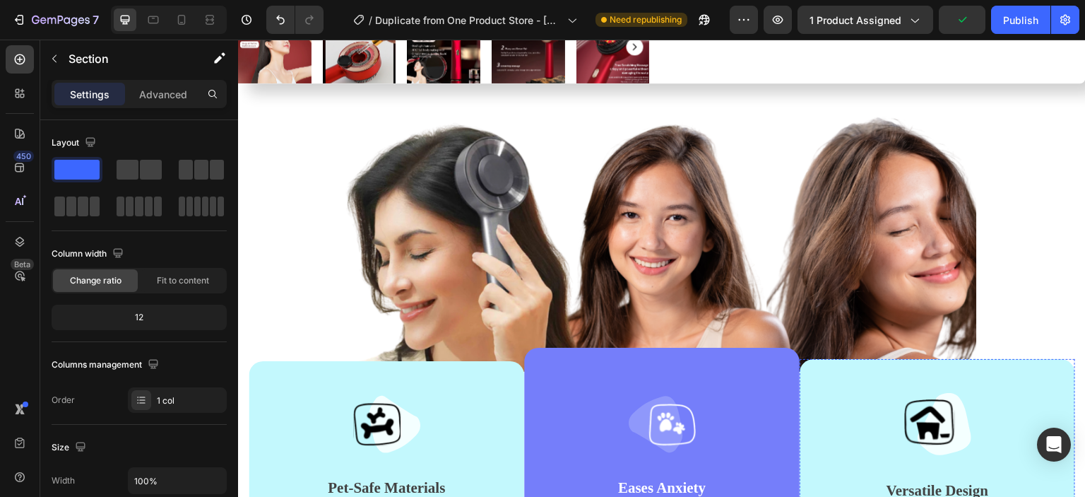
scroll to position [505, 0]
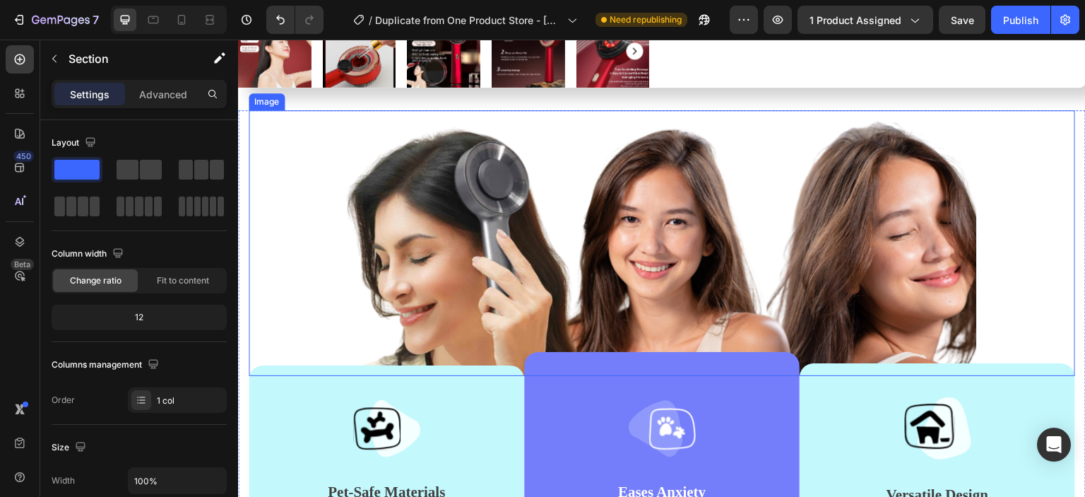
click at [362, 263] on img at bounding box center [662, 243] width 682 height 266
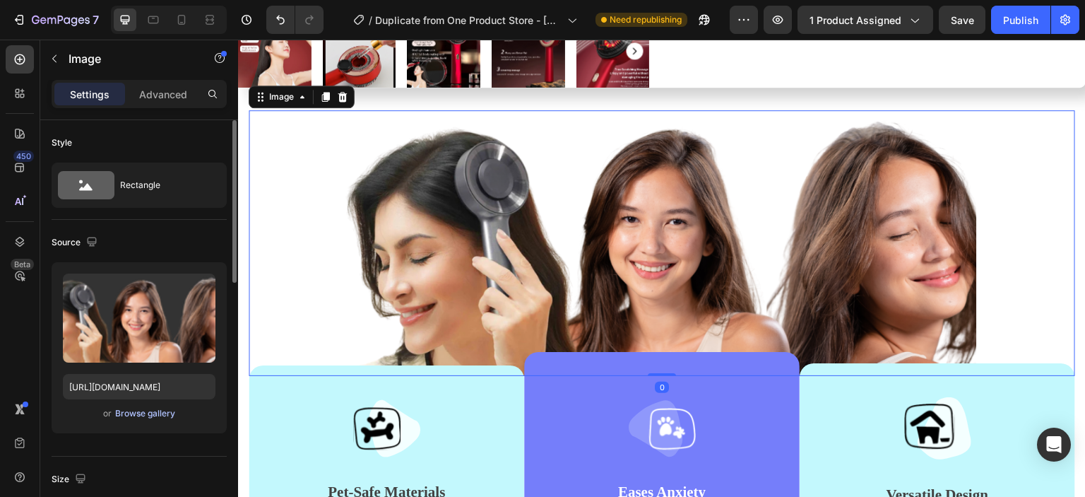
click at [157, 415] on div "Browse gallery" at bounding box center [145, 413] width 60 height 13
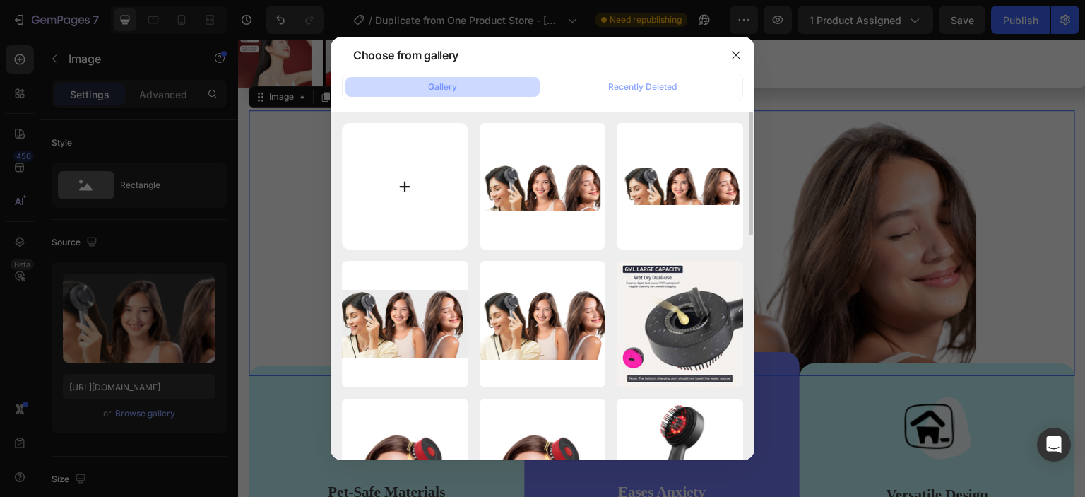
click at [415, 194] on input "file" at bounding box center [405, 186] width 126 height 126
type input "C:\fakepath\Untitled design (27).png"
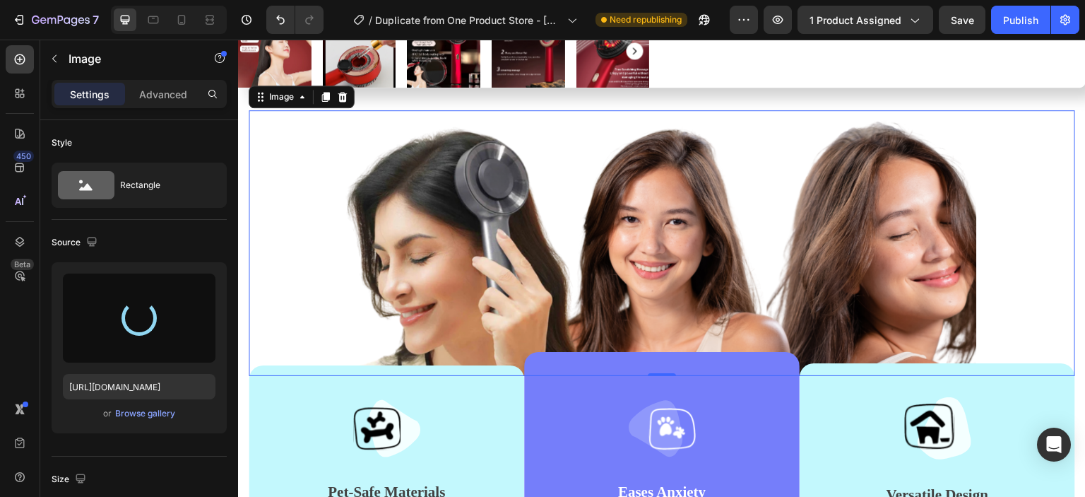
type input "https://cdn.shopify.com/s/files/1/0930/1884/9649/files/gempages_580497702895223…"
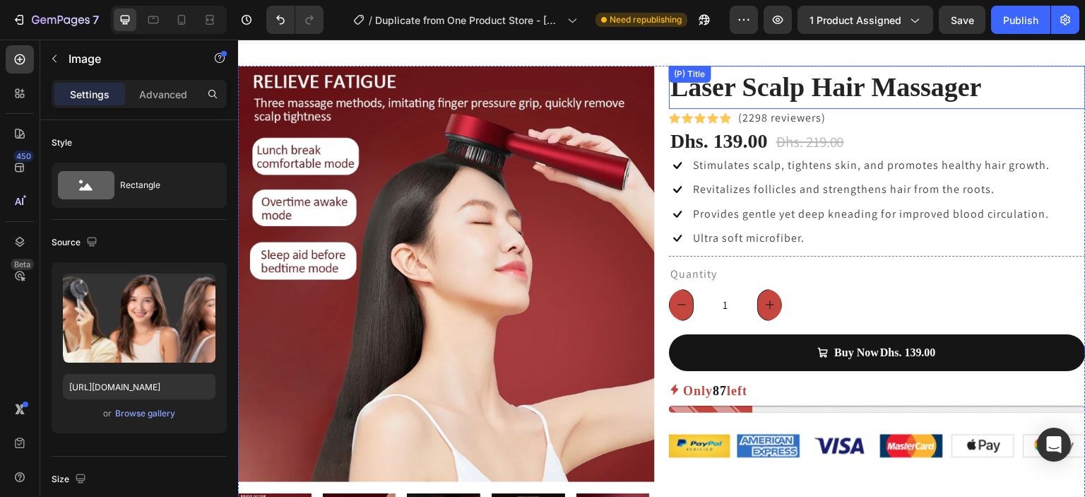
scroll to position [0, 0]
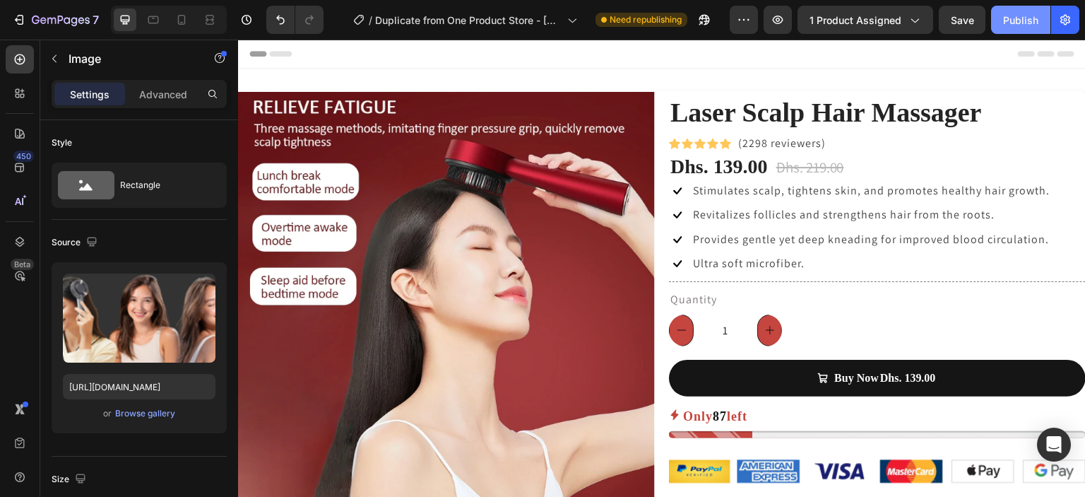
click at [1003, 18] on button "Publish" at bounding box center [1020, 20] width 59 height 28
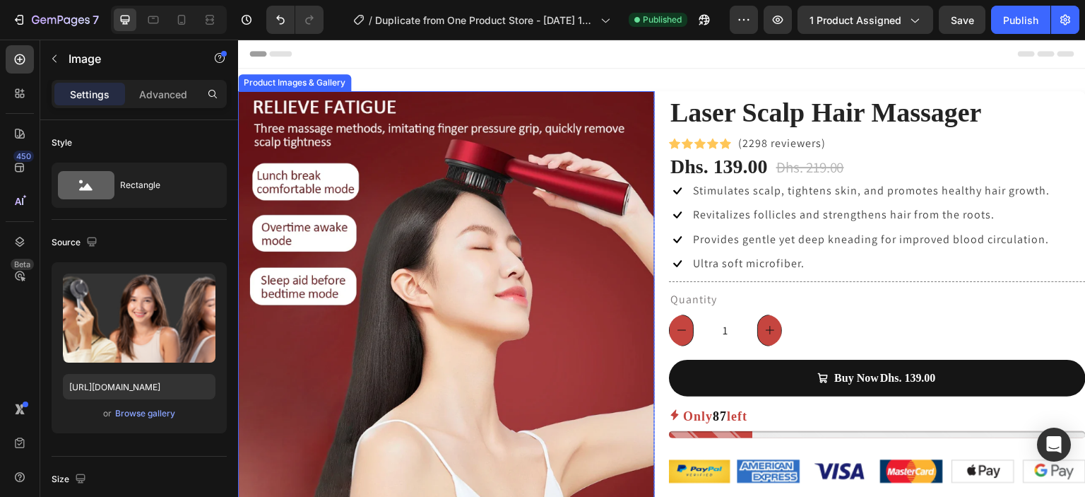
scroll to position [753, 0]
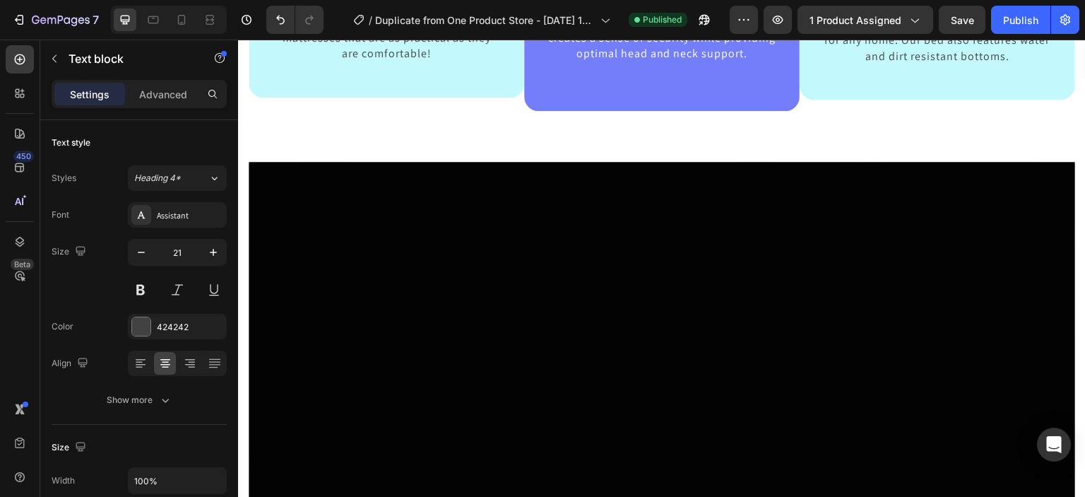
click at [359, 62] on p "Durable nylon and luxurious faux fur come together to create dog mattresses tha…" at bounding box center [386, 31] width 210 height 64
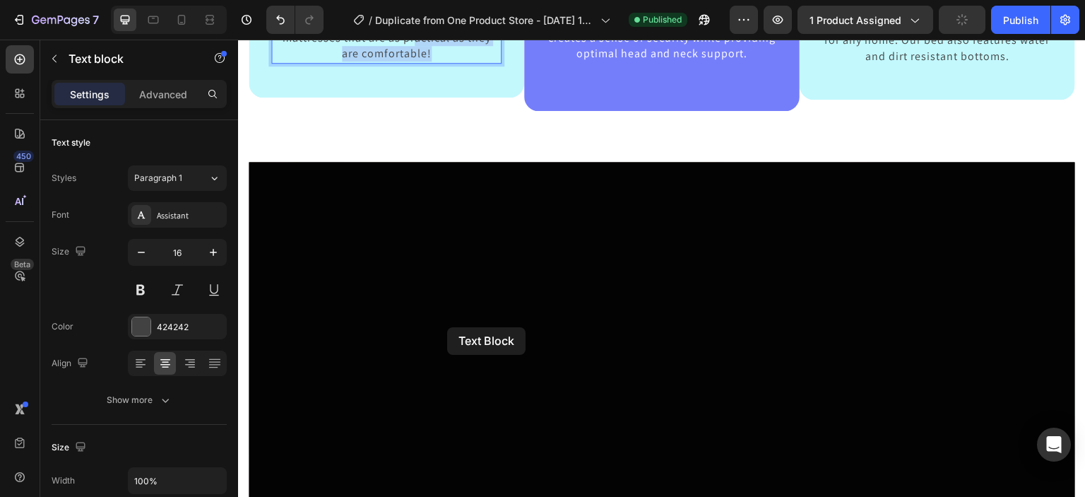
scroll to position [731, 0]
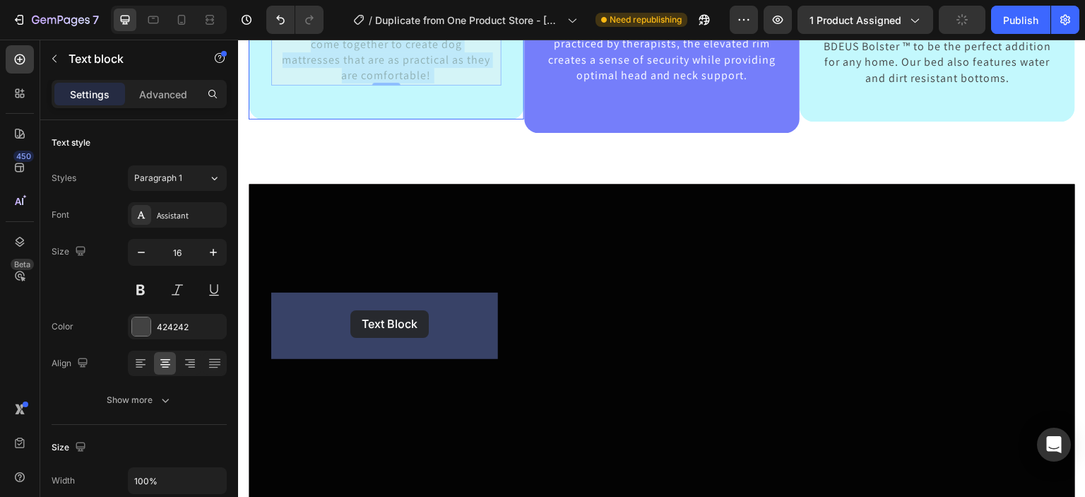
drag, startPoint x: 447, startPoint y: 328, endPoint x: 350, endPoint y: 310, distance: 98.4
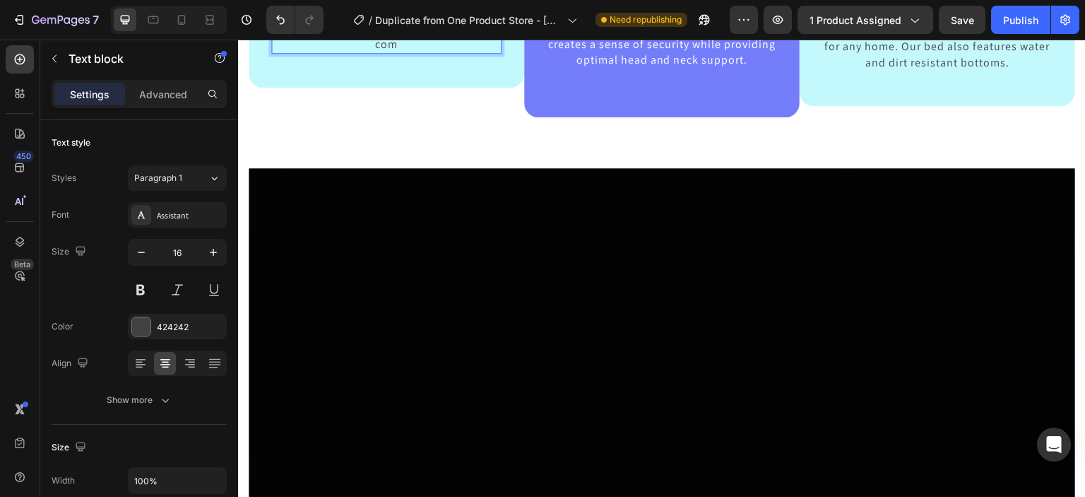
scroll to position [754, 0]
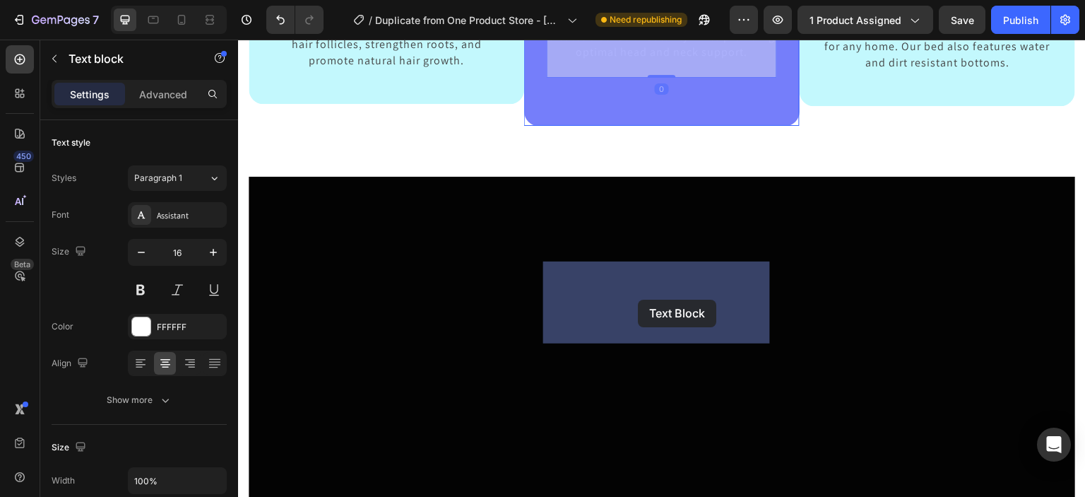
drag, startPoint x: 564, startPoint y: 269, endPoint x: 638, endPoint y: 299, distance: 79.5
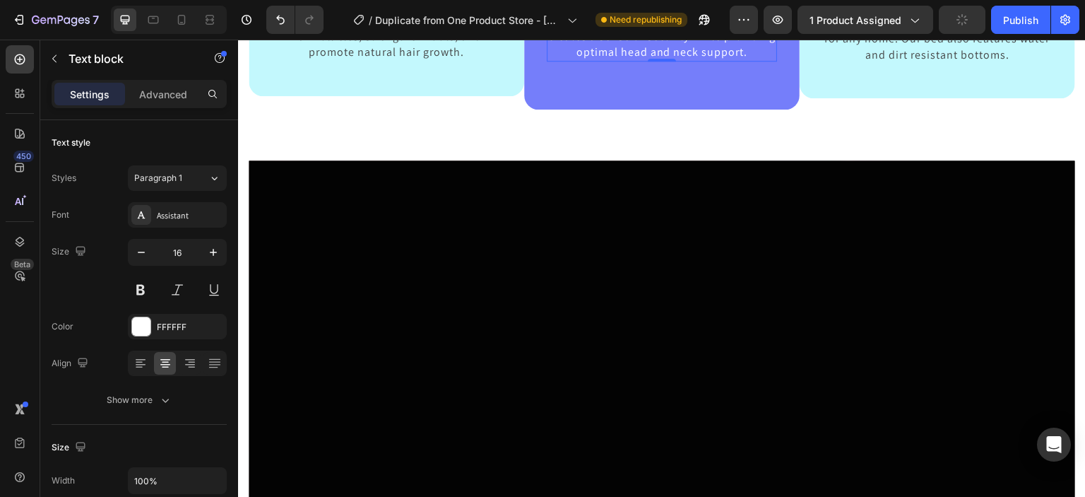
click at [685, 61] on p "Inspired from an age-old concept practiced by therapists, the elevated rim crea…" at bounding box center [661, 29] width 227 height 64
click at [687, 61] on p "Inspired from an age-old concept practiced by therapists, the elevated rim crea…" at bounding box center [661, 29] width 227 height 64
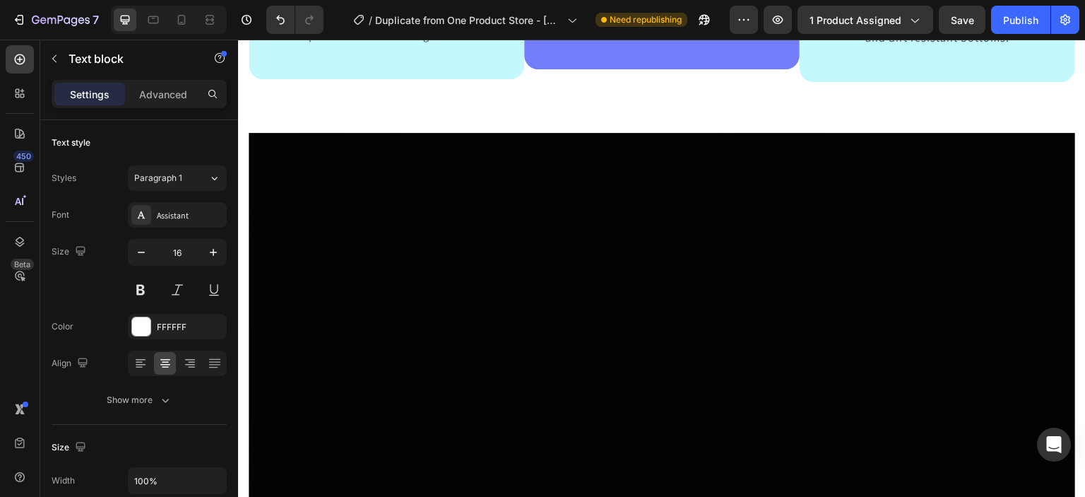
scroll to position [767, 0]
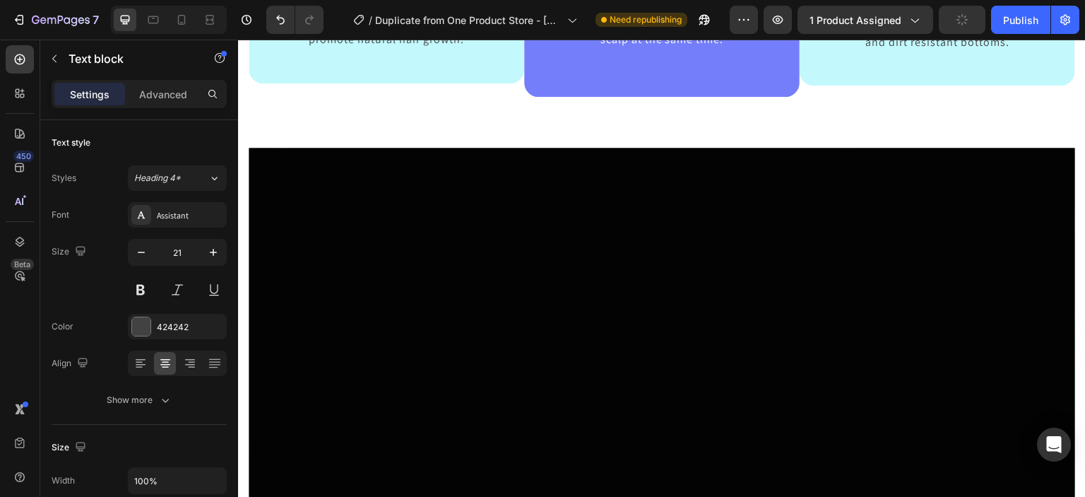
click at [958, 50] on p "A natural minimalistic design allows the BDEUS Bolster ™ to be the perfect addi…" at bounding box center [937, 19] width 227 height 64
click at [1034, 50] on p "A natural minimalistic design allows the BDEUS Bolster ™ to be the perfect addi…" at bounding box center [937, 19] width 227 height 64
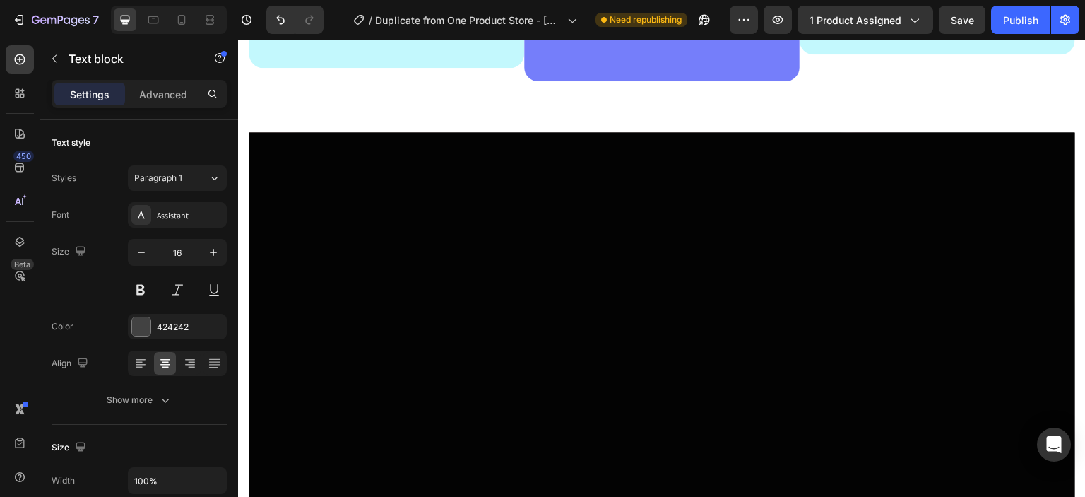
scroll to position [791, 0]
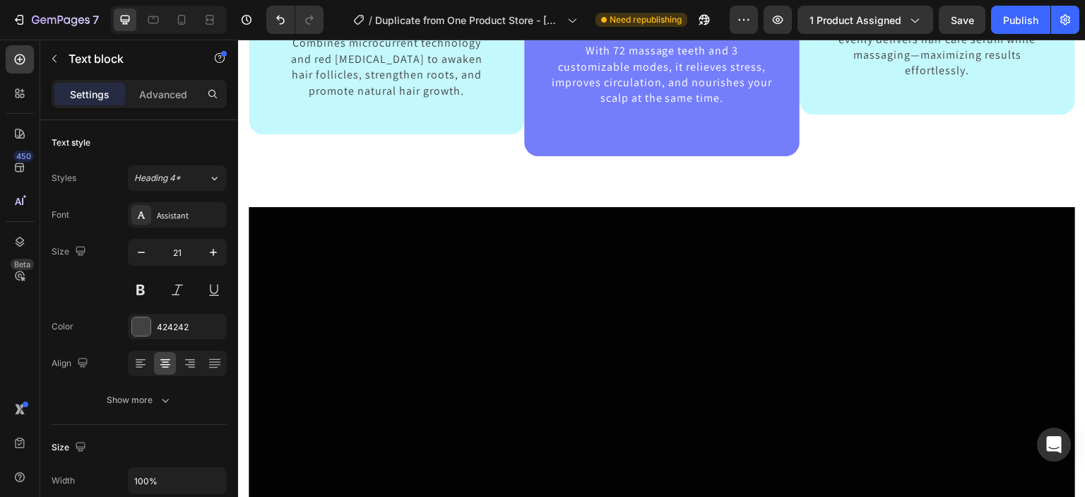
scroll to position [757, 0]
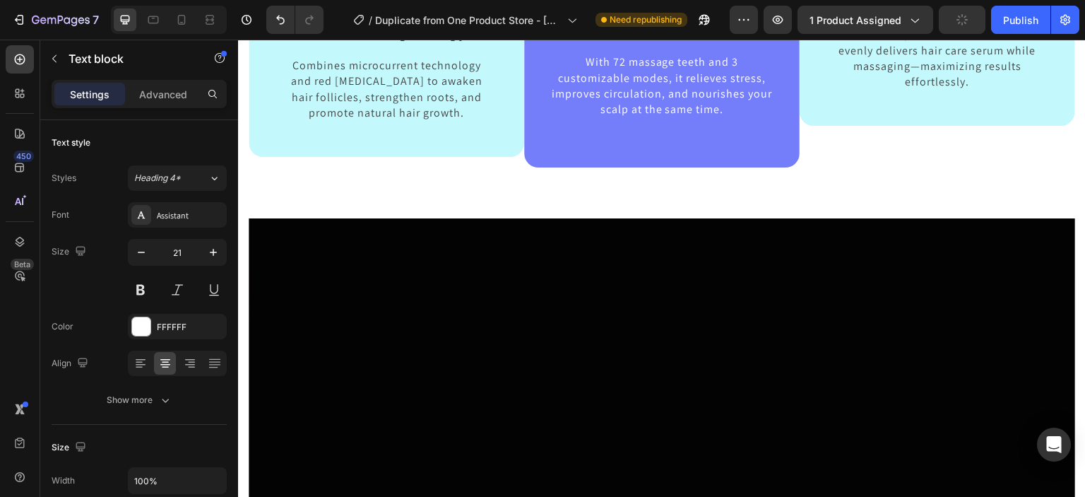
click at [577, 25] on p "3-in-1 Relaxation & Care" at bounding box center [661, 13] width 227 height 23
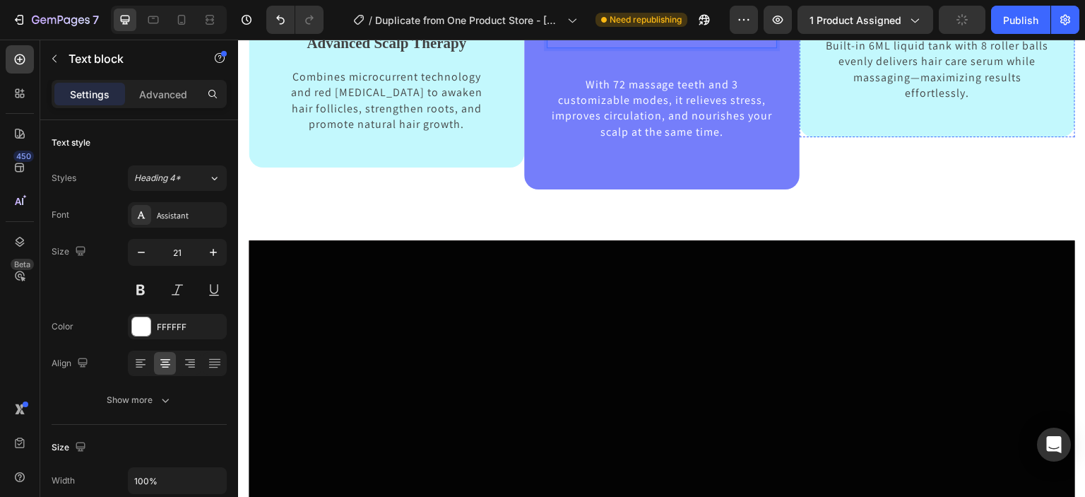
click at [857, 24] on p "Smart Serum Infusion" at bounding box center [937, 12] width 227 height 23
click at [855, 24] on p "Smart Serum Infusion" at bounding box center [937, 12] width 227 height 23
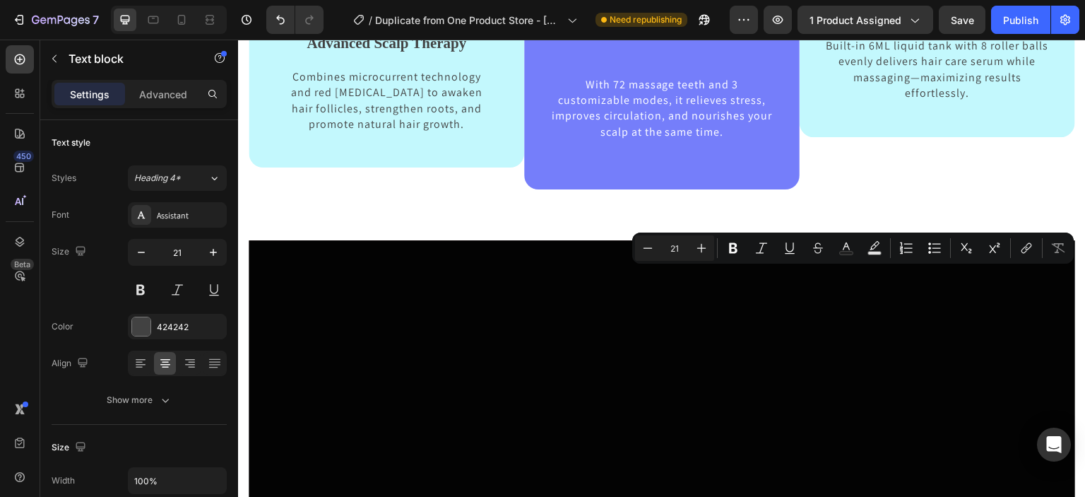
click at [855, 24] on p "Smart Serum Infusion" at bounding box center [937, 12] width 227 height 23
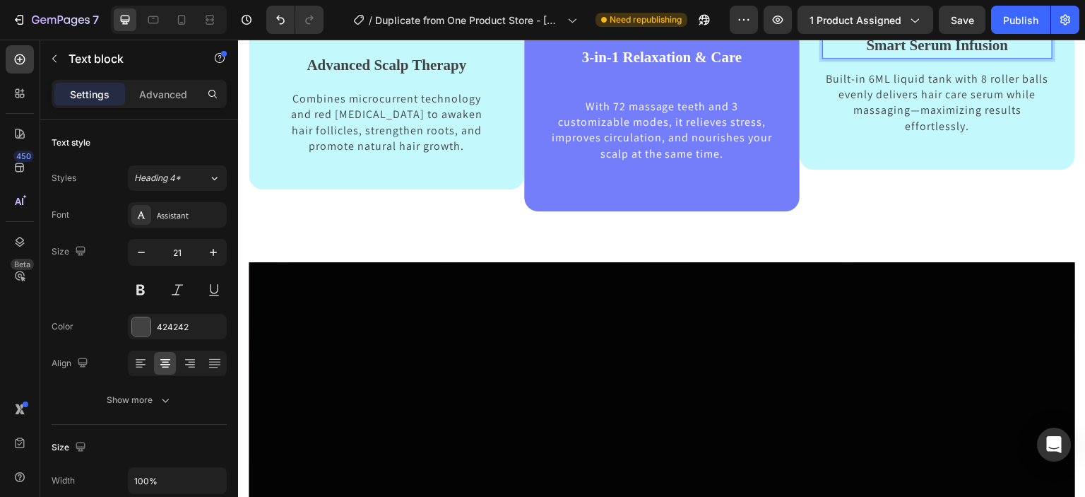
scroll to position [747, 0]
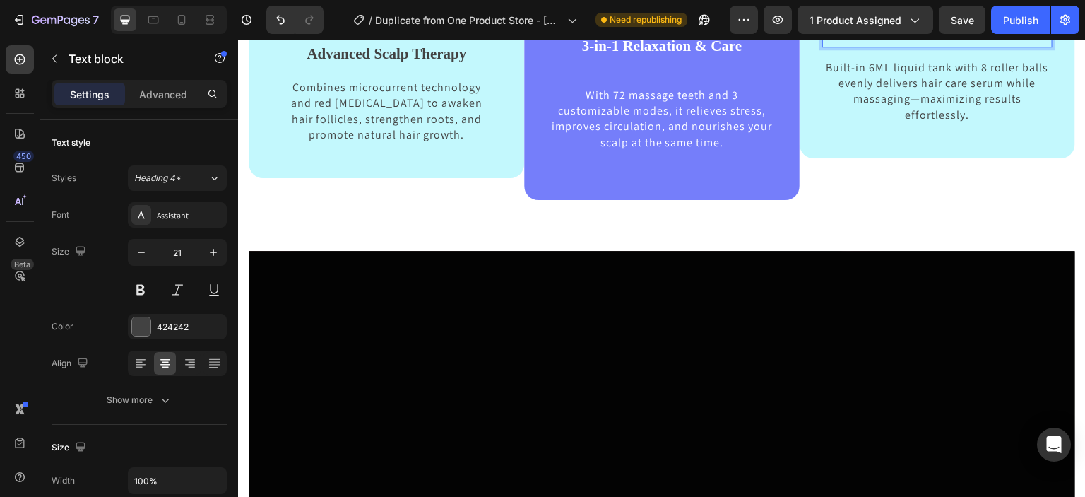
click at [853, 24] on p "Rich Text Editor. Editing area: main" at bounding box center [937, 12] width 227 height 23
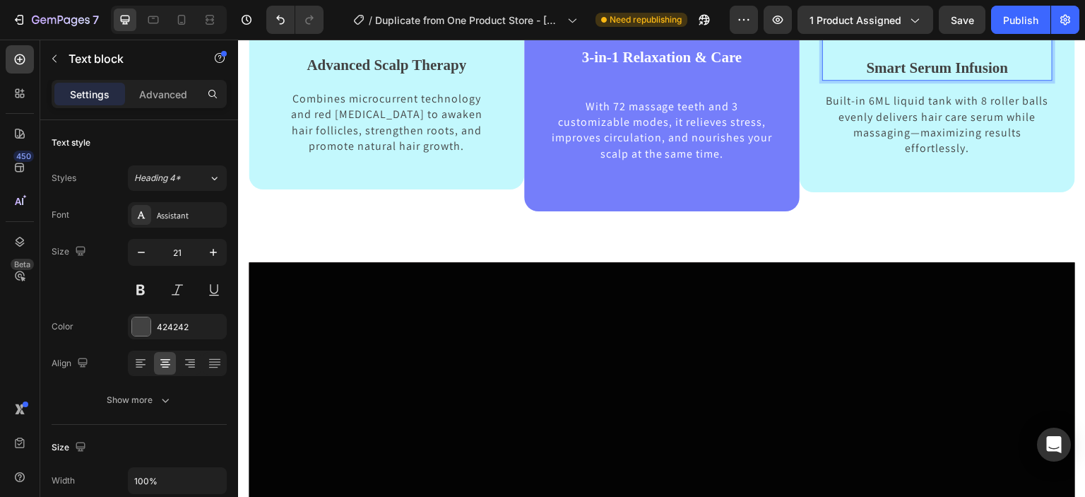
scroll to position [724, 0]
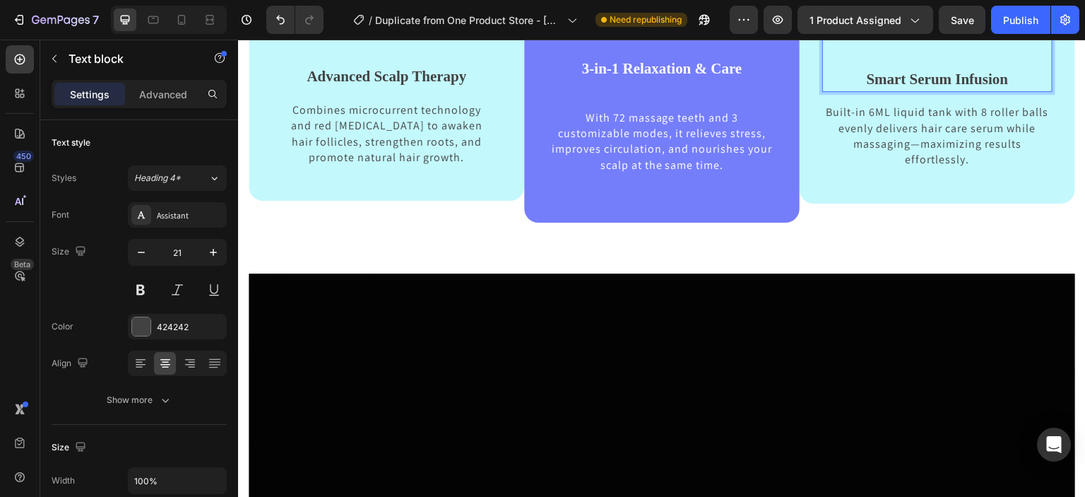
click at [856, 91] on p "Smart Serum Infusion" at bounding box center [937, 80] width 227 height 23
click at [867, 24] on p "Rich Text Editor. Editing area: main" at bounding box center [937, 12] width 227 height 23
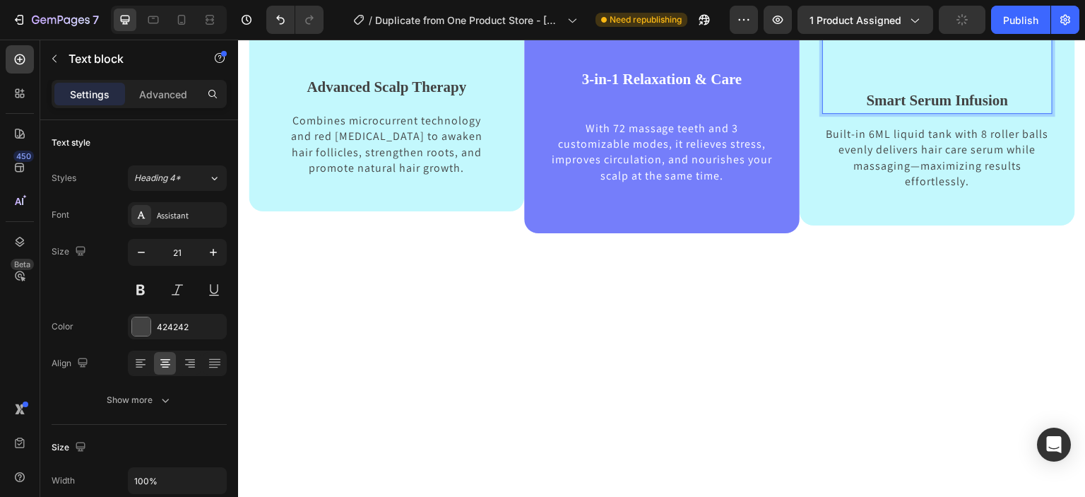
click at [852, 112] on p "Smart Serum Infusion" at bounding box center [937, 101] width 227 height 23
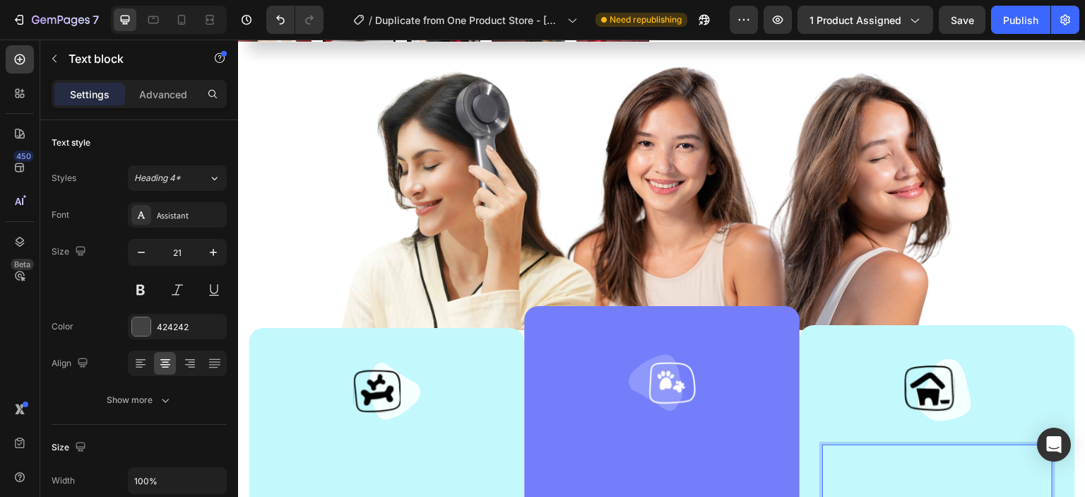
scroll to position [551, 0]
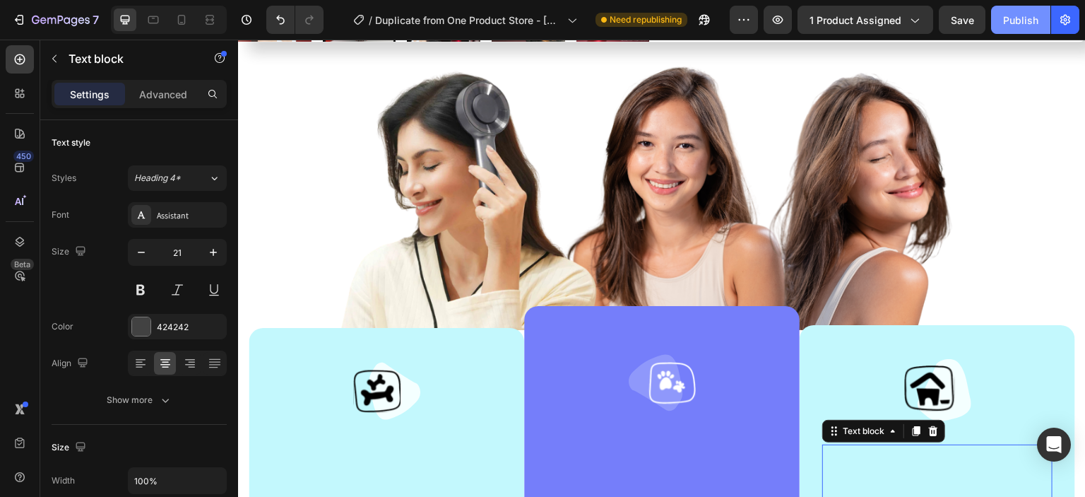
click at [1013, 28] on button "Publish" at bounding box center [1020, 20] width 59 height 28
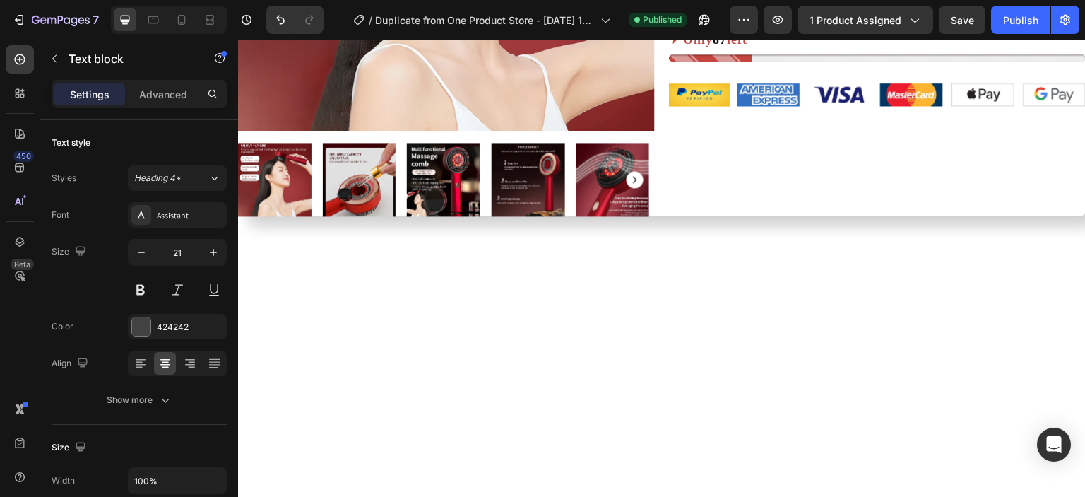
scroll to position [0, 0]
